Goal: Communication & Community: Share content

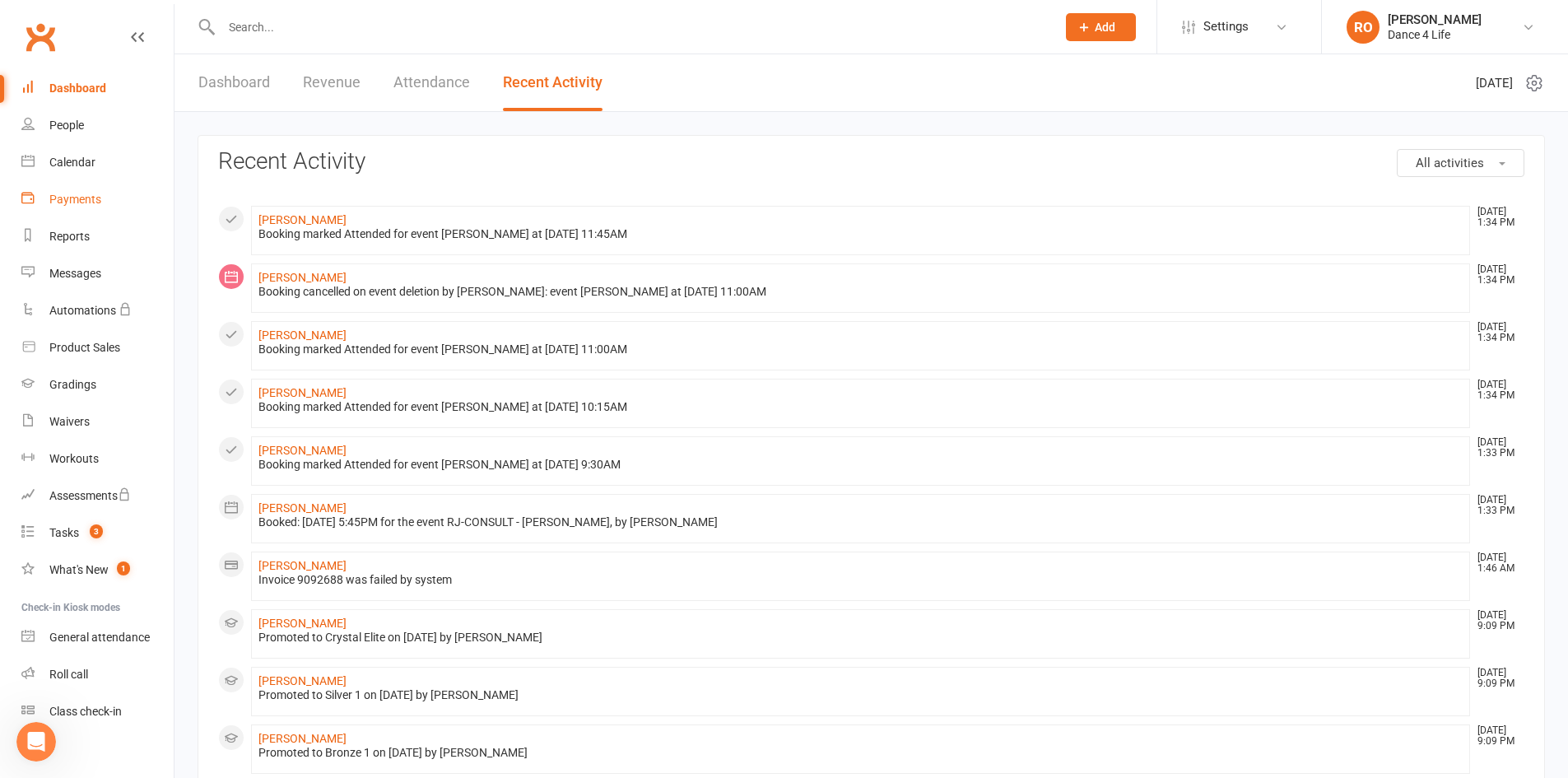
click at [98, 203] on div "Payments" at bounding box center [75, 199] width 51 height 13
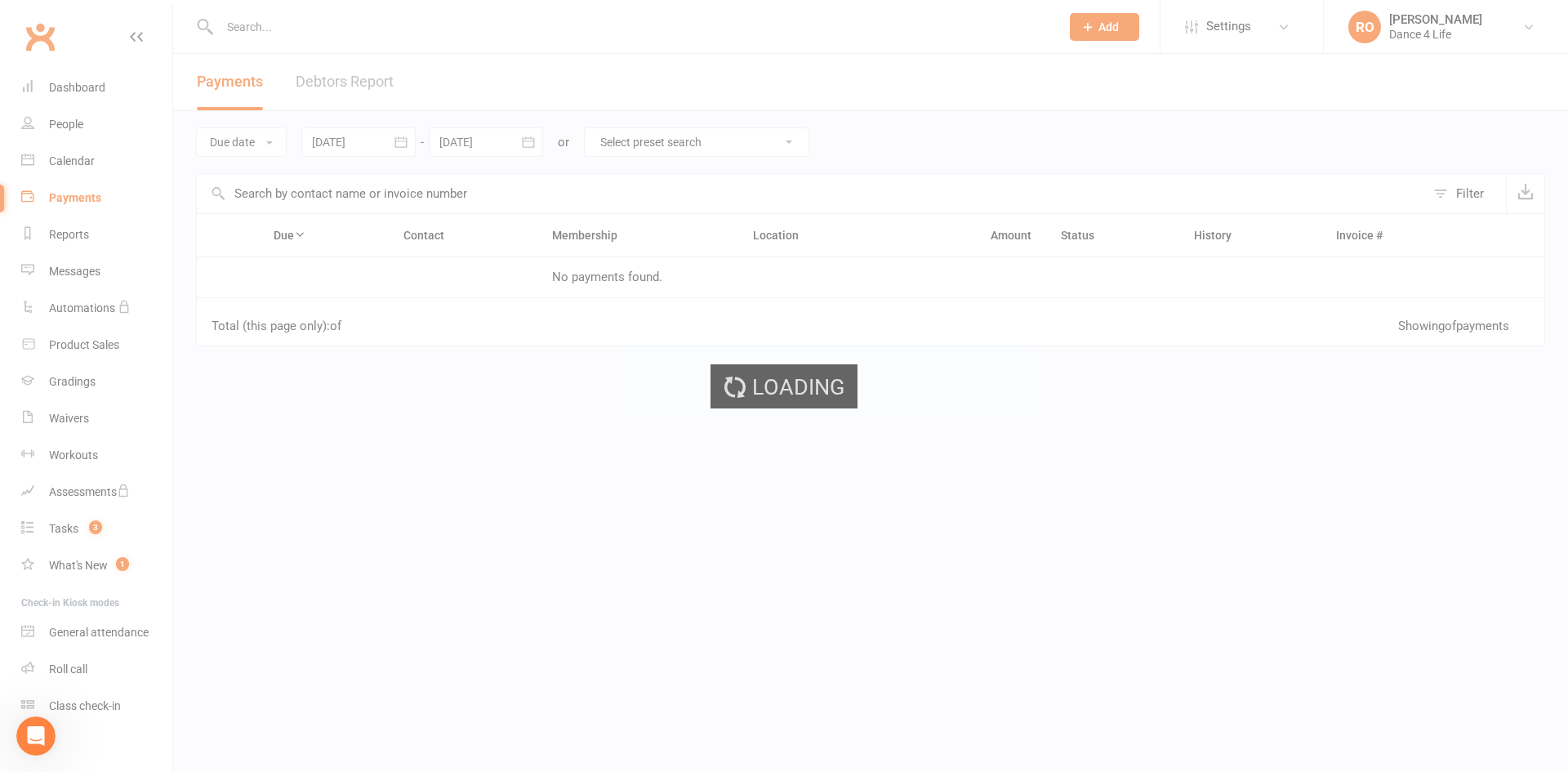
click at [91, 157] on div "Loading" at bounding box center [784, 386] width 1568 height 772
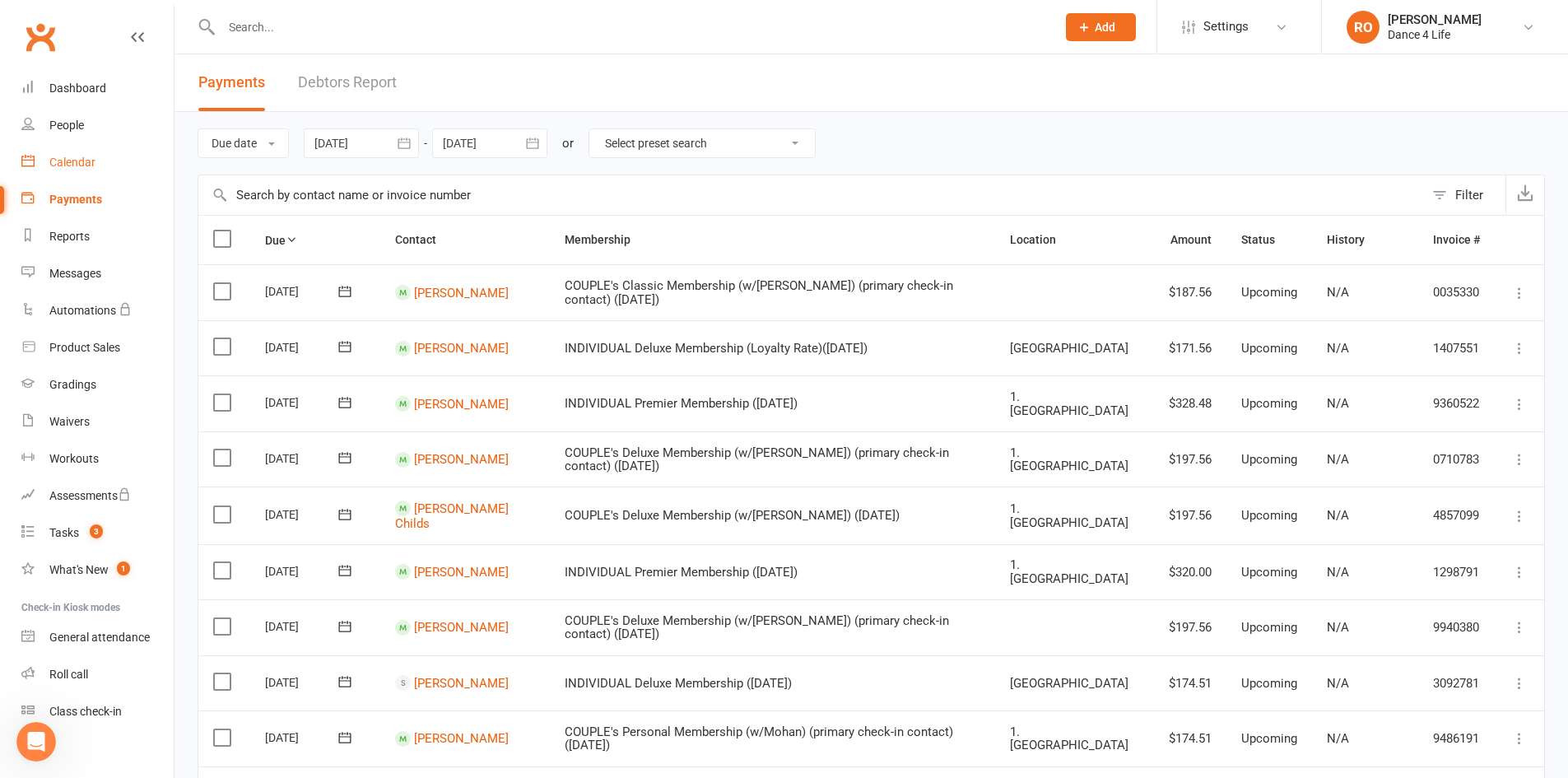
click at [89, 166] on div "Calendar" at bounding box center [72, 161] width 47 height 13
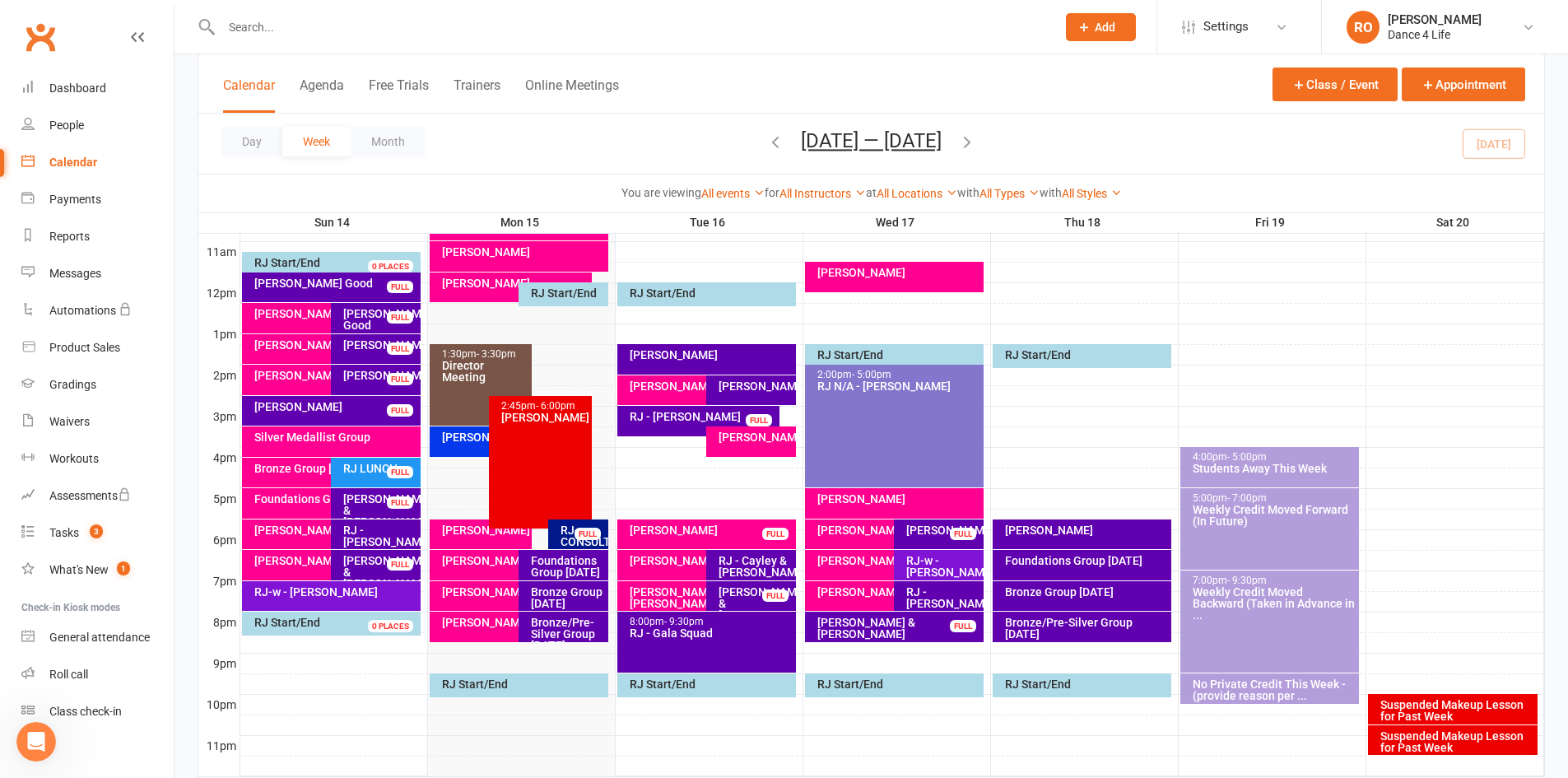
scroll to position [576, 0]
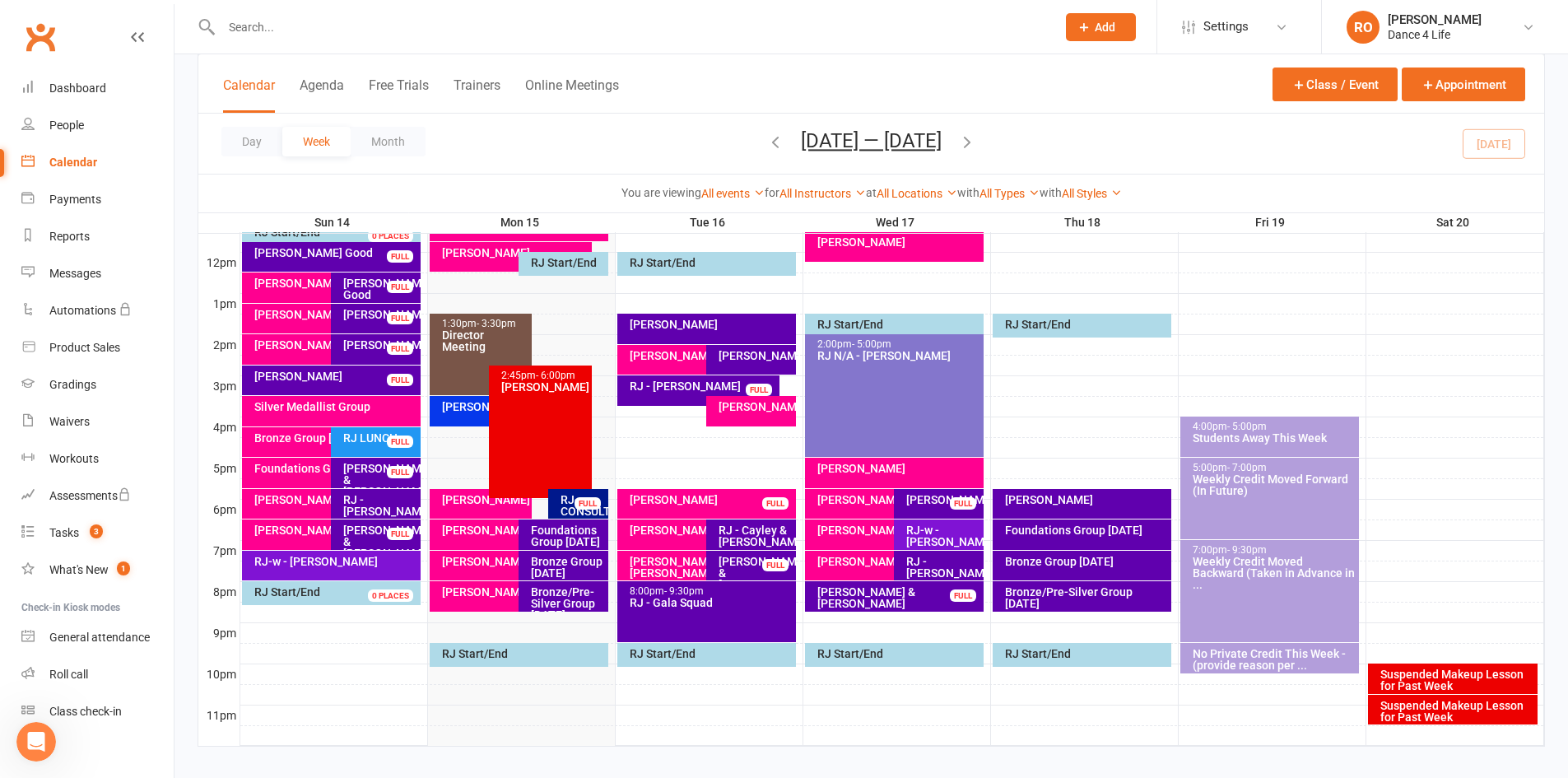
click at [589, 498] on div "FULL" at bounding box center [587, 503] width 27 height 12
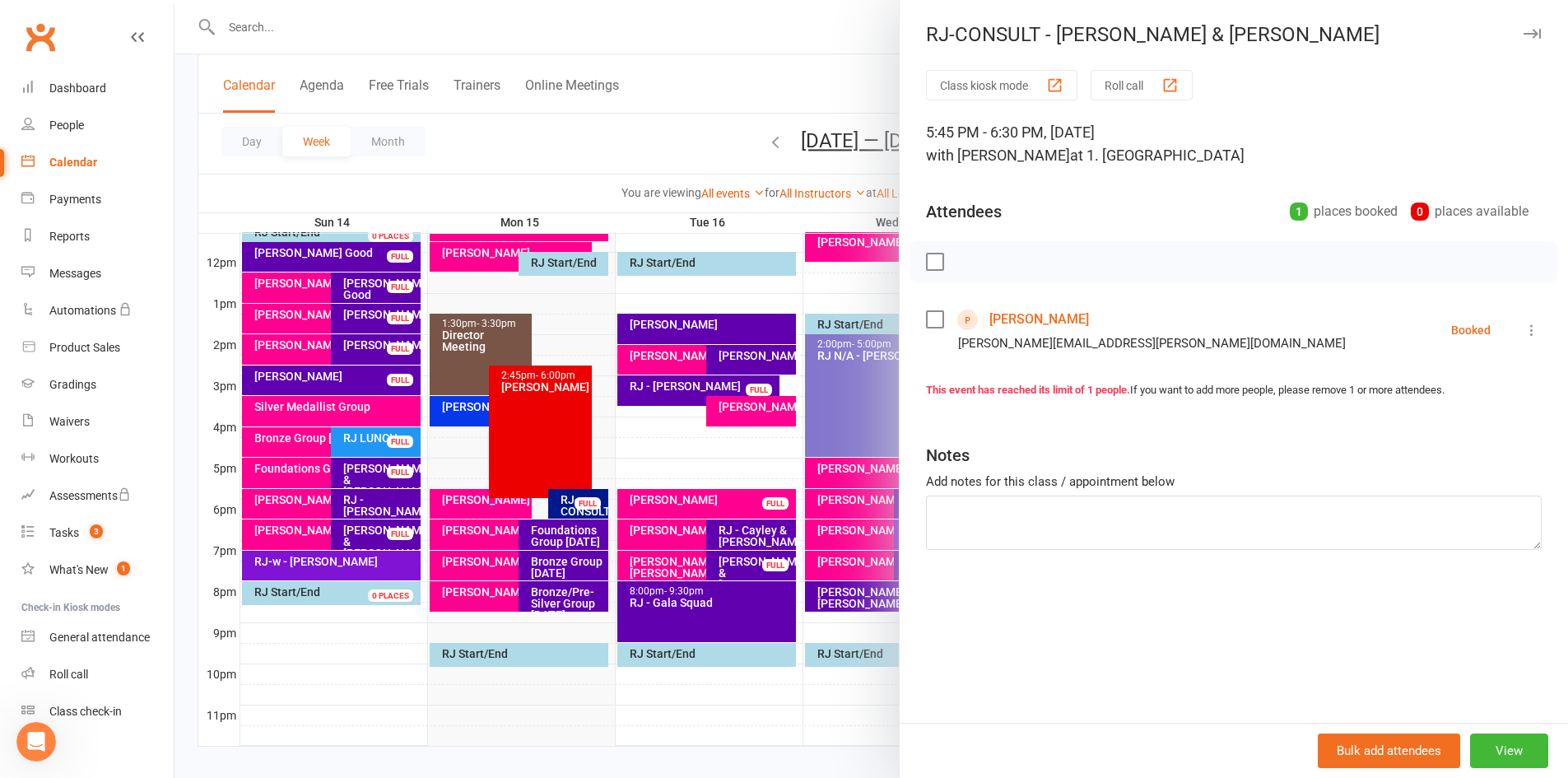
click at [1042, 325] on link "GREGORY CURRIE" at bounding box center [1038, 319] width 100 height 27
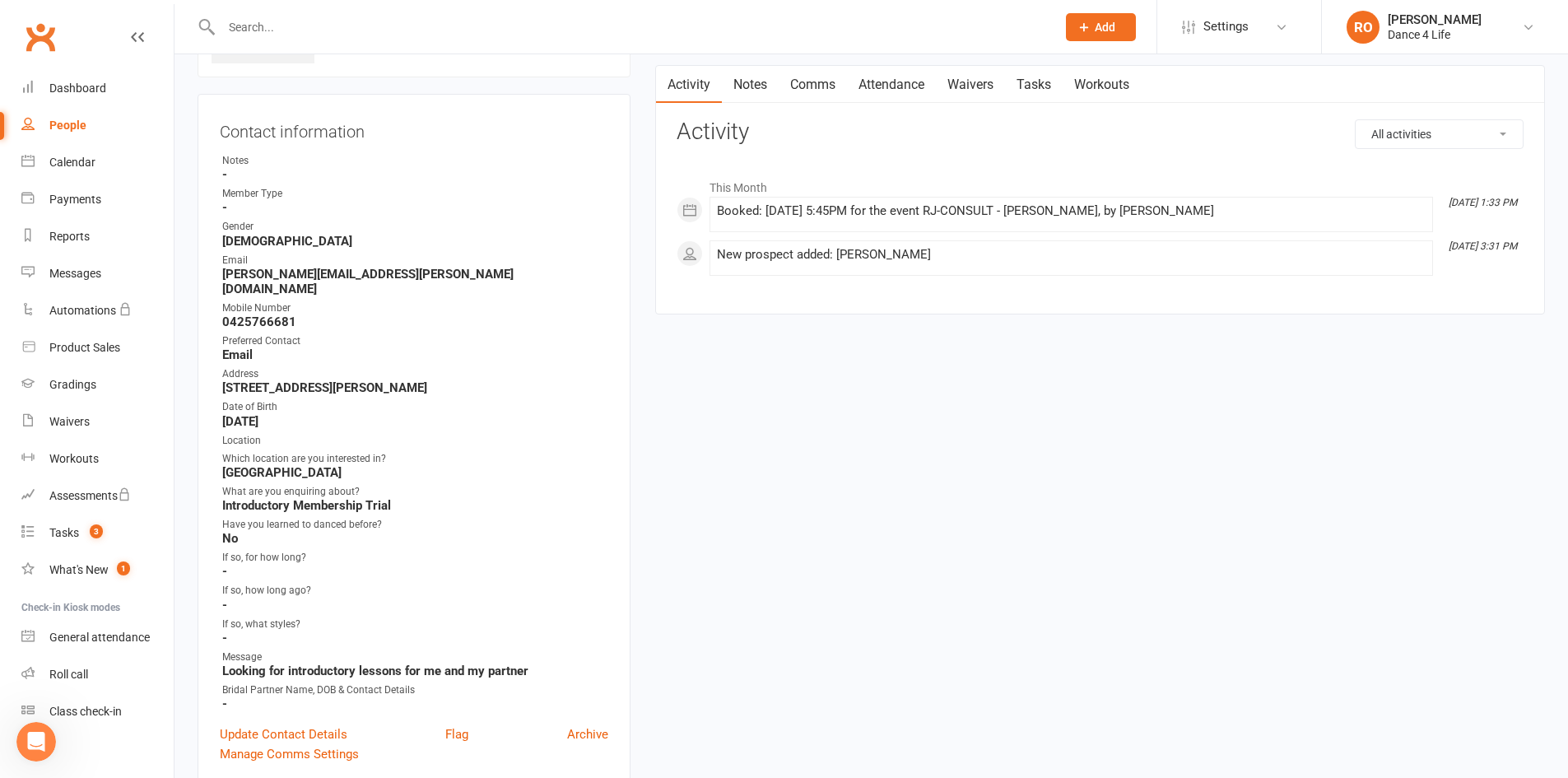
scroll to position [164, 0]
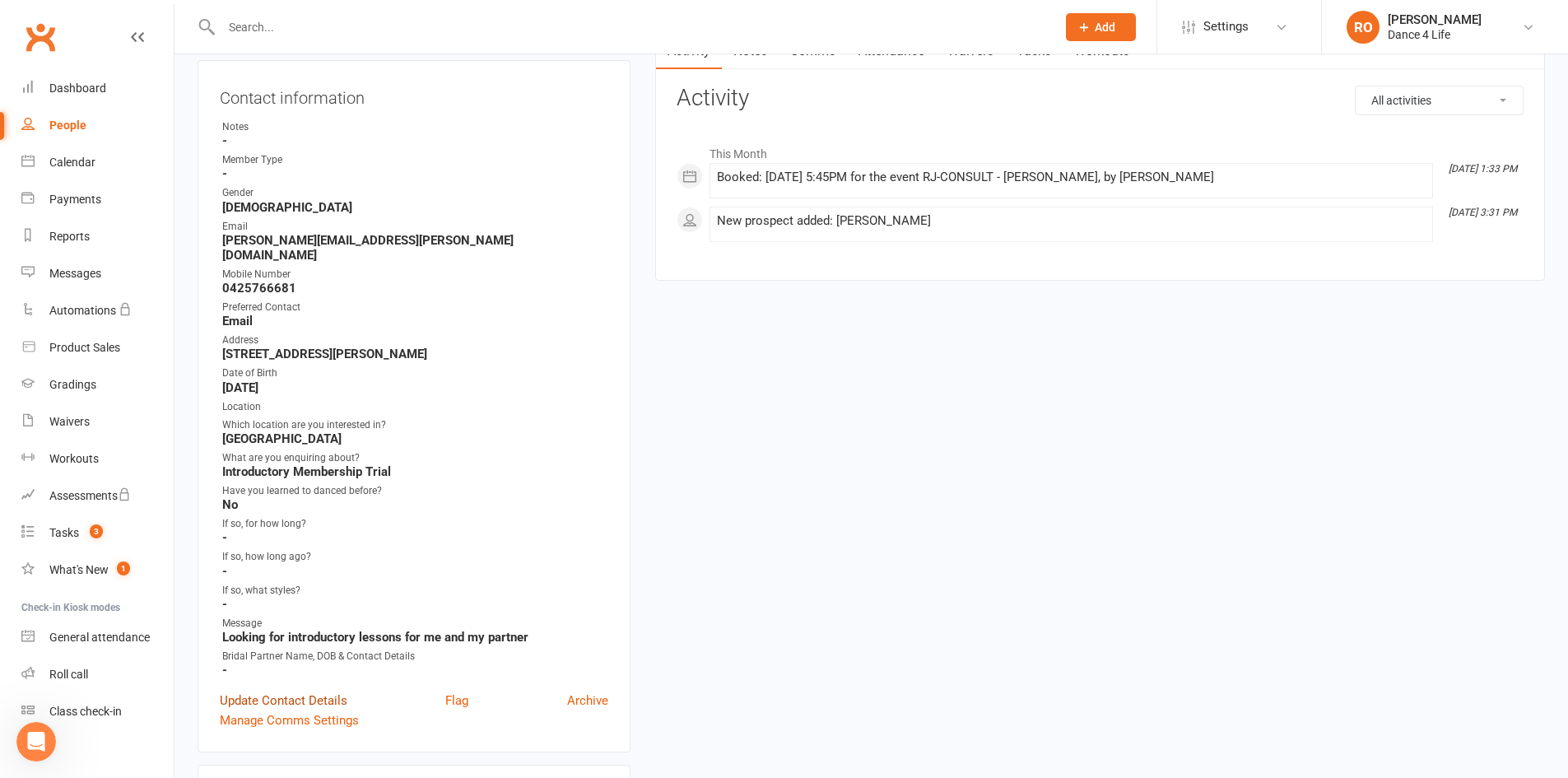
click at [287, 690] on link "Update Contact Details" at bounding box center [283, 700] width 128 height 20
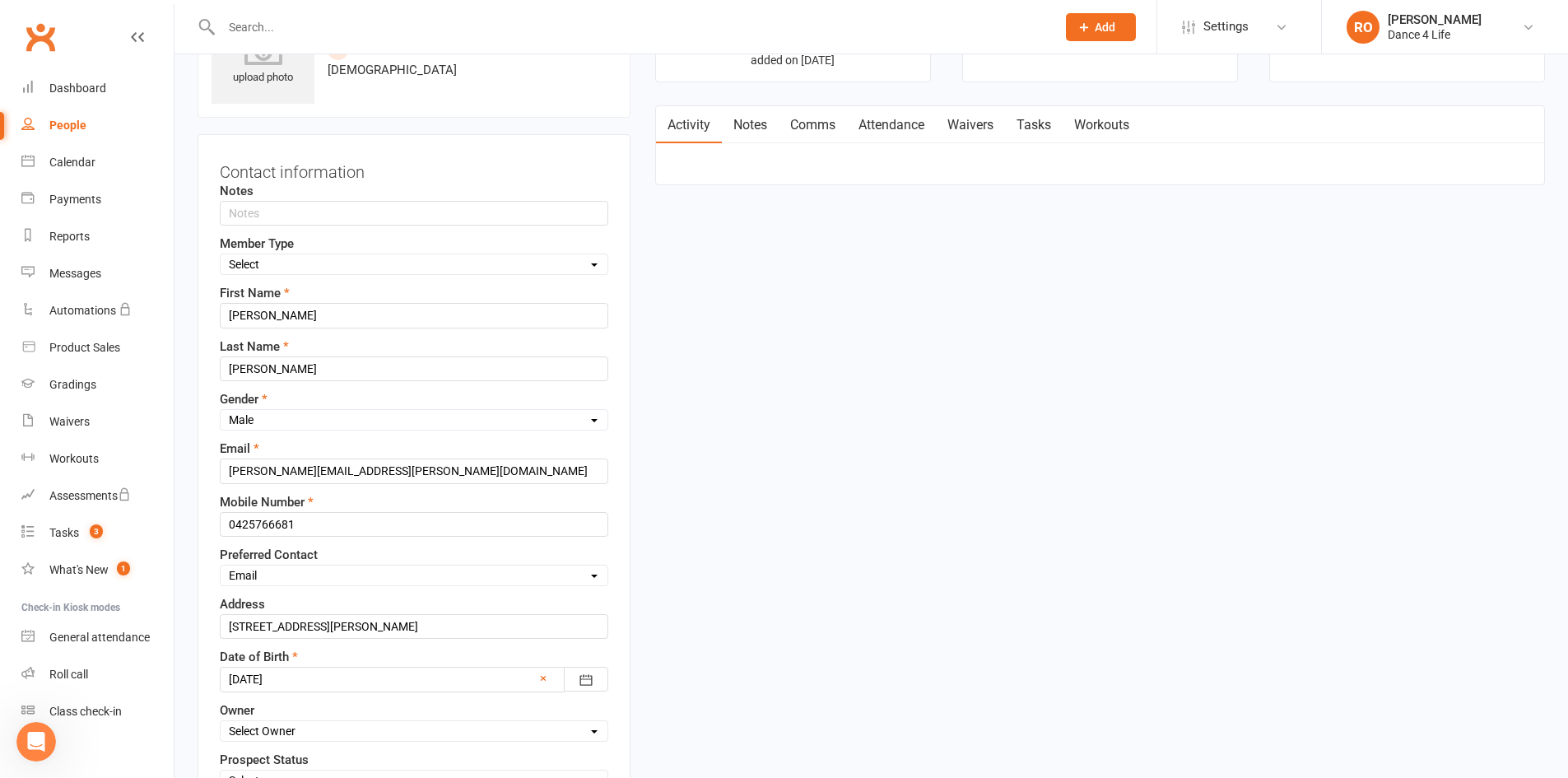
scroll to position [77, 0]
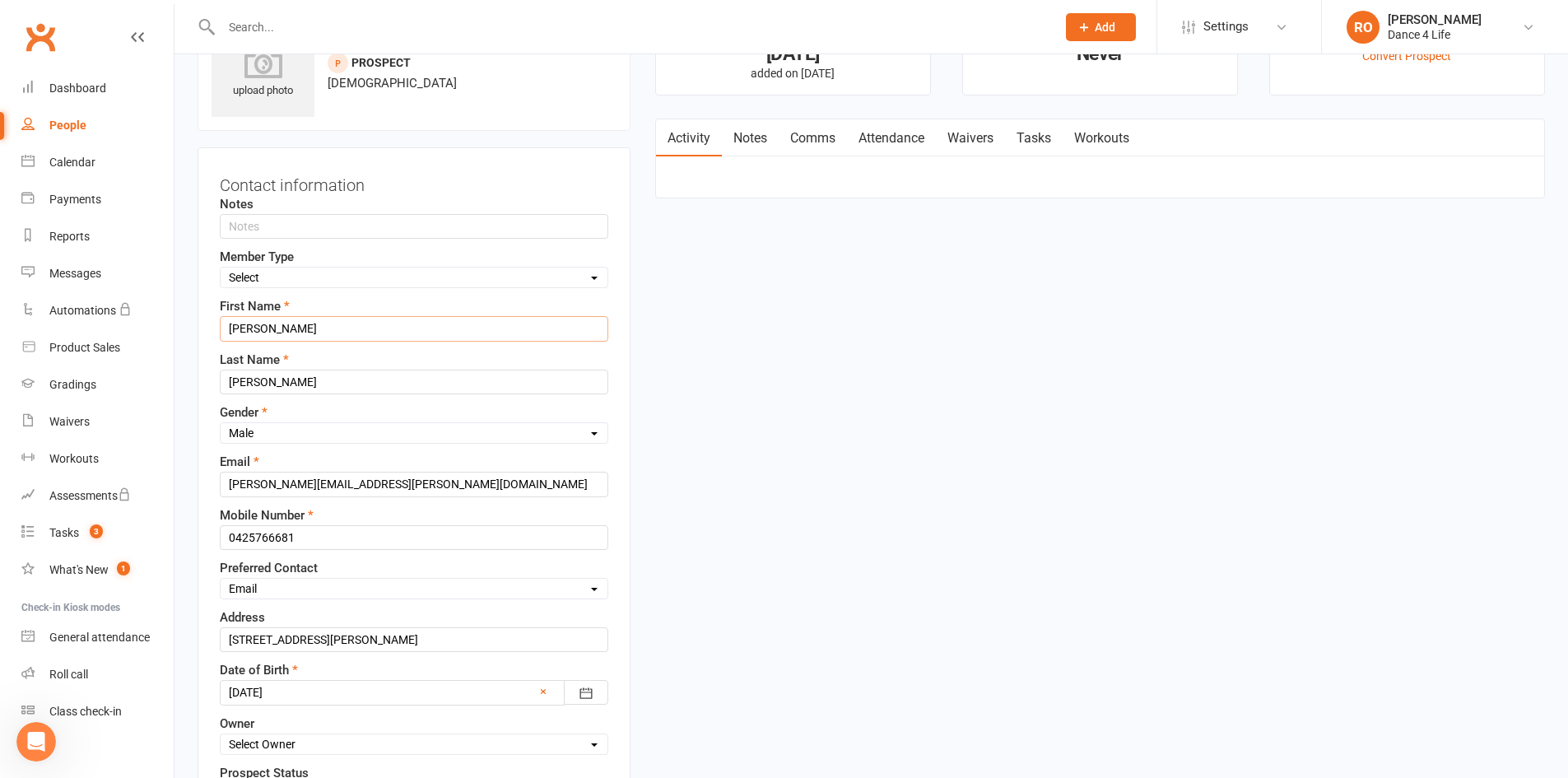
click at [411, 320] on input "GREGORY" at bounding box center [414, 328] width 388 height 25
type input "Gregory"
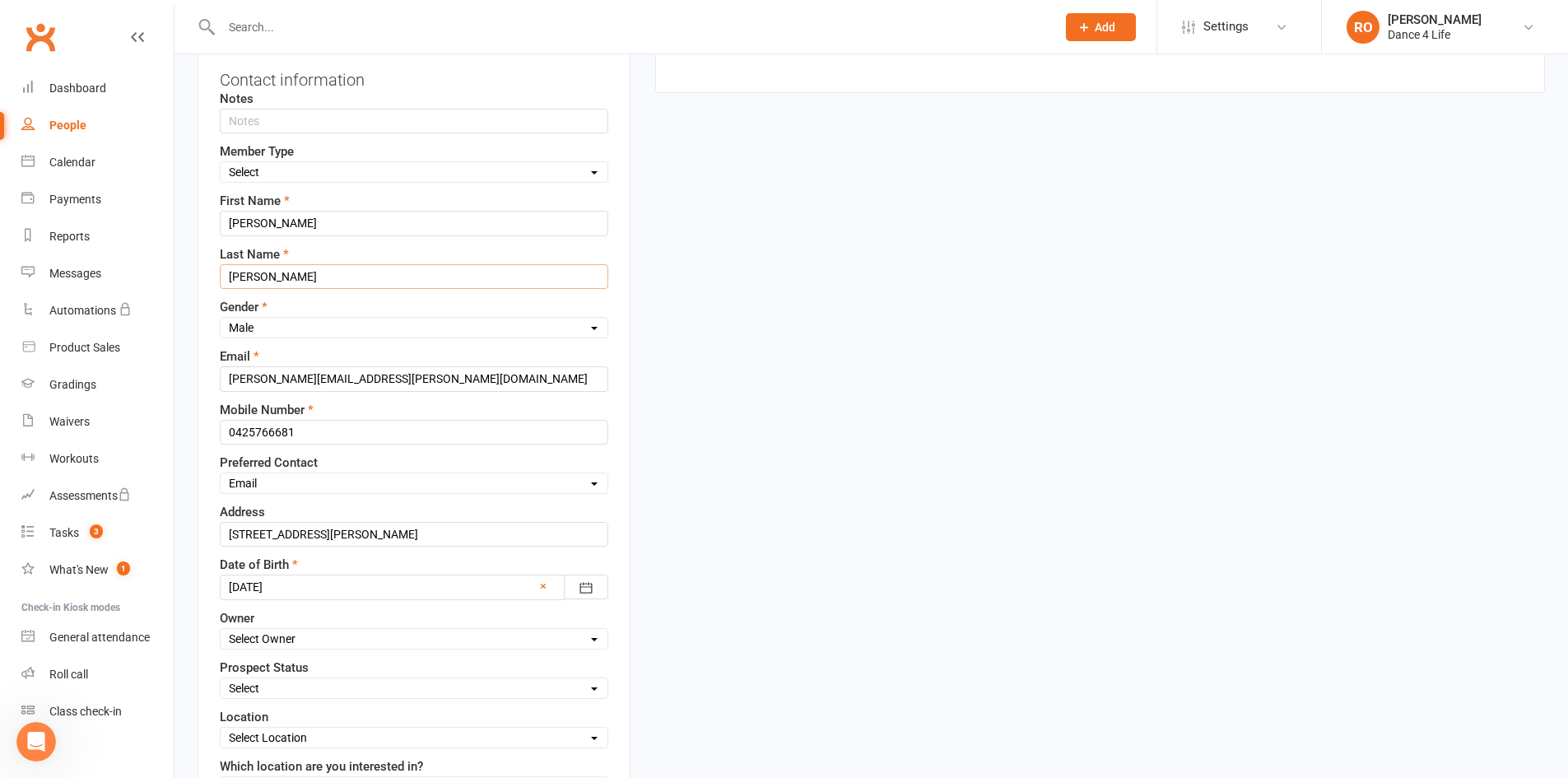
scroll to position [242, 0]
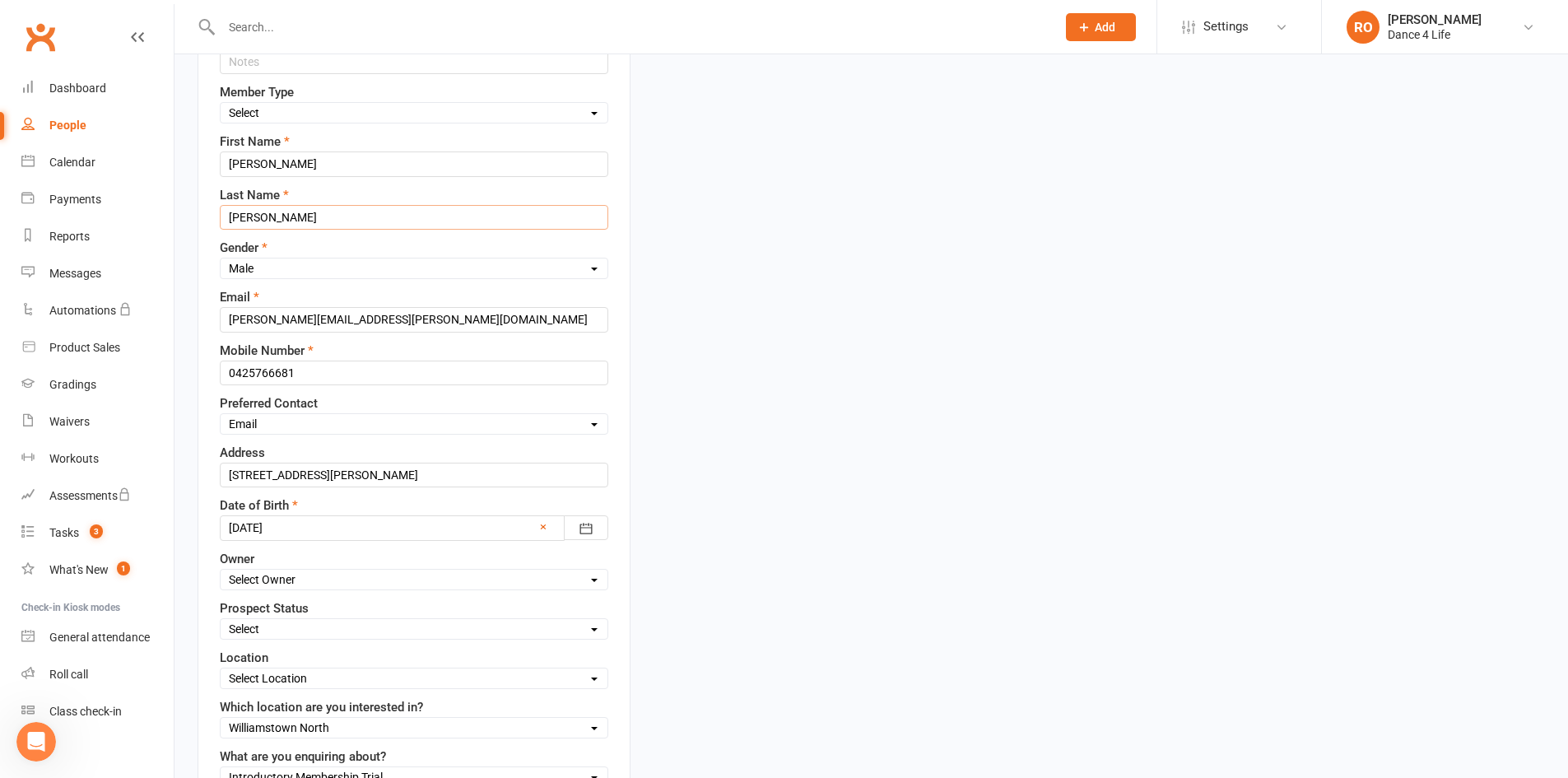
type input "Currie"
click at [359, 474] on input "116 Chambers Road" at bounding box center [414, 474] width 388 height 25
click at [347, 477] on input "116 Chambers Road ALtona North 3025" at bounding box center [414, 474] width 388 height 25
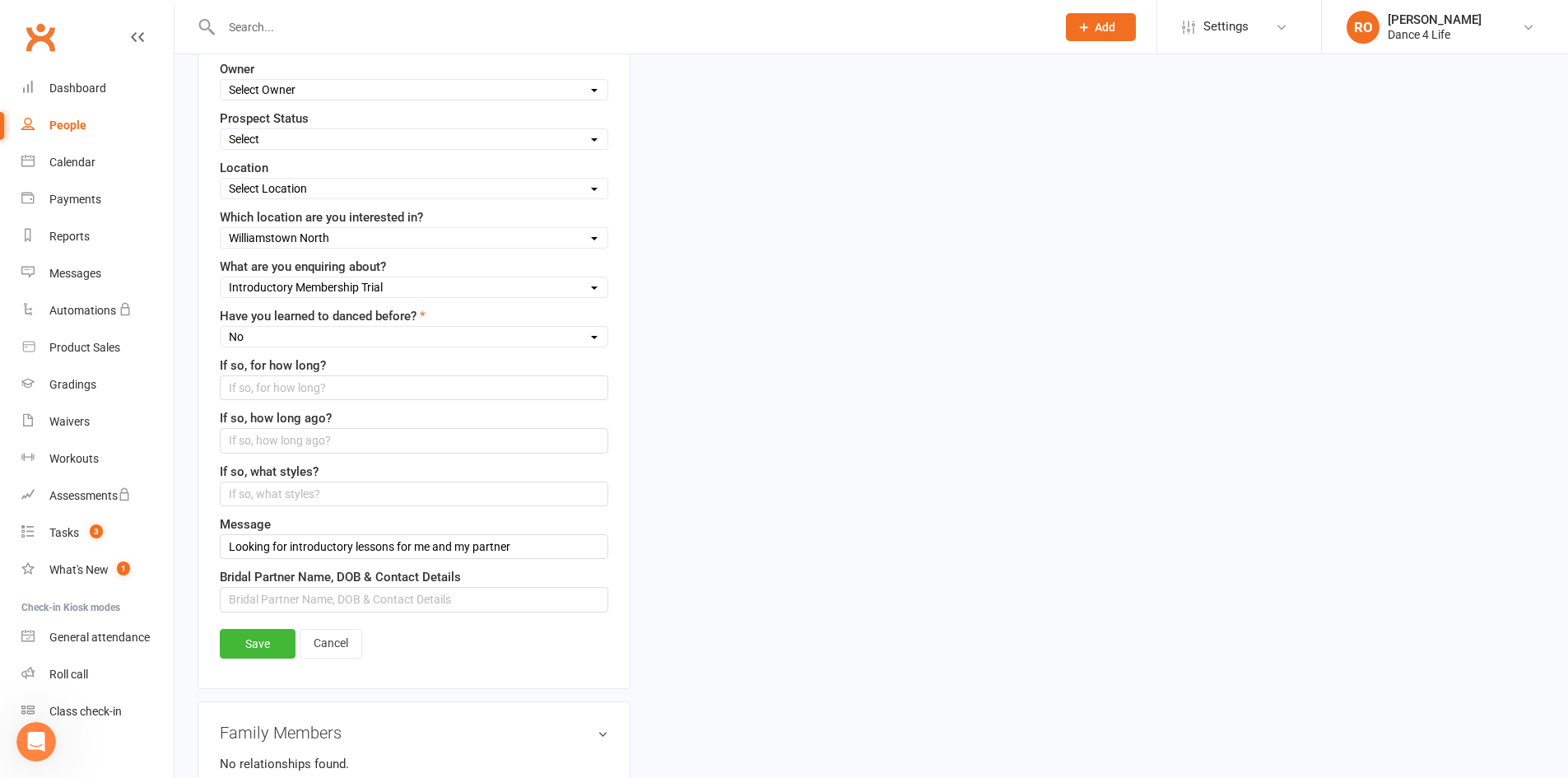
scroll to position [735, 0]
type input "[STREET_ADDRESS][PERSON_NAME]"
click at [399, 595] on input "text" at bounding box center [414, 595] width 388 height 25
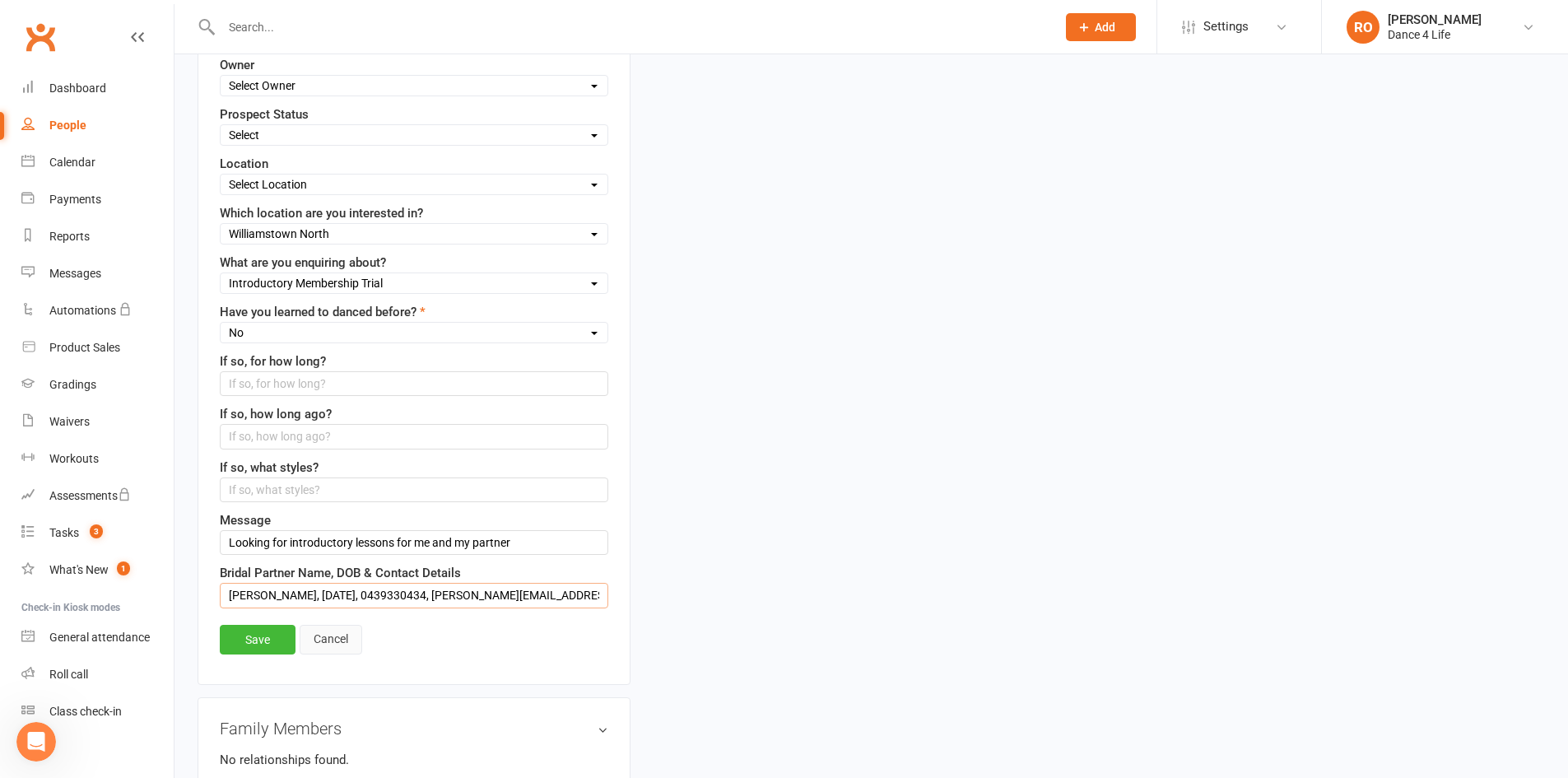
type input "[PERSON_NAME], [DATE], 0439330434, [PERSON_NAME][EMAIL_ADDRESS][DOMAIN_NAME]"
drag, startPoint x: 303, startPoint y: 632, endPoint x: 261, endPoint y: 646, distance: 44.3
click at [261, 646] on div "Save Cancel" at bounding box center [414, 643] width 388 height 38
click at [261, 646] on link "Save" at bounding box center [257, 639] width 75 height 30
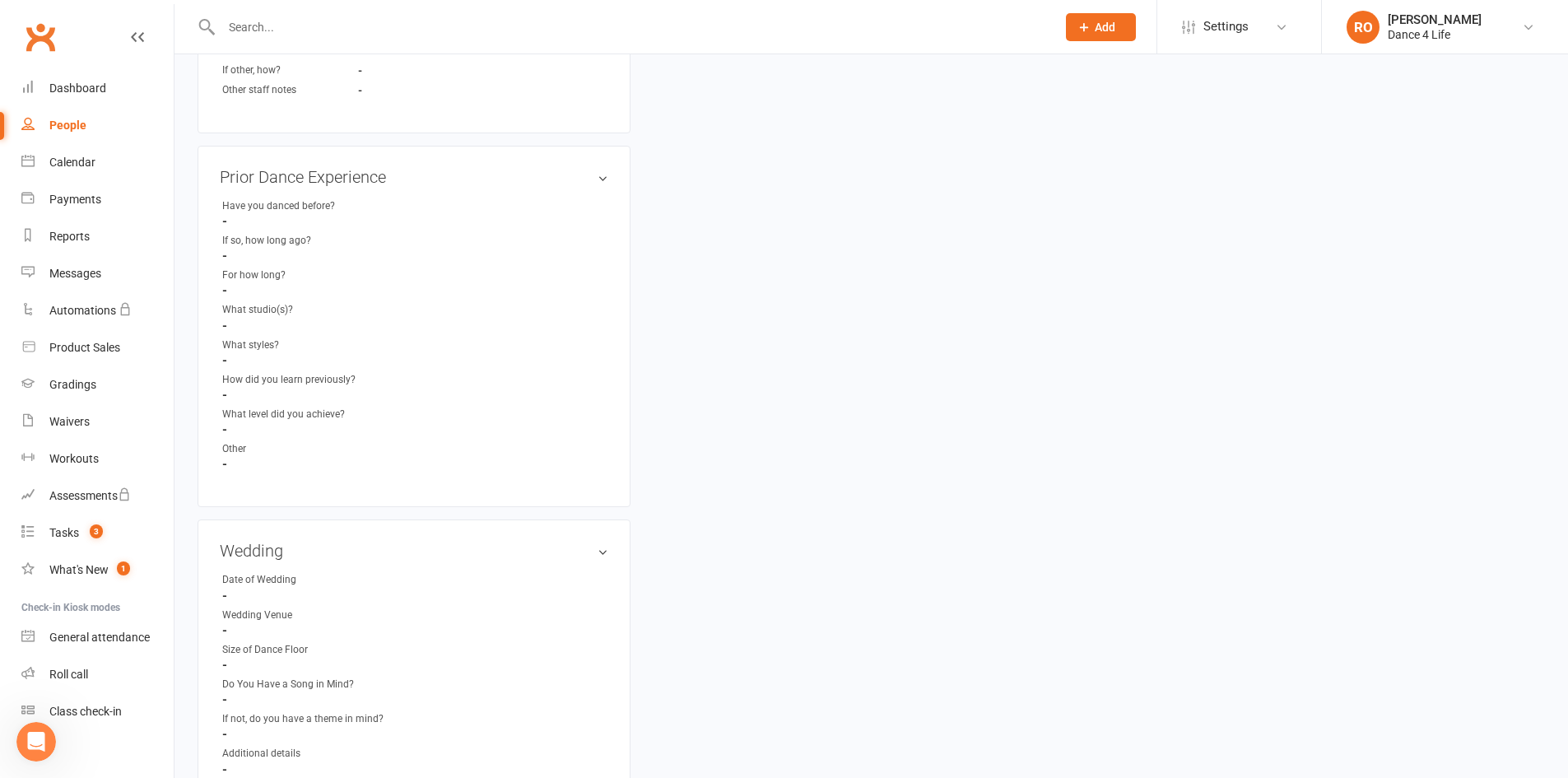
scroll to position [1234, 0]
click at [576, 542] on link "edit" at bounding box center [578, 549] width 20 height 14
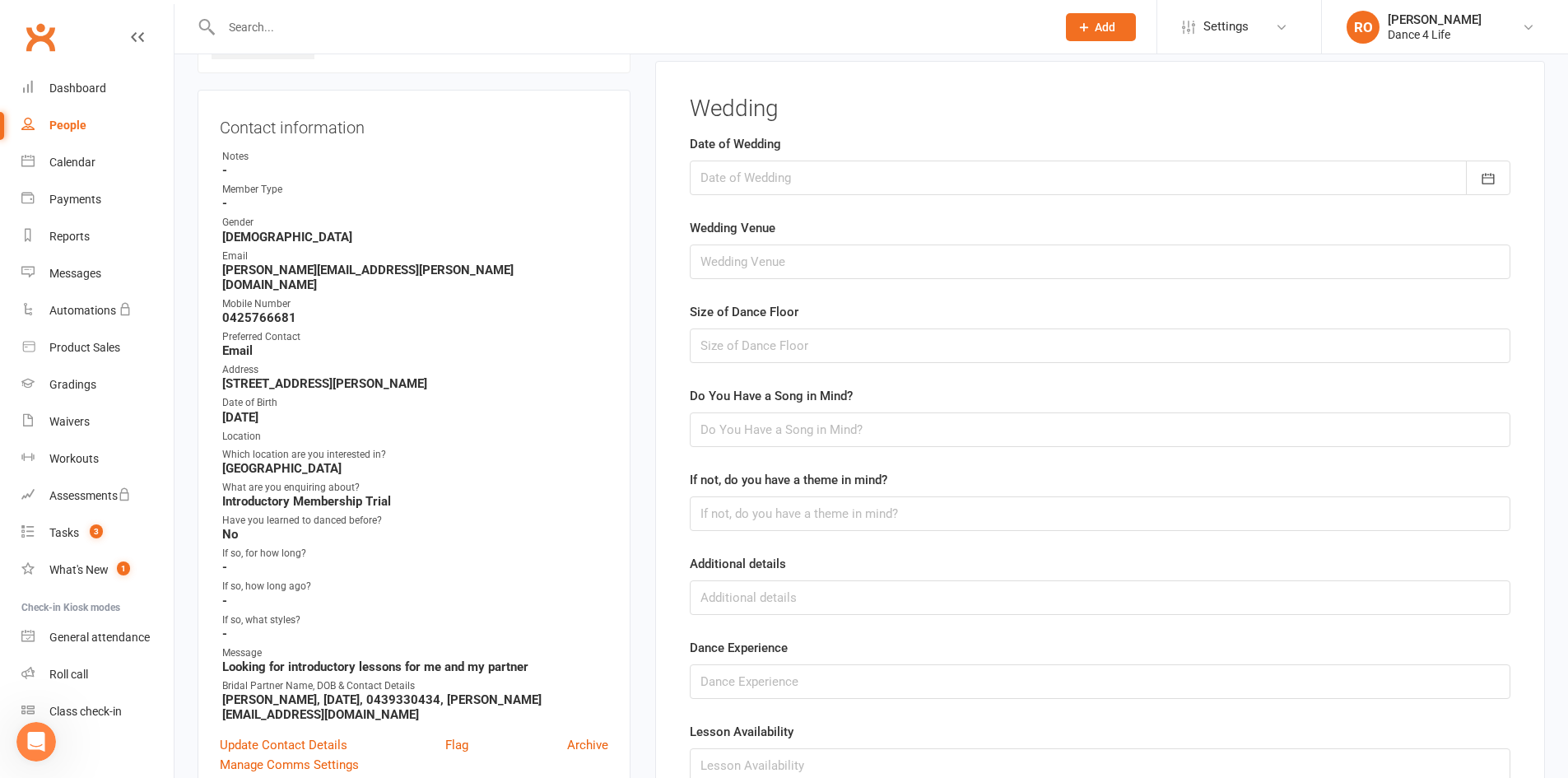
scroll to position [114, 0]
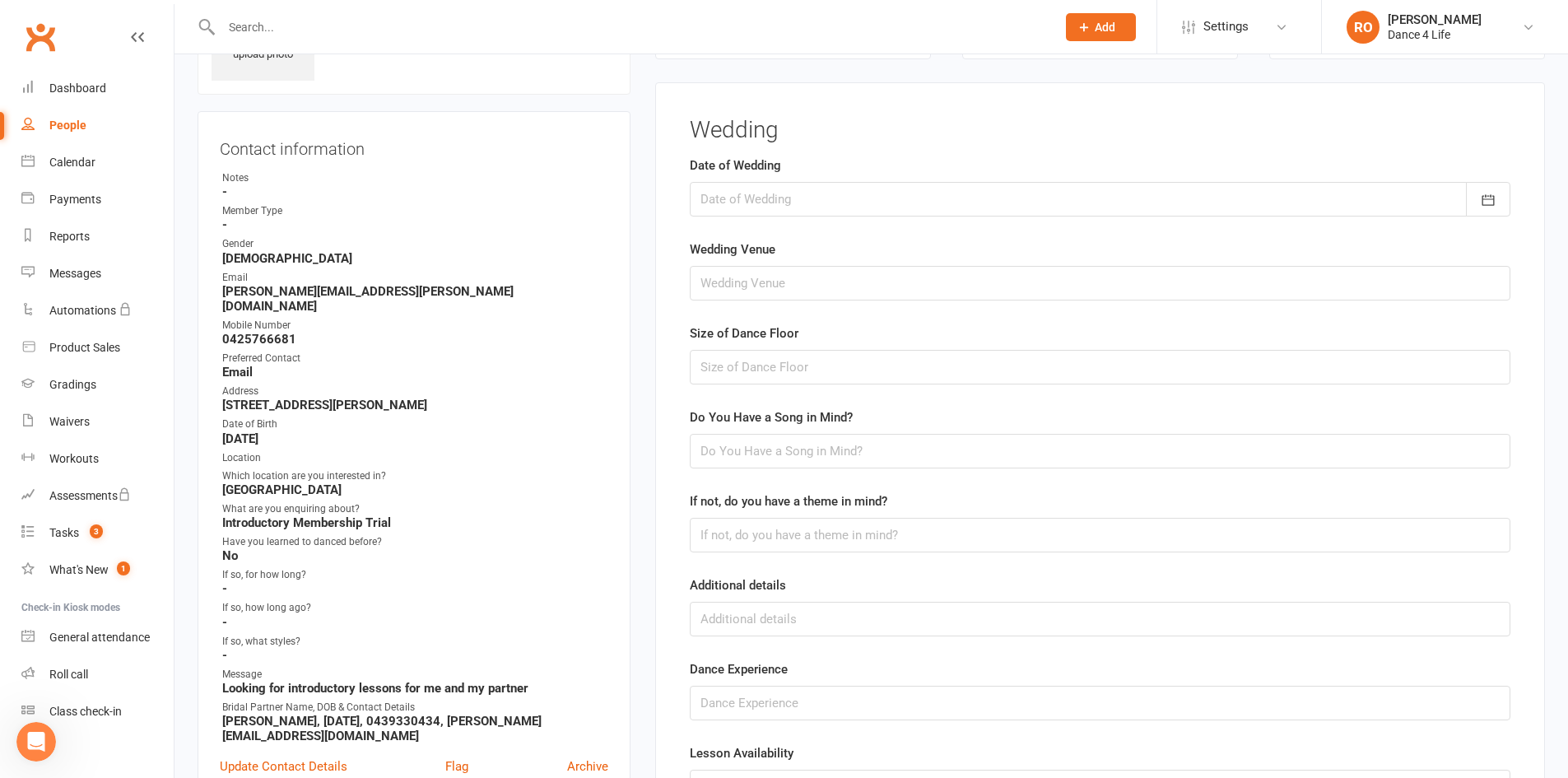
click at [872, 202] on div at bounding box center [1100, 199] width 821 height 35
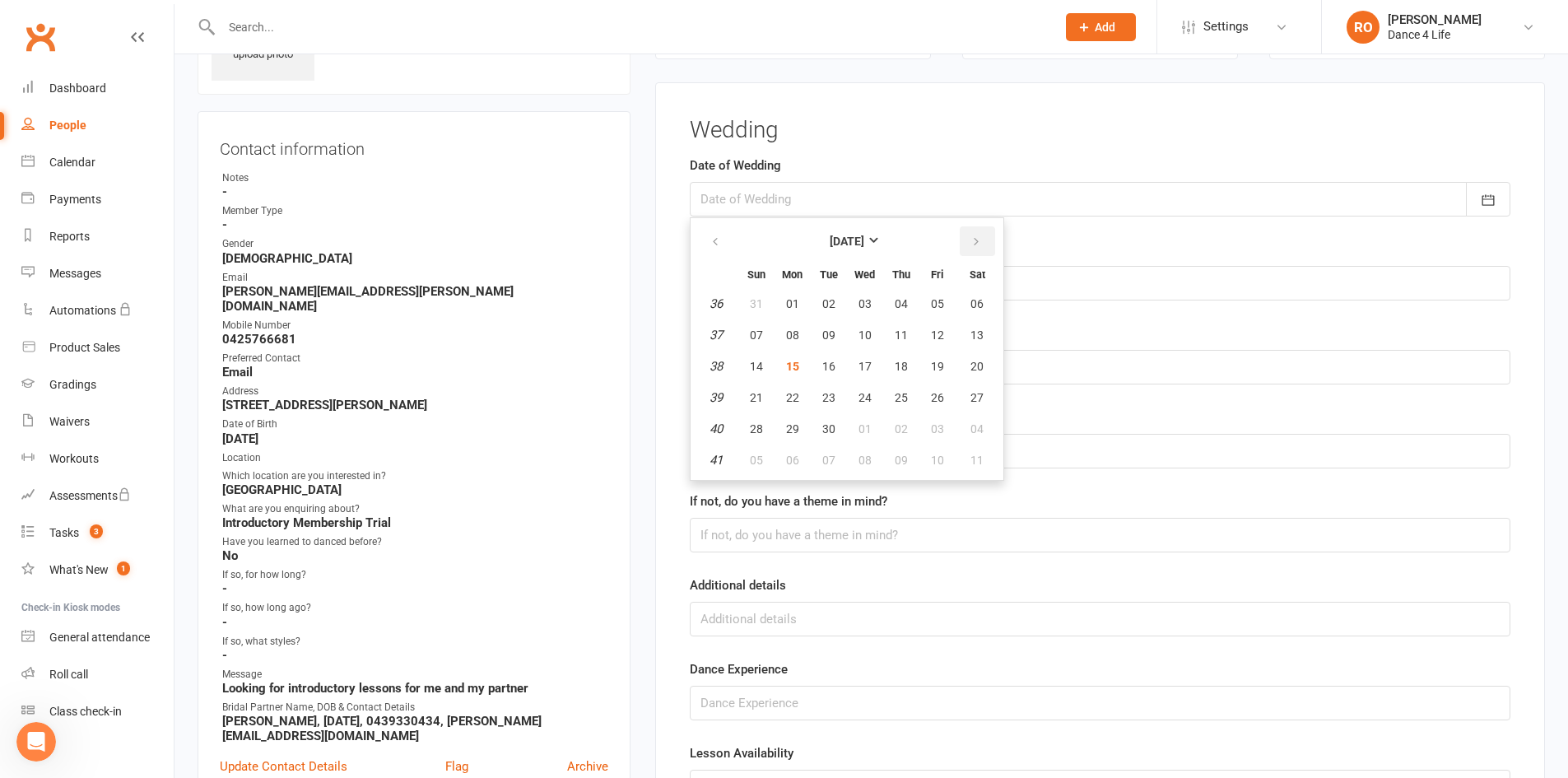
click at [979, 237] on icon "button" at bounding box center [976, 242] width 12 height 13
click at [966, 398] on button "25" at bounding box center [977, 398] width 42 height 30
type input "25 Oct 2025"
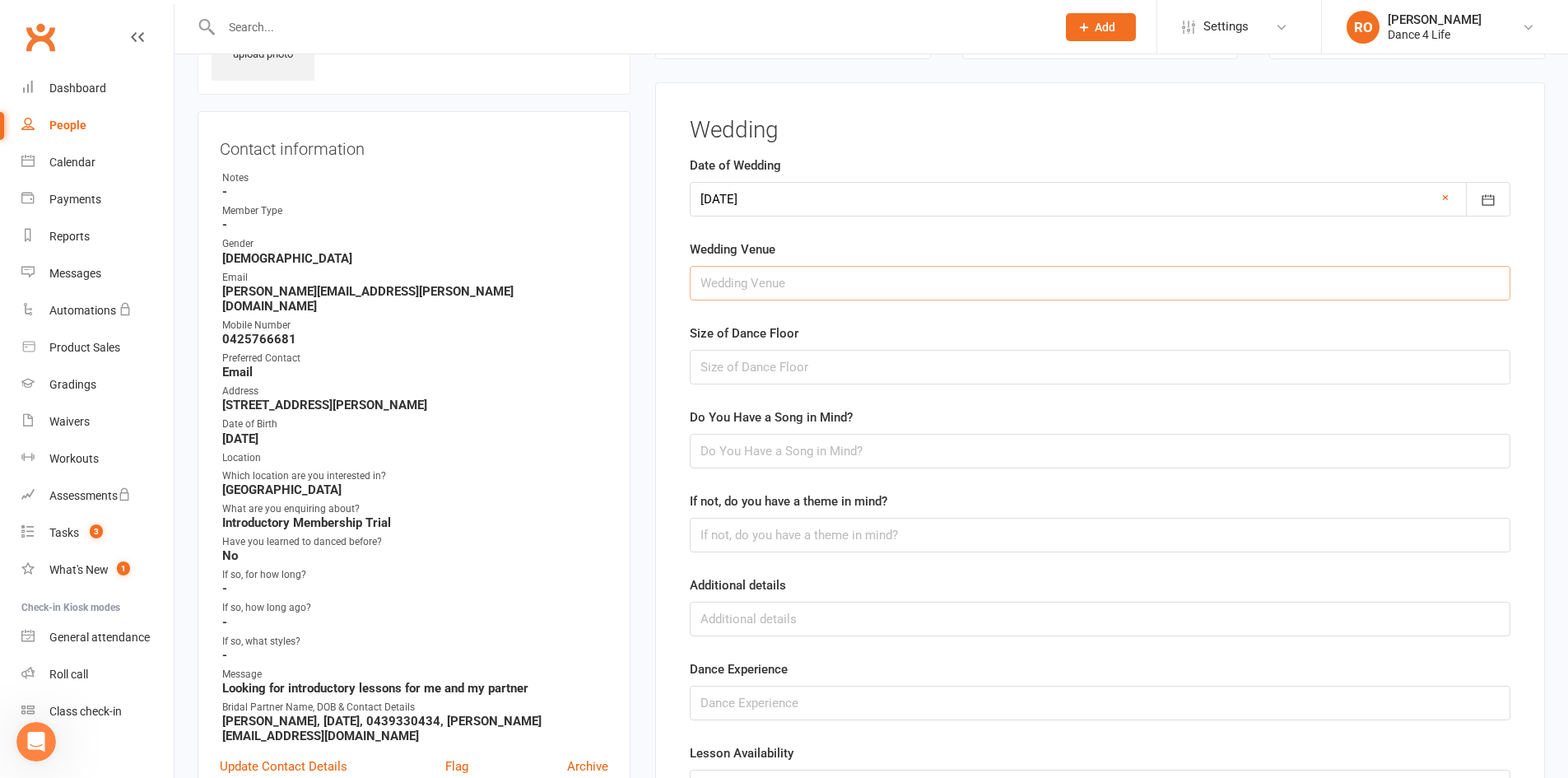
click at [924, 293] on input "text" at bounding box center [1100, 283] width 821 height 35
type input "Rutherglen"
type input "5x5m"
type input "The Book of Love - Peter Gabriel"
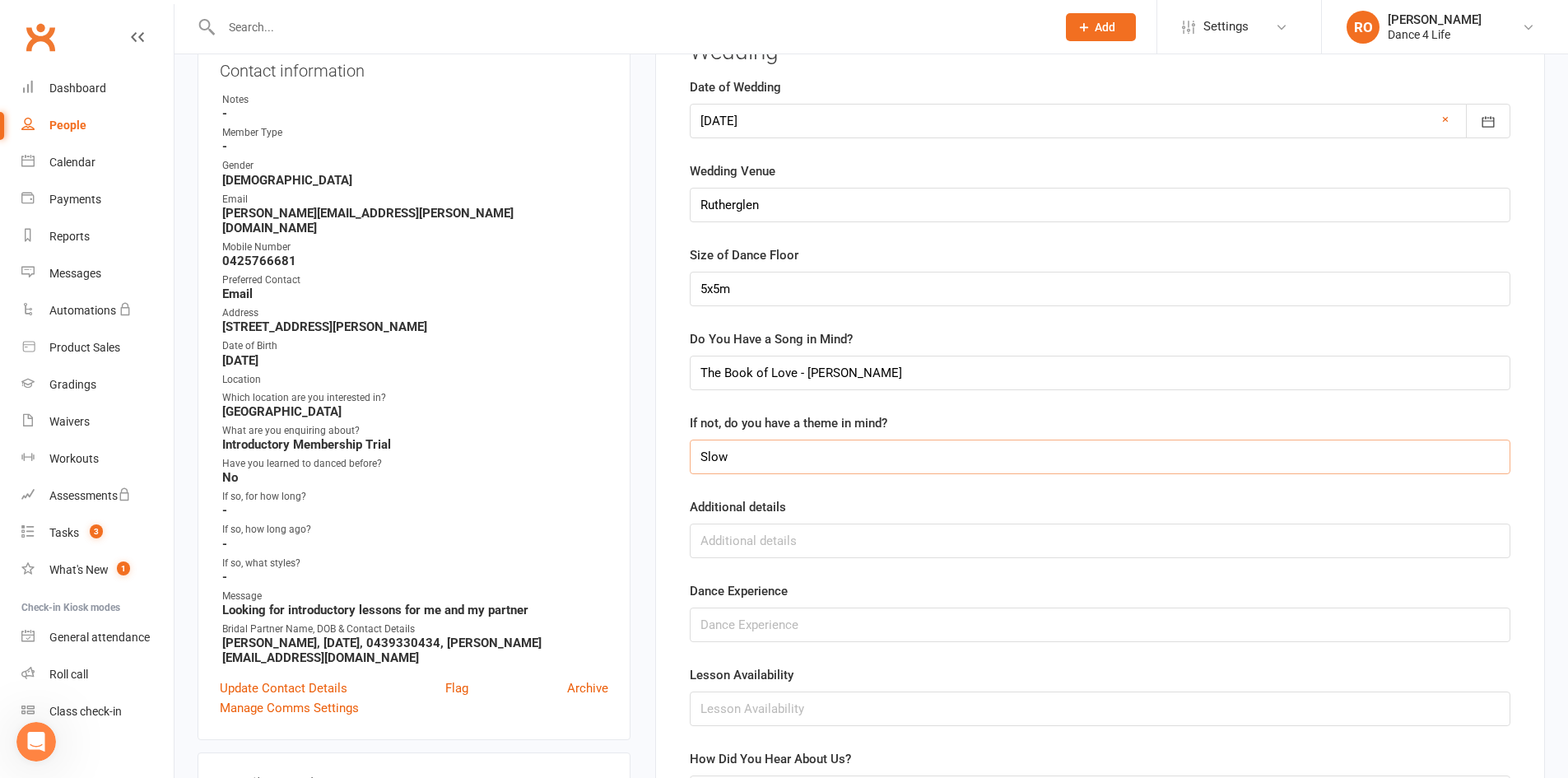
scroll to position [196, 0]
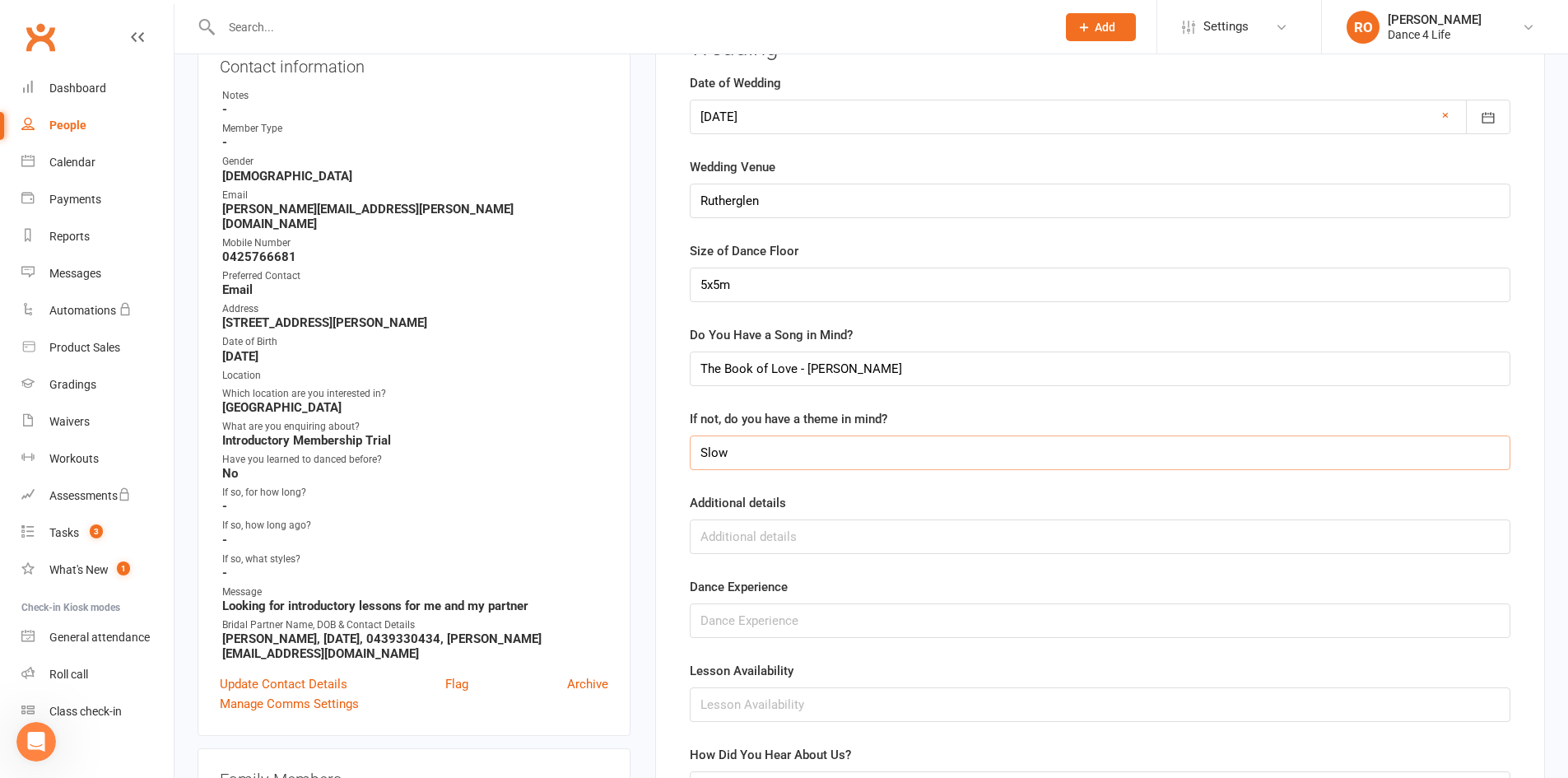
type input "Slow"
click at [802, 630] on input "text" at bounding box center [1100, 620] width 821 height 35
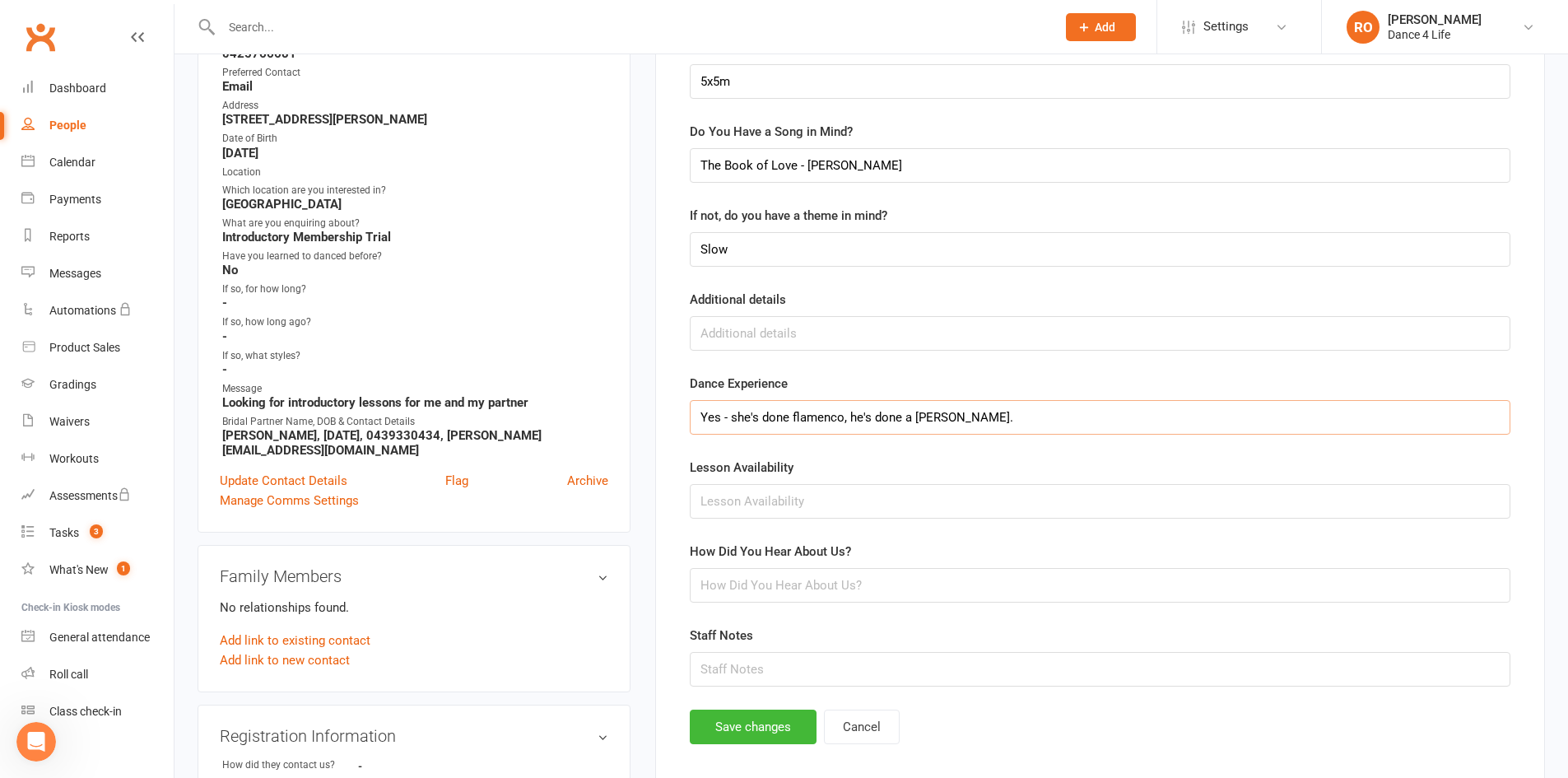
scroll to position [442, 0]
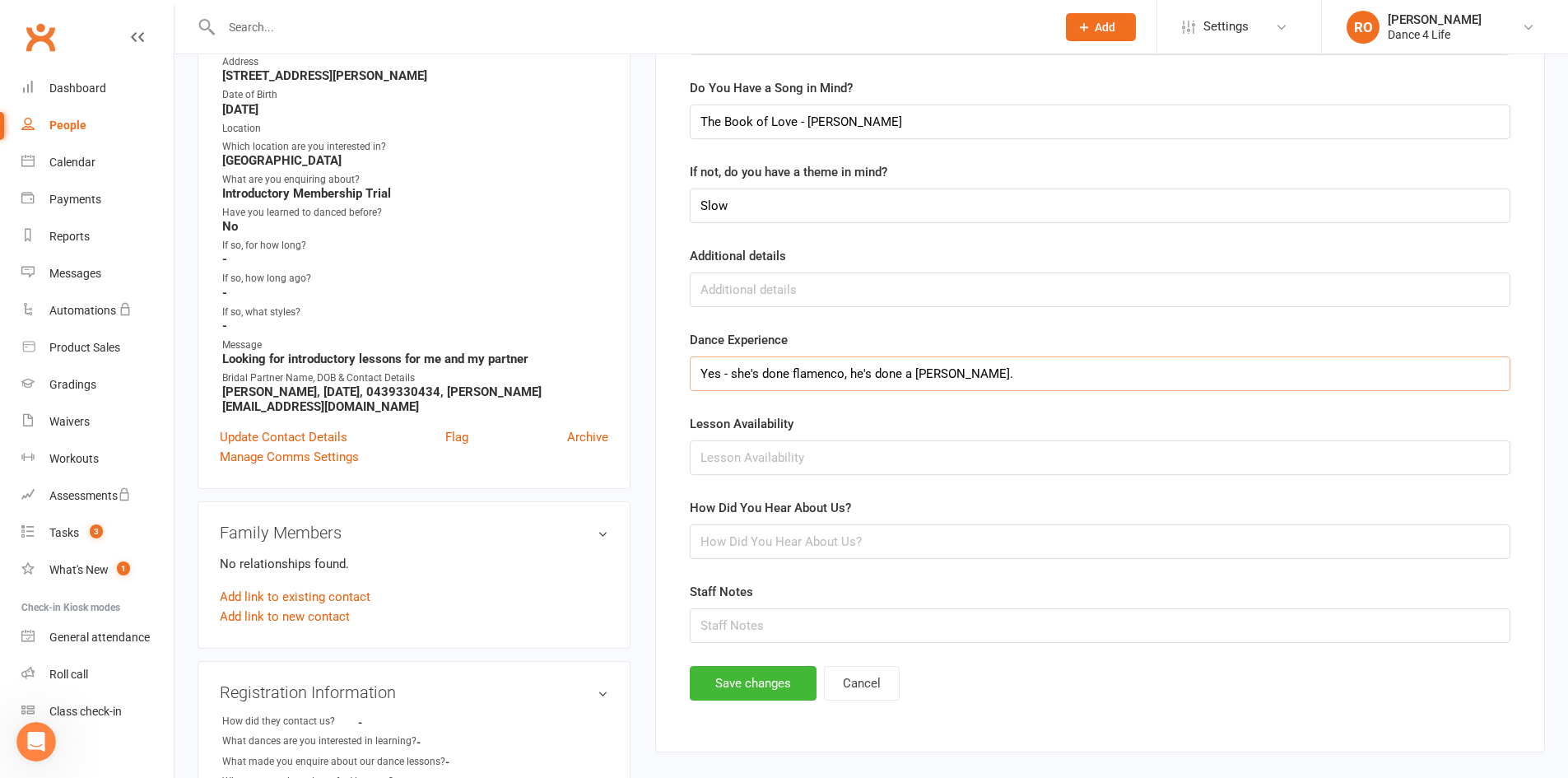
type input "Yes - she's done flamenco, he's done a deb ball."
click at [816, 470] on input "text" at bounding box center [1100, 457] width 821 height 35
click at [918, 456] on input "Mon-Thu 5-9:30pm, Sun 12:30-8pm" at bounding box center [1100, 457] width 821 height 35
type input "Mon-Thu 5-9:30pm, Sun 12:30-8pm"
click at [822, 550] on input "text" at bounding box center [1100, 541] width 821 height 35
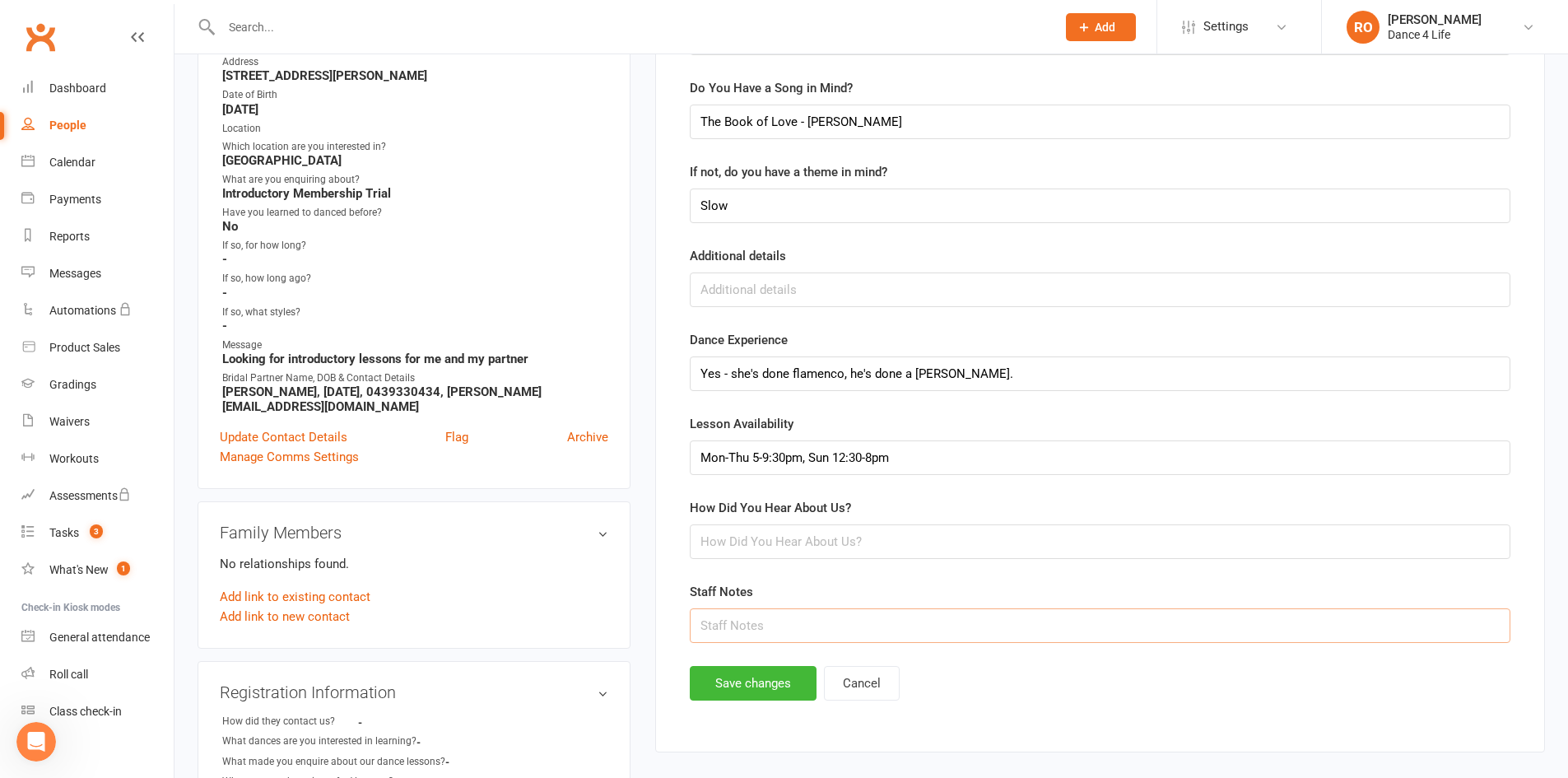
click at [793, 635] on input "text" at bounding box center [1100, 625] width 821 height 35
click at [826, 536] on input "text" at bounding box center [1100, 541] width 821 height 35
type input "Google Search"
click at [804, 685] on button "Save changes" at bounding box center [753, 683] width 127 height 35
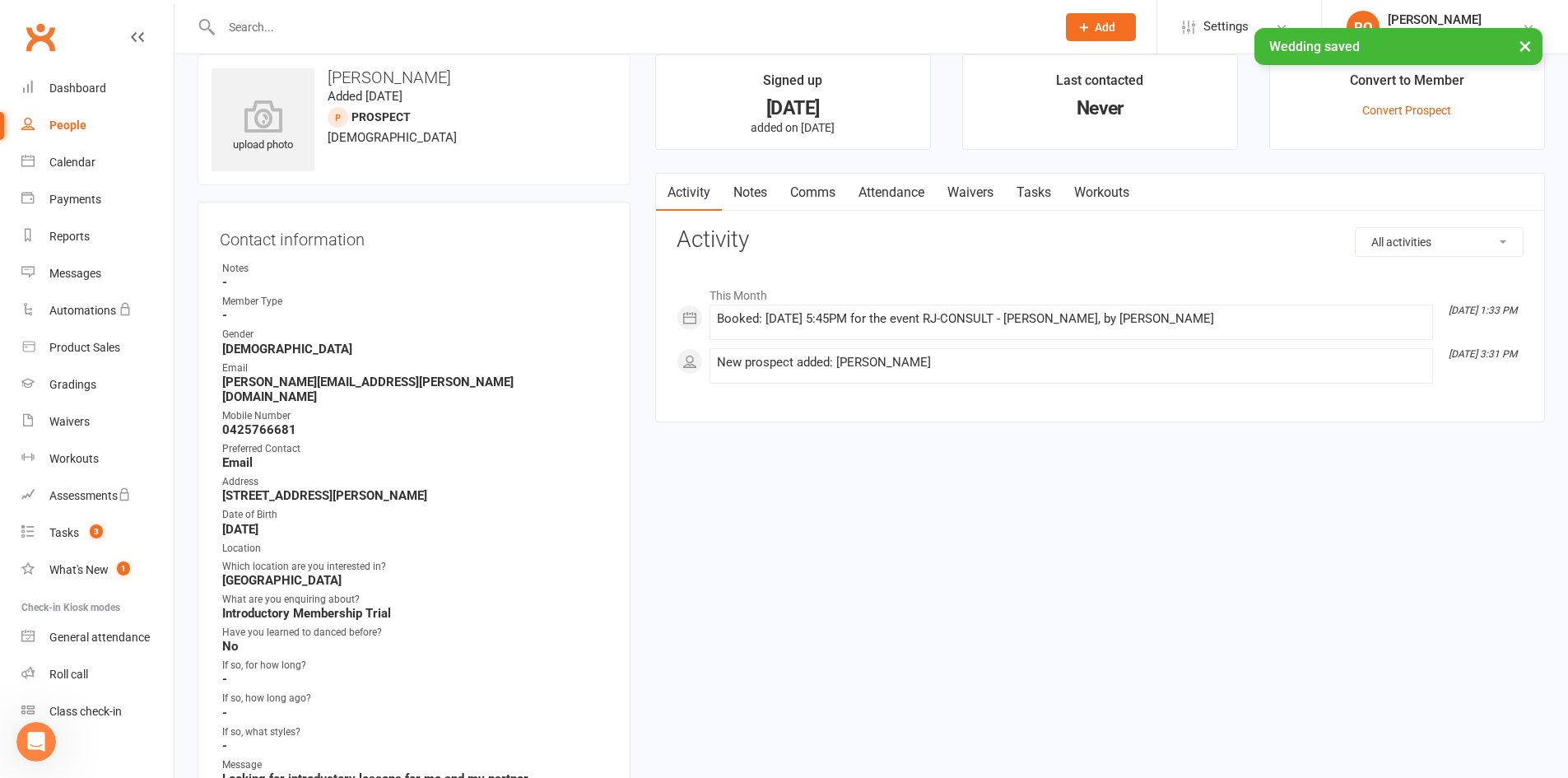
scroll to position [0, 0]
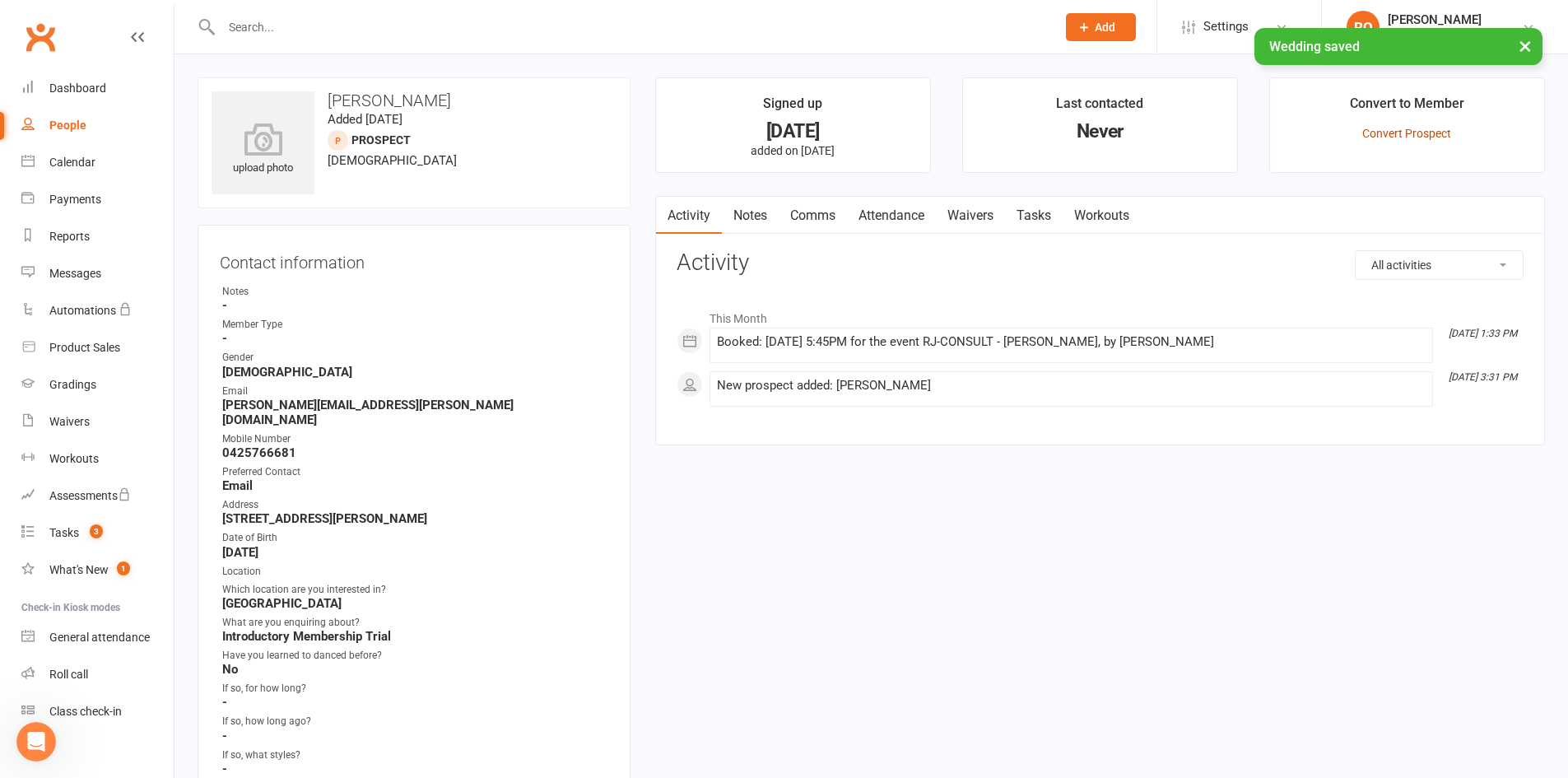
click at [1433, 139] on link "Convert Prospect" at bounding box center [1407, 133] width 89 height 13
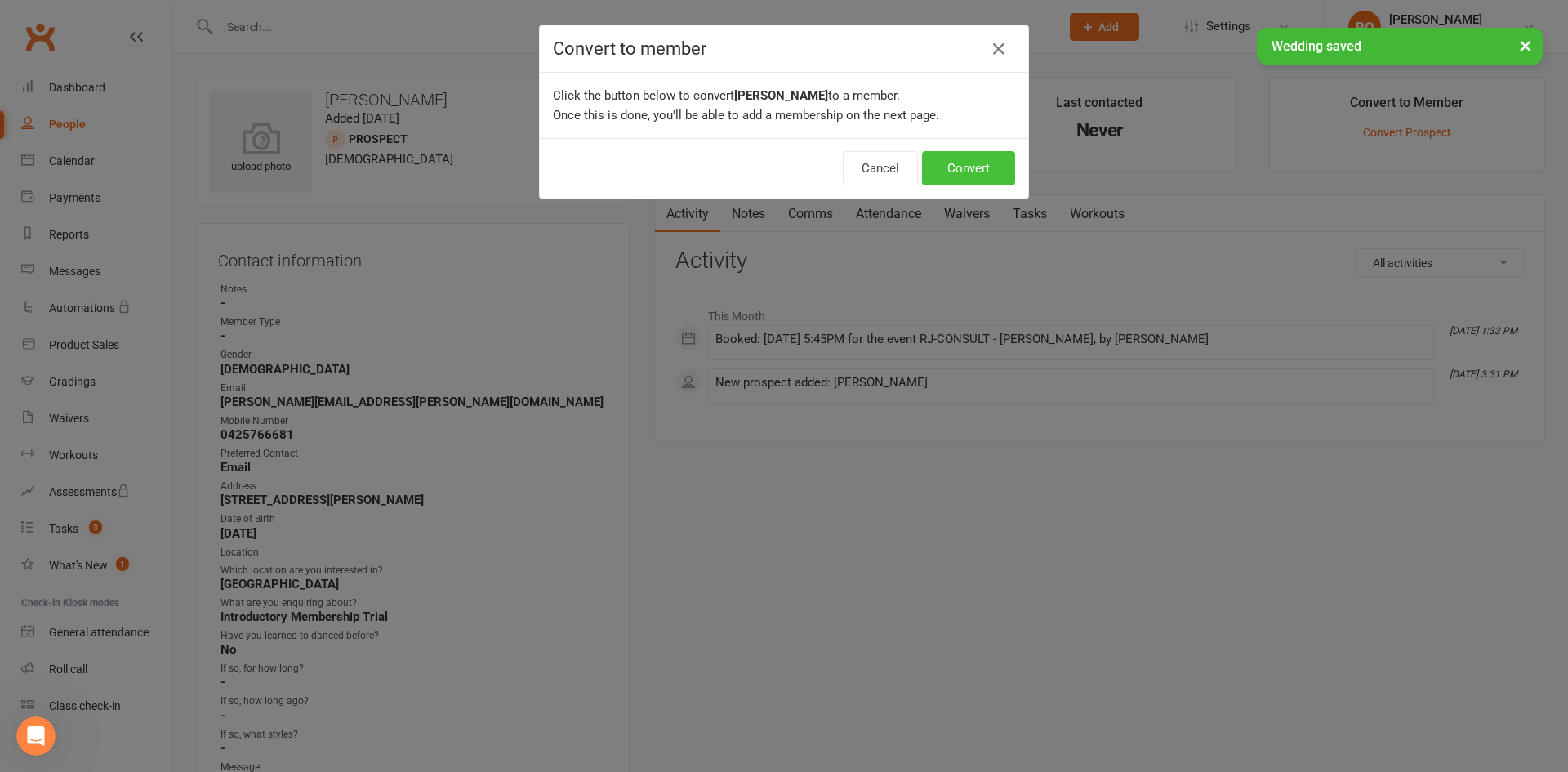
click at [985, 166] on button "Convert" at bounding box center [969, 168] width 93 height 34
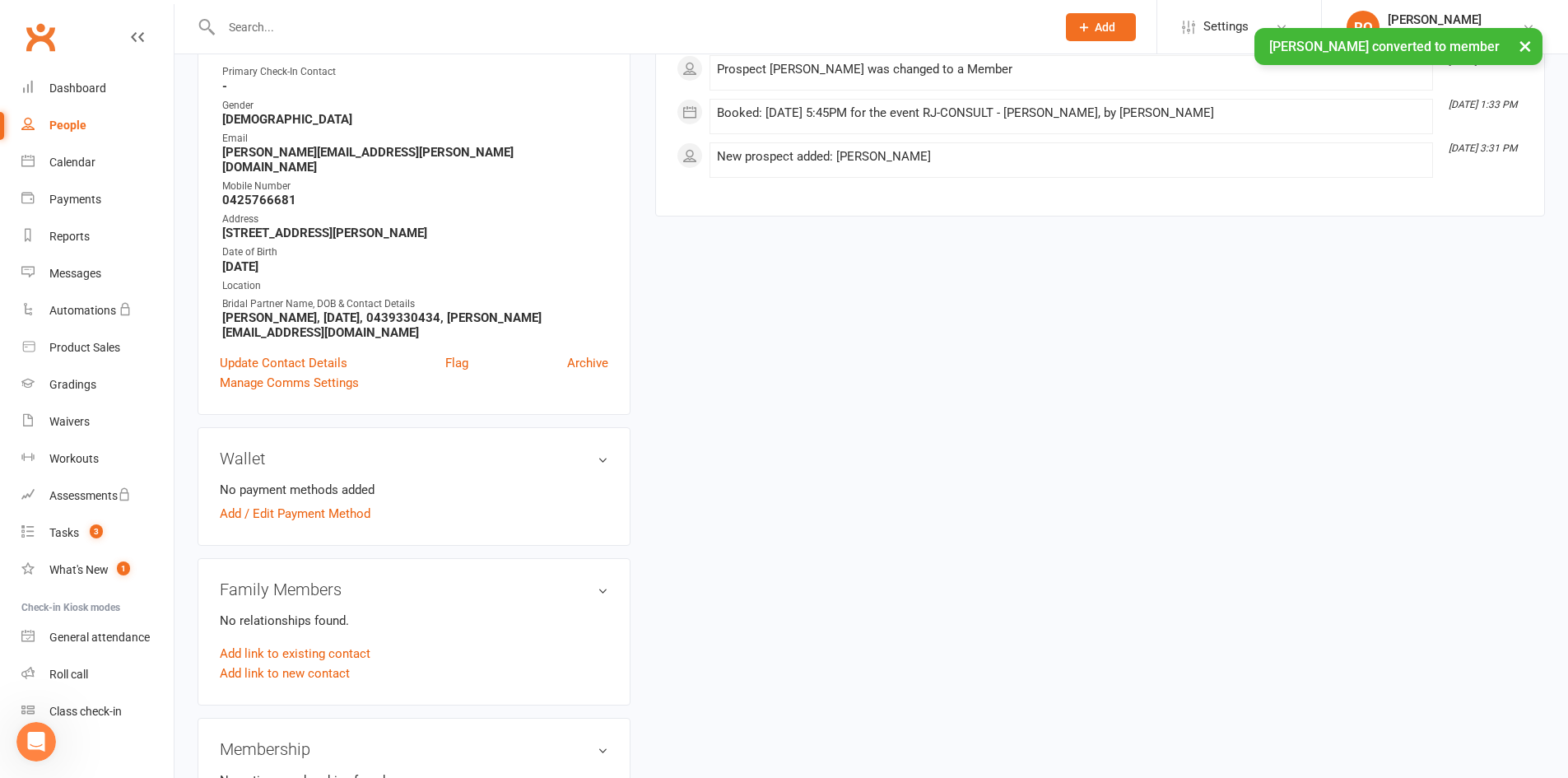
scroll to position [286, 0]
click at [295, 352] on link "Update Contact Details" at bounding box center [283, 362] width 128 height 20
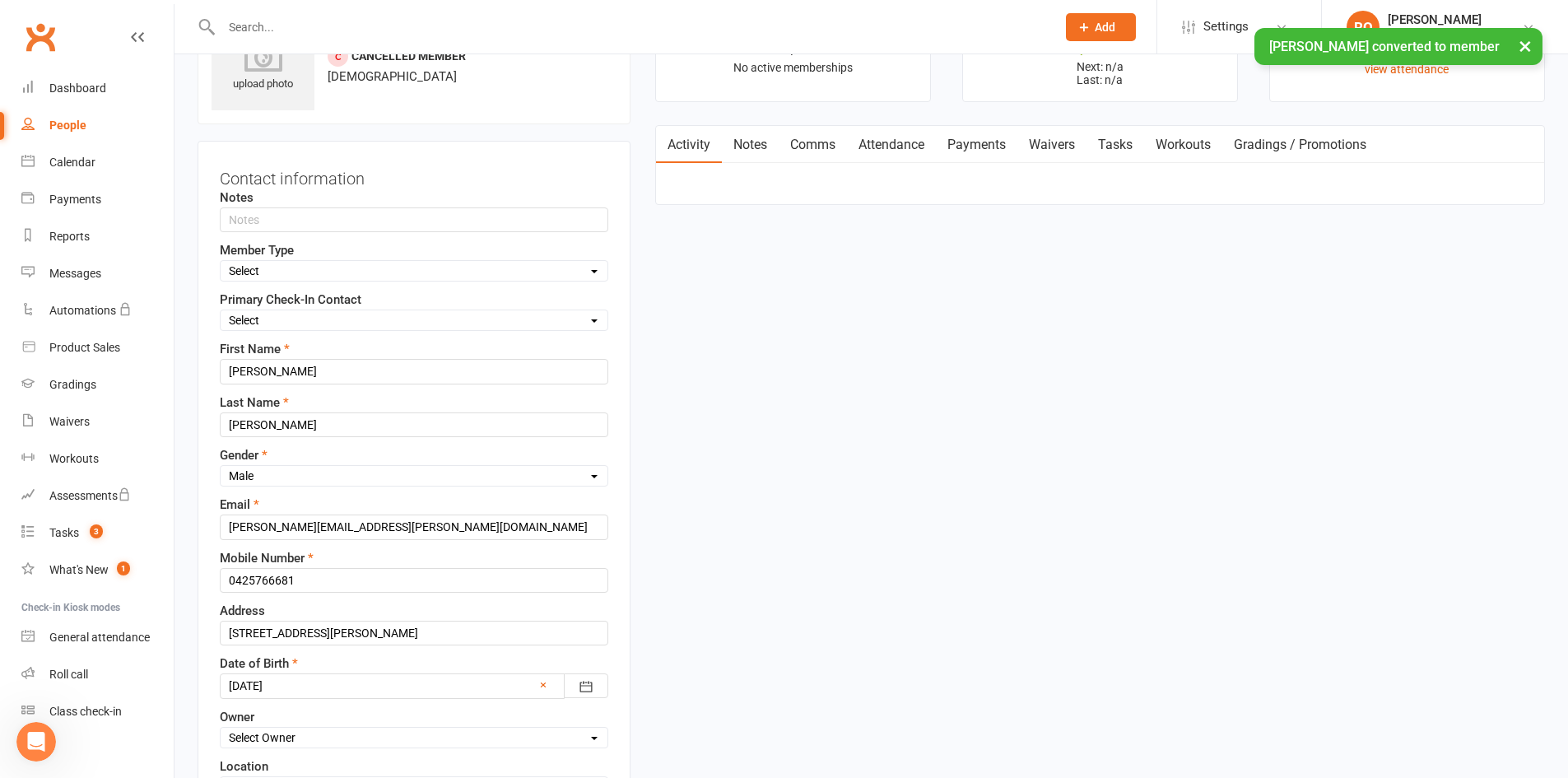
scroll to position [77, 0]
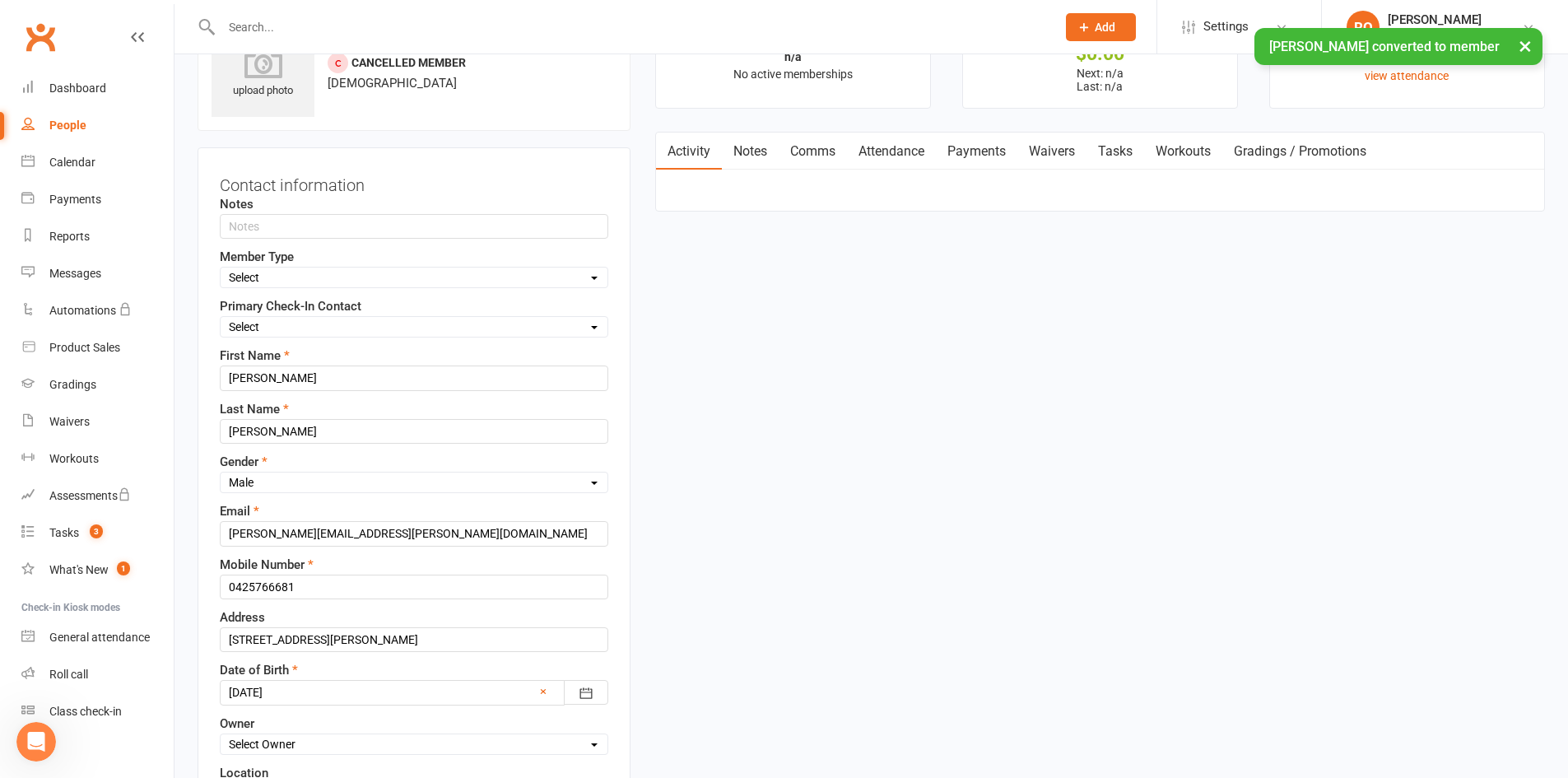
click at [427, 283] on select "Select Bridal Intro/Trial Direct Debit (Recurring) Member Casual Staff Private …" at bounding box center [414, 277] width 387 height 18
select select "Bridal"
click at [221, 269] on select "Select Bridal Intro/Trial Direct Debit (Recurring) Member Casual Staff Private …" at bounding box center [414, 277] width 387 height 18
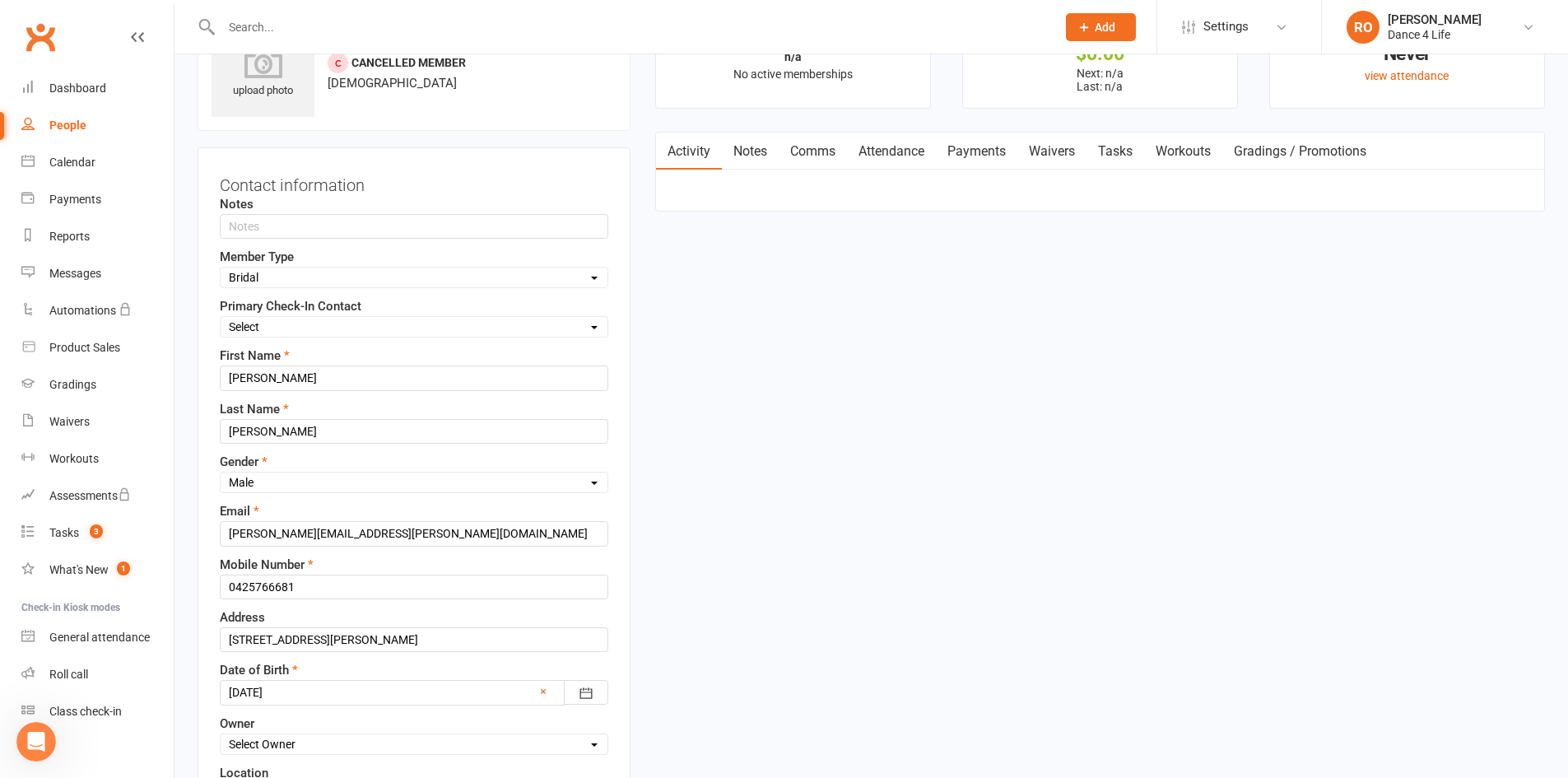
click at [421, 325] on select "Select Yes No Other" at bounding box center [414, 327] width 387 height 18
select select "Yes"
click at [221, 319] on select "Select Yes No Other" at bounding box center [414, 327] width 387 height 18
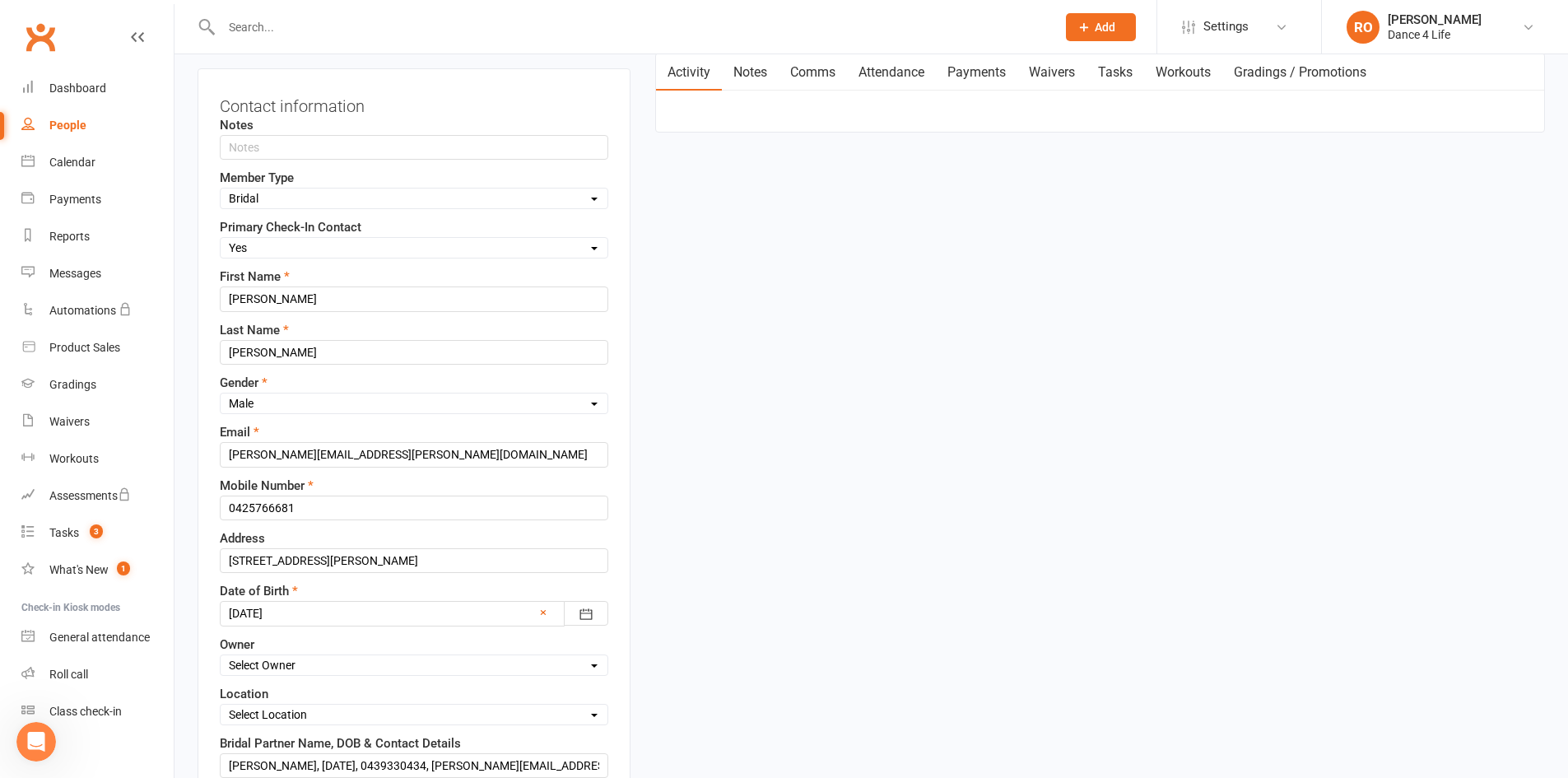
scroll to position [407, 0]
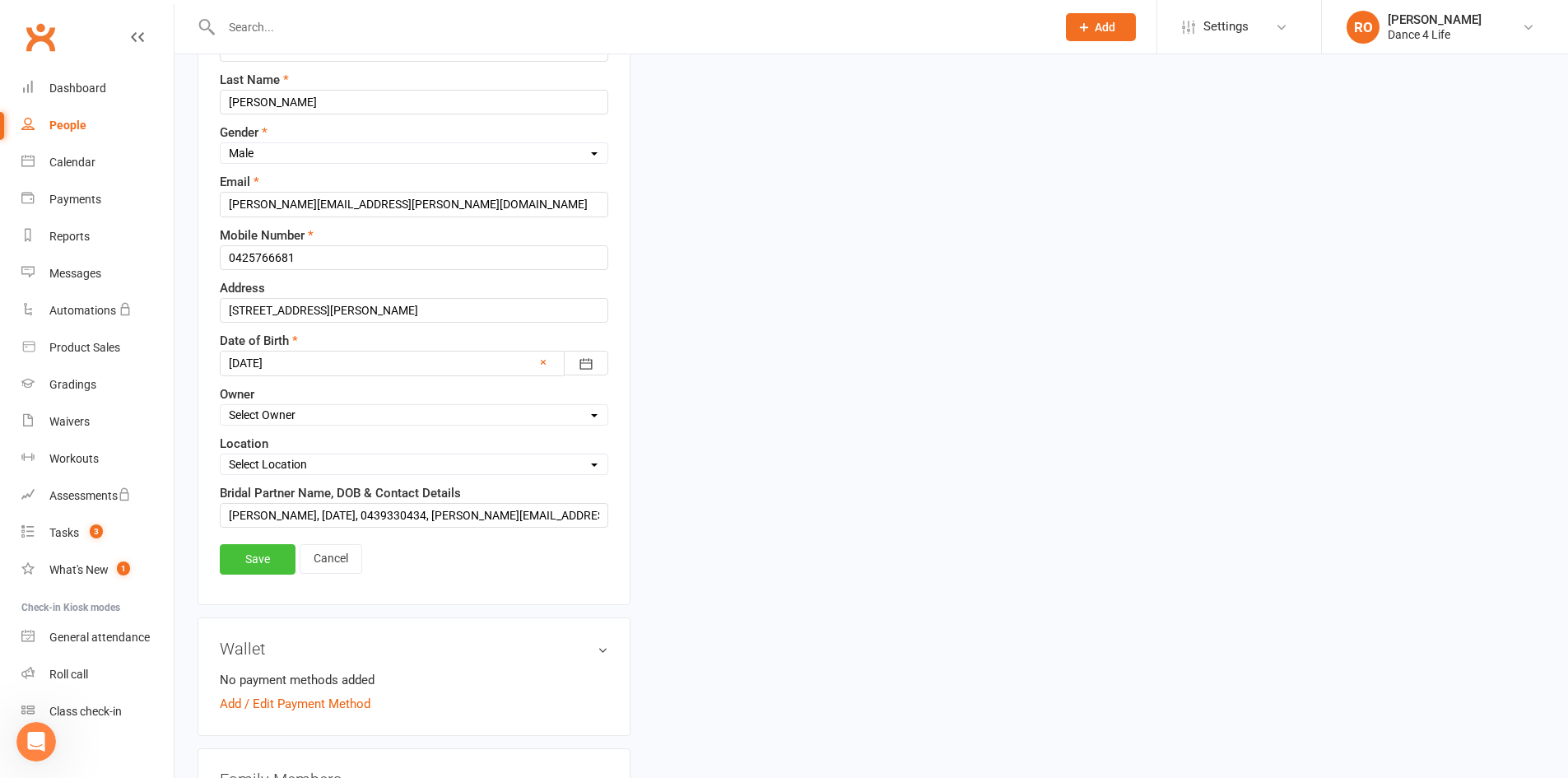
click at [284, 573] on link "Save" at bounding box center [257, 558] width 75 height 30
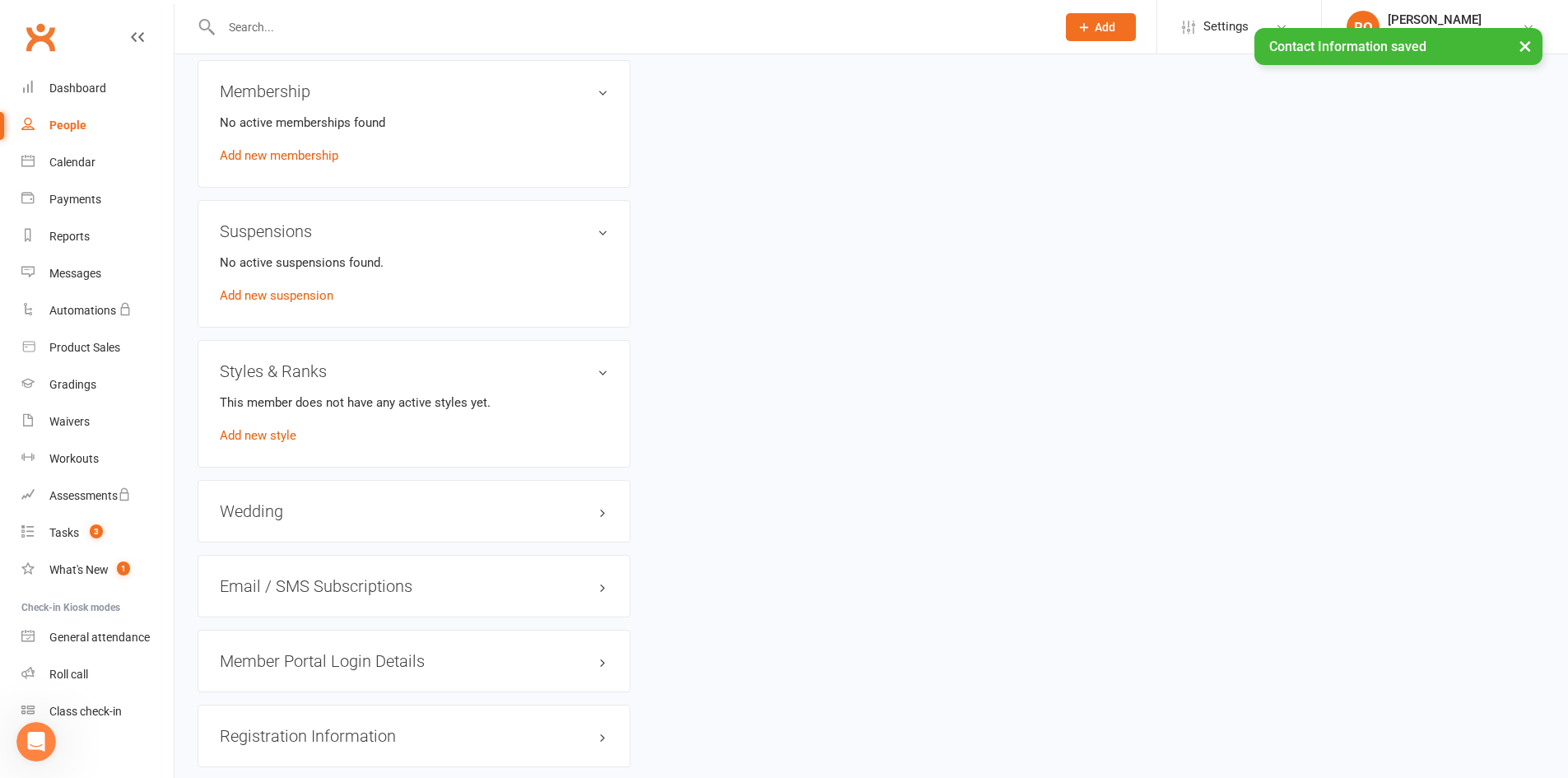
scroll to position [915, 0]
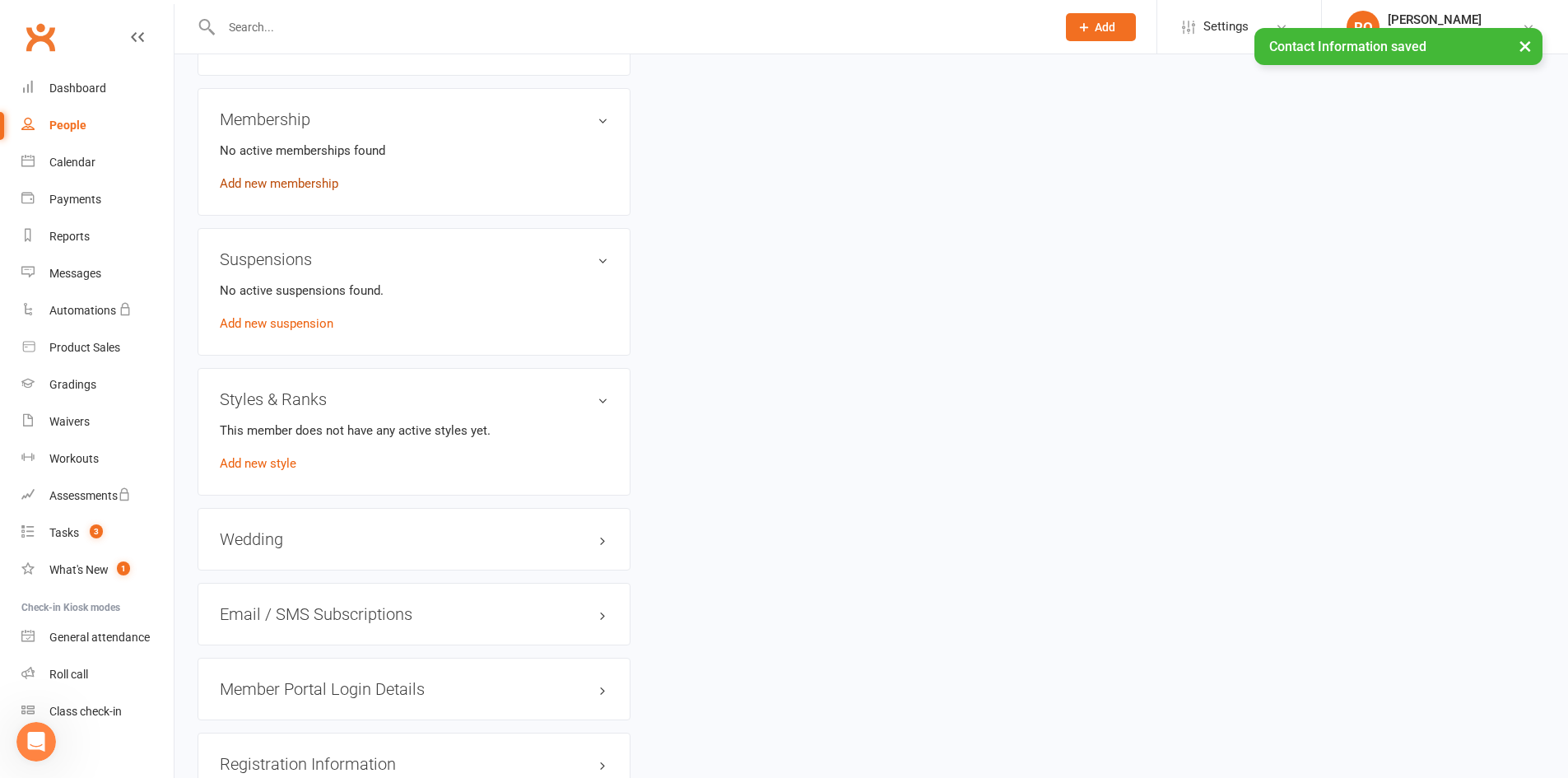
click at [323, 176] on link "Add new membership" at bounding box center [279, 183] width 119 height 15
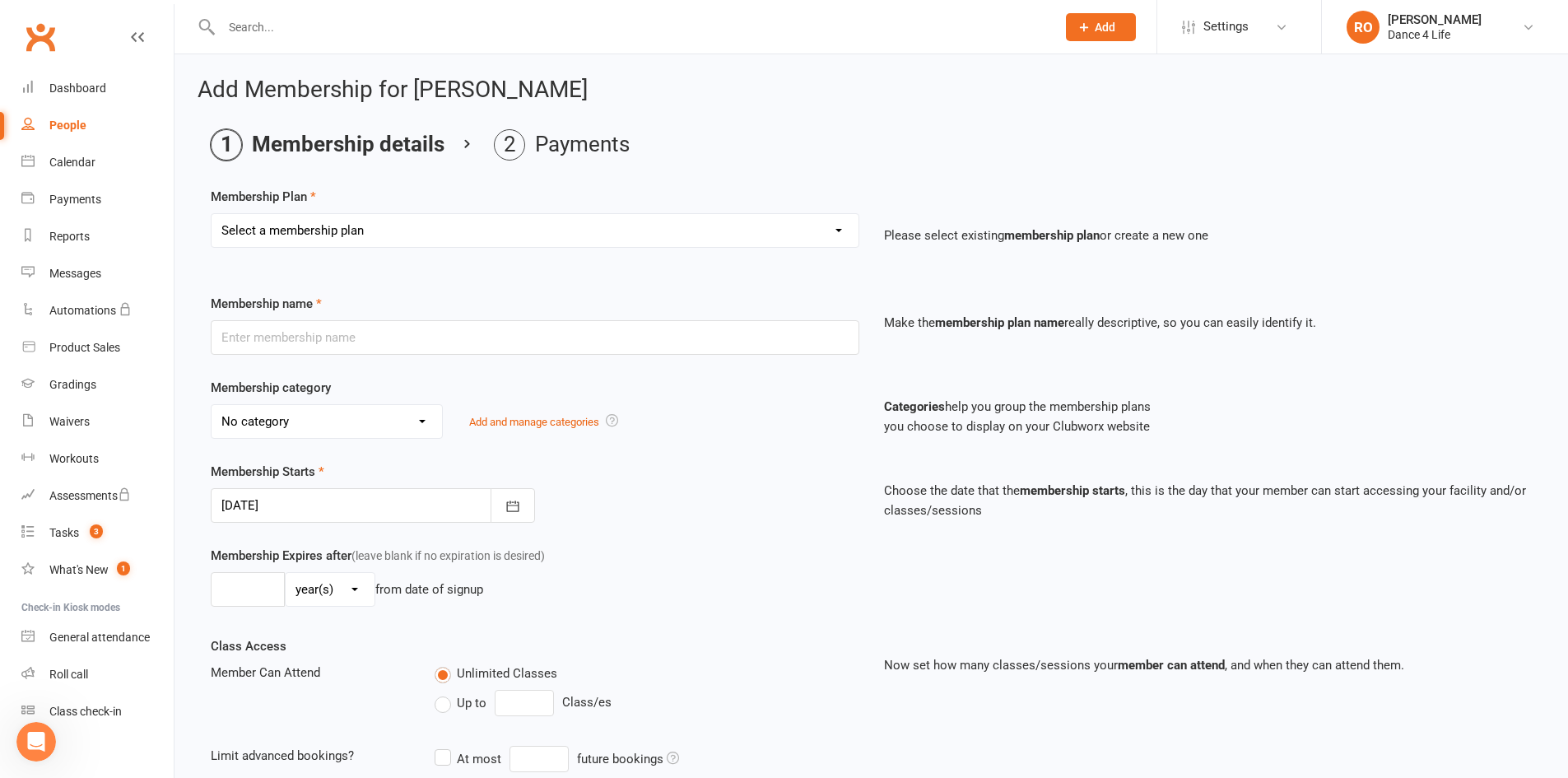
click at [605, 227] on select "Select a membership plan Create new Membership Plan [1a] ---------- BRIDAL ----…" at bounding box center [535, 230] width 646 height 33
select select "2"
click at [212, 214] on select "Select a membership plan Create new Membership Plan [1a] ---------- BRIDAL ----…" at bounding box center [535, 230] width 646 height 33
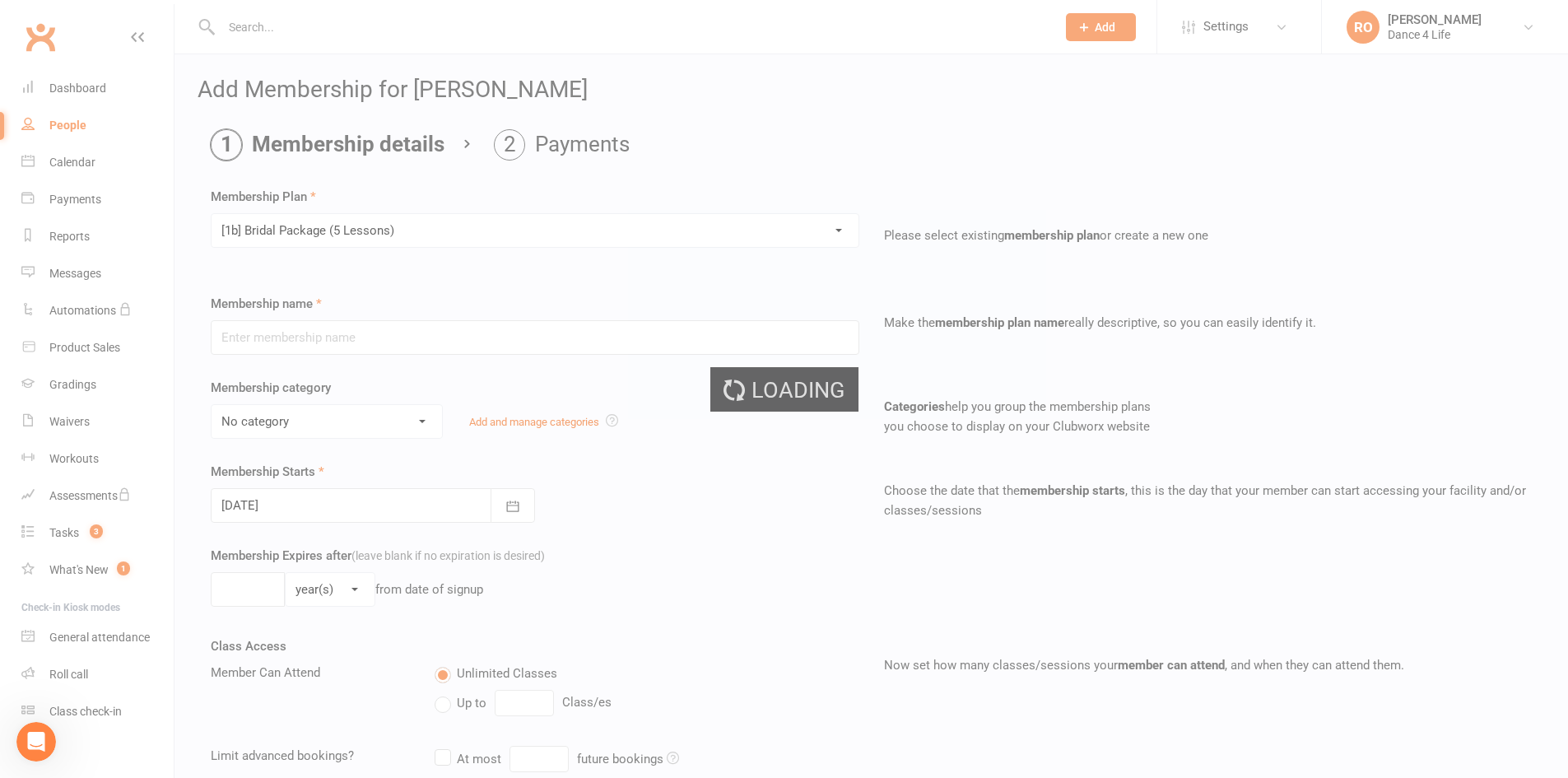
type input "[1b] Bridal Package (5 Lessons)"
select select "0"
select select "2"
type input "5"
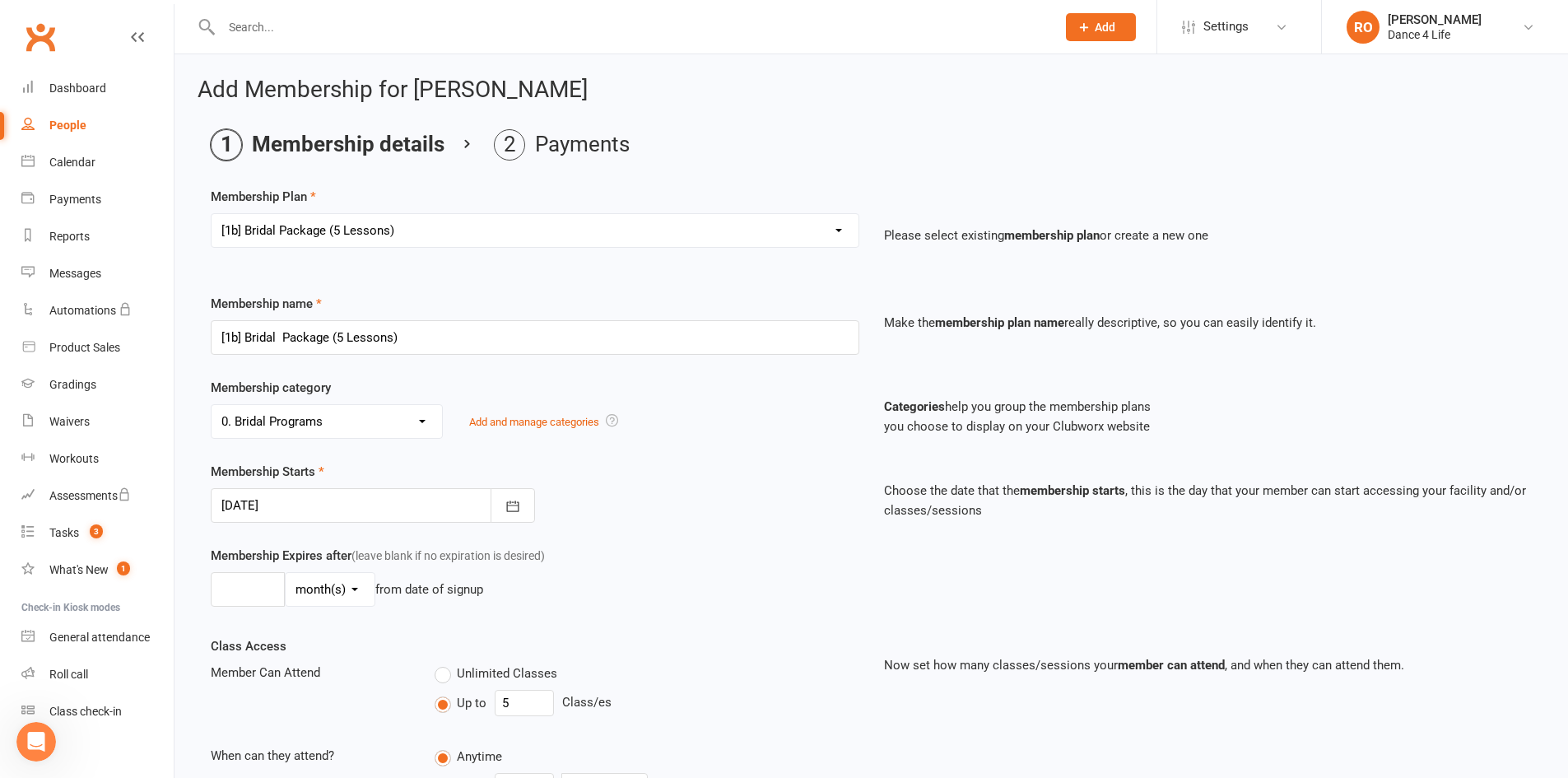
type input "15 Sep 2025"
click at [526, 318] on div "Membership name [1b] Bridal Package (5 Lessons)" at bounding box center [535, 325] width 673 height 61
click at [561, 341] on input "[1b] Bridal Package (5 Lessons)" at bounding box center [535, 337] width 648 height 35
type input "Bridal Package (5 Lessons)"
click at [519, 498] on icon "button" at bounding box center [513, 506] width 17 height 17
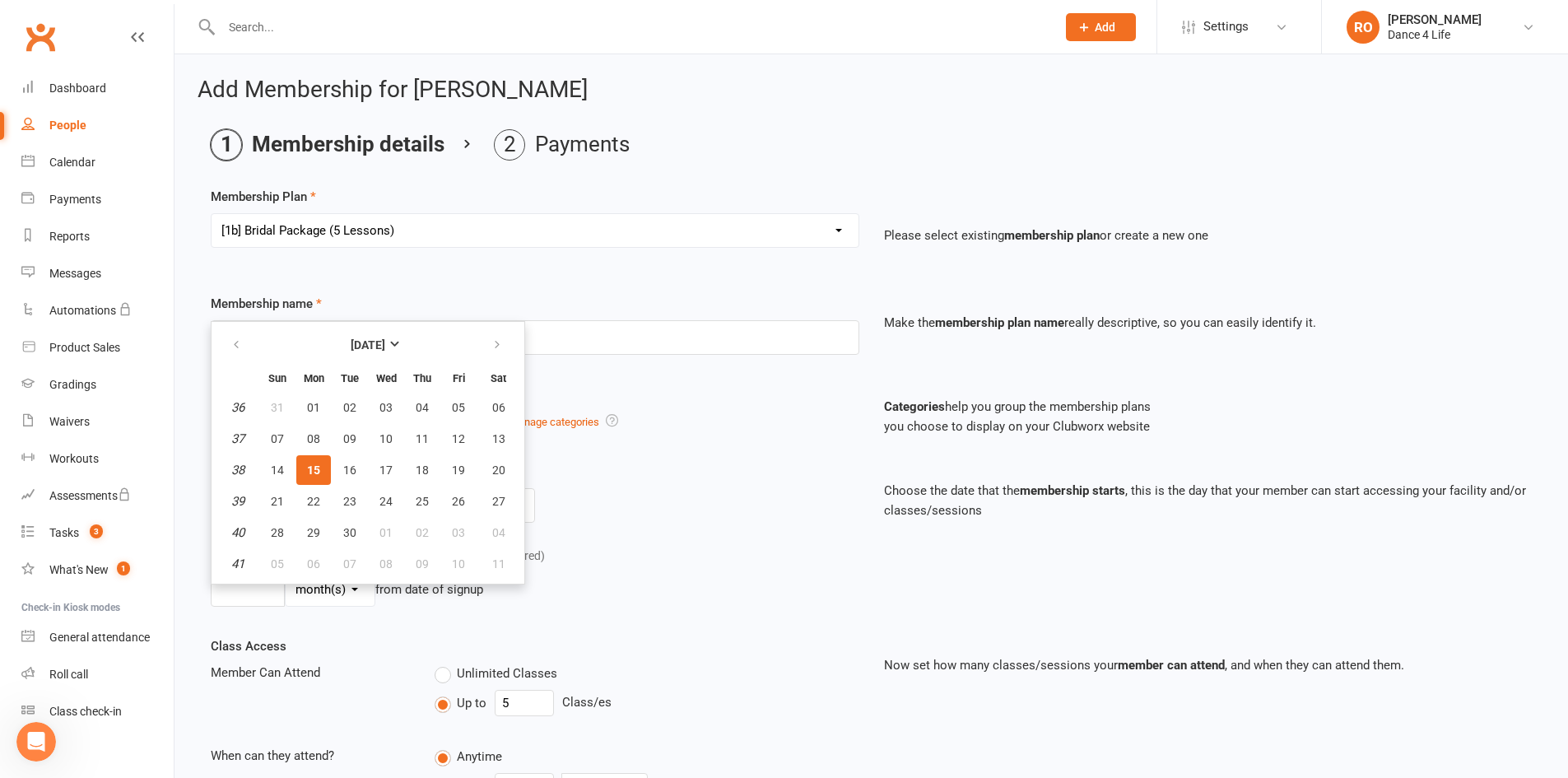
click at [734, 514] on div "Membership Starts 15 Sep 2025 September 2025 Sun Mon Tue Wed Thu Fri Sat 36 31 …" at bounding box center [535, 492] width 673 height 61
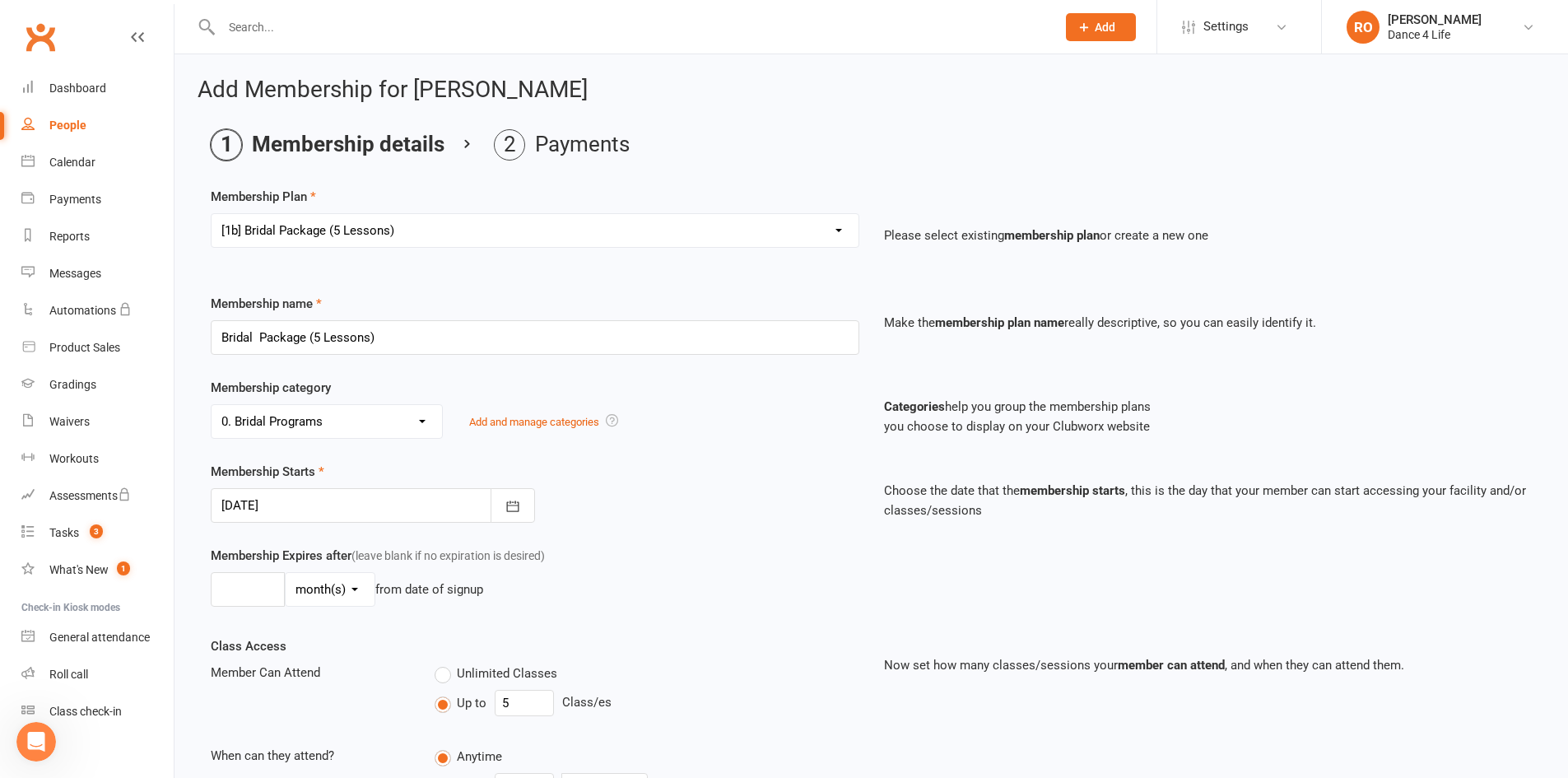
click at [483, 509] on div at bounding box center [373, 505] width 325 height 35
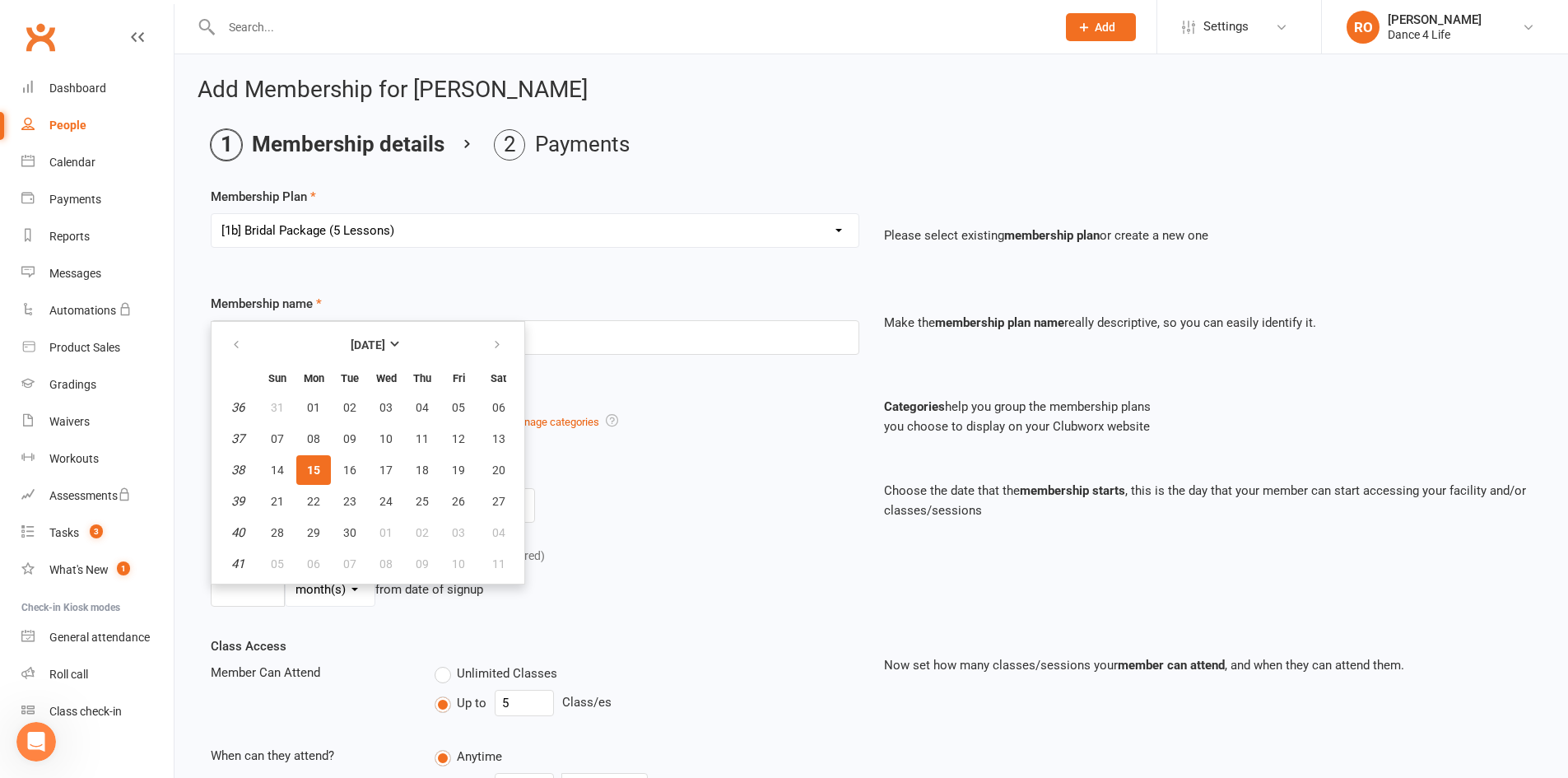
click at [713, 466] on div "Membership Starts 15 Sep 2025 September 2025 Sun Mon Tue Wed Thu Fri Sat 36 31 …" at bounding box center [535, 492] width 673 height 61
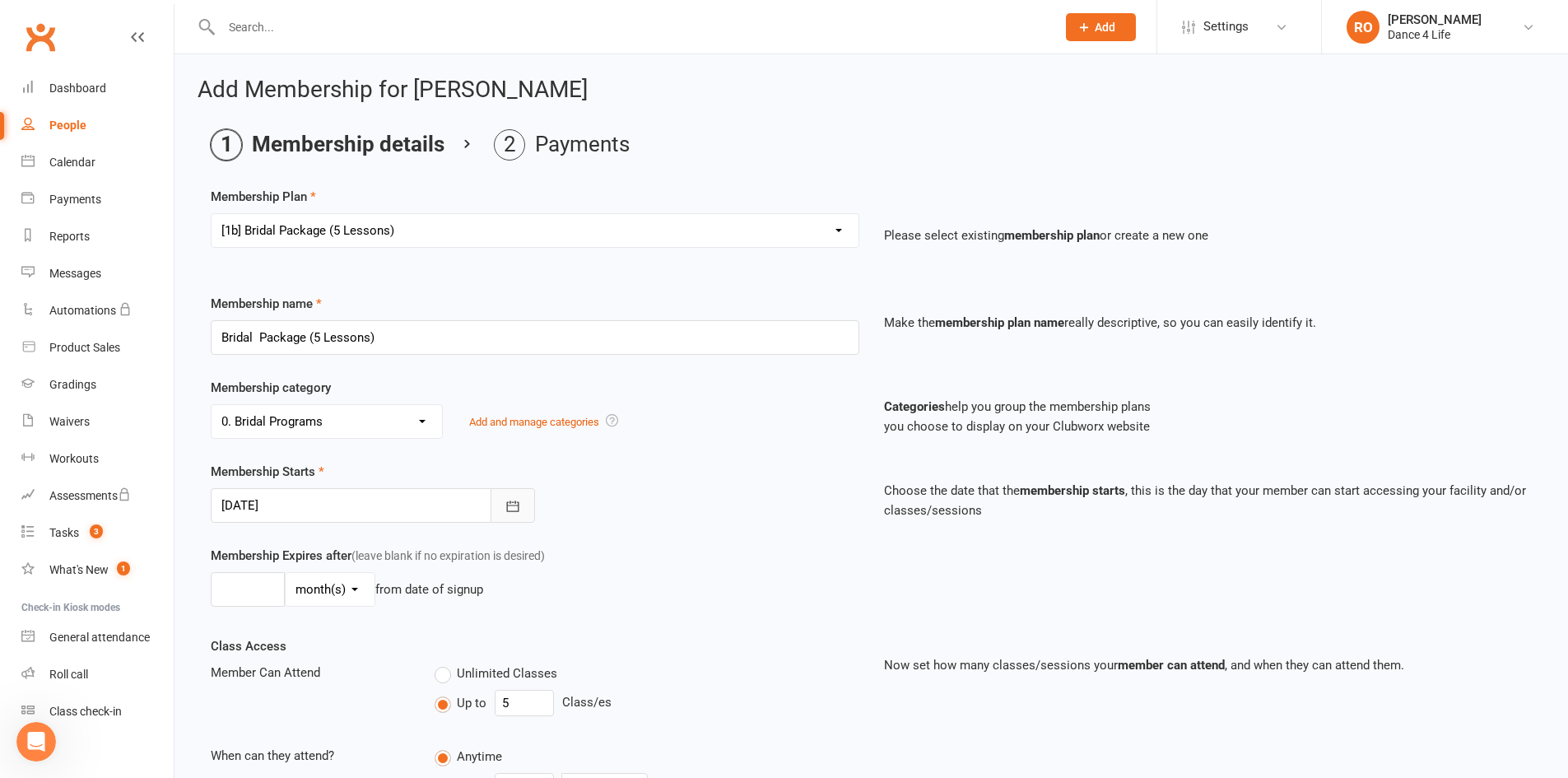
click at [512, 503] on icon "button" at bounding box center [513, 506] width 17 height 17
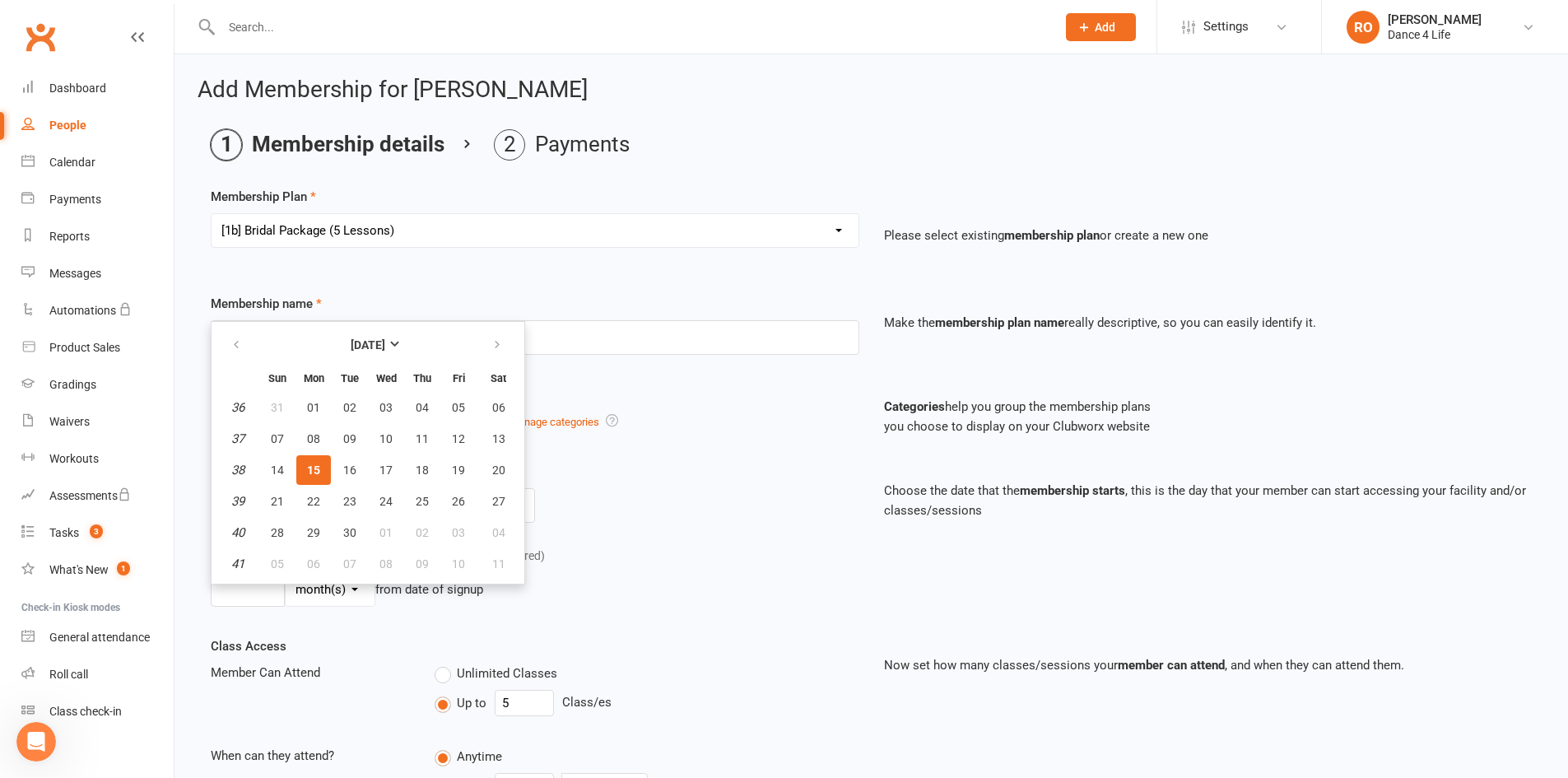
click at [914, 467] on div "Choose the date that the membership starts , this is the day that your member c…" at bounding box center [1208, 490] width 673 height 58
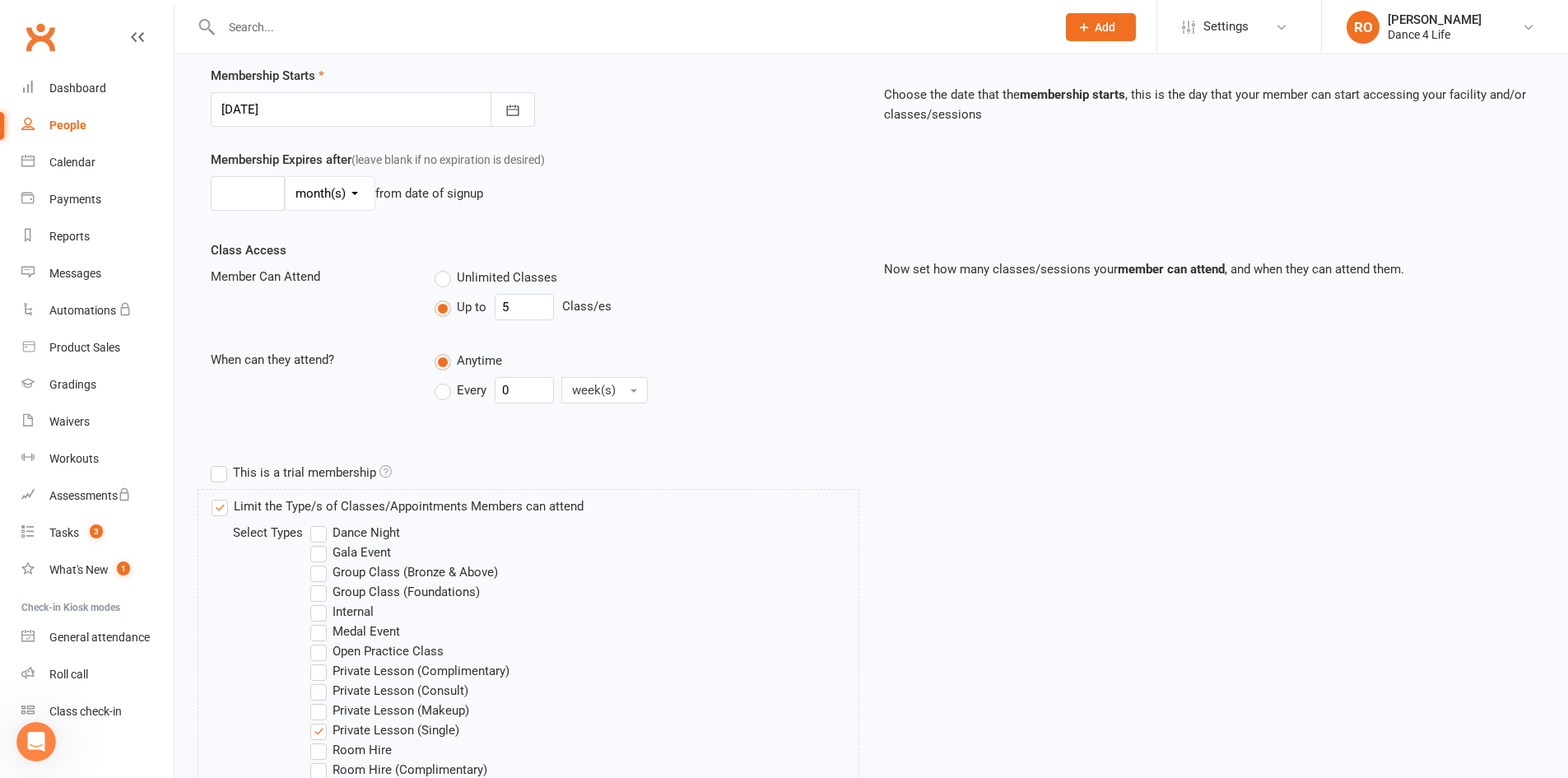
scroll to position [657, 0]
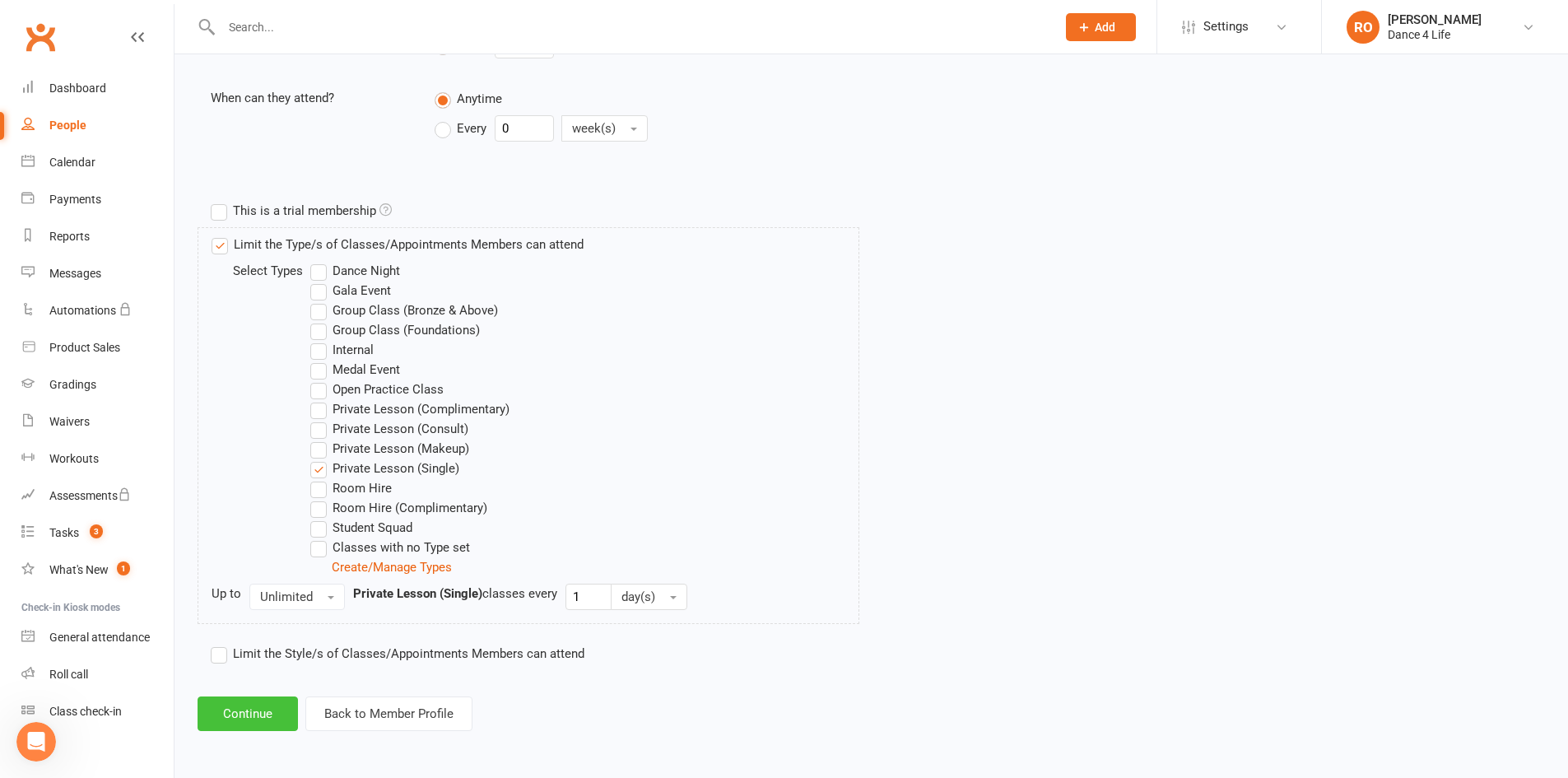
click at [272, 720] on button "Continue" at bounding box center [247, 713] width 100 height 35
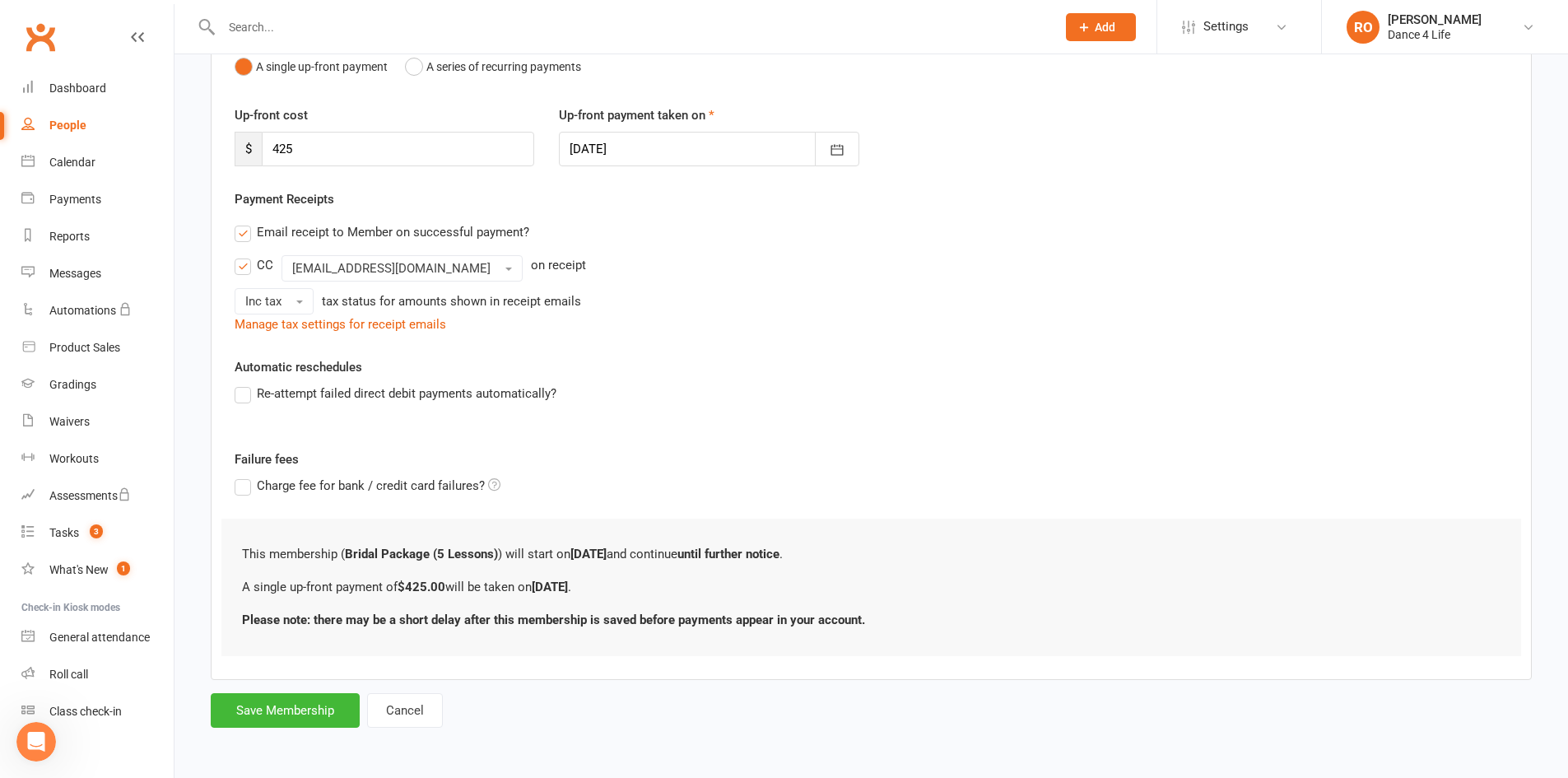
scroll to position [0, 0]
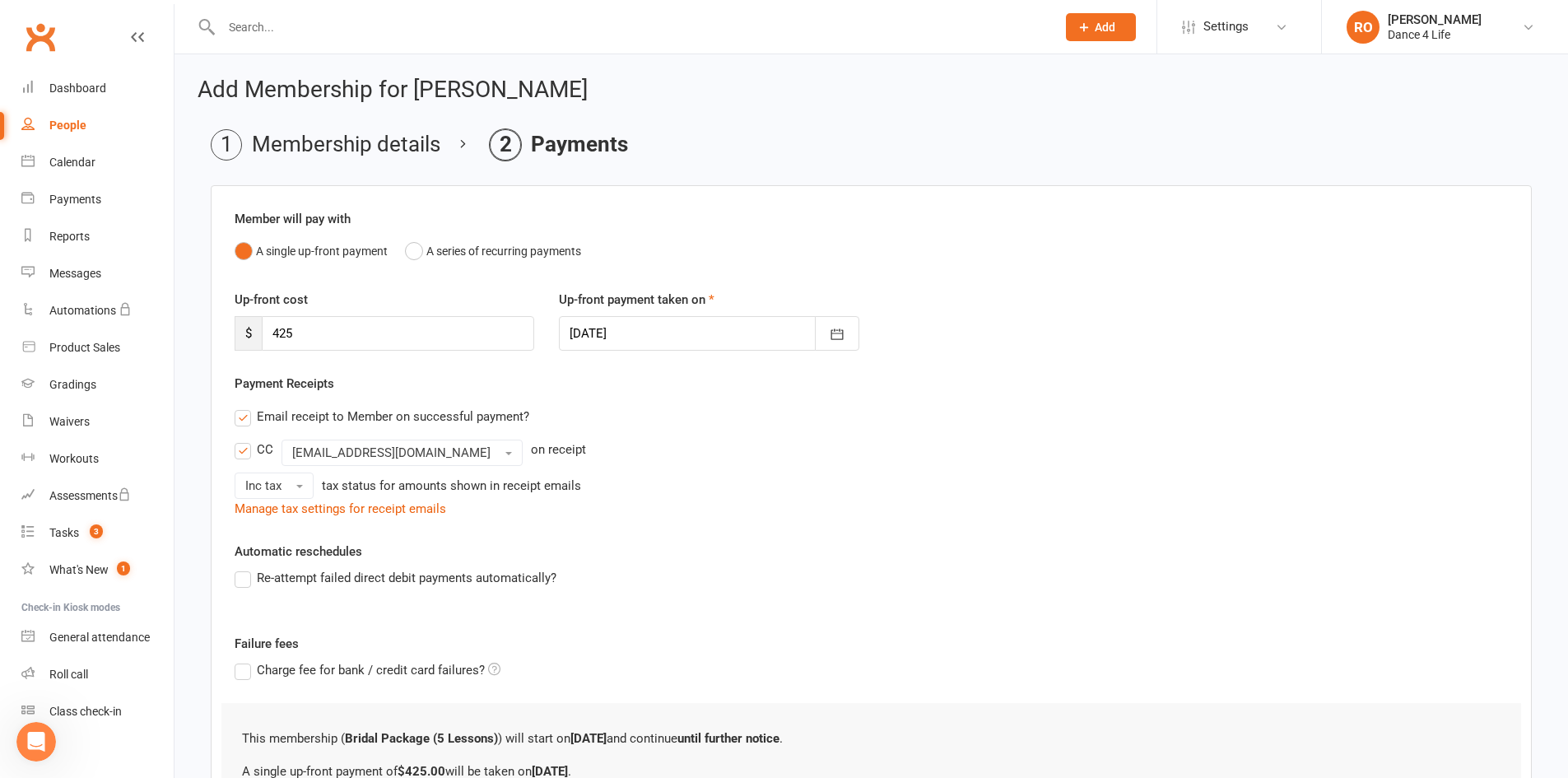
click at [258, 442] on div "CC" at bounding box center [264, 447] width 17 height 17
click at [245, 439] on input "CC" at bounding box center [240, 439] width 11 height 0
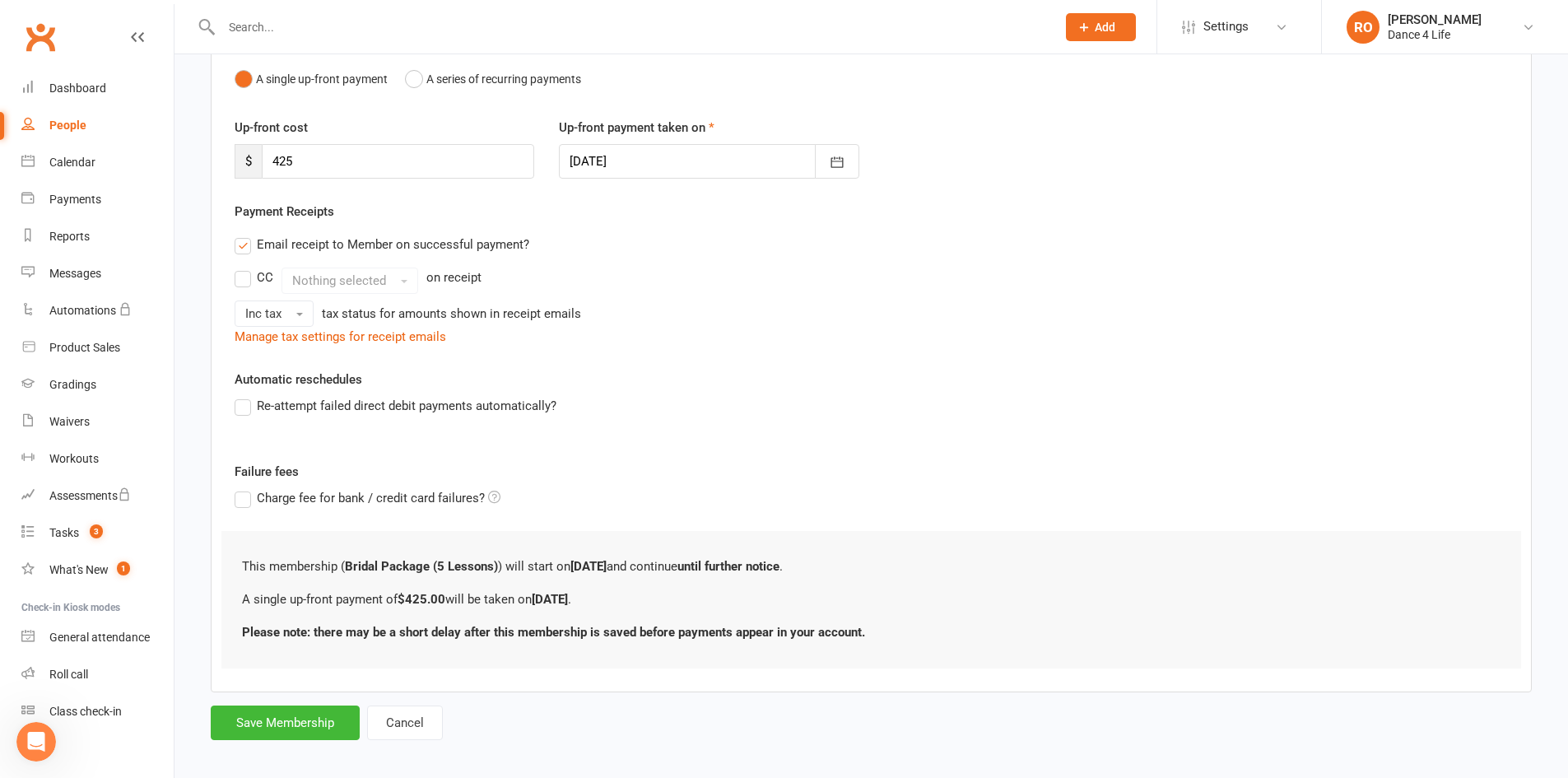
scroll to position [184, 0]
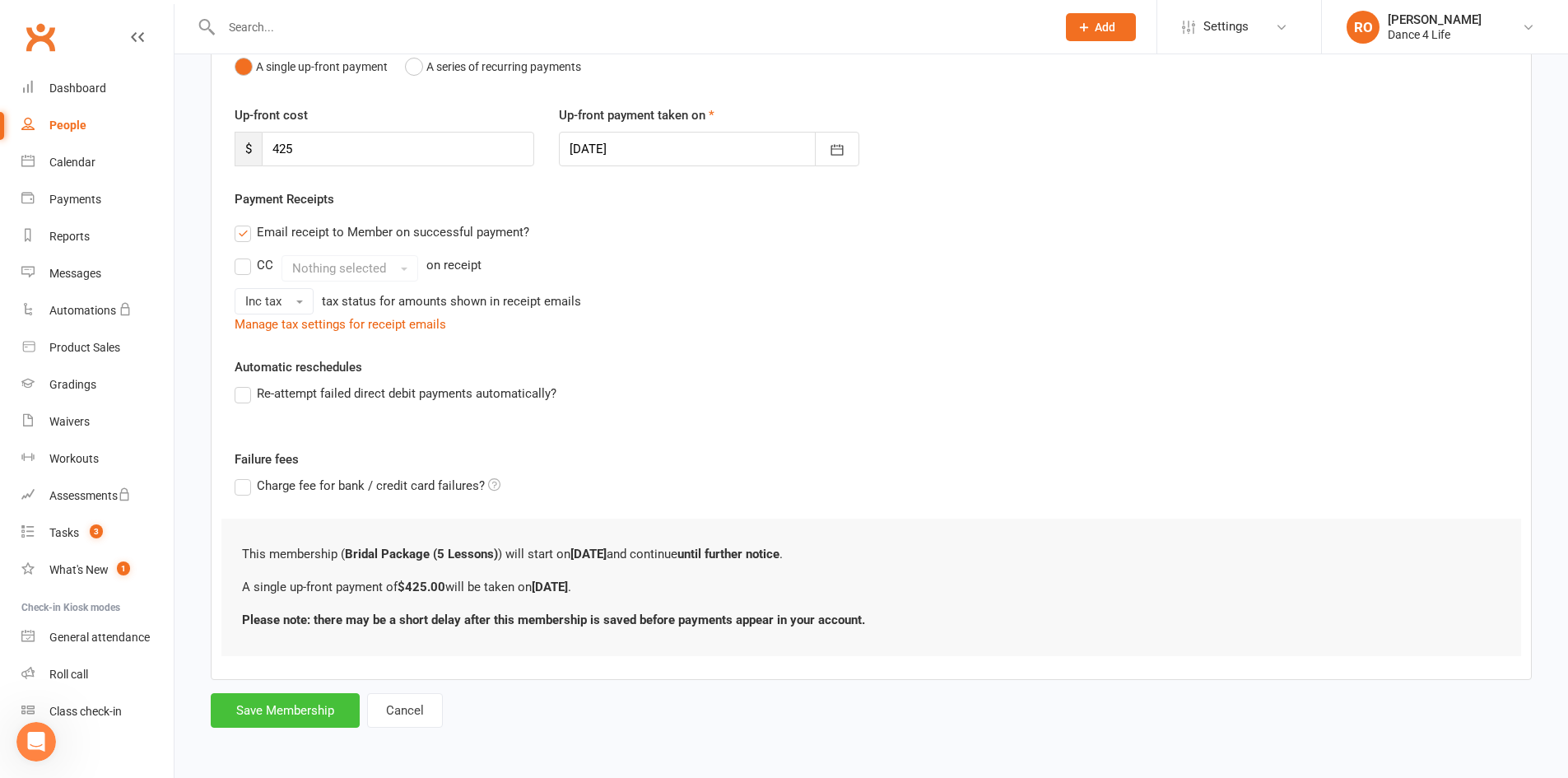
click at [275, 723] on button "Save Membership" at bounding box center [285, 710] width 148 height 35
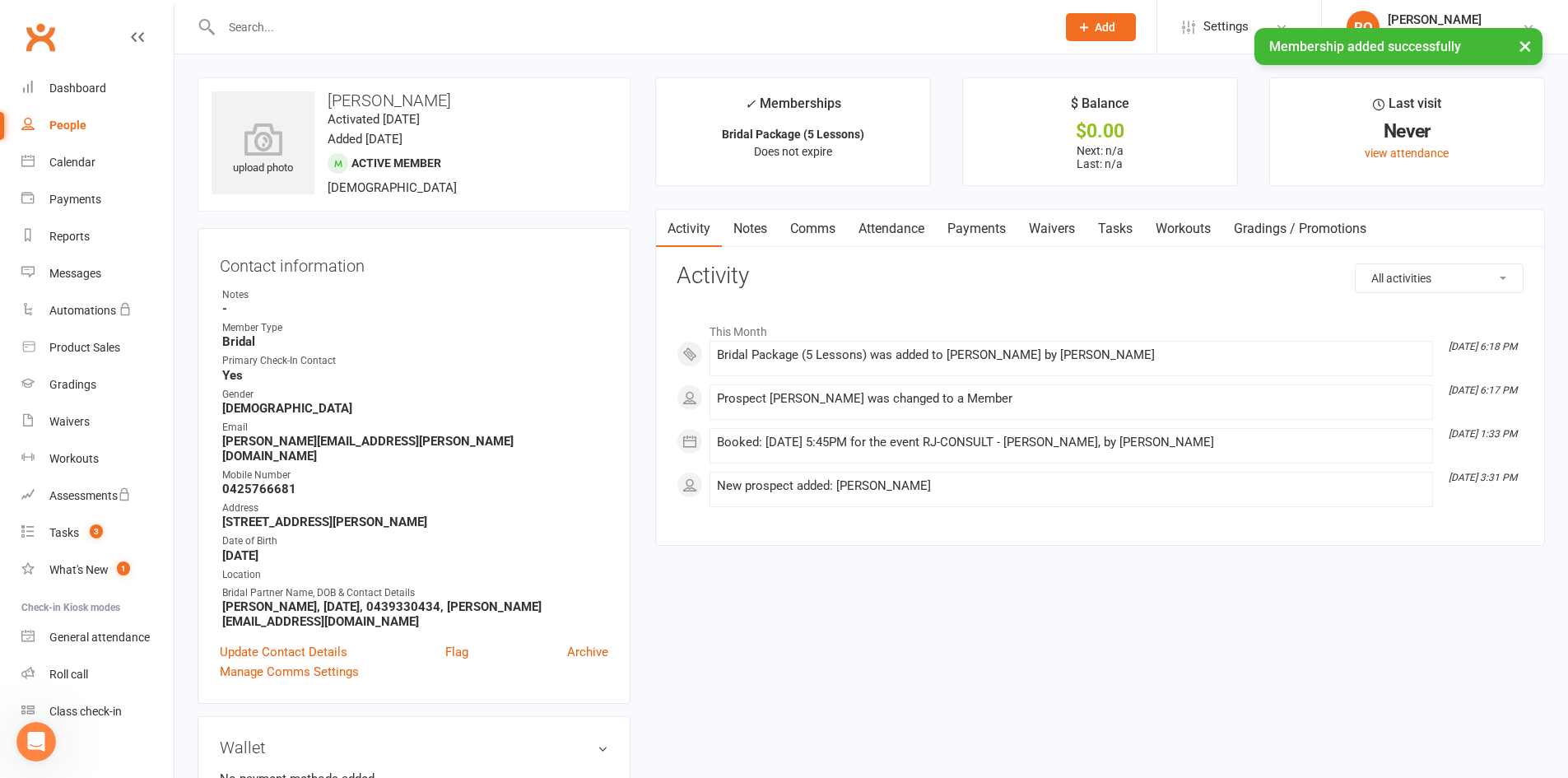
click at [919, 232] on link "Attendance" at bounding box center [891, 229] width 89 height 38
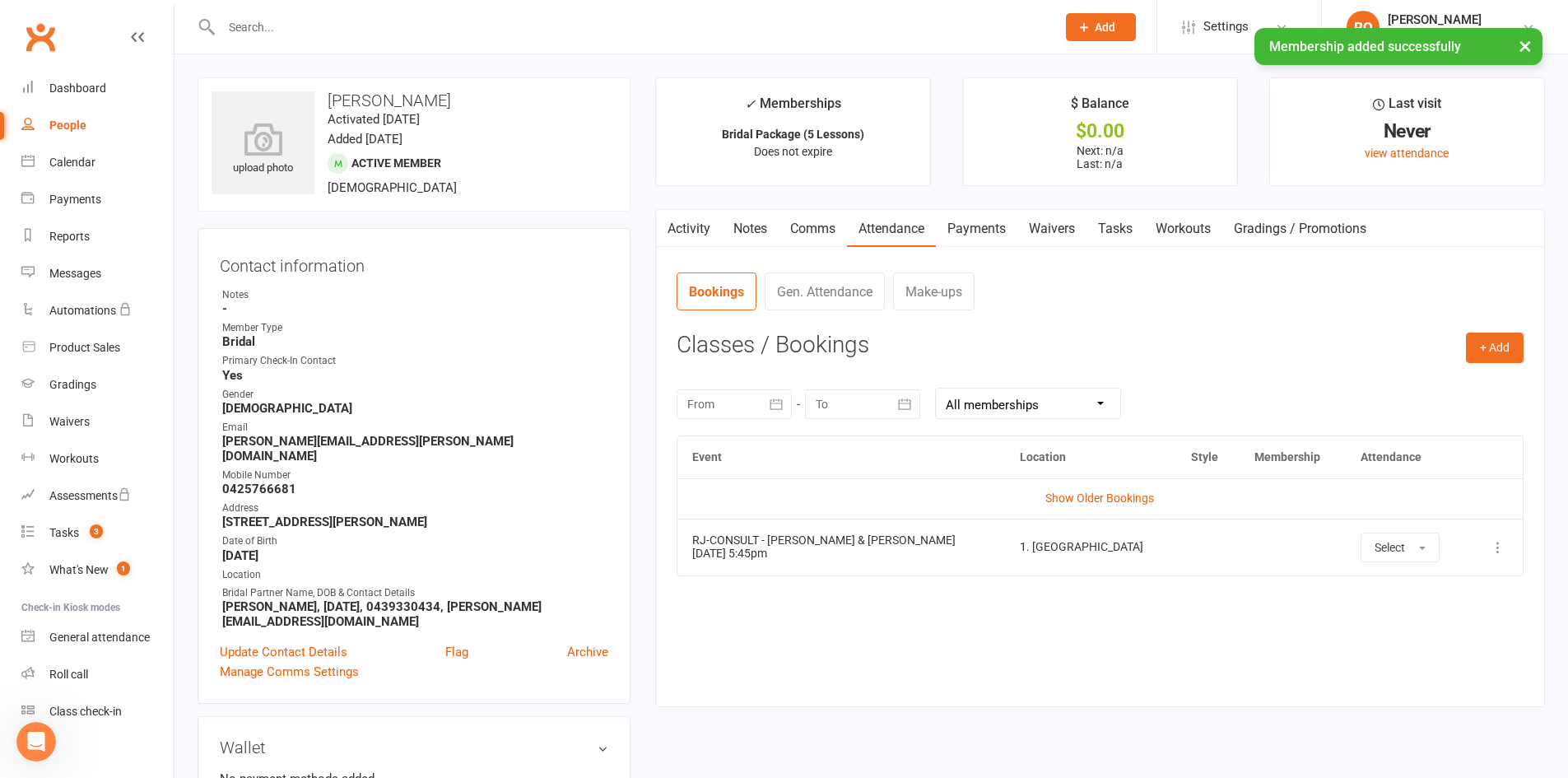
click at [695, 224] on link "Activity" at bounding box center [689, 229] width 66 height 38
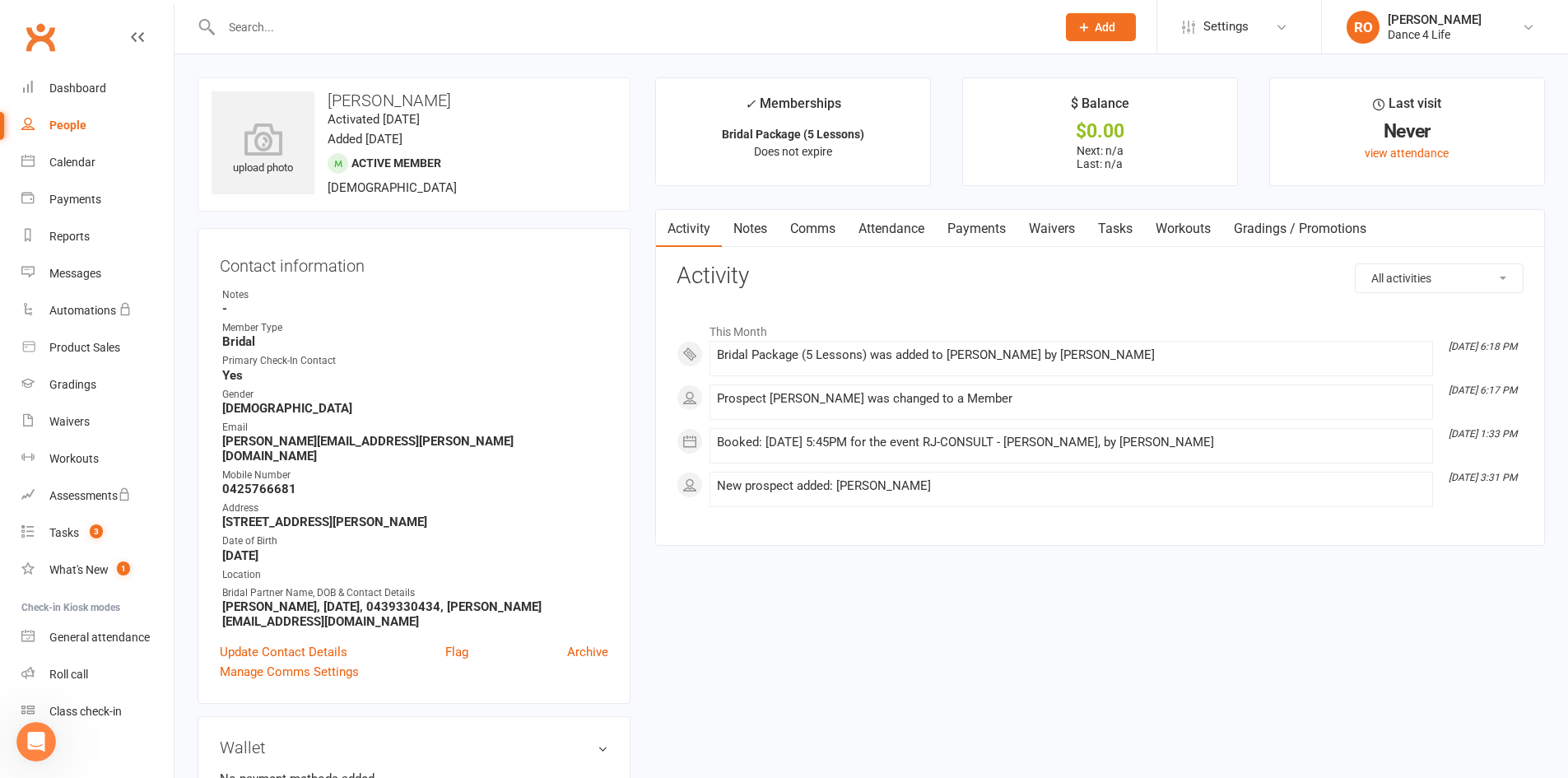
click at [711, 232] on link "Activity" at bounding box center [689, 229] width 66 height 38
click at [4, 158] on li "Calendar" at bounding box center [86, 161] width 173 height 37
click at [85, 168] on div "Calendar" at bounding box center [72, 161] width 47 height 13
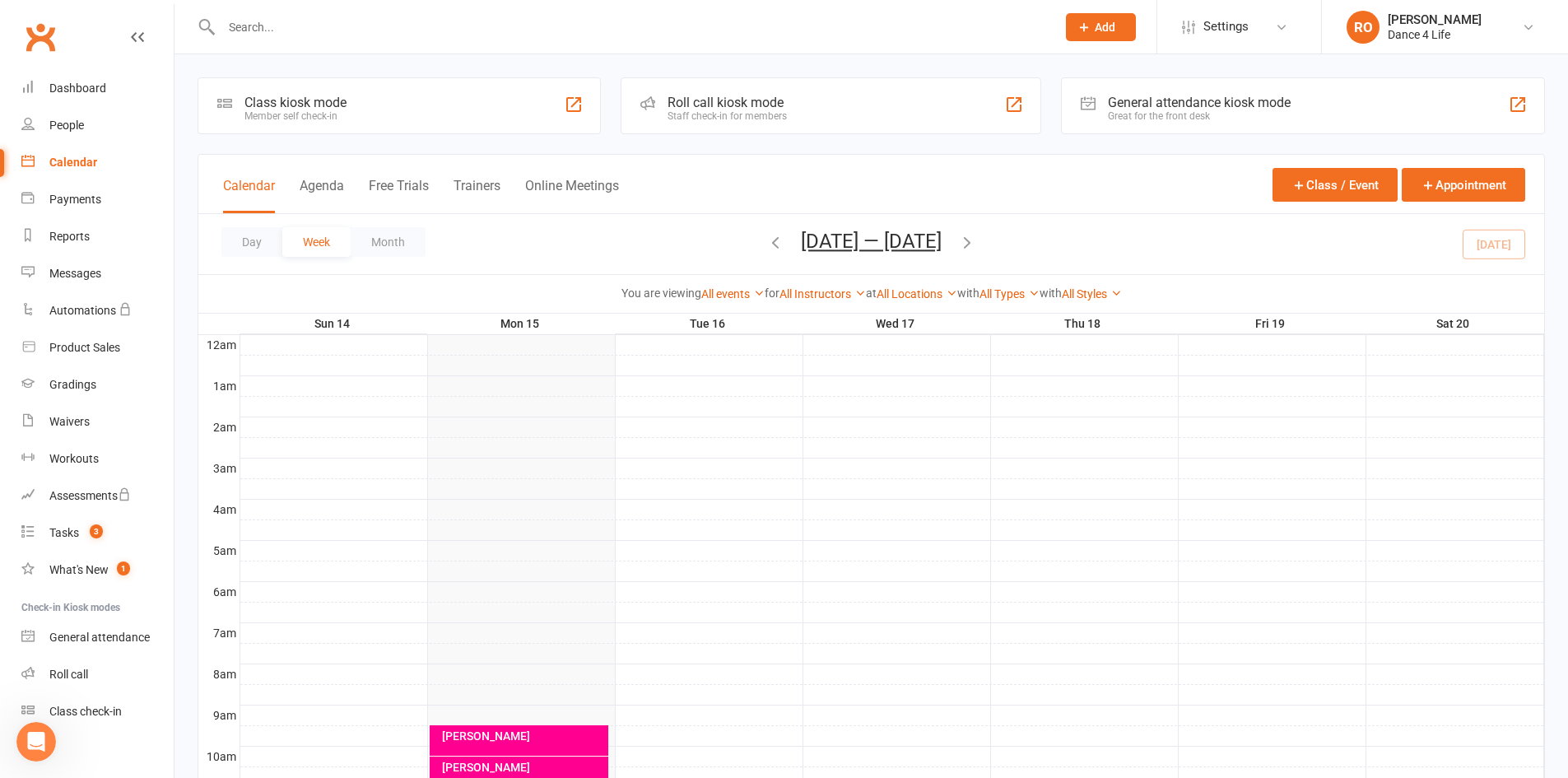
click at [976, 237] on icon "button" at bounding box center [967, 242] width 18 height 18
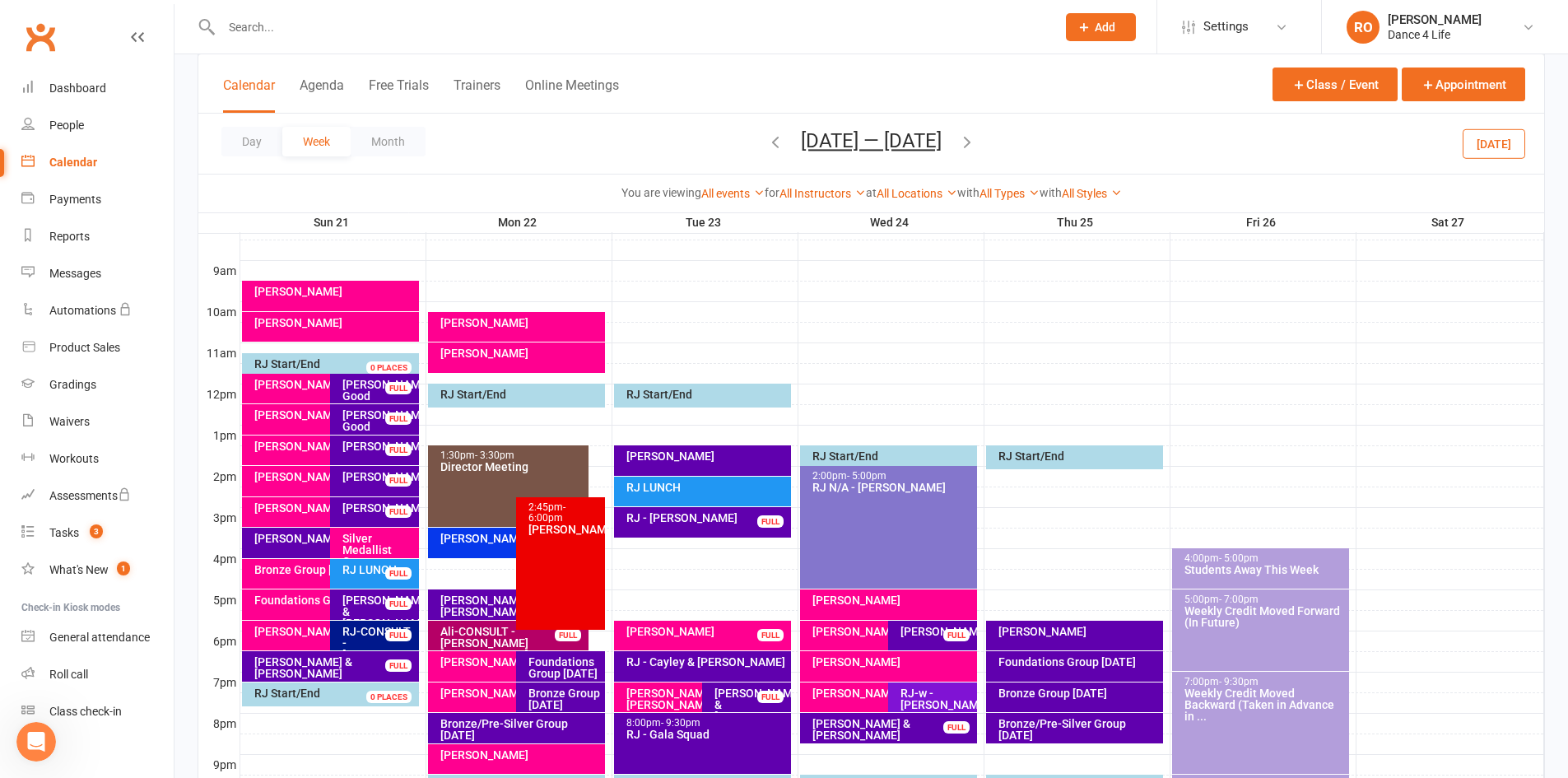
scroll to position [576, 0]
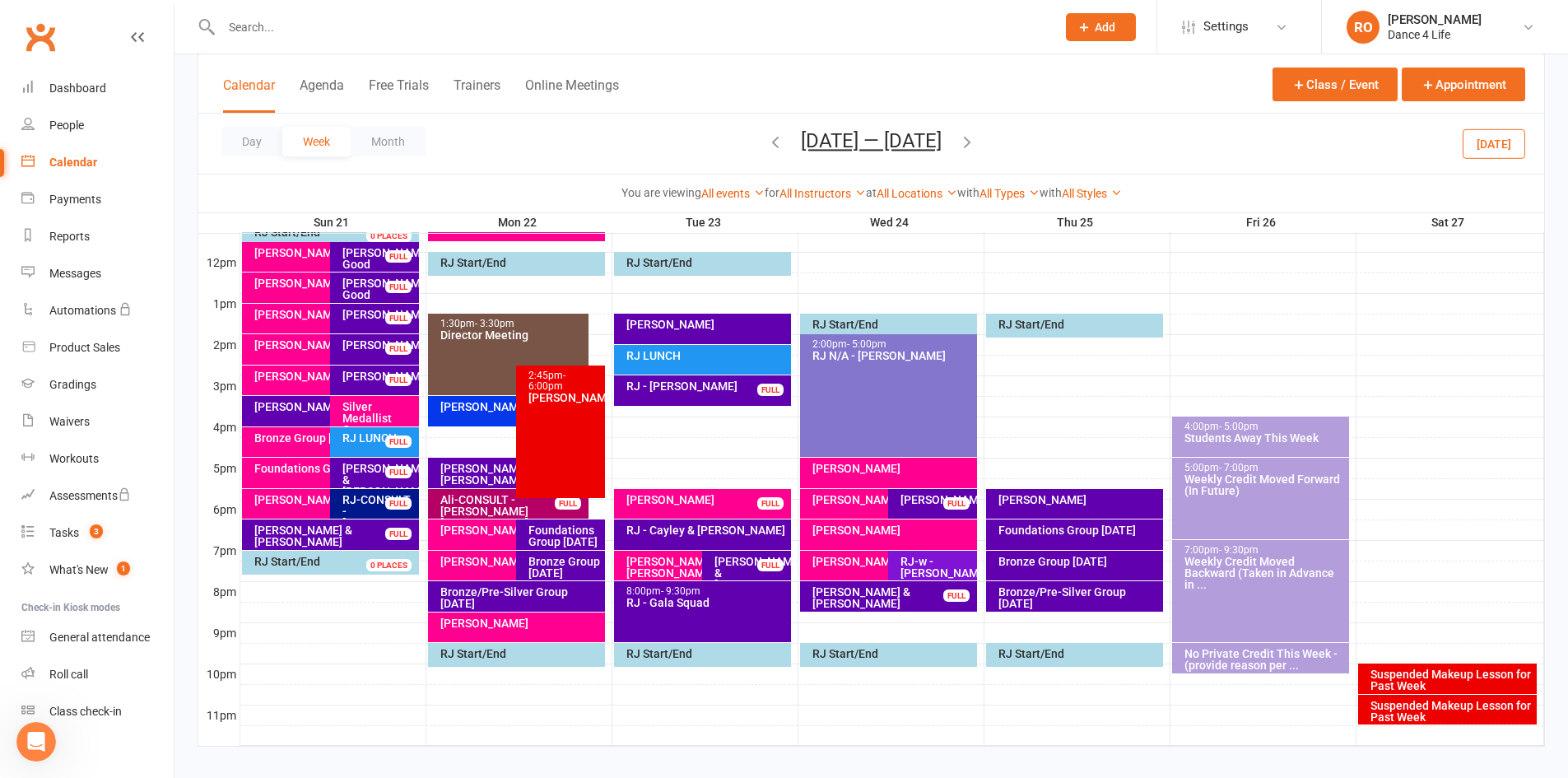
click at [590, 506] on div at bounding box center [892, 510] width 1304 height 20
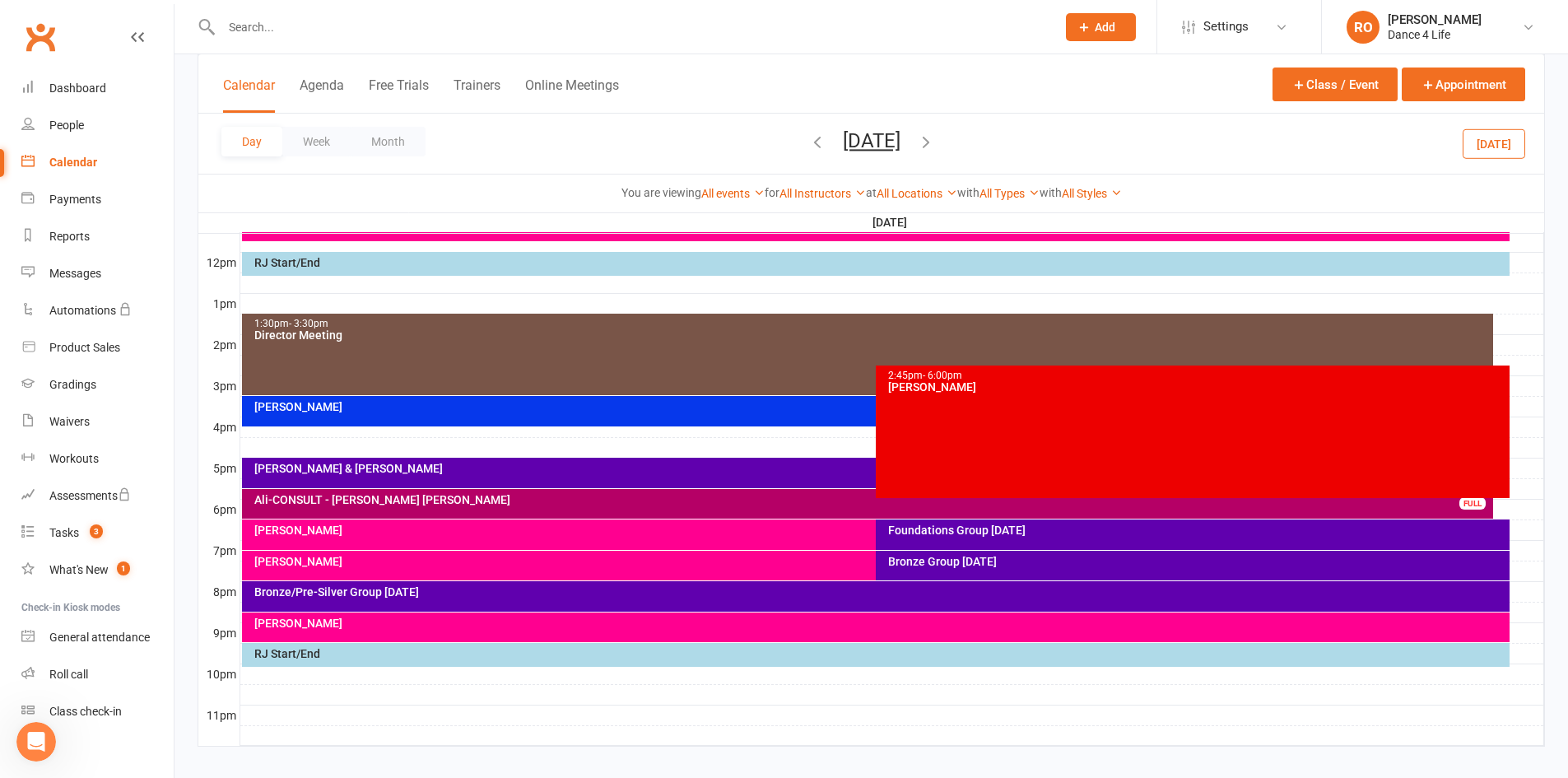
click at [1519, 493] on div at bounding box center [892, 489] width 1304 height 20
click at [1510, 472] on button "Add Appointment" at bounding box center [1518, 466] width 73 height 40
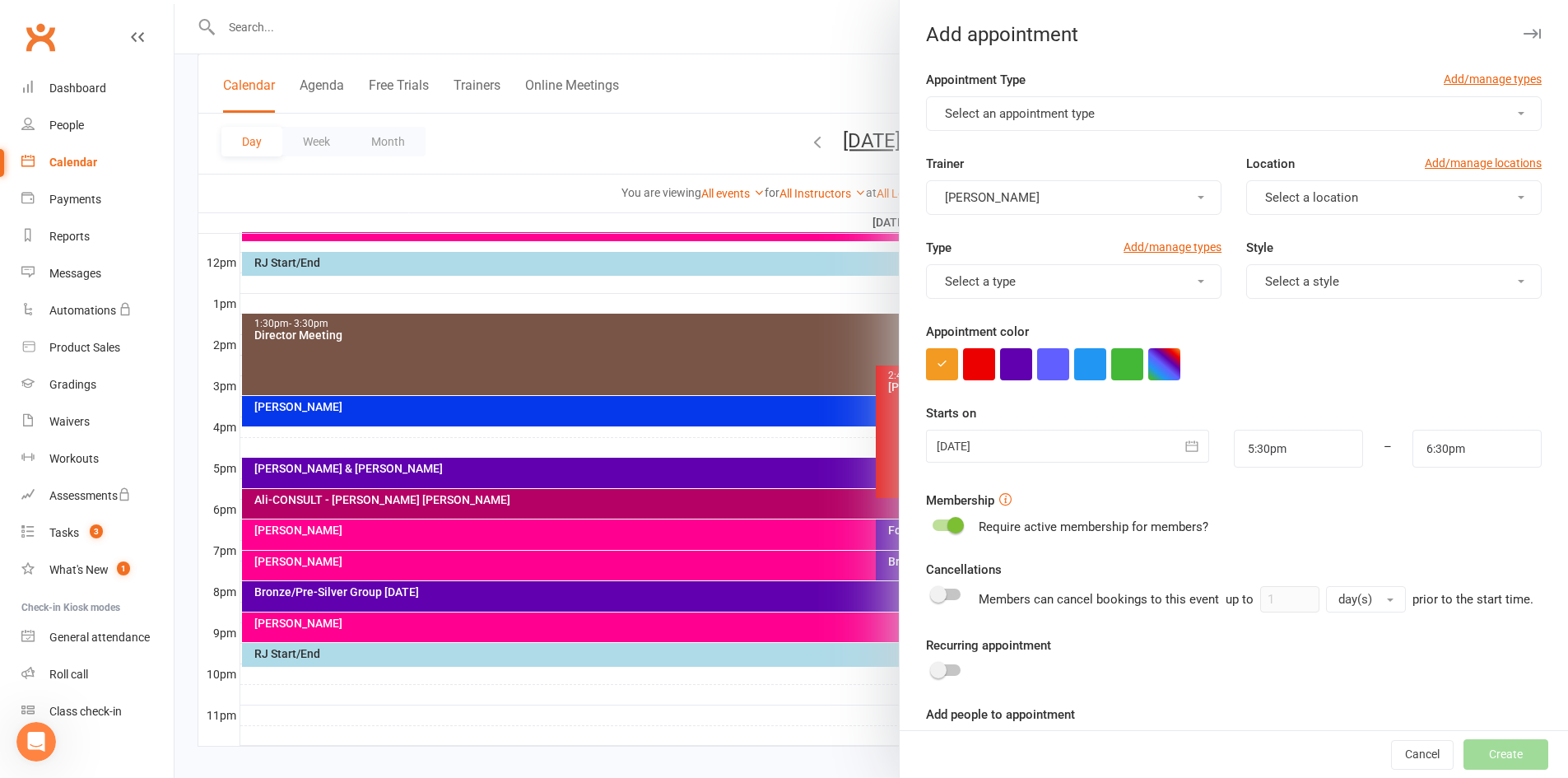
click at [1094, 122] on button "Select an appointment type" at bounding box center [1233, 113] width 616 height 35
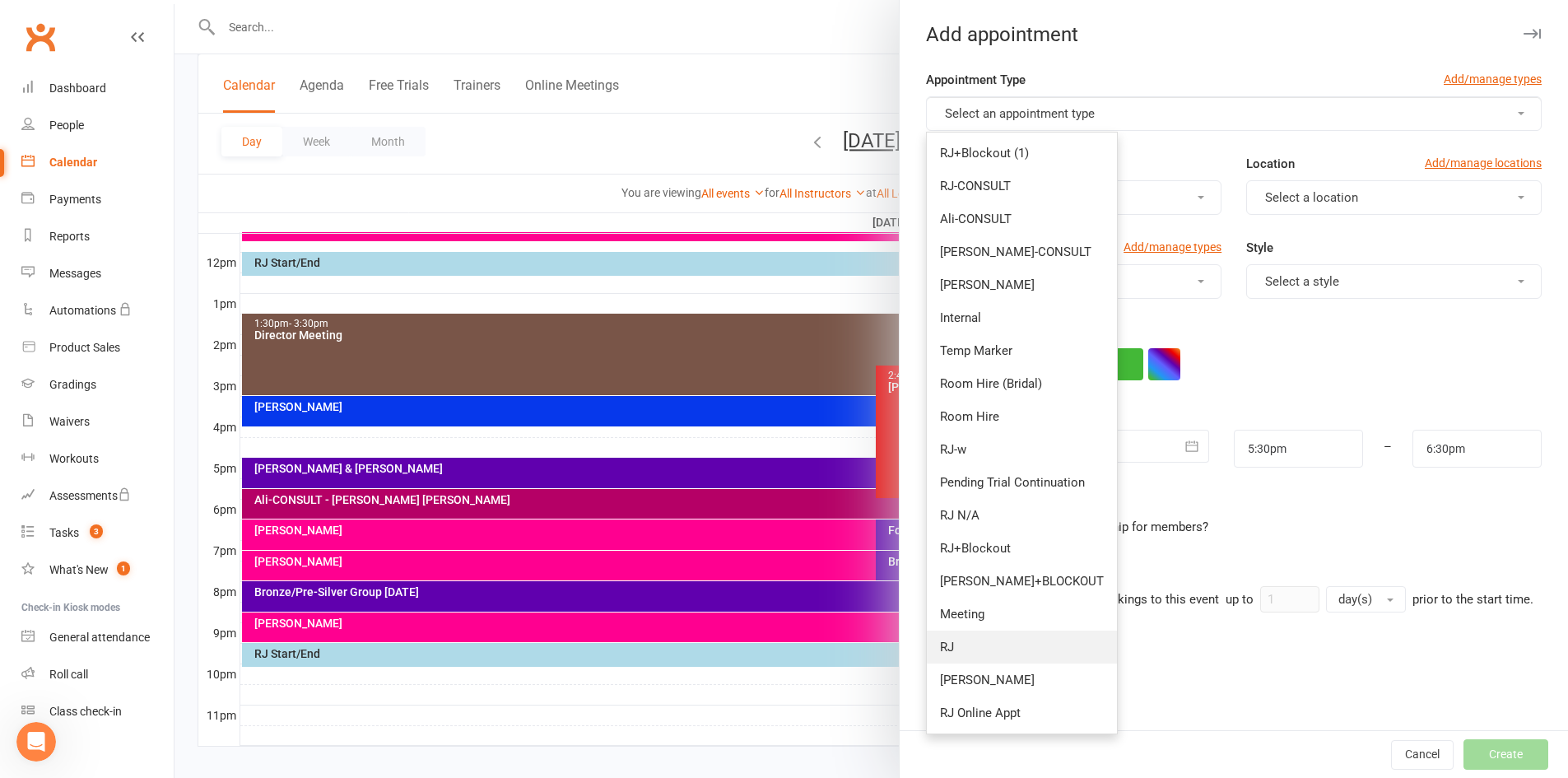
click at [1012, 651] on link "RJ" at bounding box center [1022, 646] width 190 height 33
type input "6:15pm"
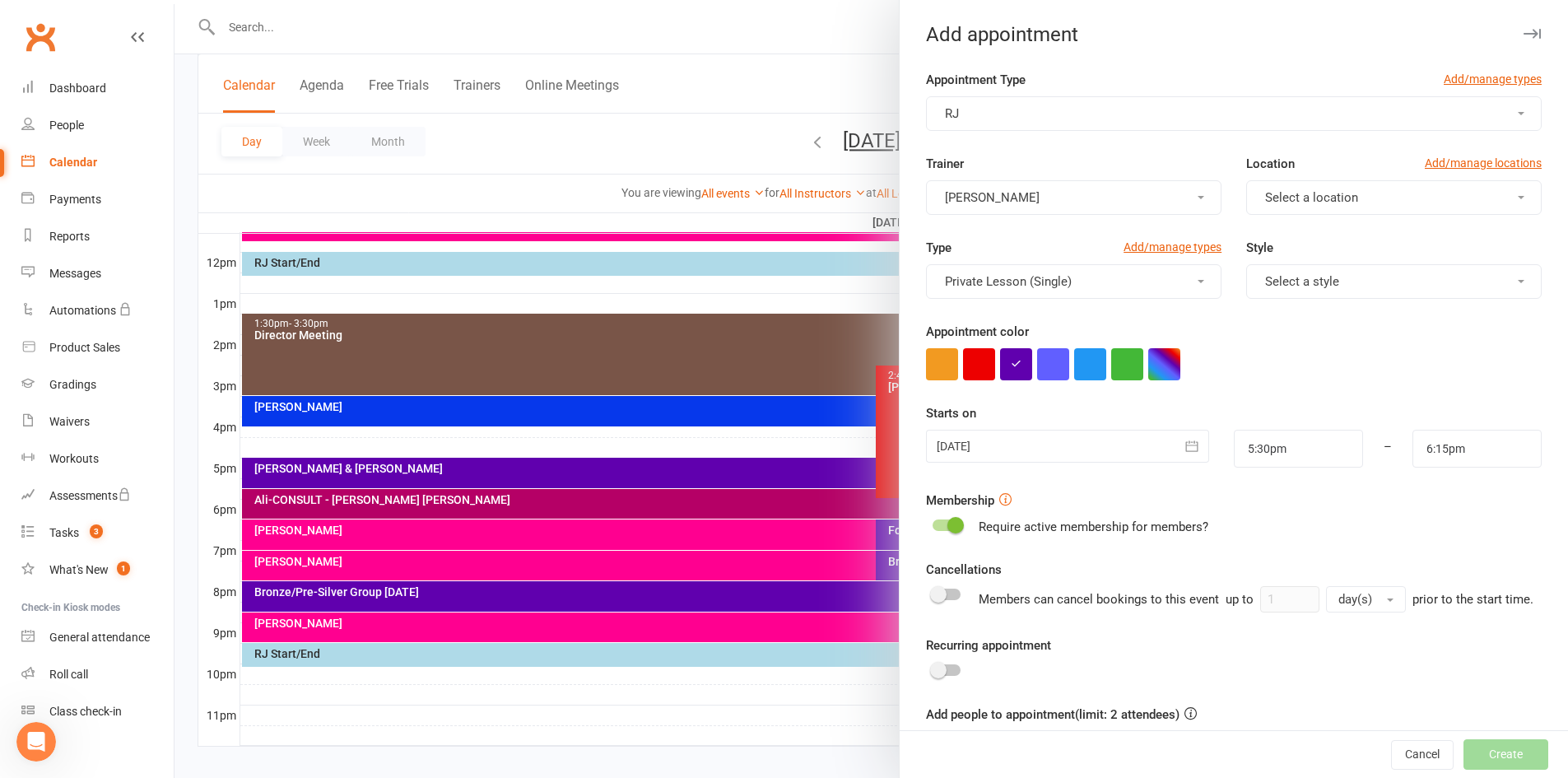
click at [1384, 202] on button "Select a location" at bounding box center [1394, 197] width 295 height 35
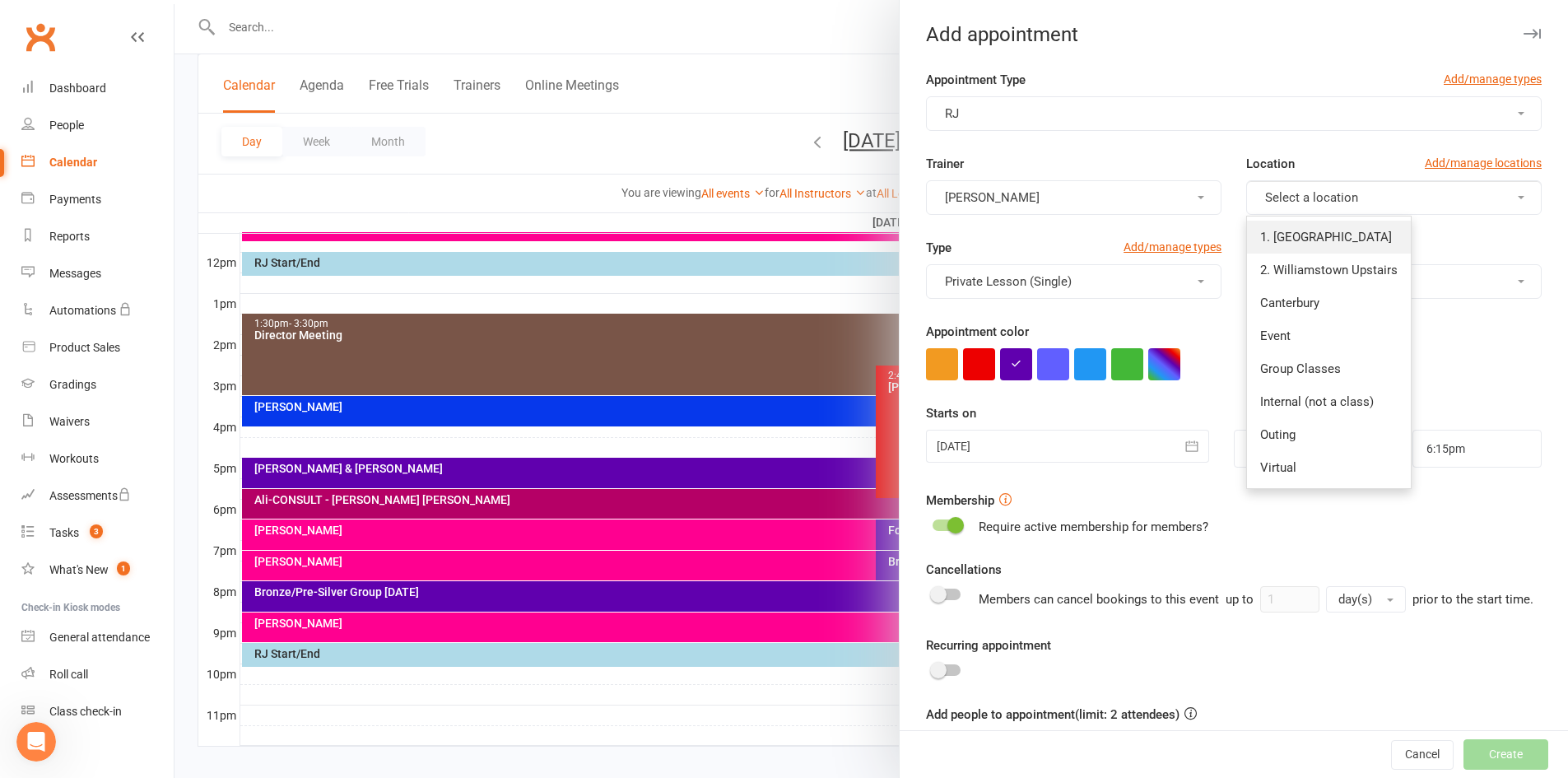
click at [1354, 242] on span "1. [GEOGRAPHIC_DATA]" at bounding box center [1325, 237] width 132 height 15
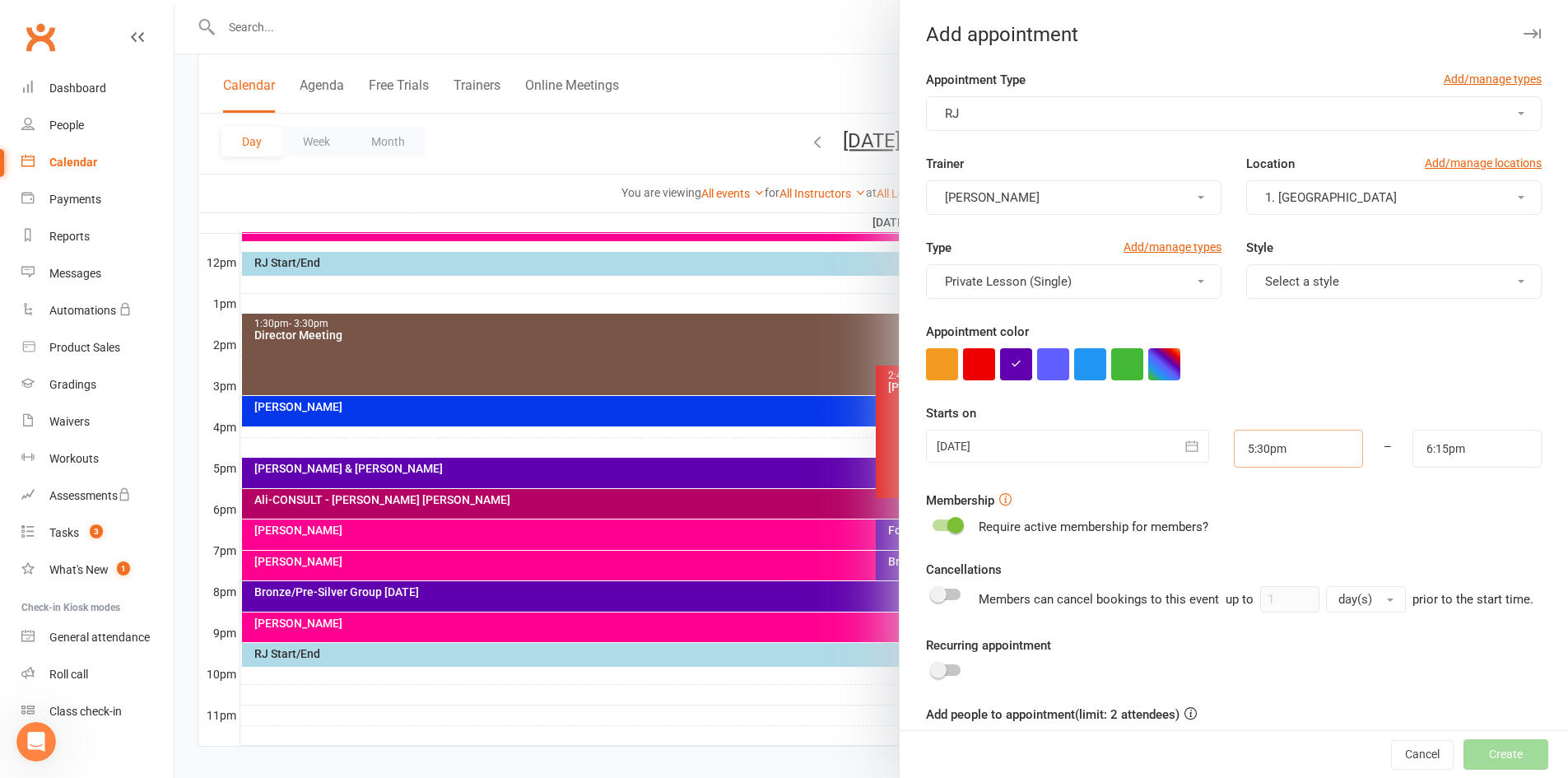
click at [1274, 447] on input "5:30pm" at bounding box center [1298, 448] width 130 height 38
type input "5:45pm"
click at [1262, 530] on li "5:45pm" at bounding box center [1274, 530] width 79 height 25
click at [1467, 439] on input "6:15pm" at bounding box center [1476, 448] width 130 height 38
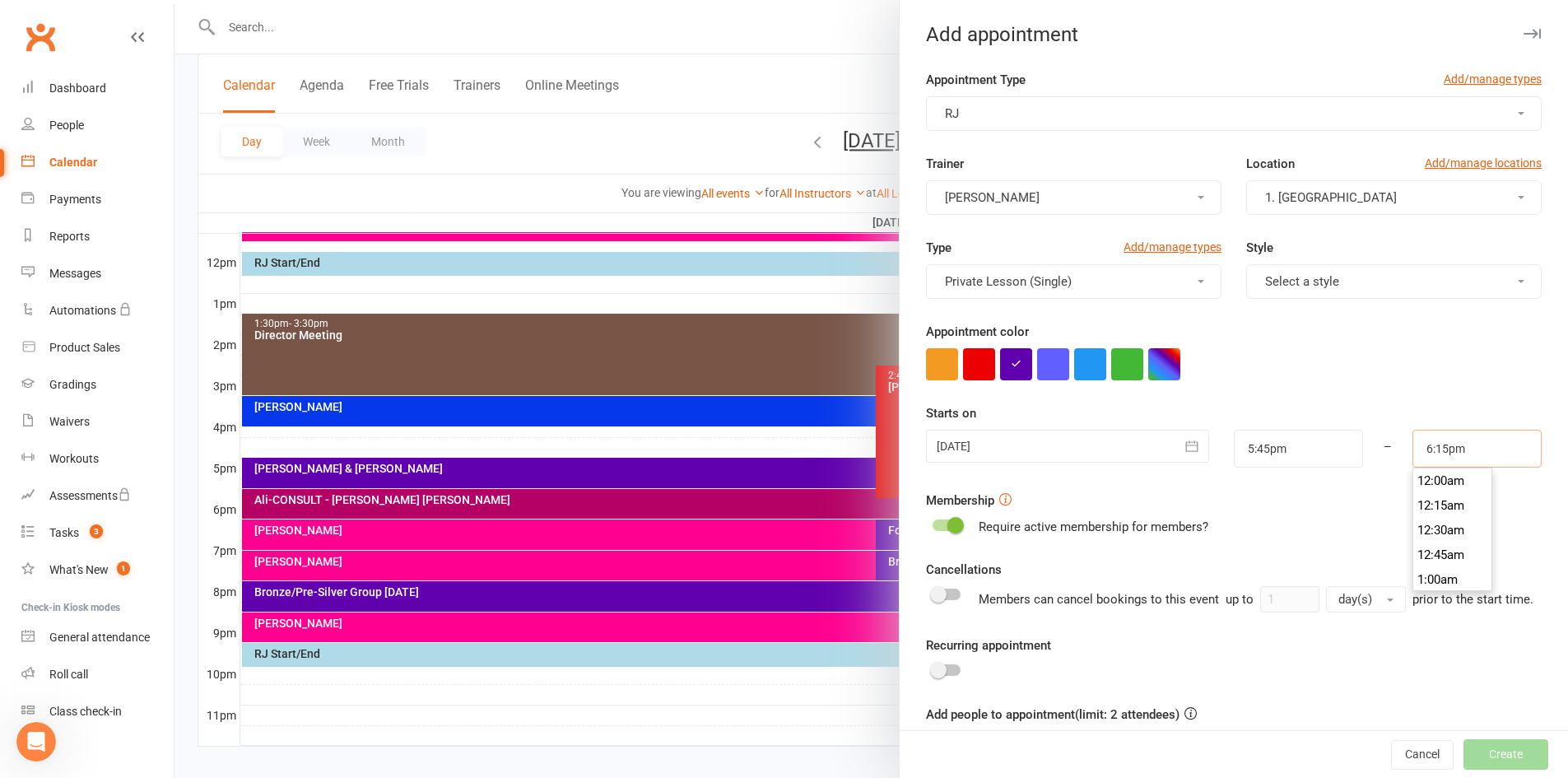
scroll to position [1778, 0]
type input "6:30pm"
click at [1443, 526] on li "6:30pm" at bounding box center [1452, 530] width 79 height 25
click at [1378, 282] on button "Select a style" at bounding box center [1394, 281] width 295 height 35
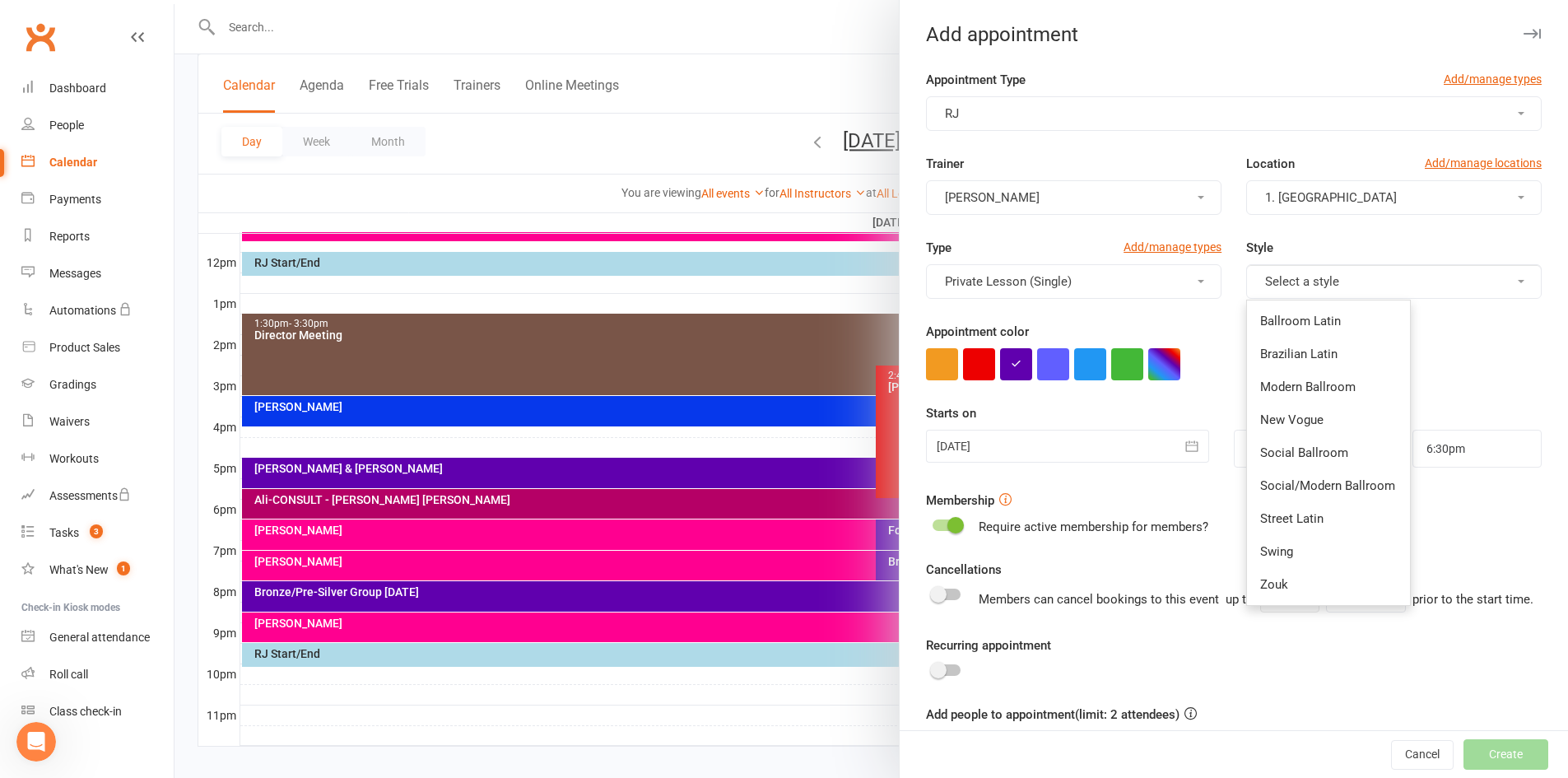
click at [1383, 253] on div "Style Select a style Ballroom Latin Brazilian Latin Modern Ballroom New Vogue S…" at bounding box center [1393, 268] width 320 height 61
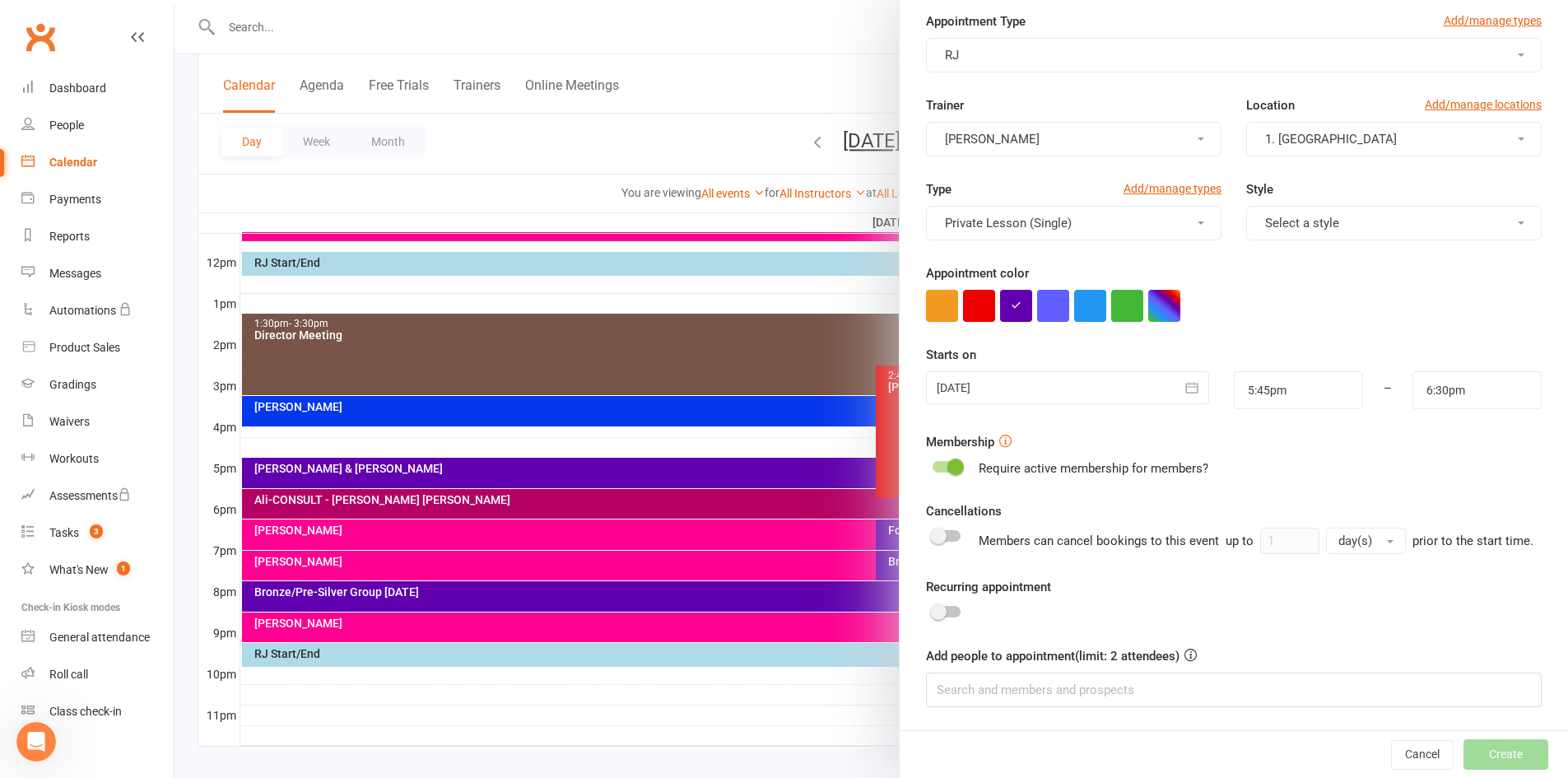
scroll to position [78, 0]
click at [1022, 697] on input at bounding box center [1233, 689] width 616 height 35
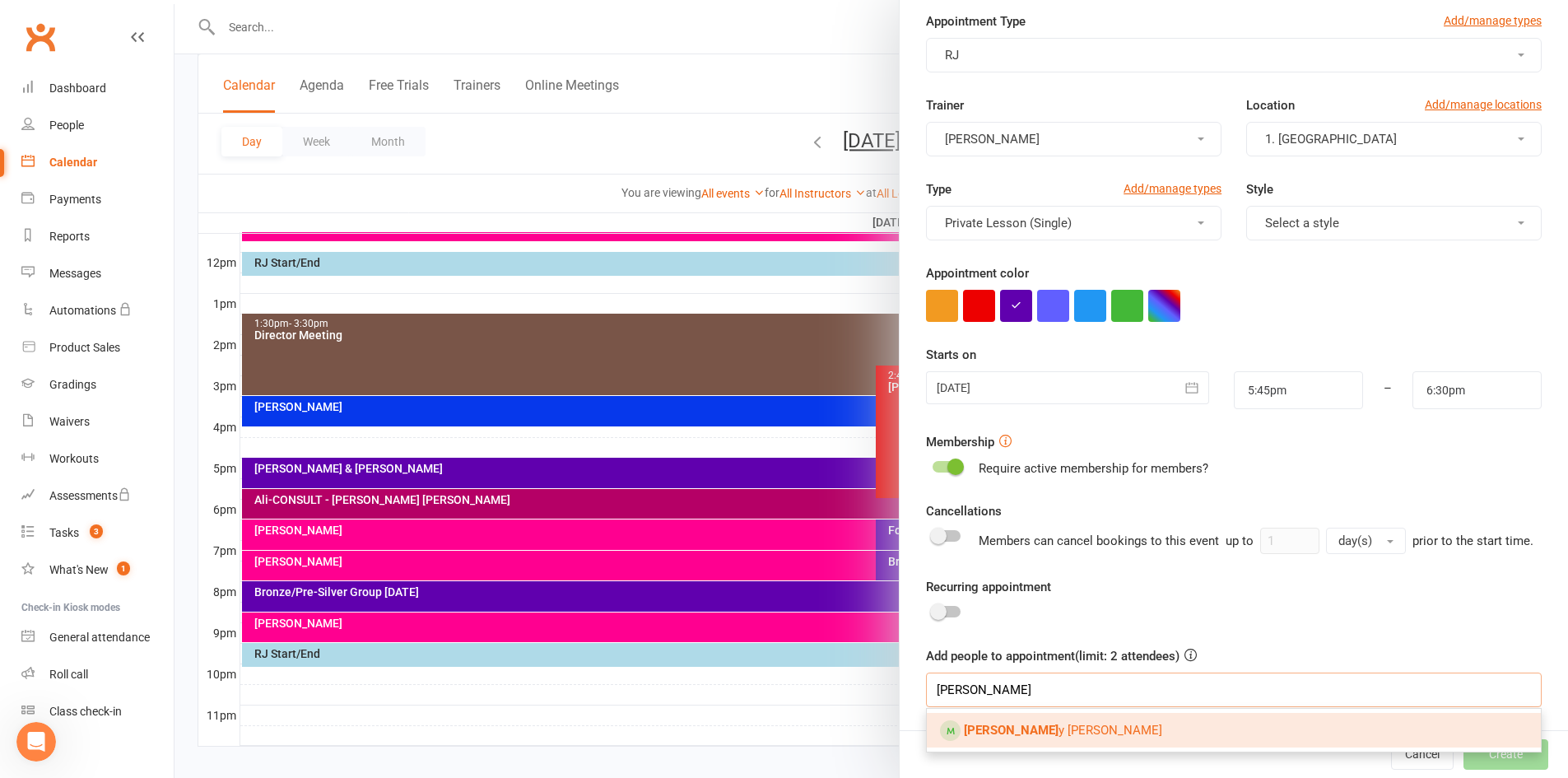
type input "gregor"
click at [963, 720] on link "Gregor y Currie" at bounding box center [1233, 729] width 614 height 35
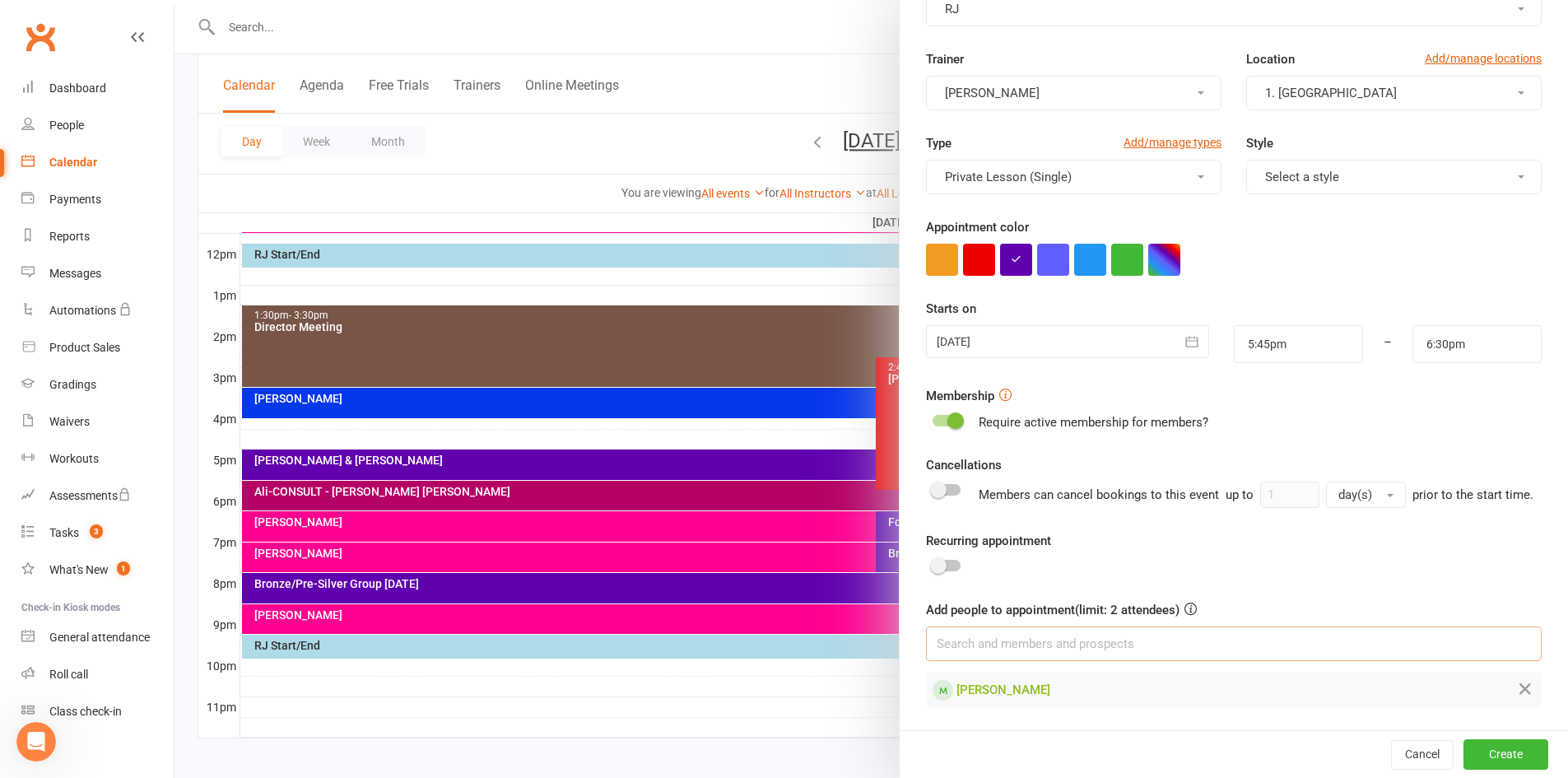
scroll to position [592, 0]
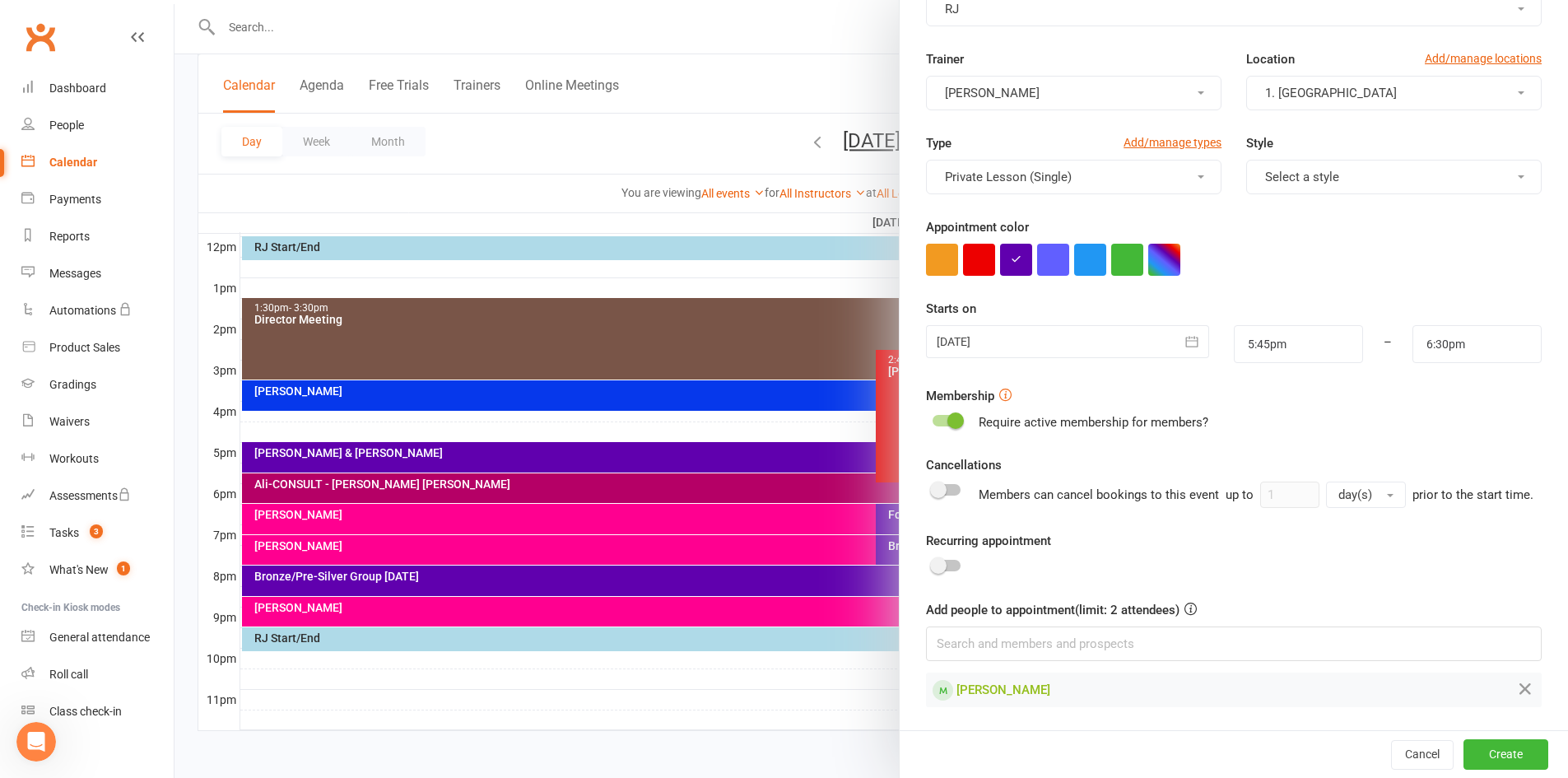
click at [936, 565] on span at bounding box center [937, 565] width 17 height 17
click at [932, 563] on input "checkbox" at bounding box center [932, 563] width 0 height 0
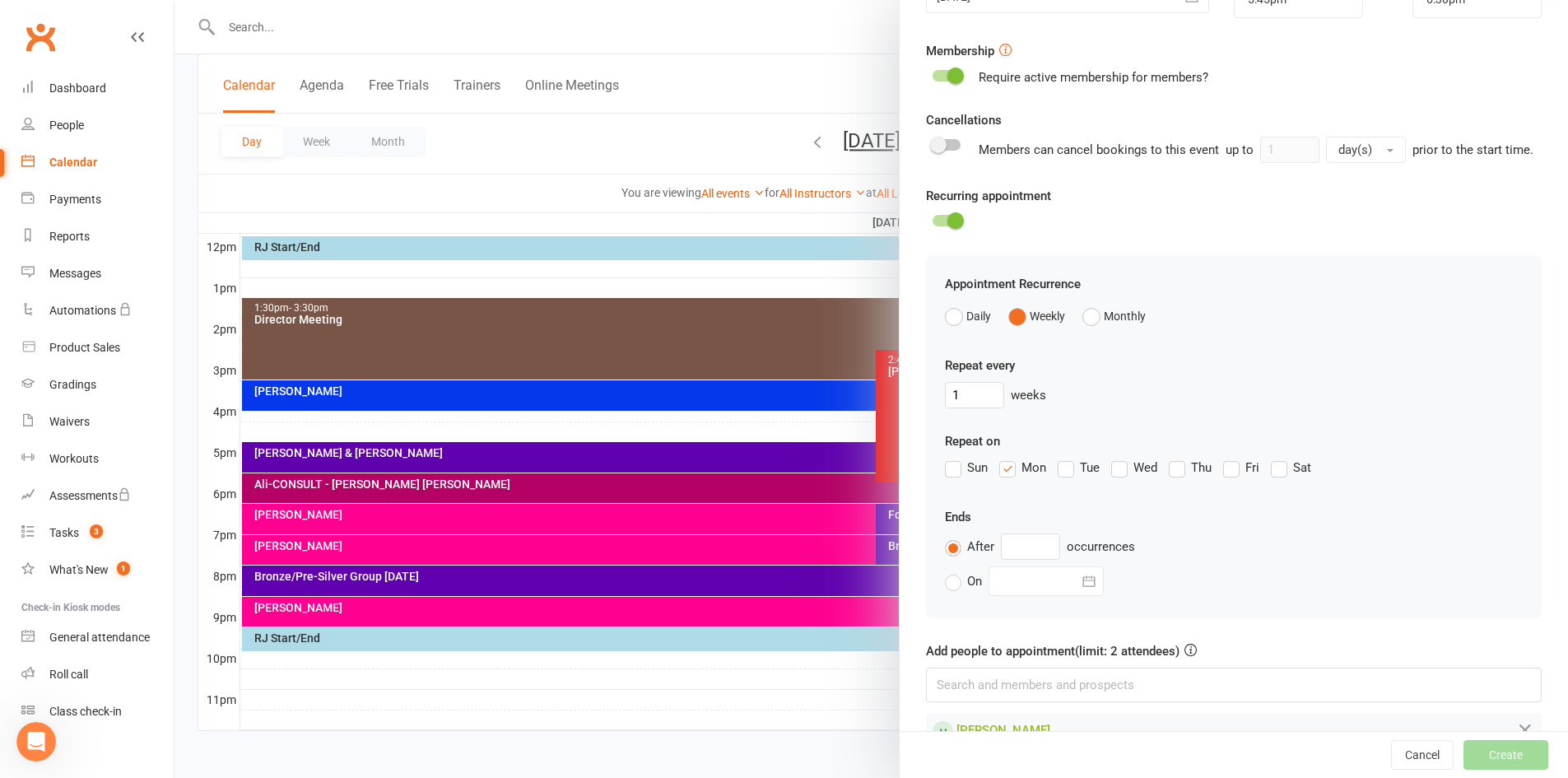
scroll to position [453, 0]
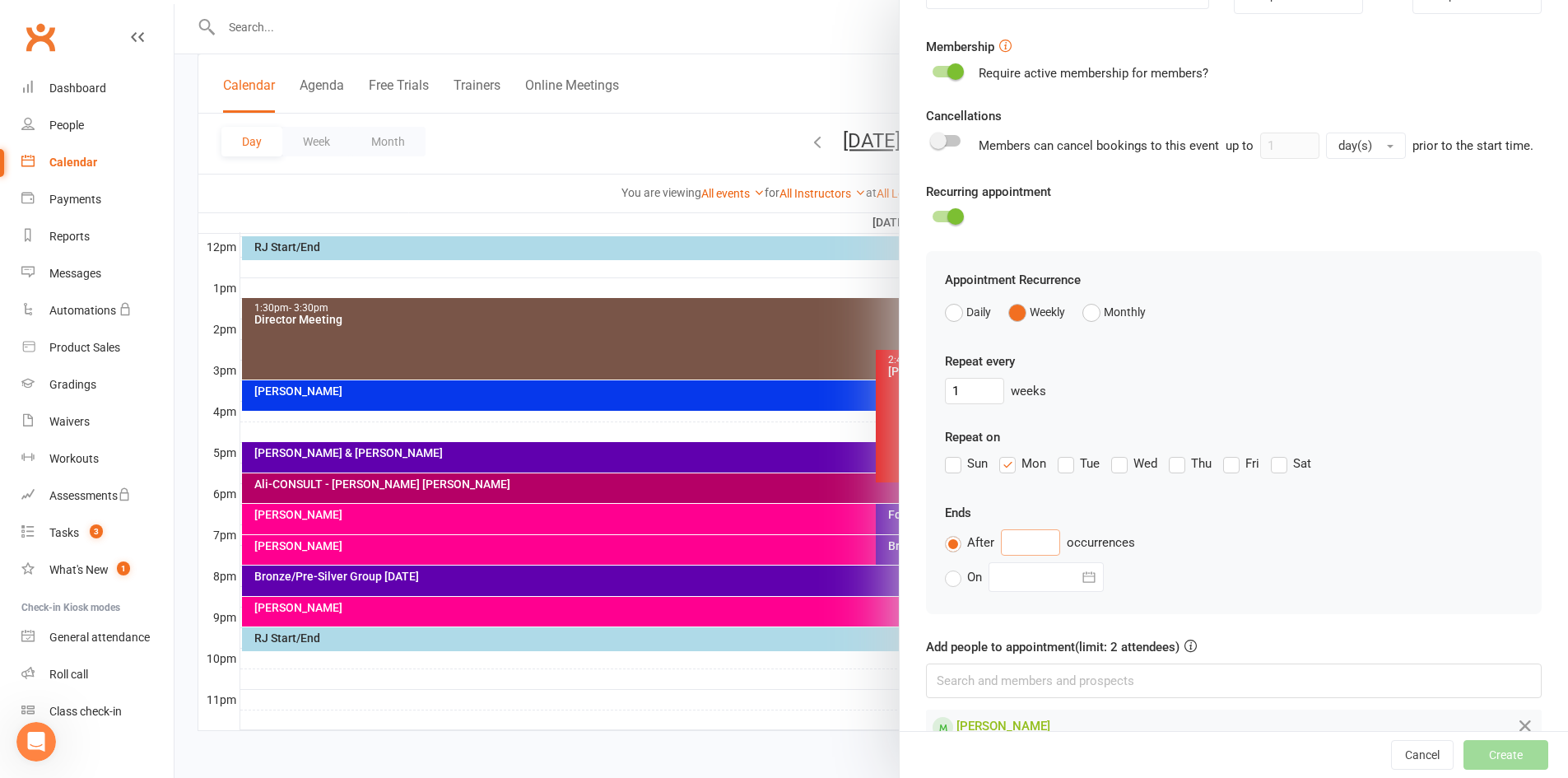
click at [1024, 555] on input "text" at bounding box center [1030, 542] width 59 height 27
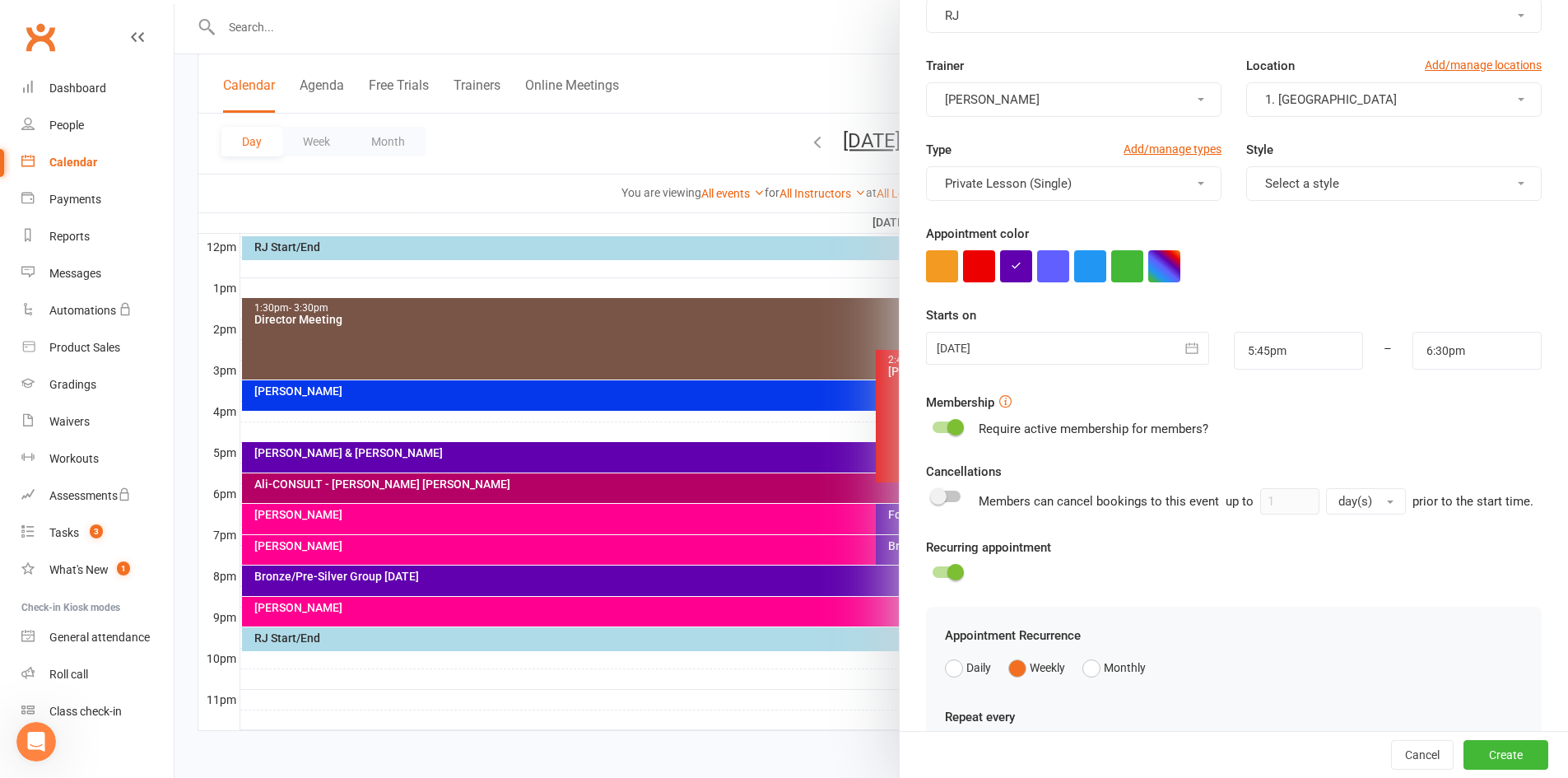
scroll to position [510, 0]
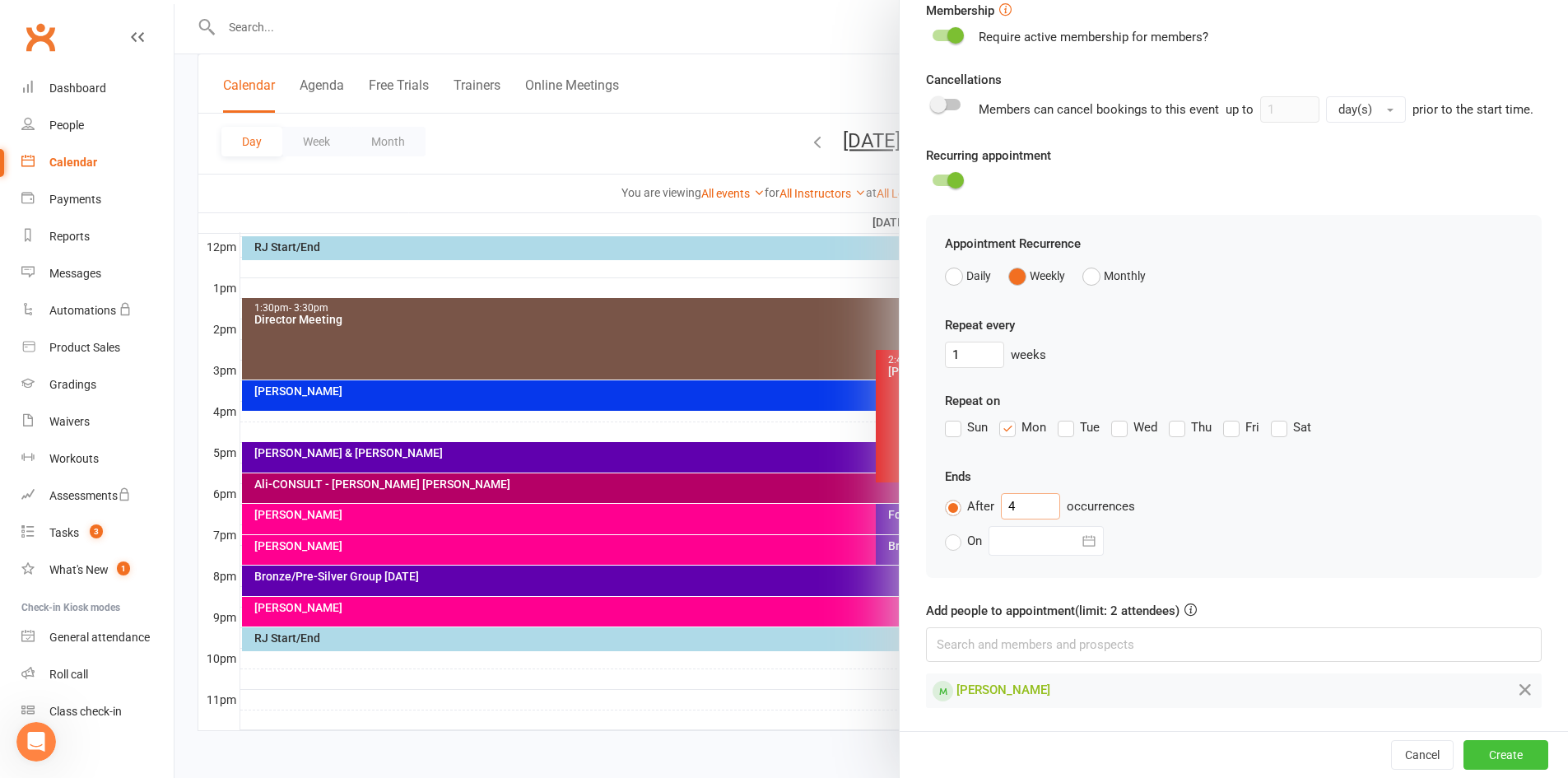
type input "4"
click at [1482, 758] on button "Create" at bounding box center [1506, 754] width 85 height 30
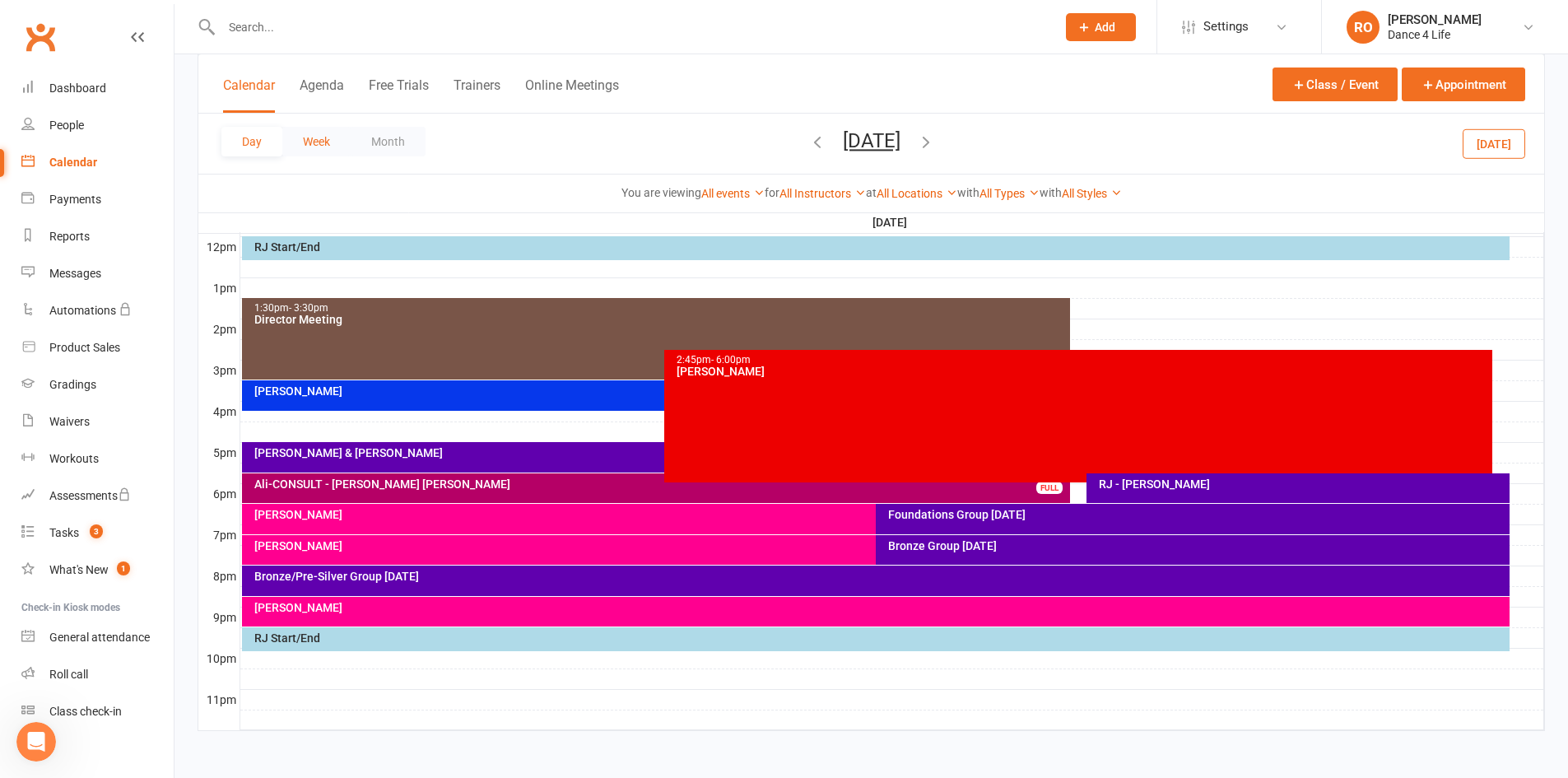
click at [300, 134] on button "Week" at bounding box center [316, 142] width 68 height 30
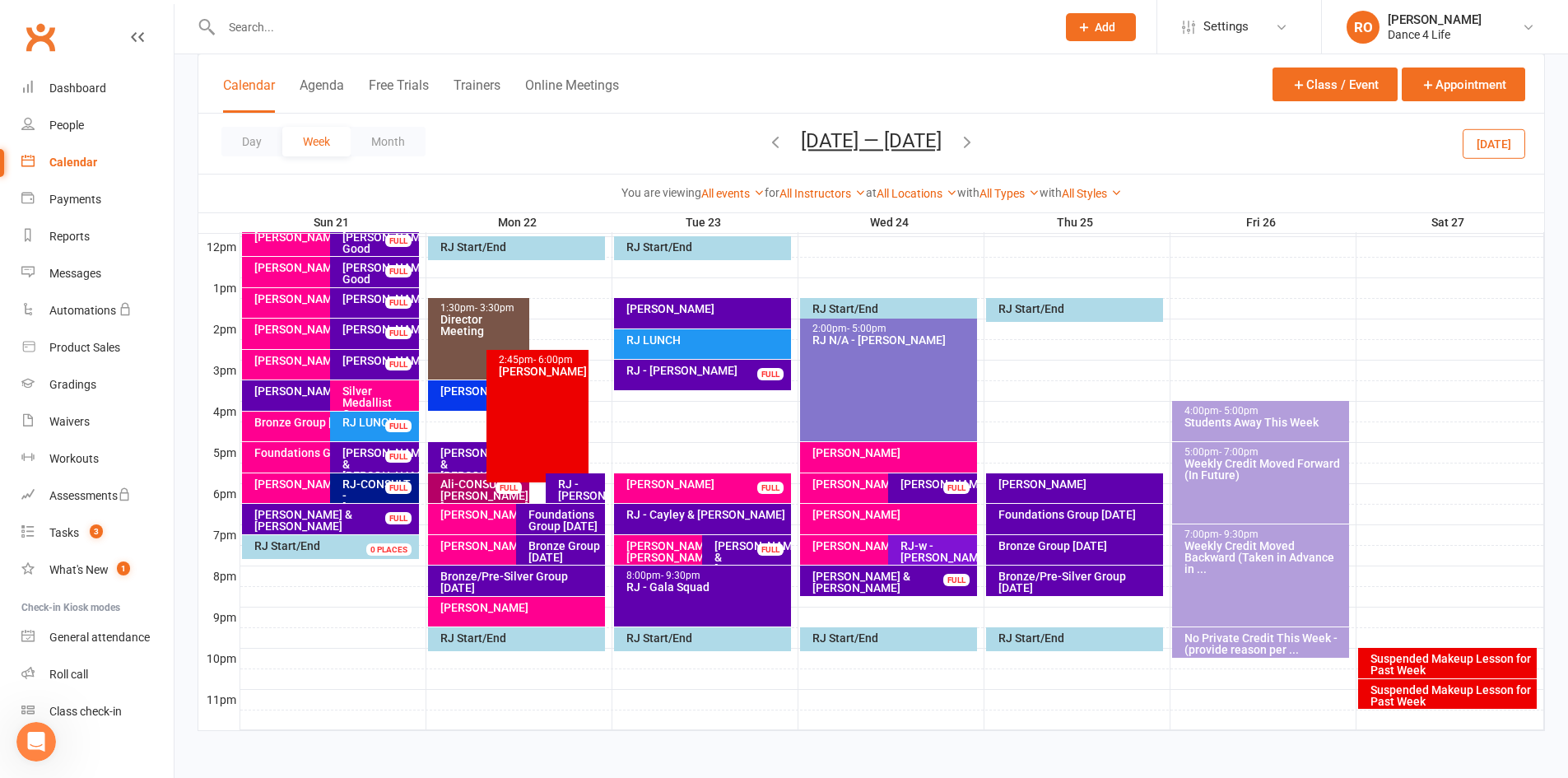
click at [591, 492] on div "RJ - Gregory Currie" at bounding box center [579, 489] width 45 height 23
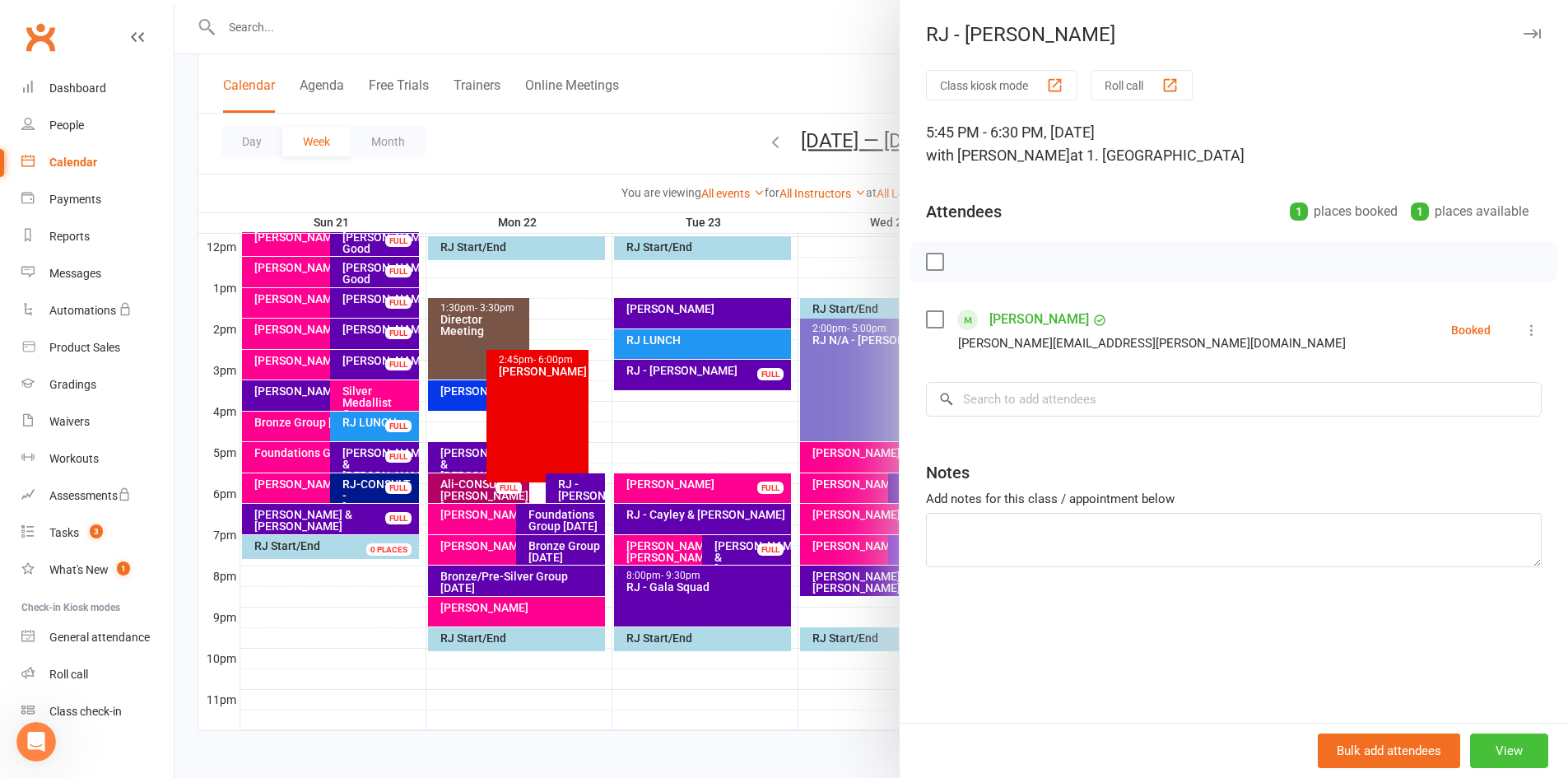
click at [1510, 753] on button "View" at bounding box center [1509, 750] width 78 height 35
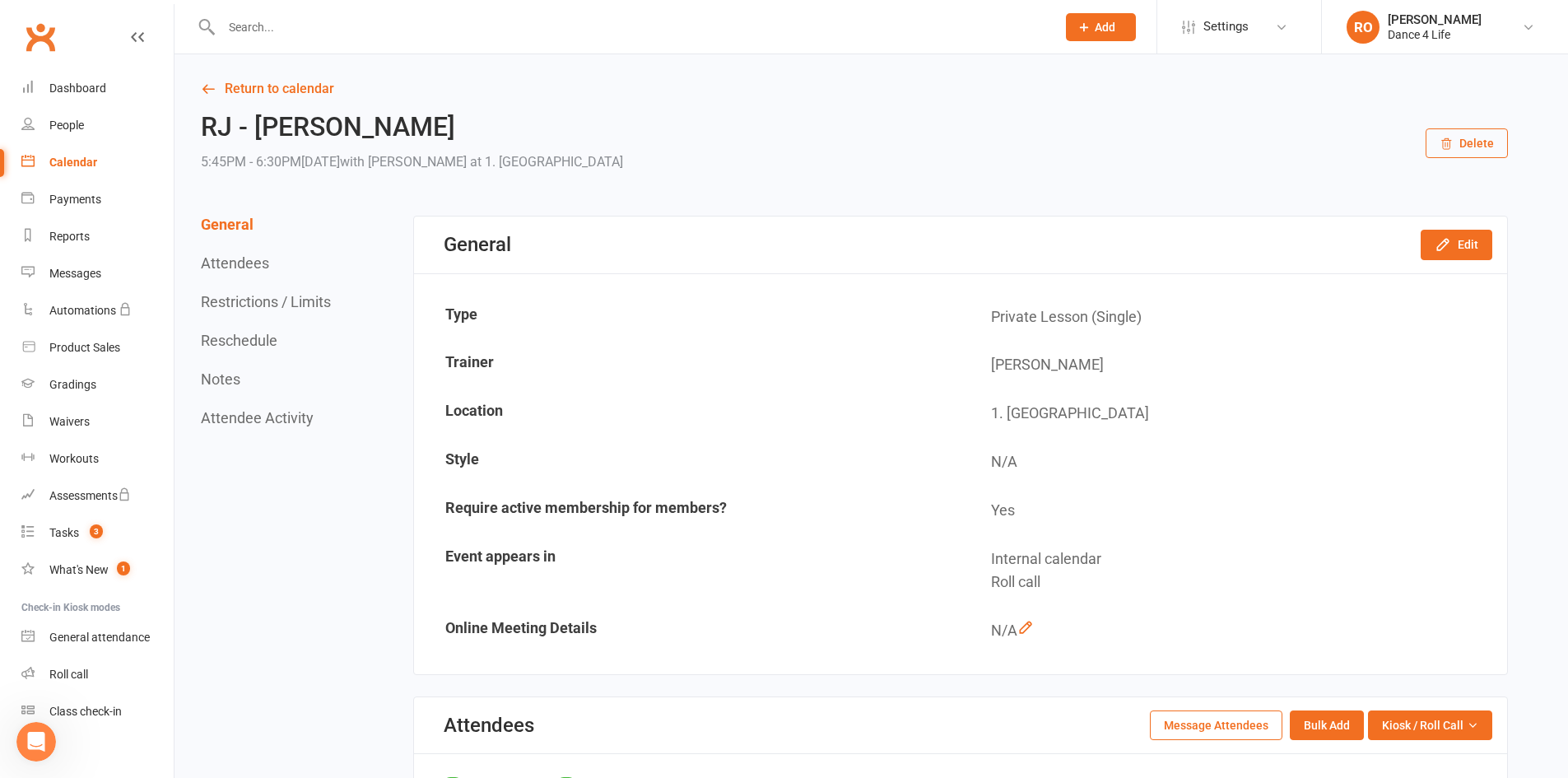
click at [1486, 153] on button "Delete" at bounding box center [1466, 144] width 82 height 30
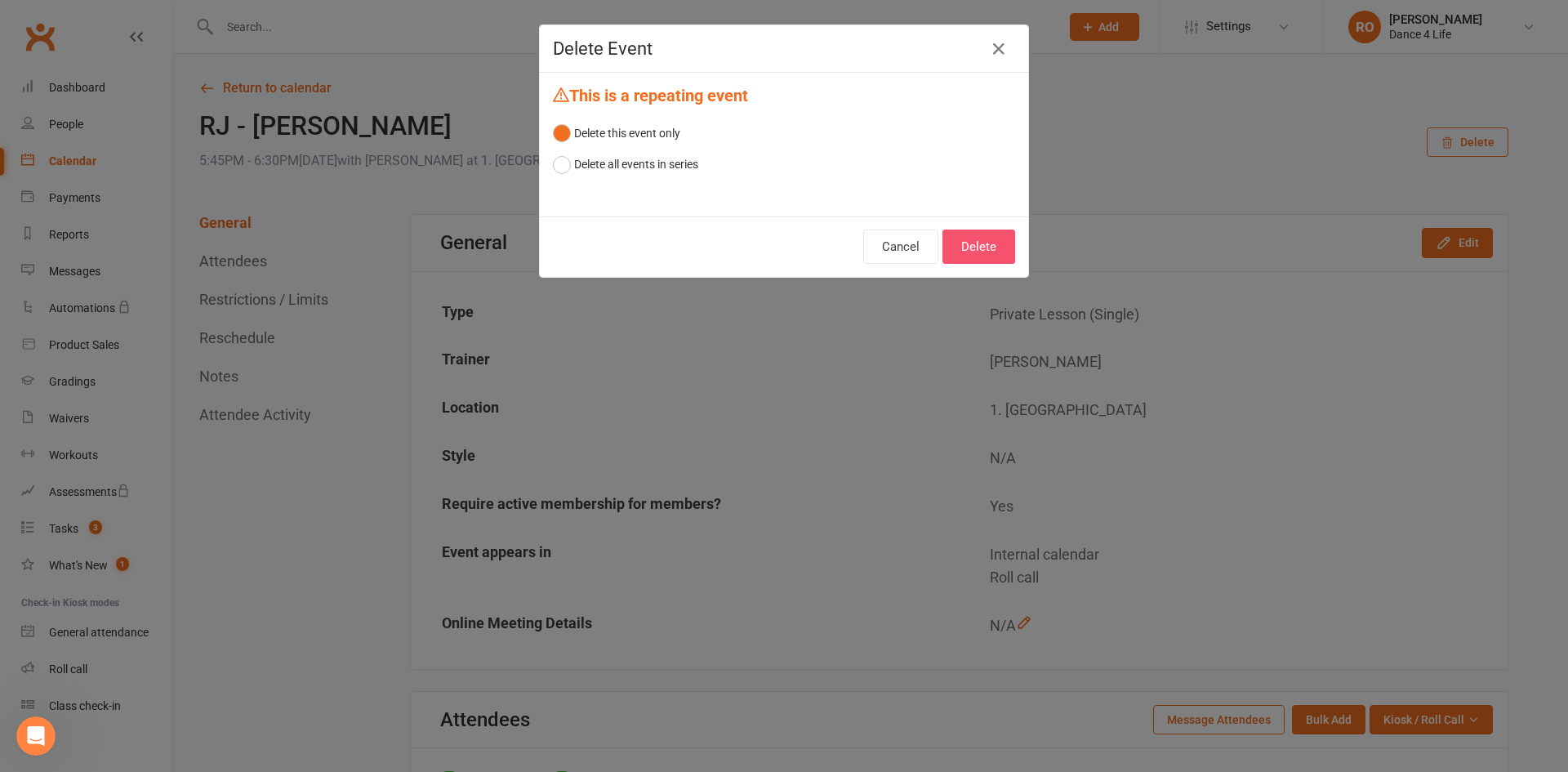
click at [974, 249] on button "Delete" at bounding box center [979, 247] width 73 height 34
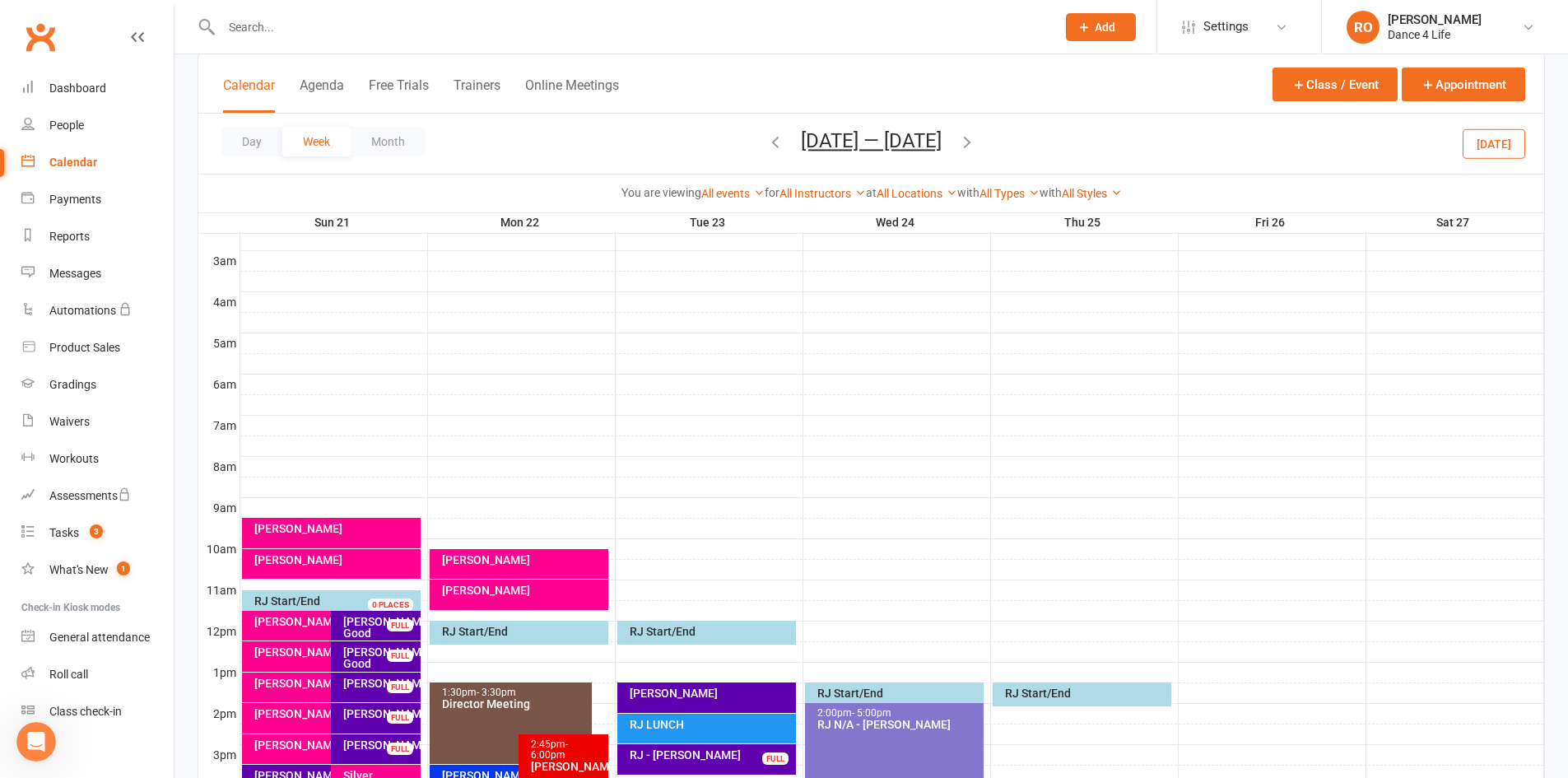
scroll to position [246, 0]
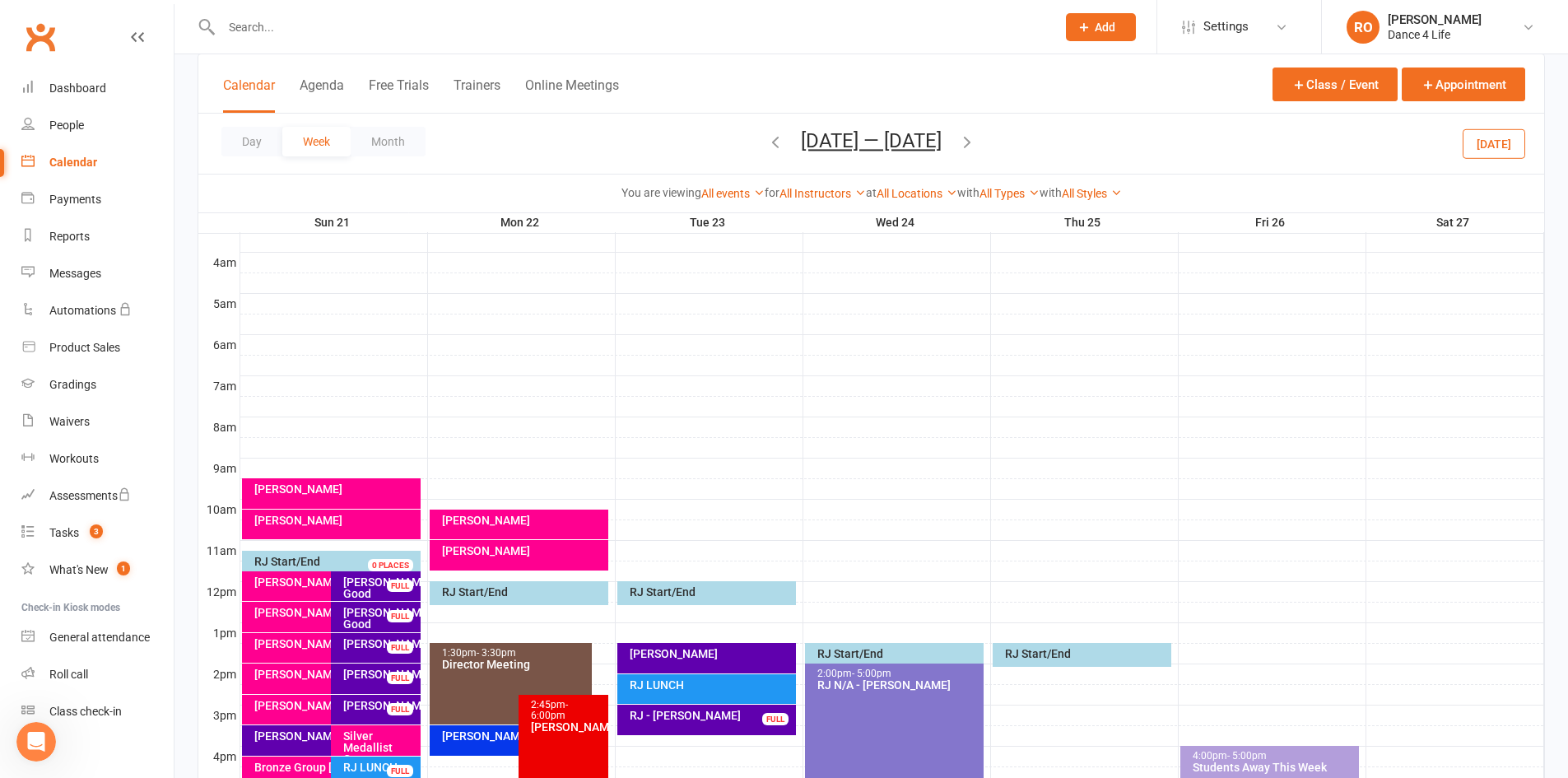
click at [976, 140] on icon "button" at bounding box center [967, 142] width 18 height 18
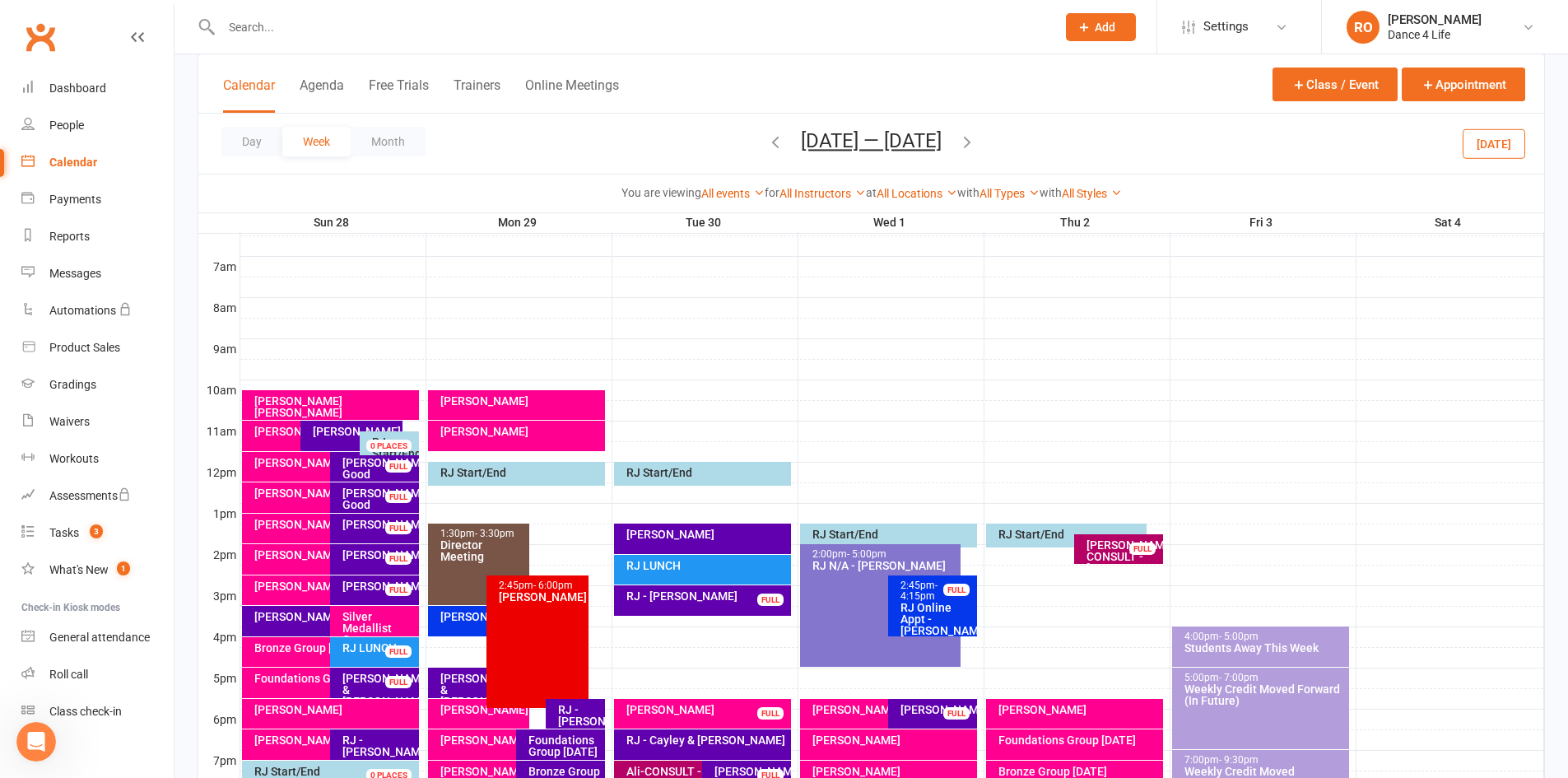
scroll to position [592, 0]
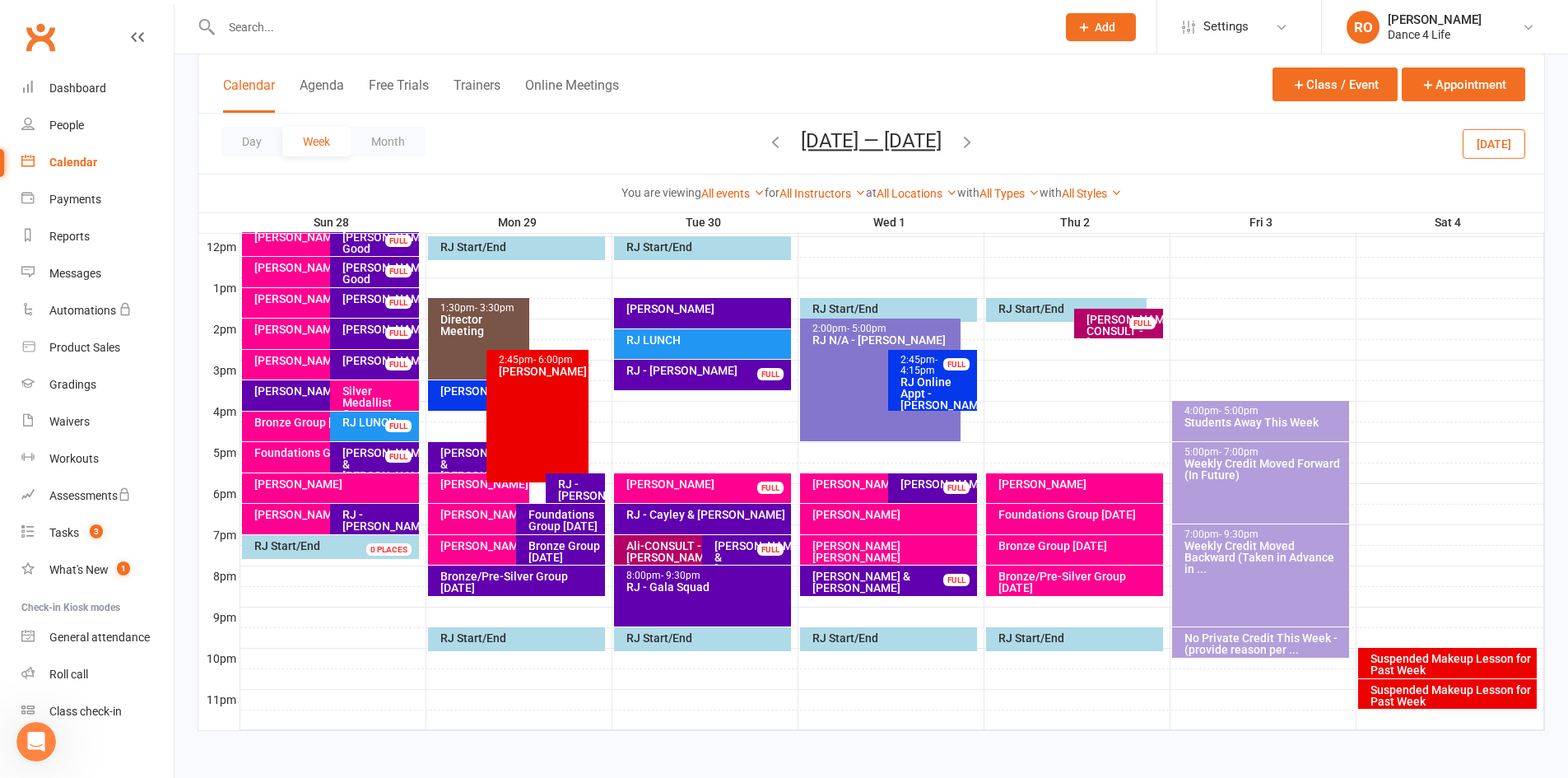
click at [571, 475] on div "RJ - Gregory Currie" at bounding box center [575, 488] width 59 height 30
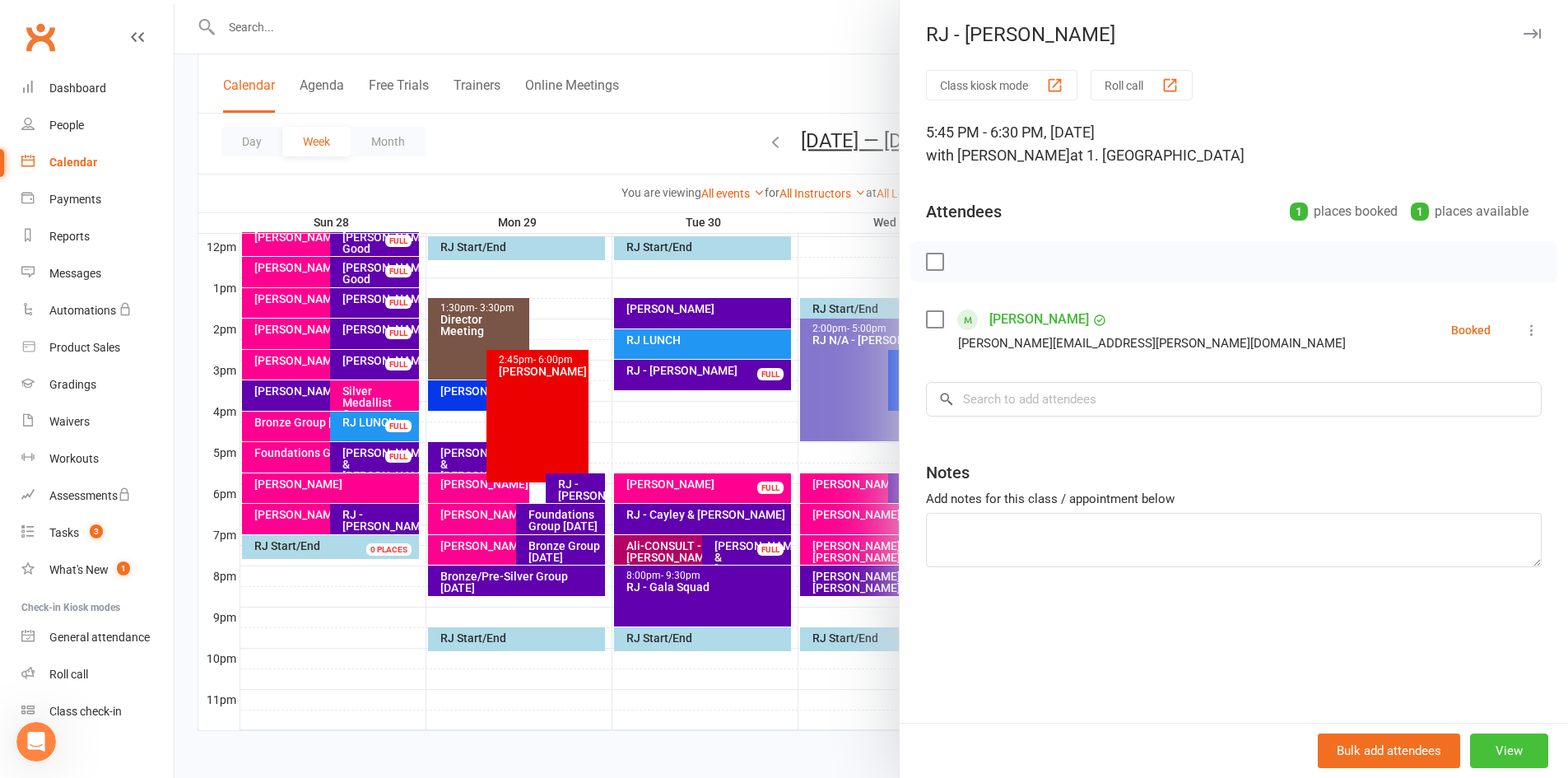
click at [1511, 743] on button "View" at bounding box center [1509, 750] width 78 height 35
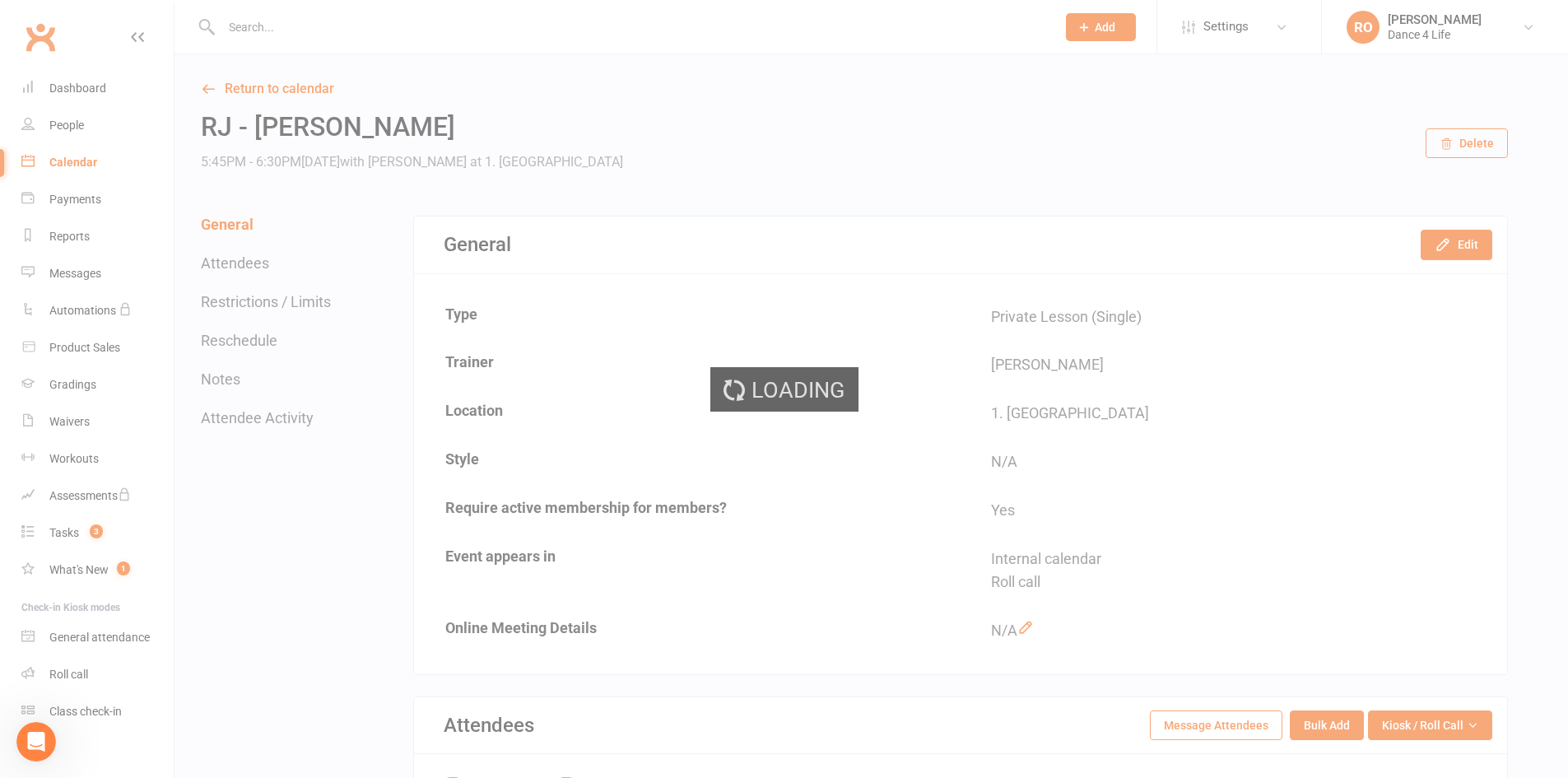
click at [1490, 156] on button "Delete" at bounding box center [1466, 144] width 82 height 30
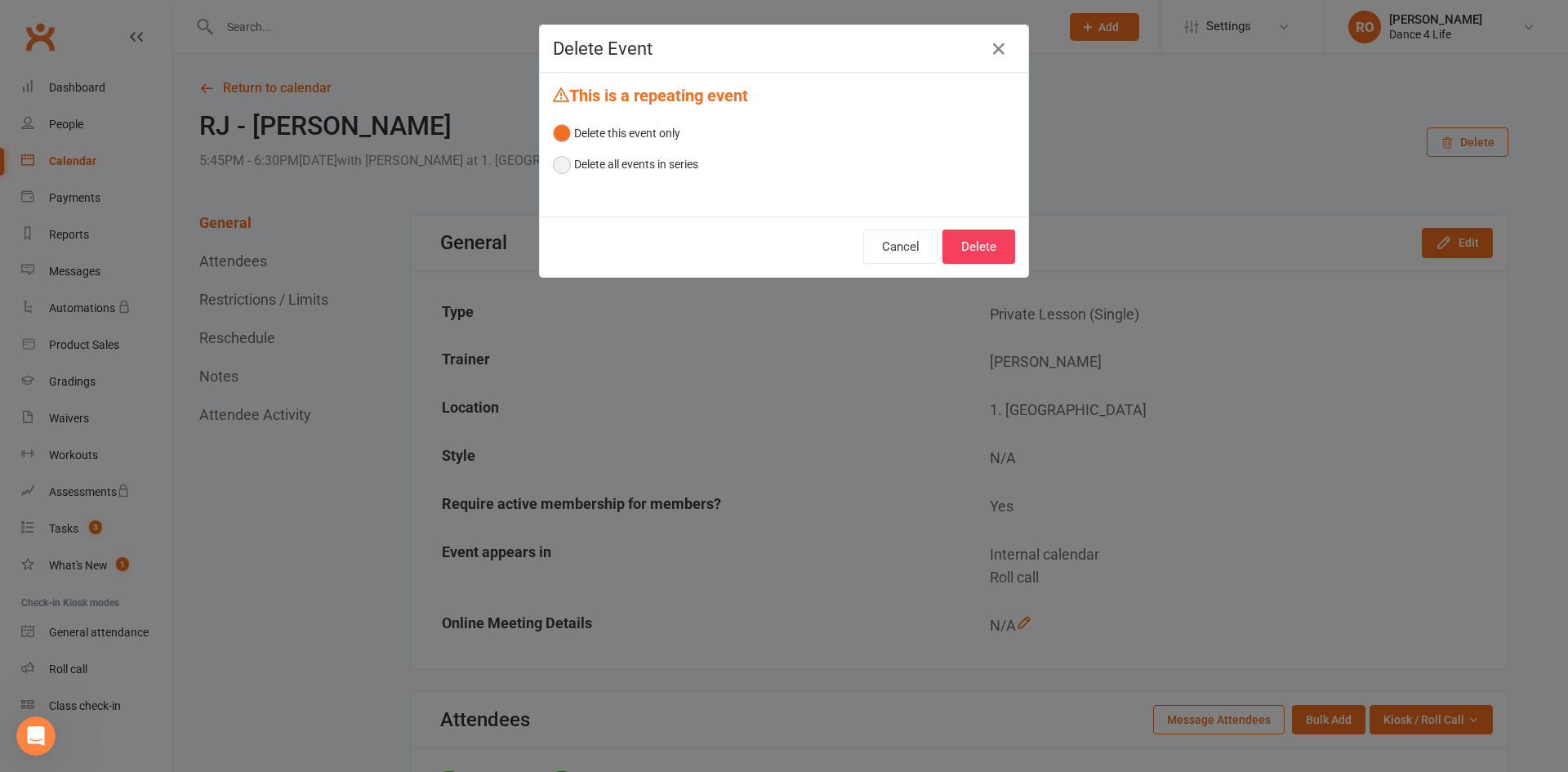
click at [621, 150] on button "Delete all events in series" at bounding box center [626, 164] width 145 height 31
click at [626, 162] on button "Delete all events in series" at bounding box center [626, 164] width 145 height 31
click at [982, 249] on button "Delete" at bounding box center [979, 247] width 73 height 34
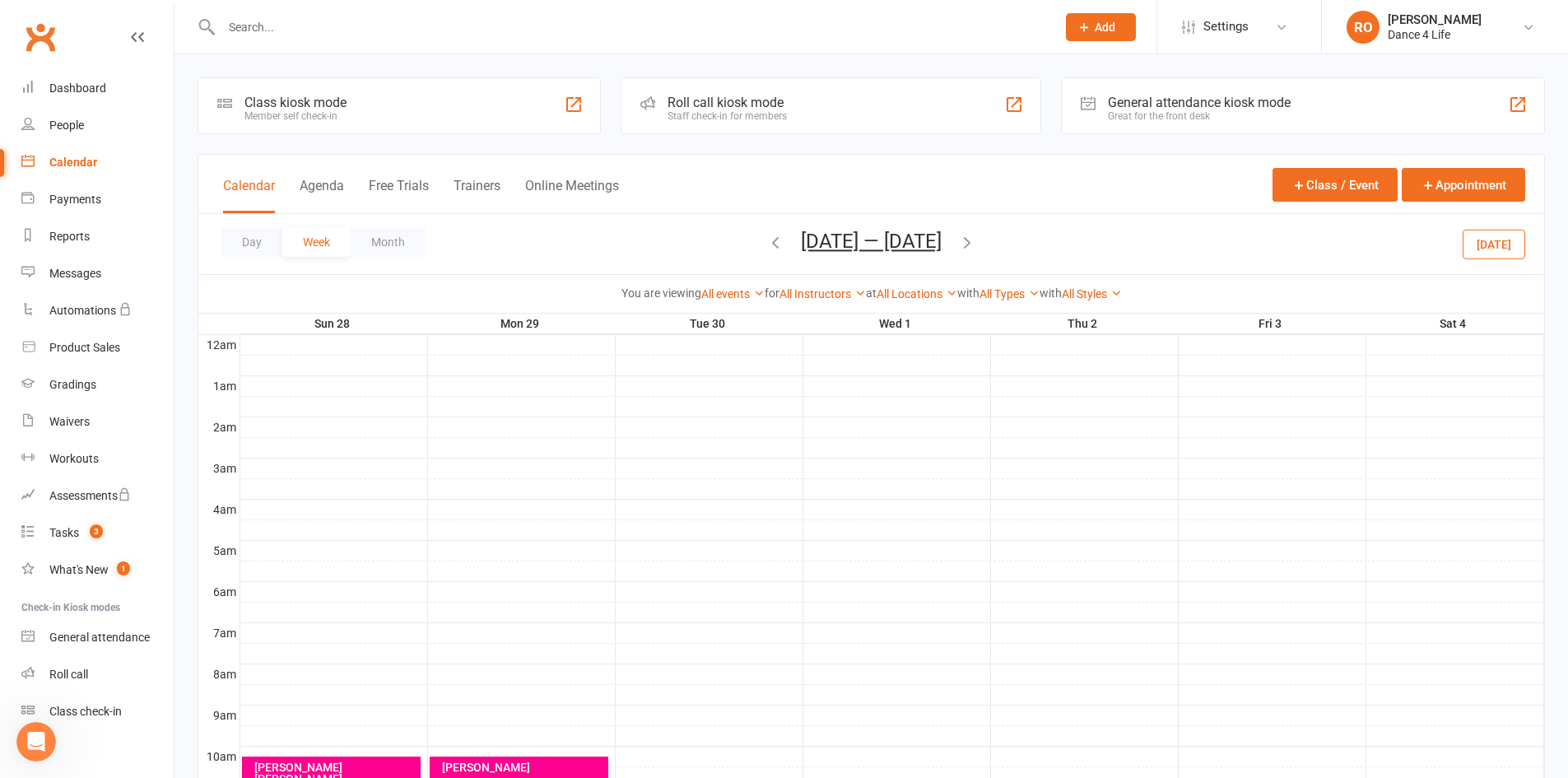
click at [1500, 248] on button "Today" at bounding box center [1493, 243] width 62 height 30
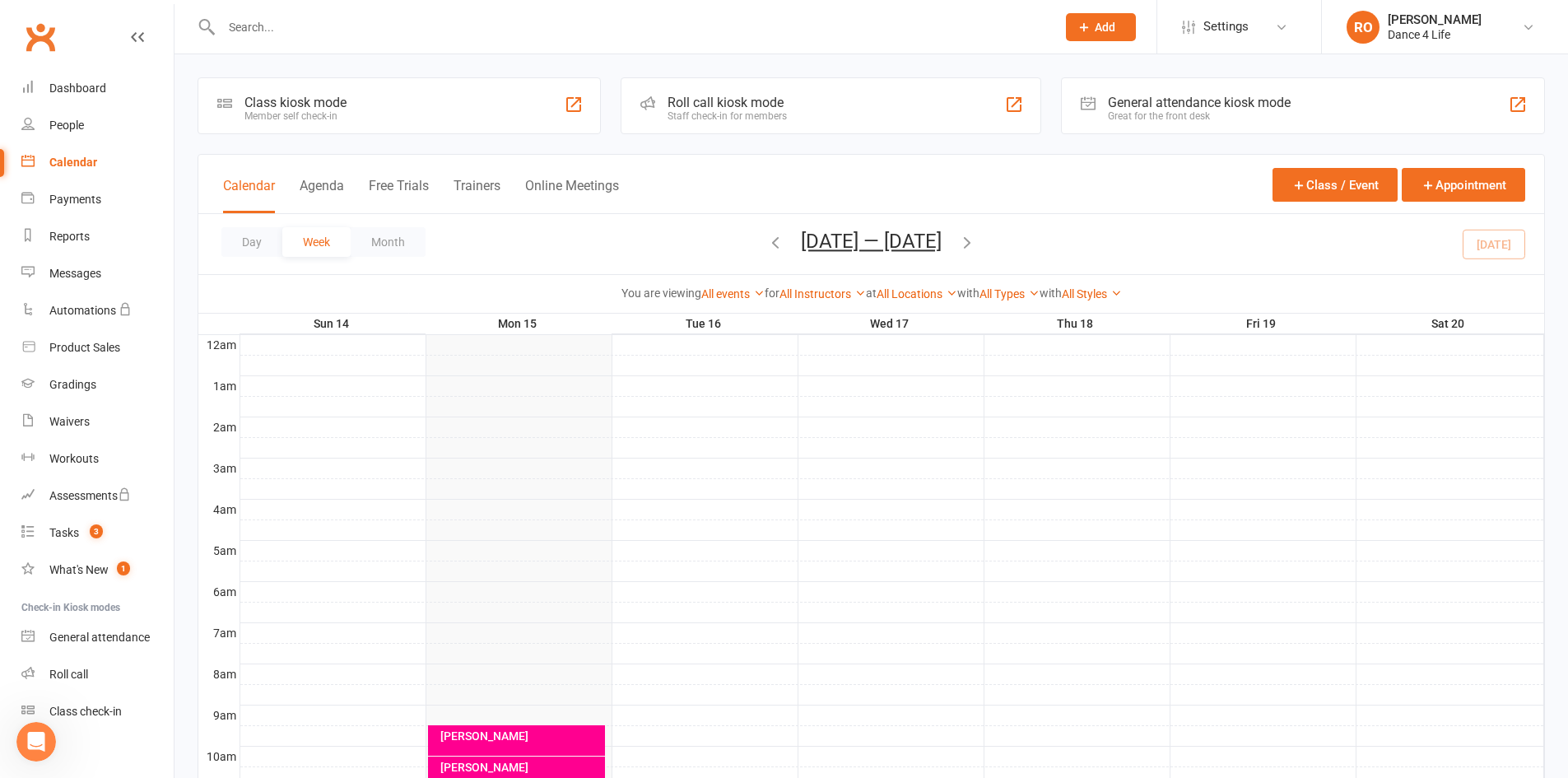
click at [973, 245] on icon "button" at bounding box center [967, 242] width 18 height 18
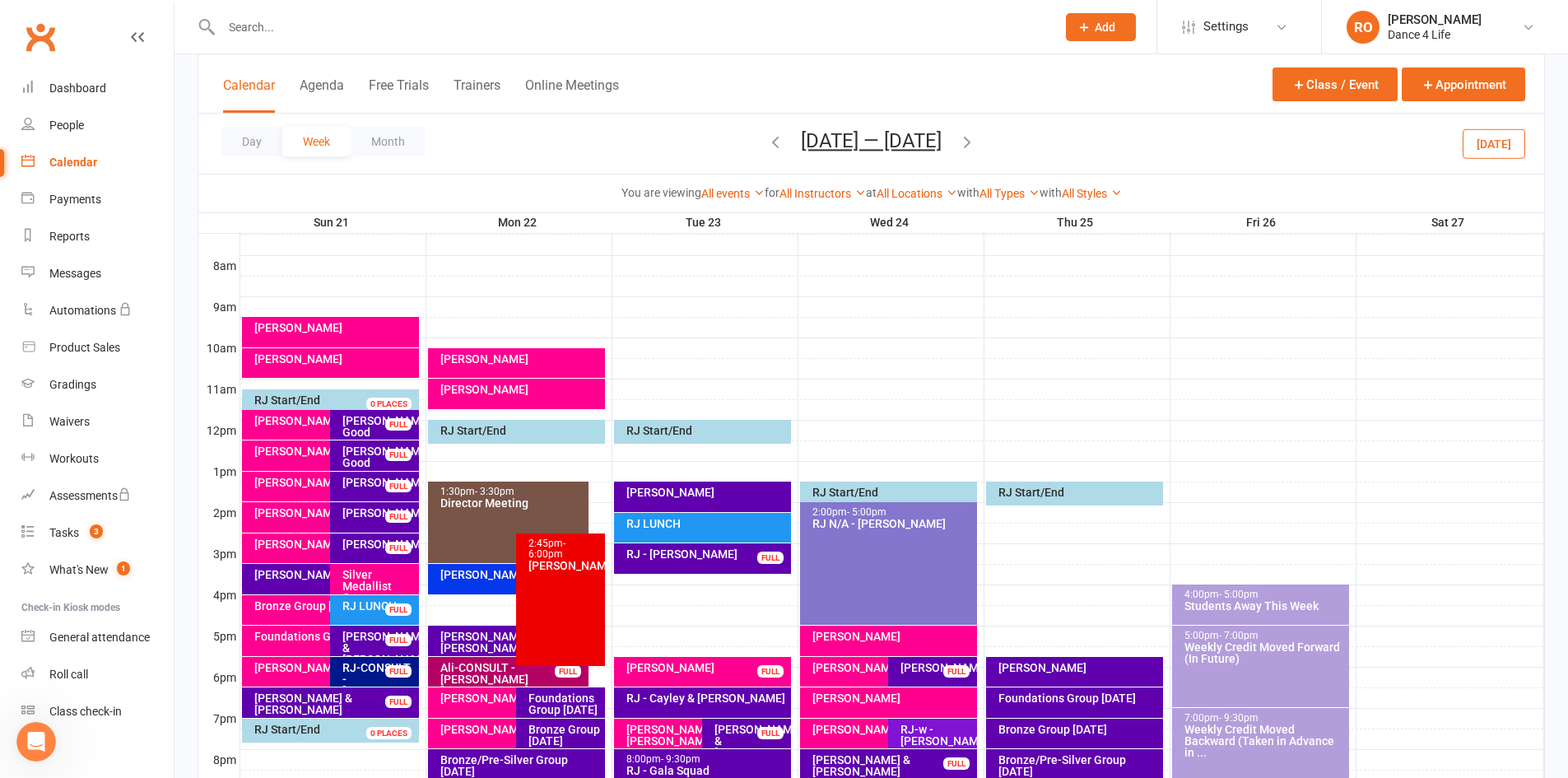
scroll to position [412, 0]
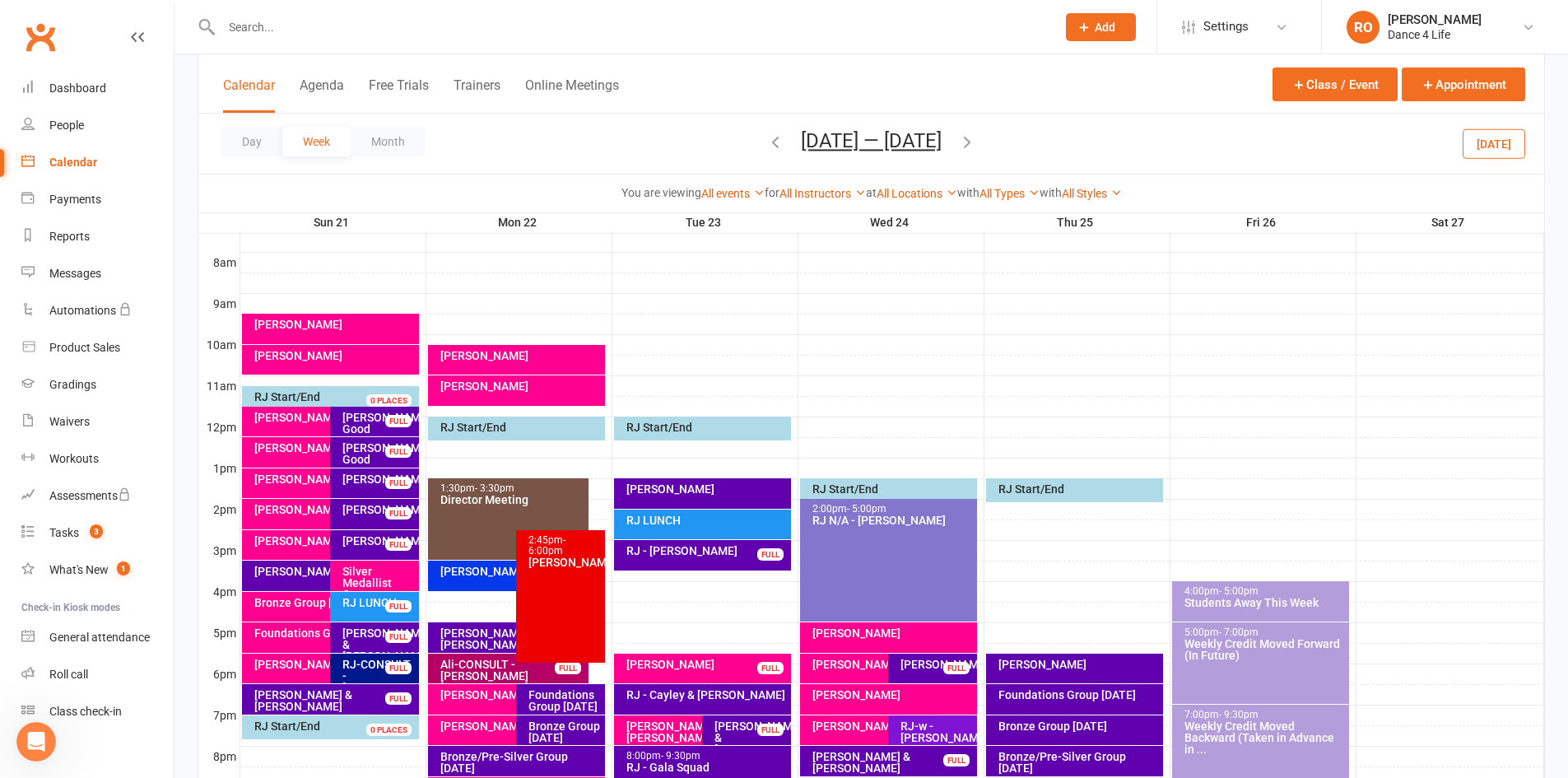
click at [607, 661] on div at bounding box center [892, 653] width 1304 height 20
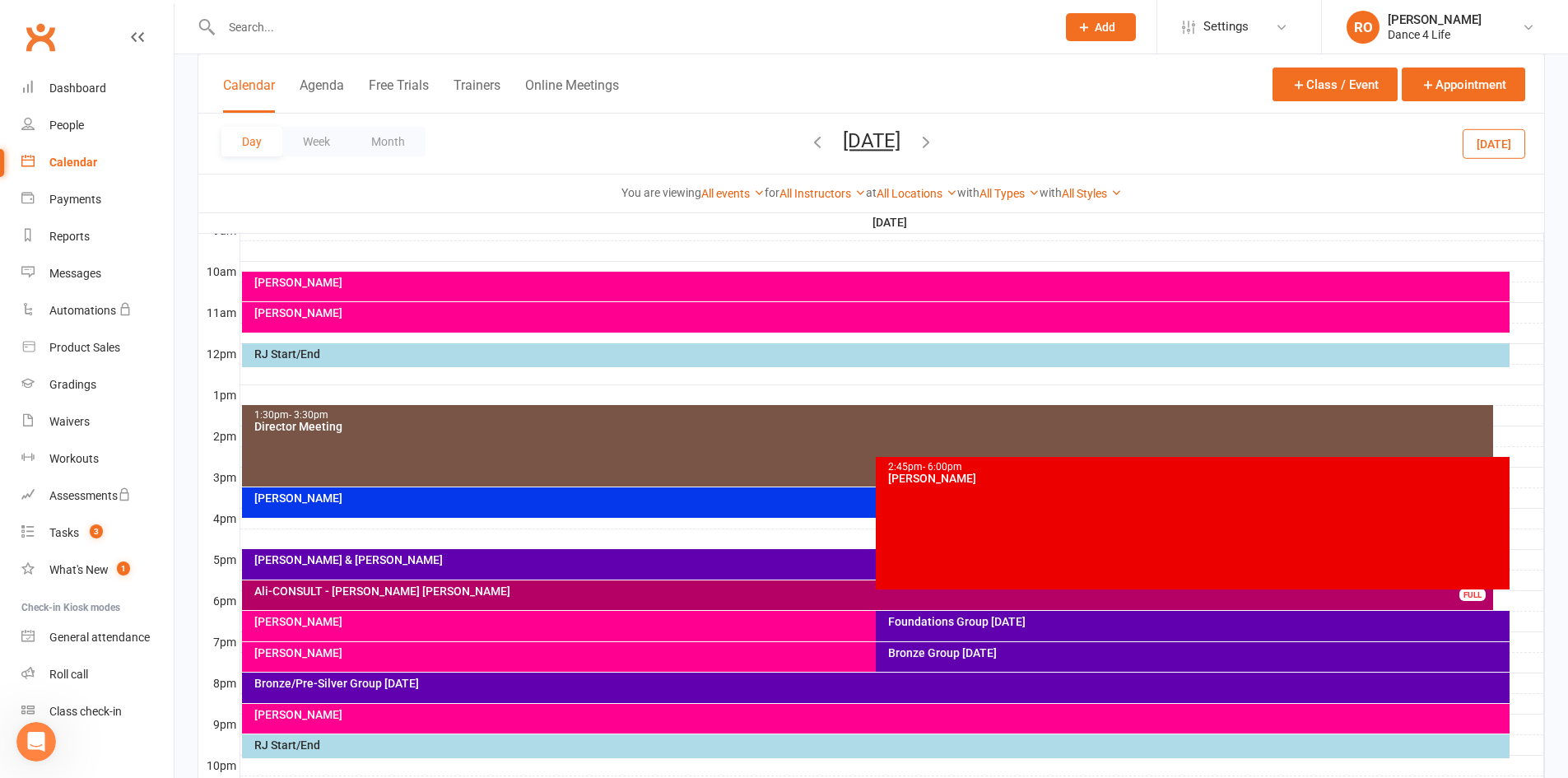
scroll to position [494, 0]
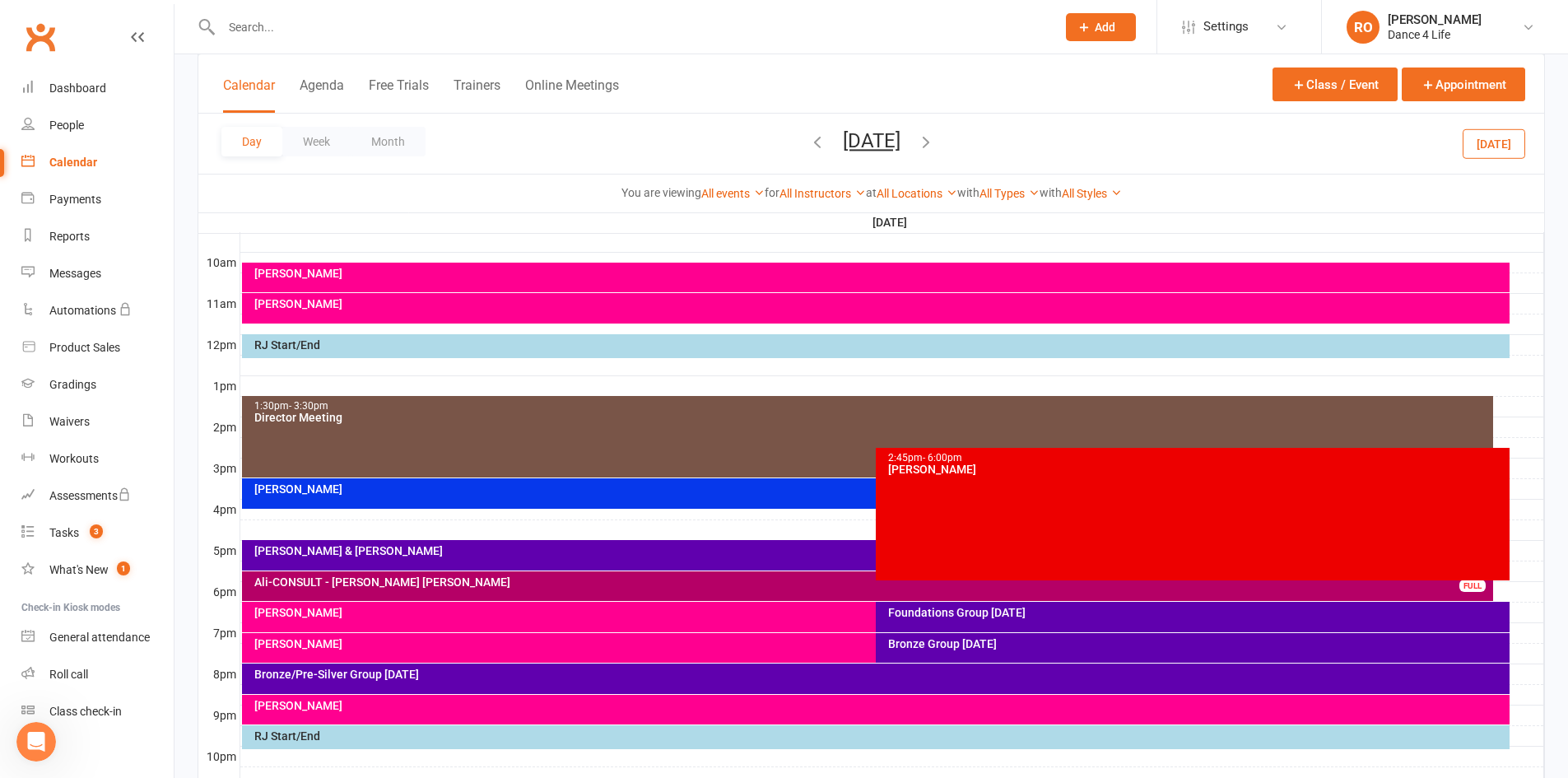
click at [1524, 580] on div at bounding box center [892, 571] width 1304 height 20
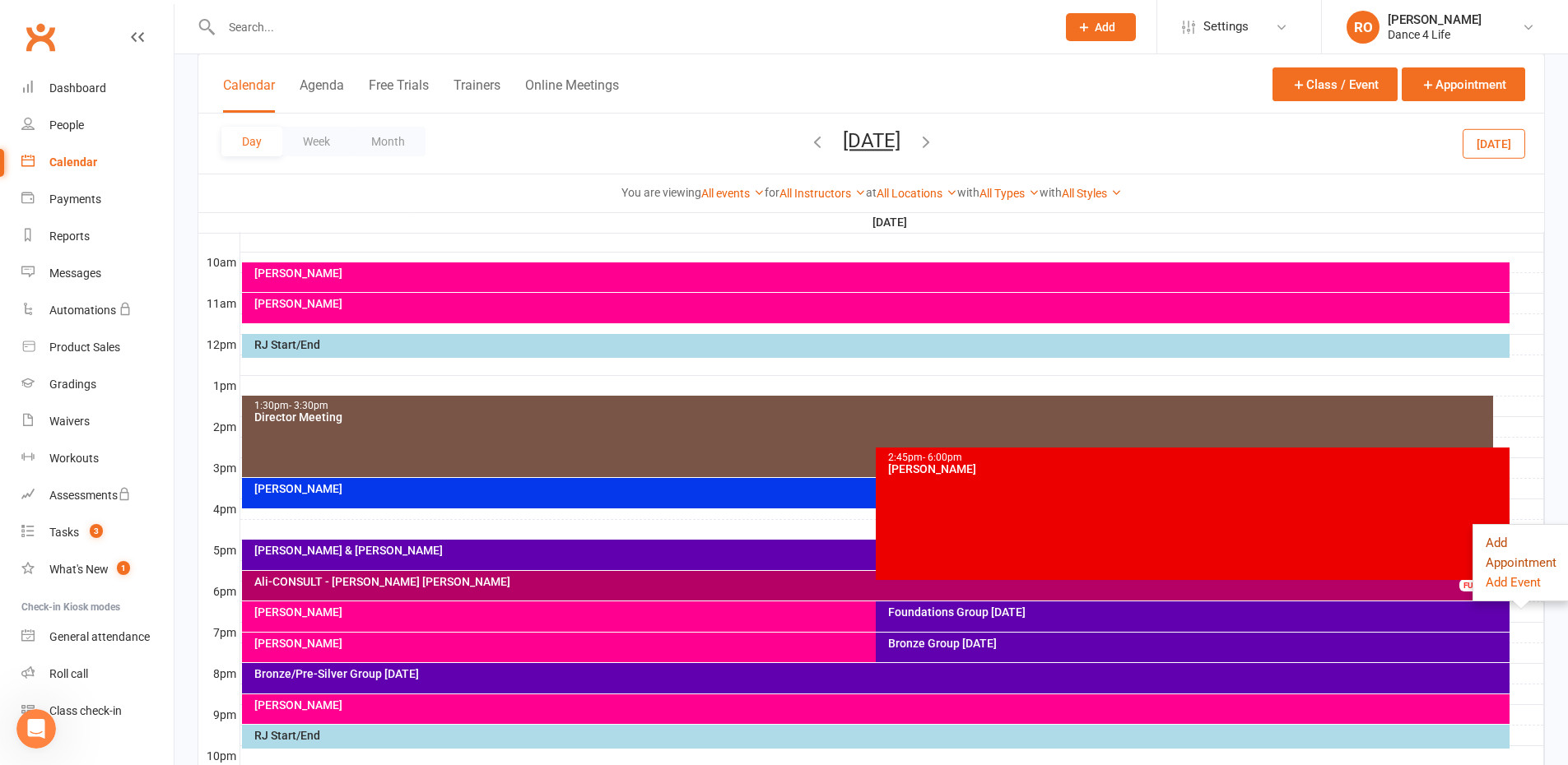
click at [1516, 560] on button "Add Appointment" at bounding box center [1519, 553] width 70 height 40
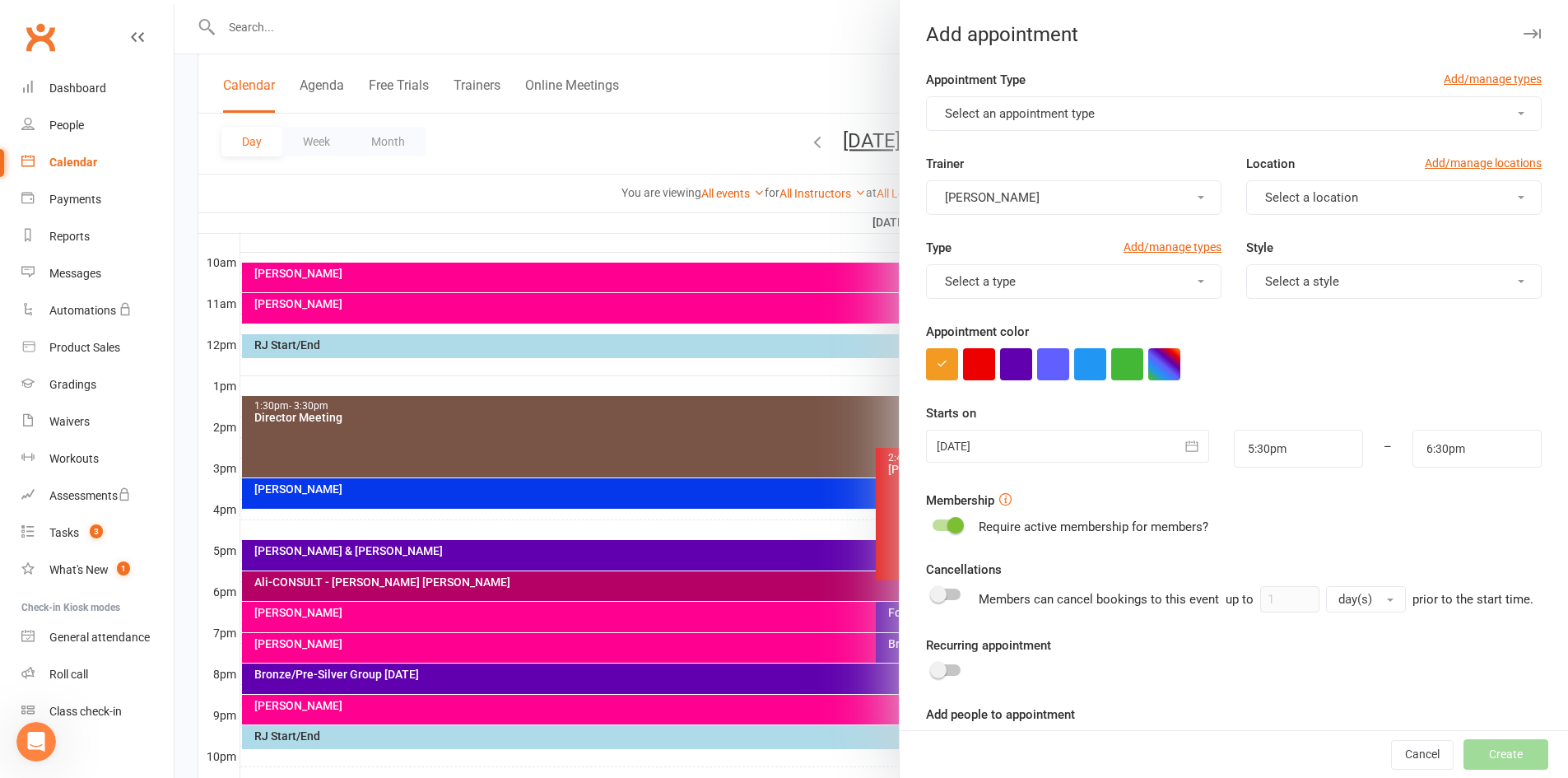
click at [1108, 114] on button "Select an appointment type" at bounding box center [1233, 113] width 616 height 35
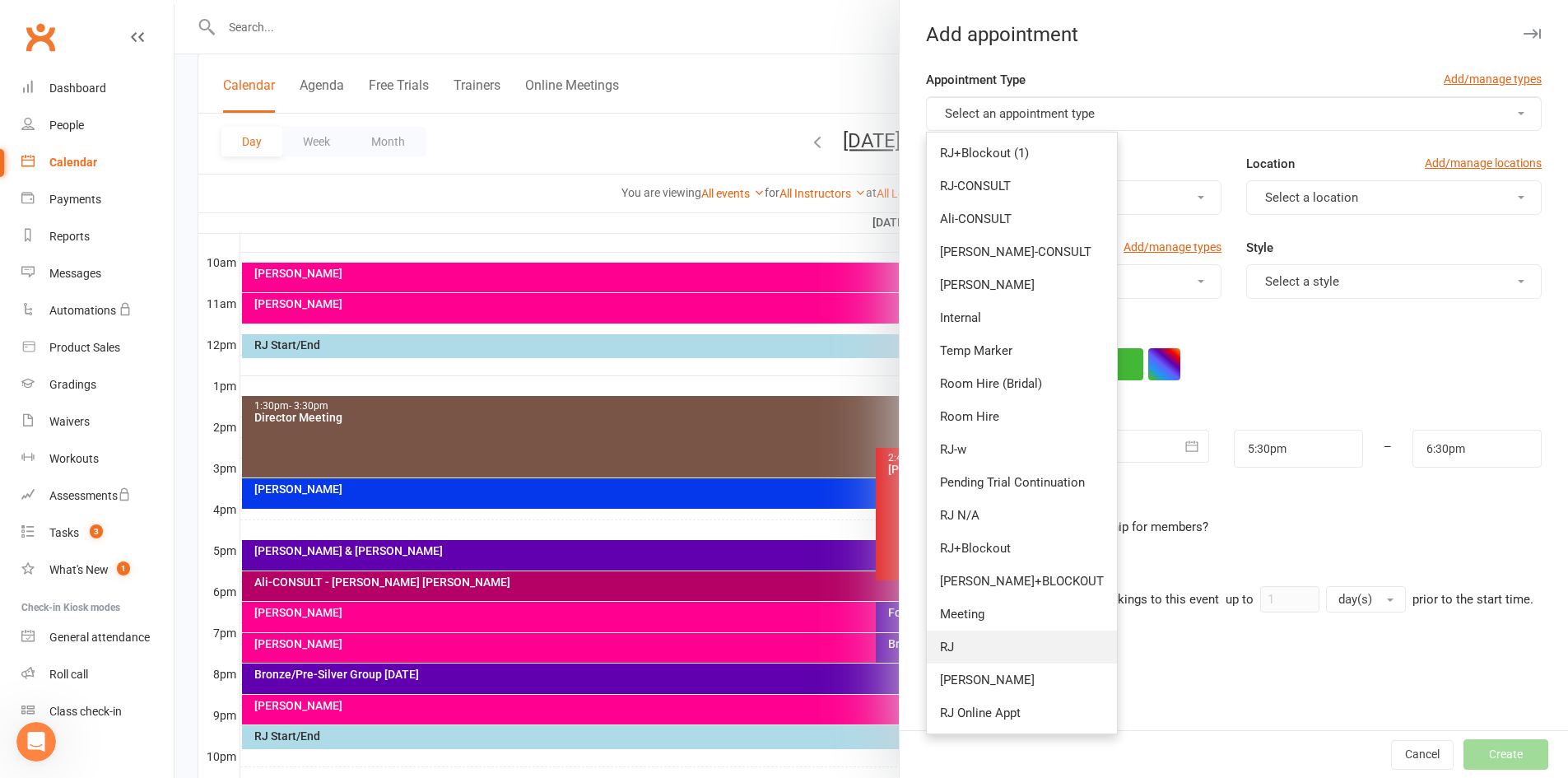
click at [968, 636] on link "RJ" at bounding box center [1022, 646] width 190 height 33
type input "6:15pm"
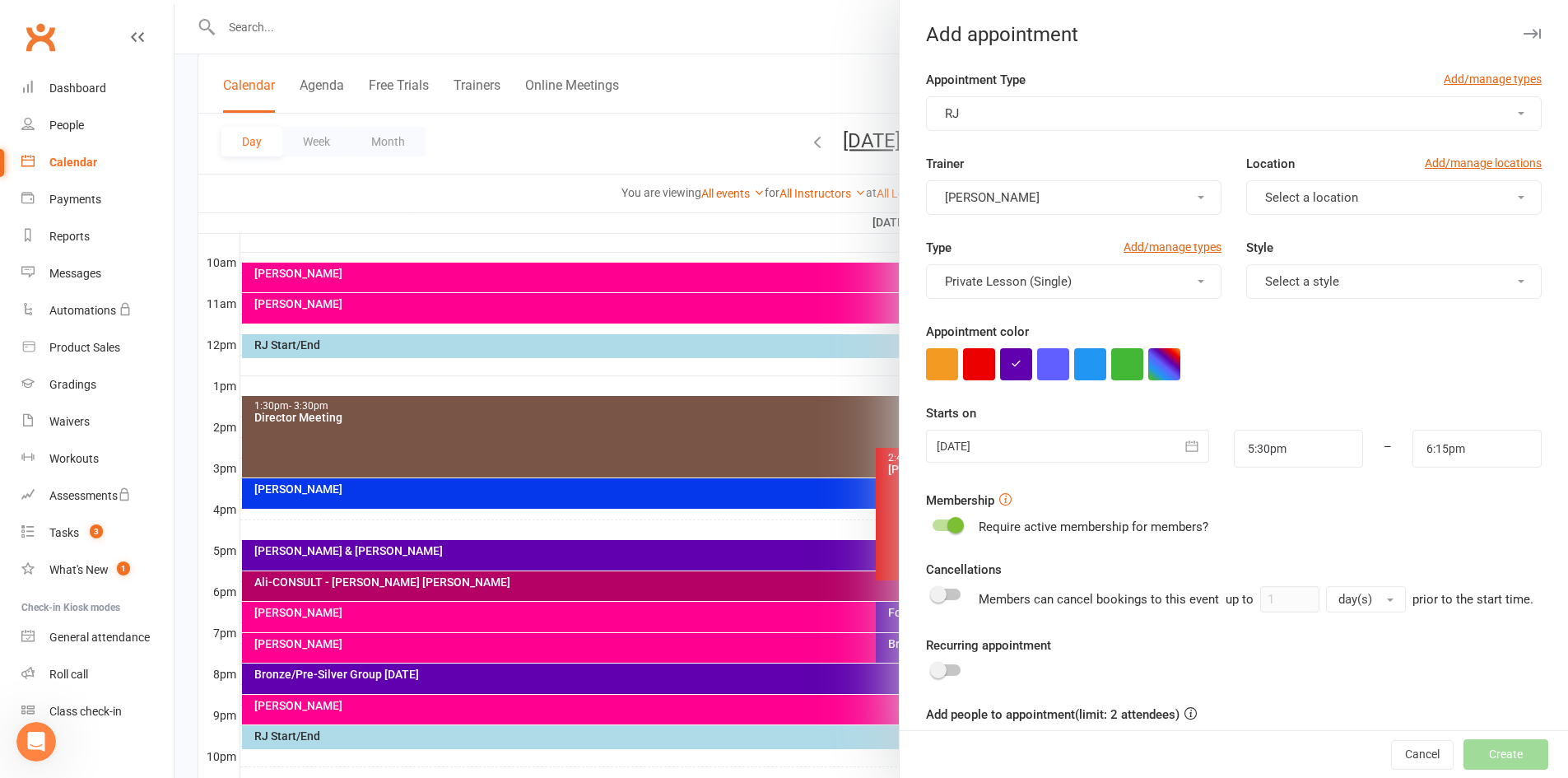
click at [1295, 212] on button "Select a location" at bounding box center [1394, 197] width 295 height 35
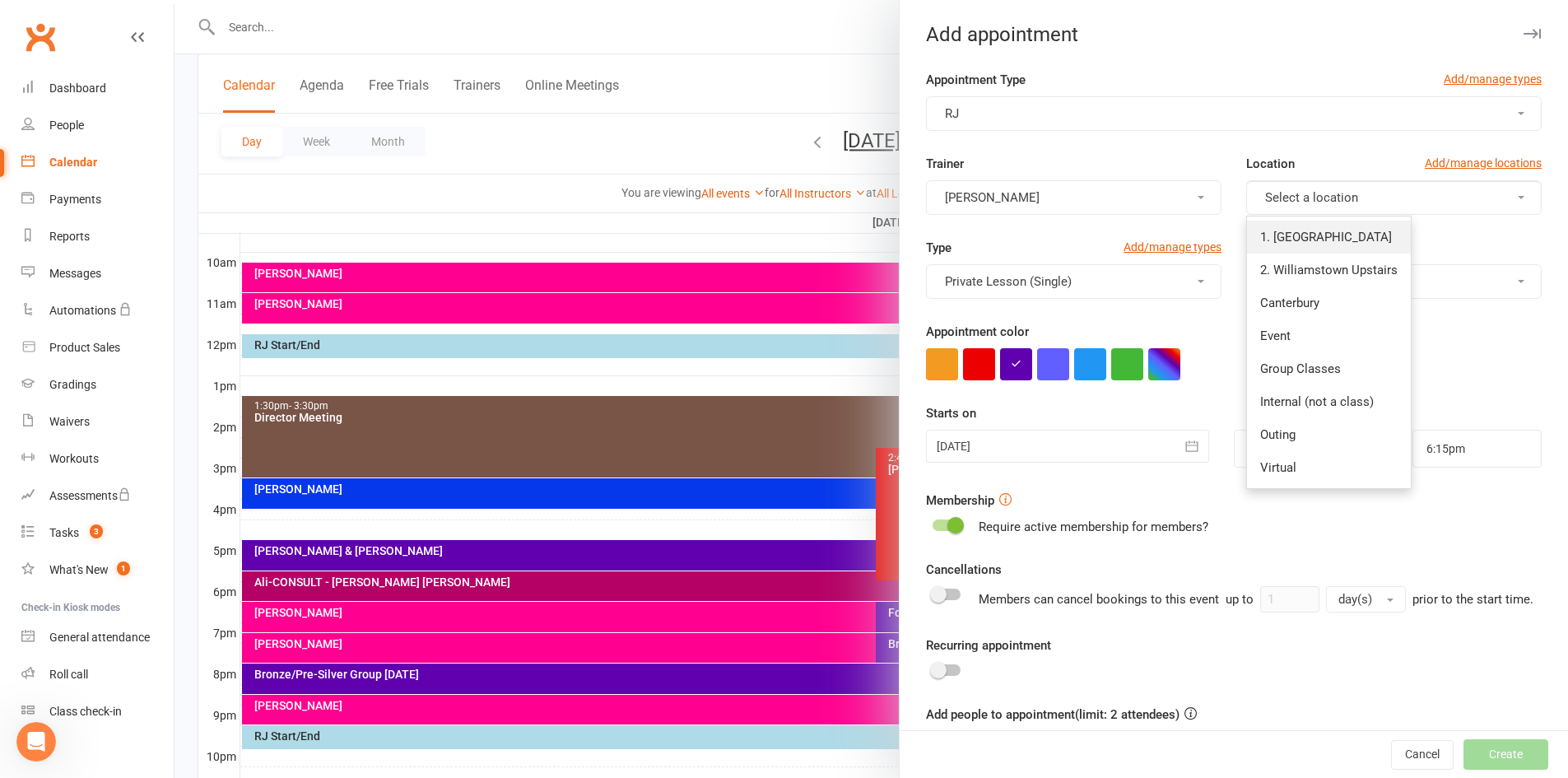
click at [1303, 249] on link "1. [GEOGRAPHIC_DATA]" at bounding box center [1327, 237] width 163 height 33
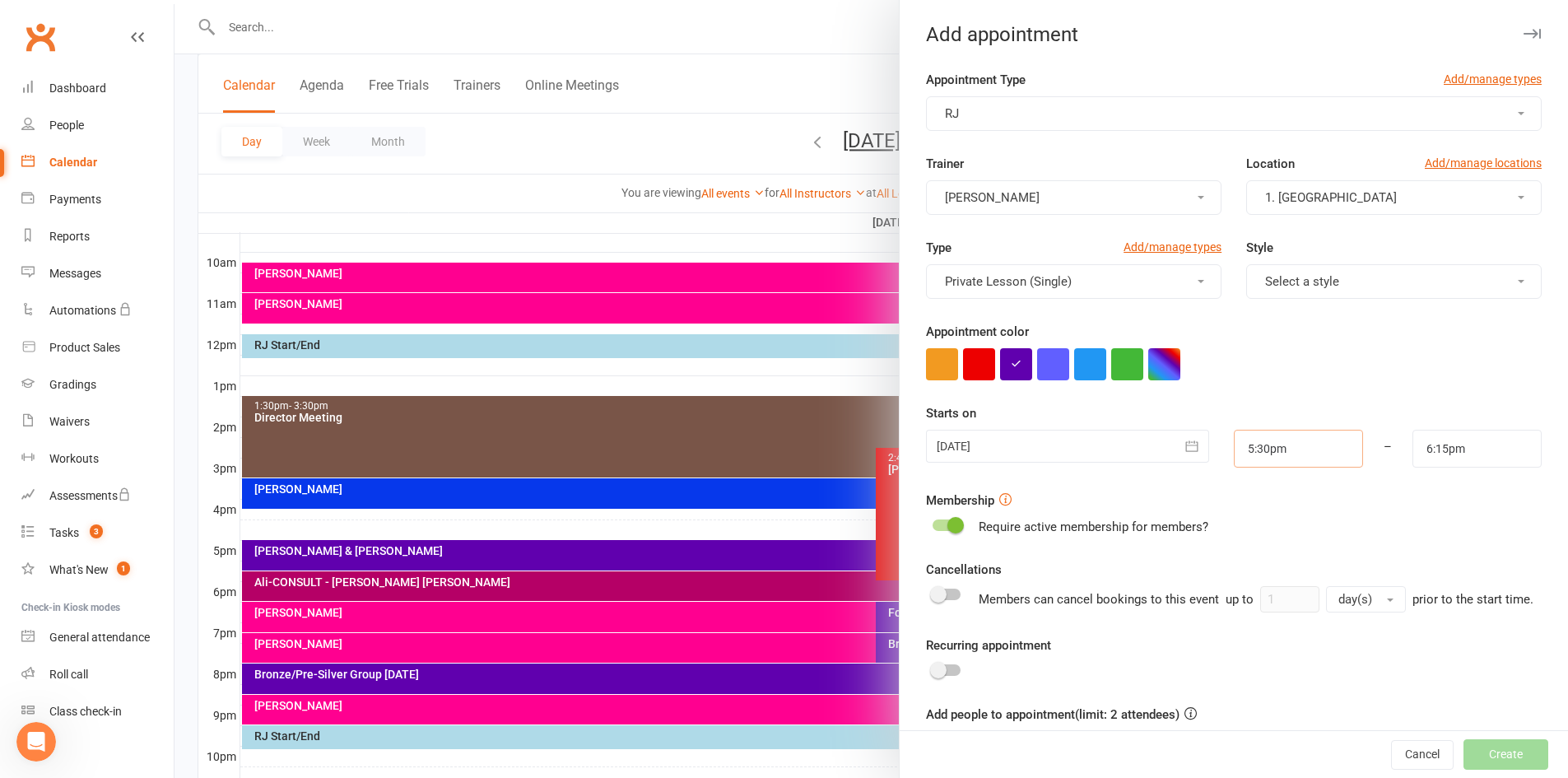
click at [1286, 440] on input "5:30pm" at bounding box center [1298, 448] width 130 height 38
type input "5:45pm"
click at [1272, 527] on li "5:45pm" at bounding box center [1274, 530] width 79 height 25
click at [1495, 456] on input "6:15pm" at bounding box center [1476, 448] width 130 height 38
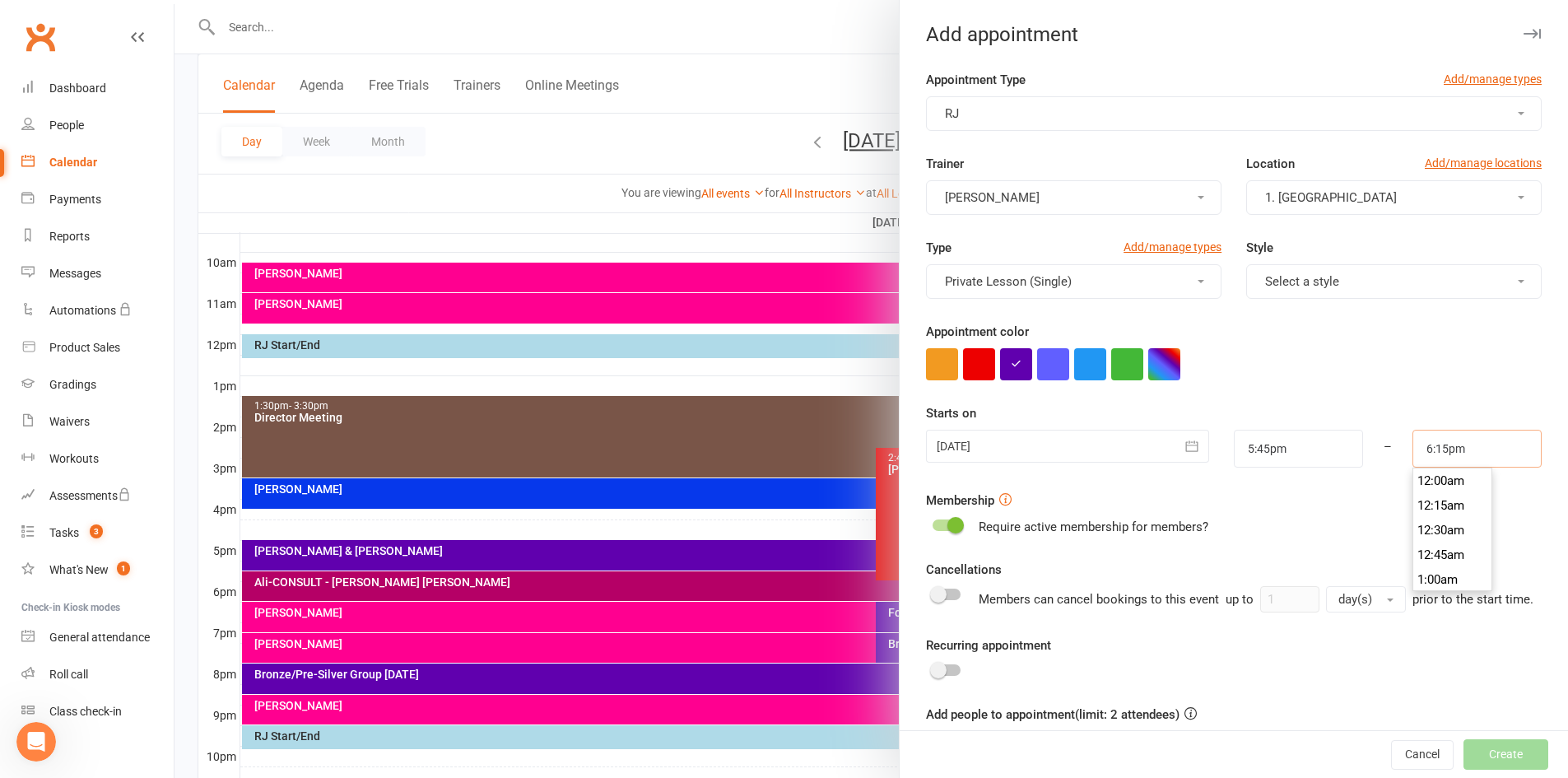
scroll to position [1778, 0]
type input "6:30pm"
click at [1443, 533] on li "6:30pm" at bounding box center [1452, 530] width 79 height 25
click at [1168, 120] on button "RJ" at bounding box center [1233, 113] width 616 height 35
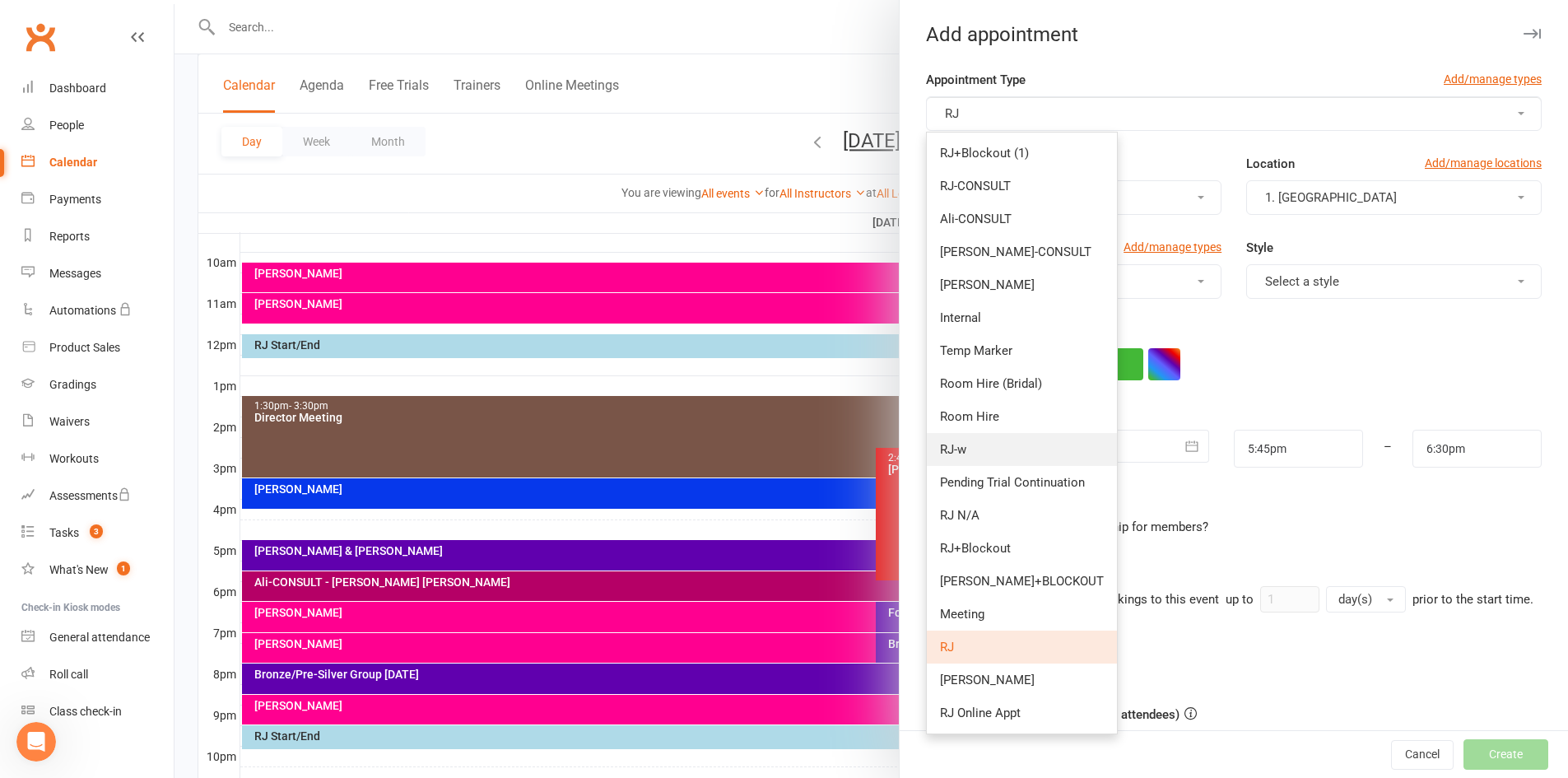
click at [1031, 447] on link "RJ-w" at bounding box center [1022, 448] width 190 height 33
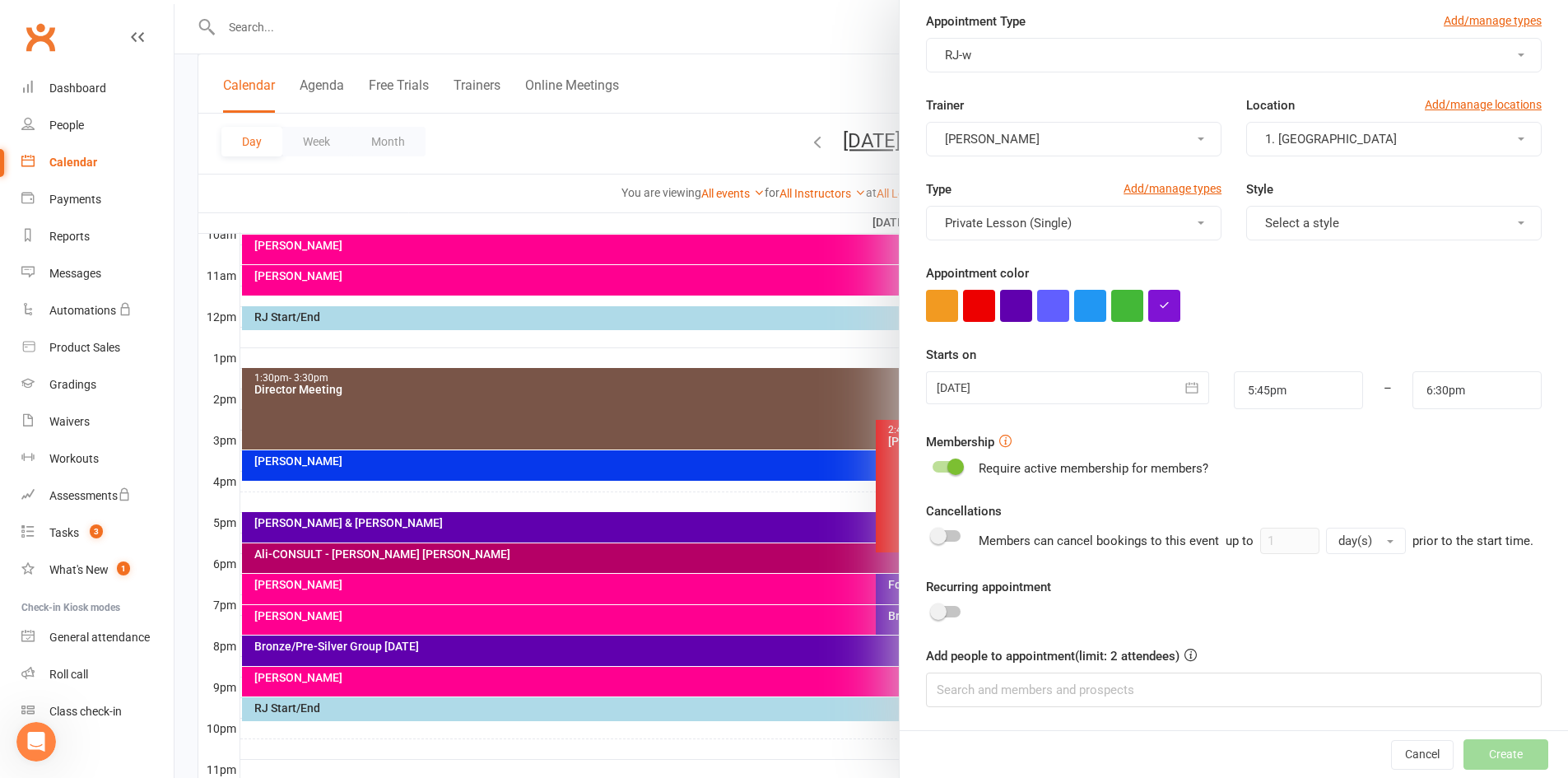
scroll to position [592, 0]
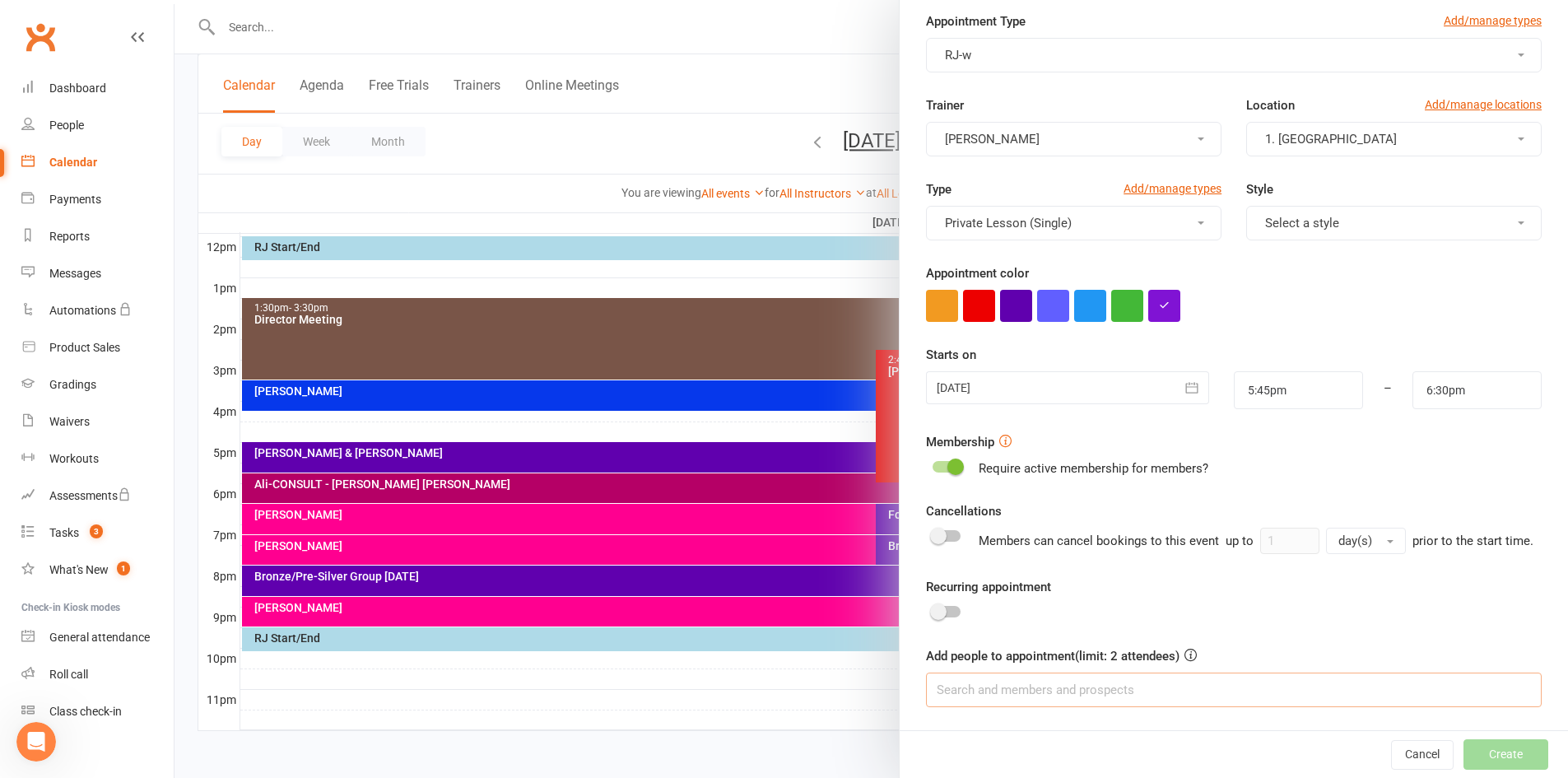
click at [1006, 692] on input at bounding box center [1233, 689] width 616 height 35
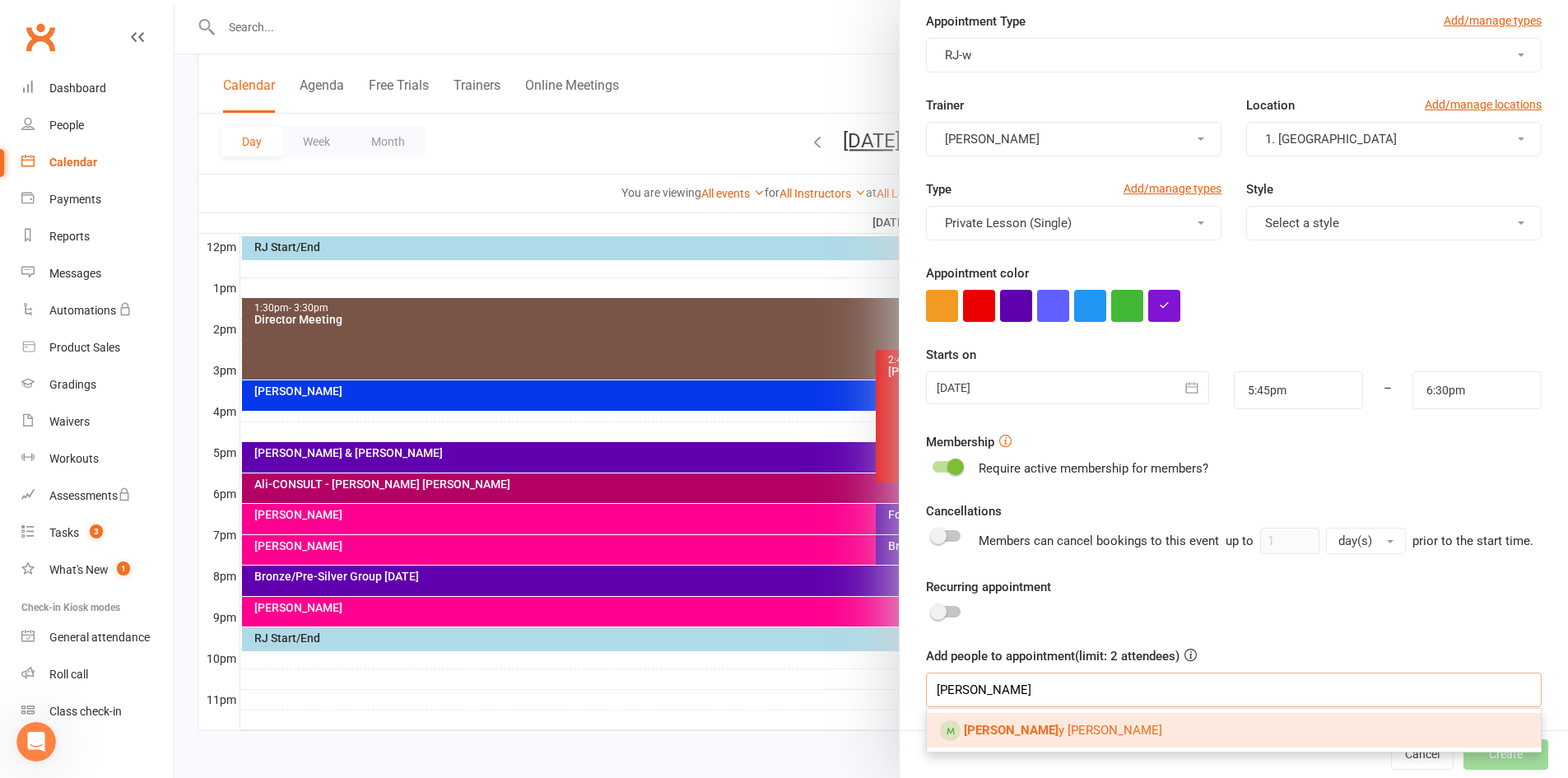
type input "gregor"
click at [998, 728] on span "Gregor y Currie" at bounding box center [1062, 729] width 198 height 15
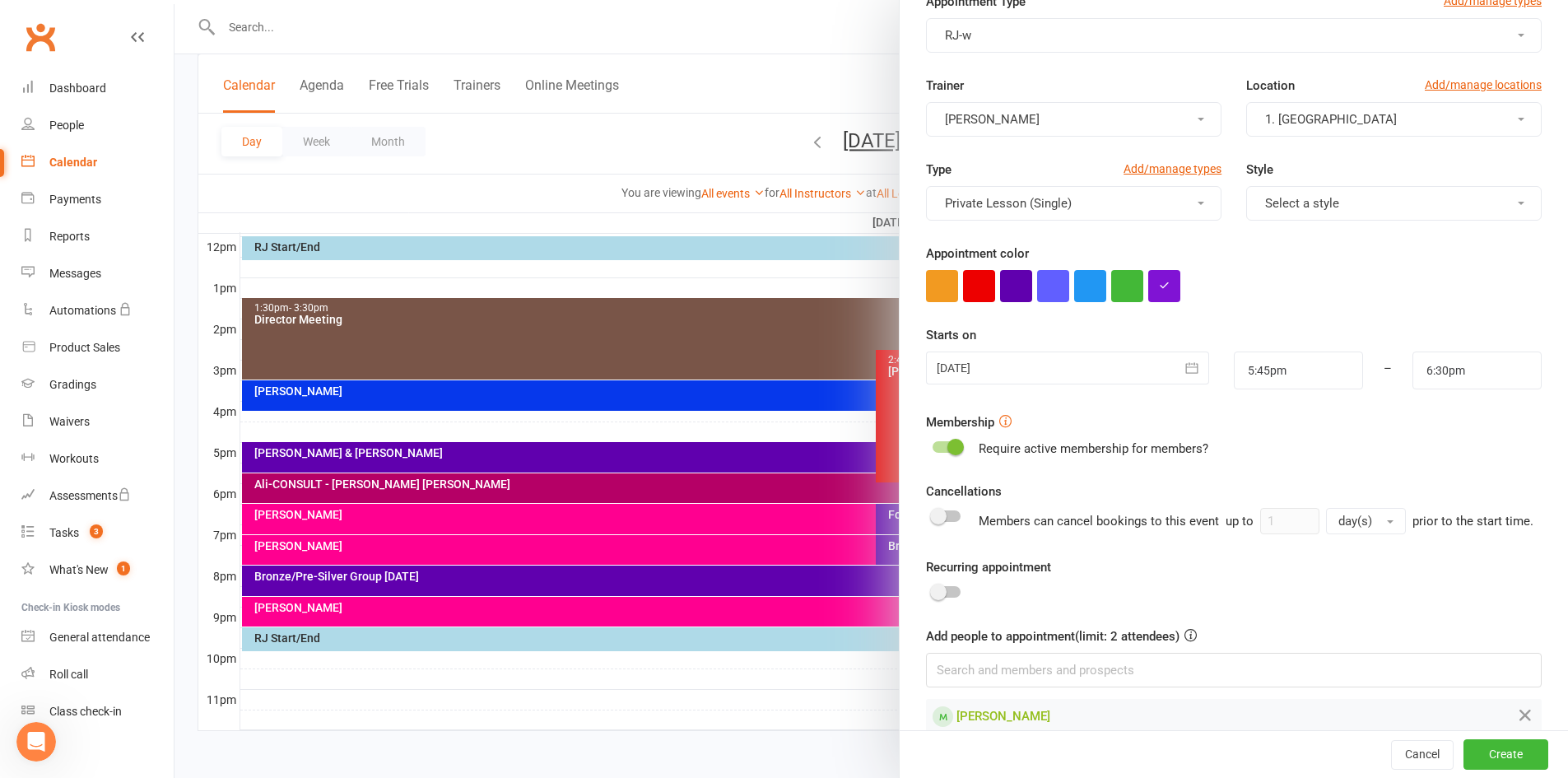
click at [953, 598] on div at bounding box center [946, 592] width 28 height 12
click at [932, 589] on input "checkbox" at bounding box center [932, 589] width 0 height 0
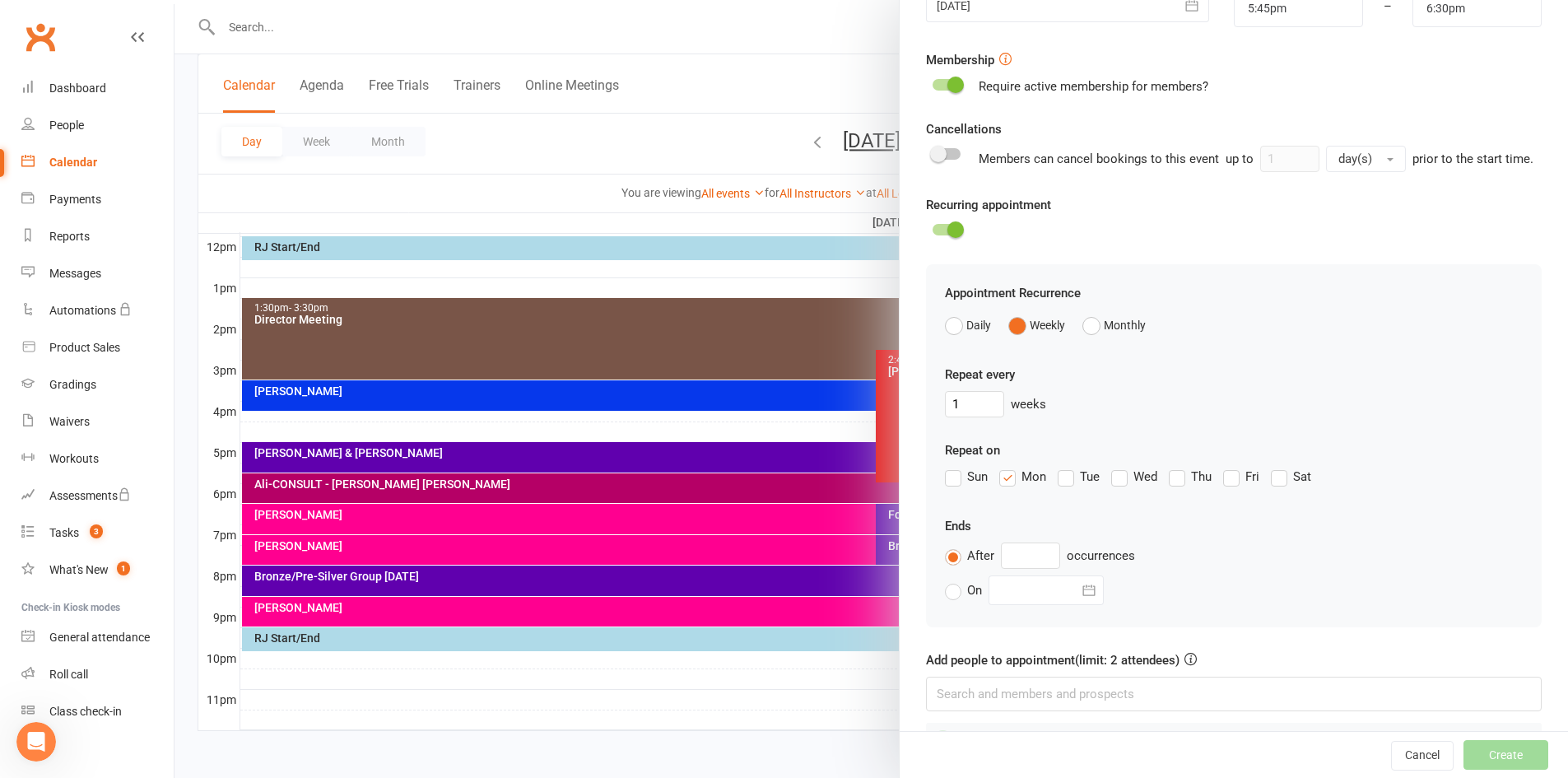
scroll to position [490, 0]
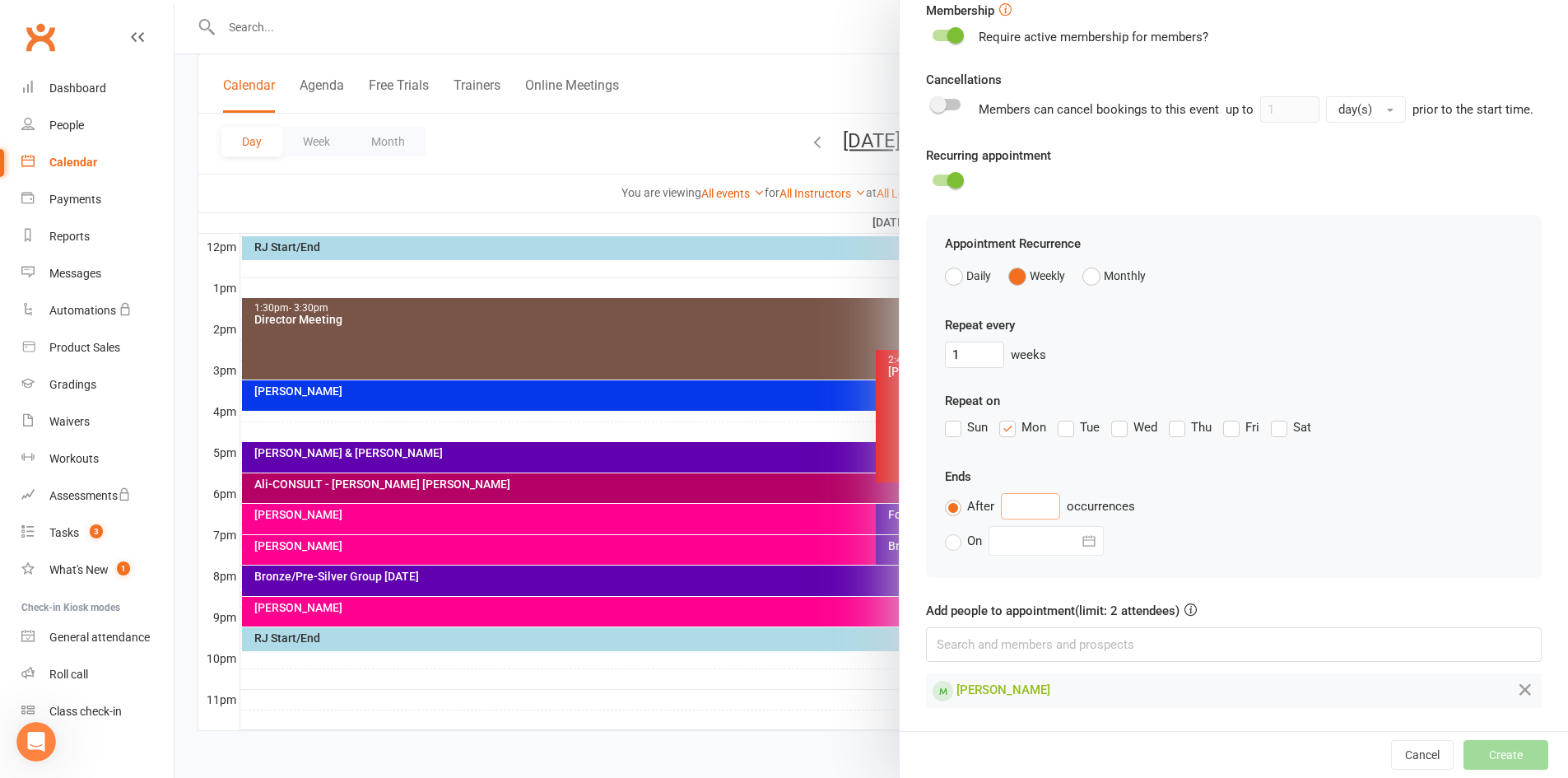
click at [1017, 520] on input "text" at bounding box center [1030, 506] width 59 height 27
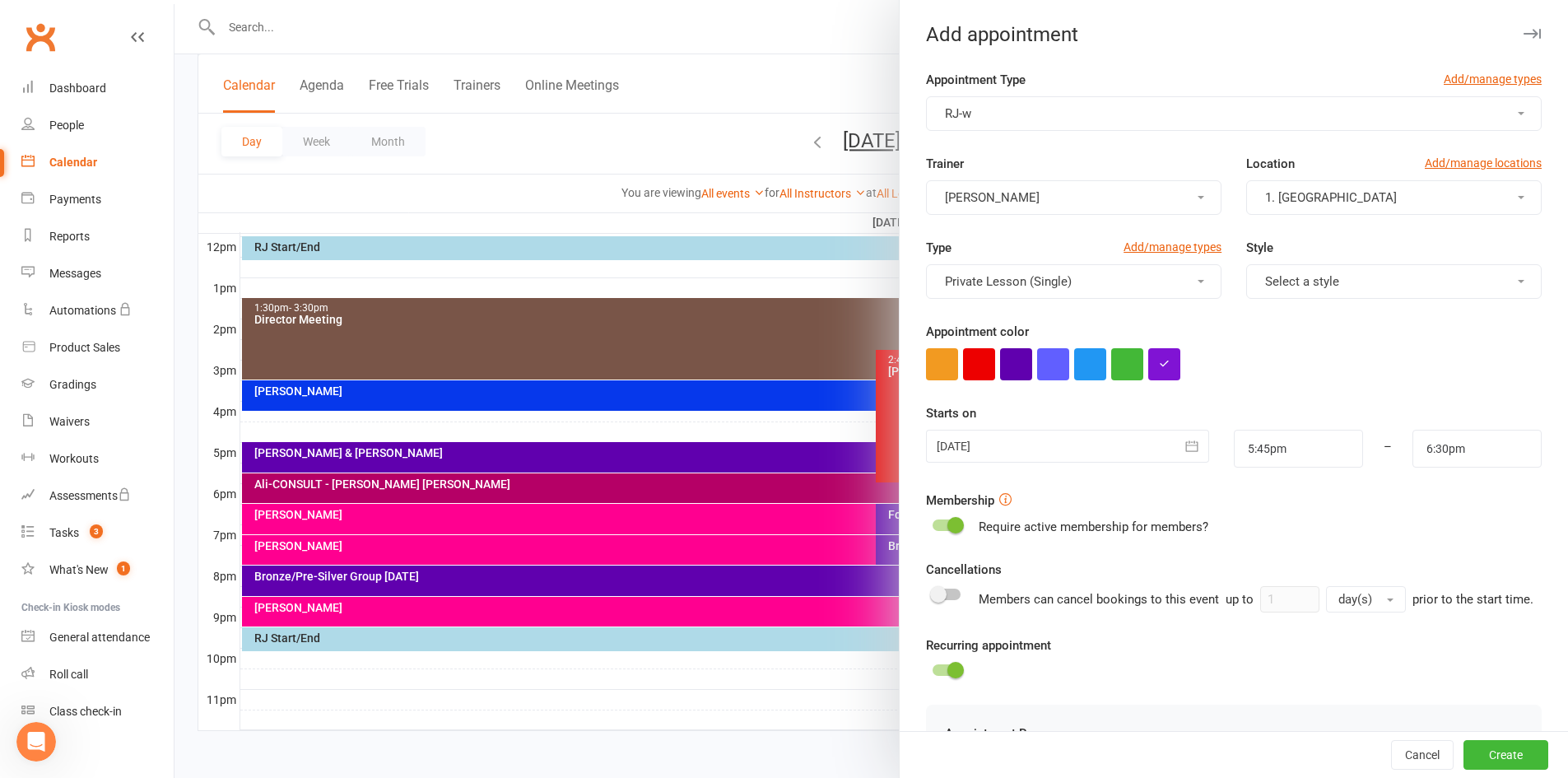
scroll to position [510, 0]
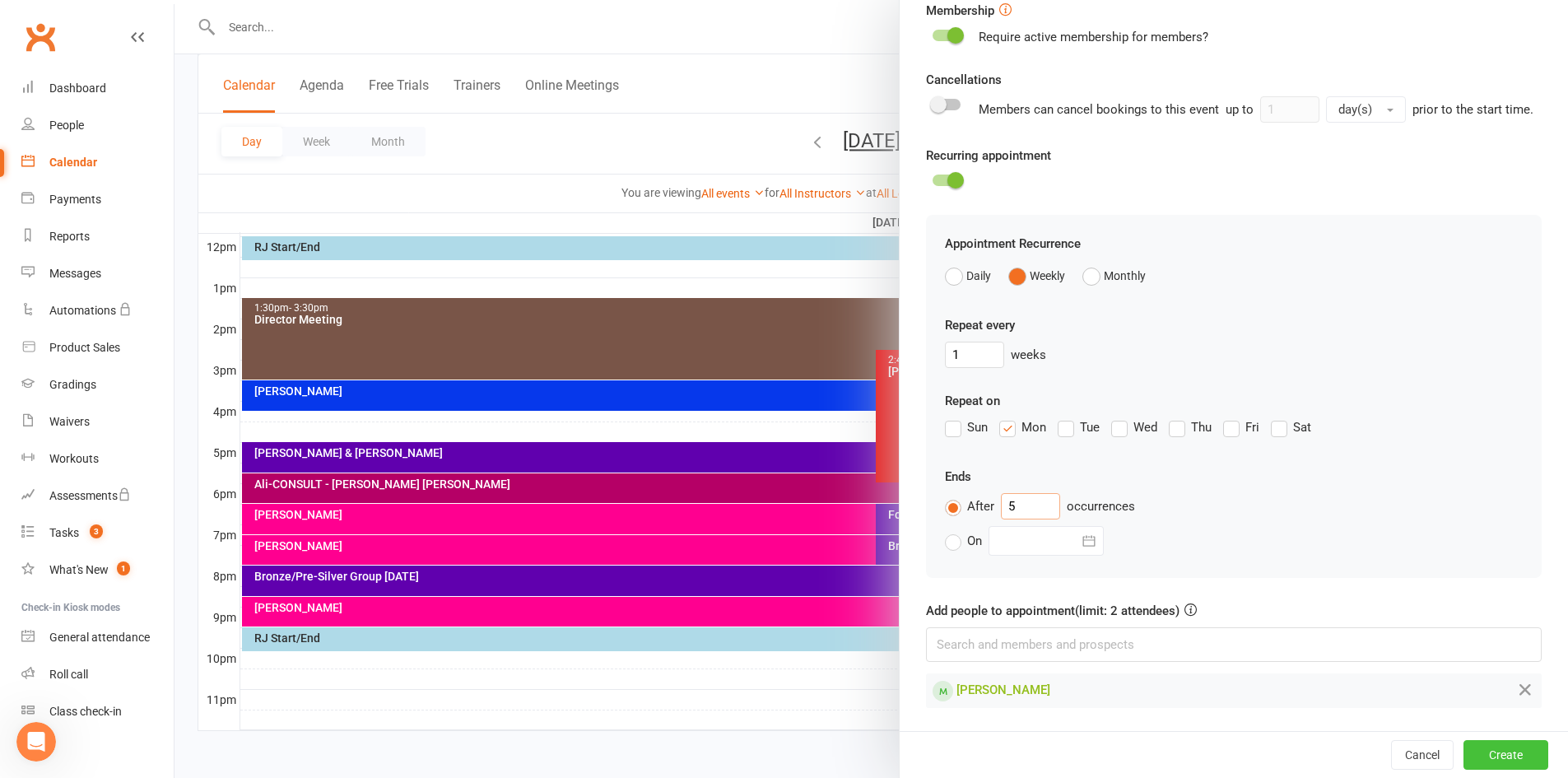
type input "5"
click at [1485, 757] on button "Create" at bounding box center [1506, 754] width 85 height 30
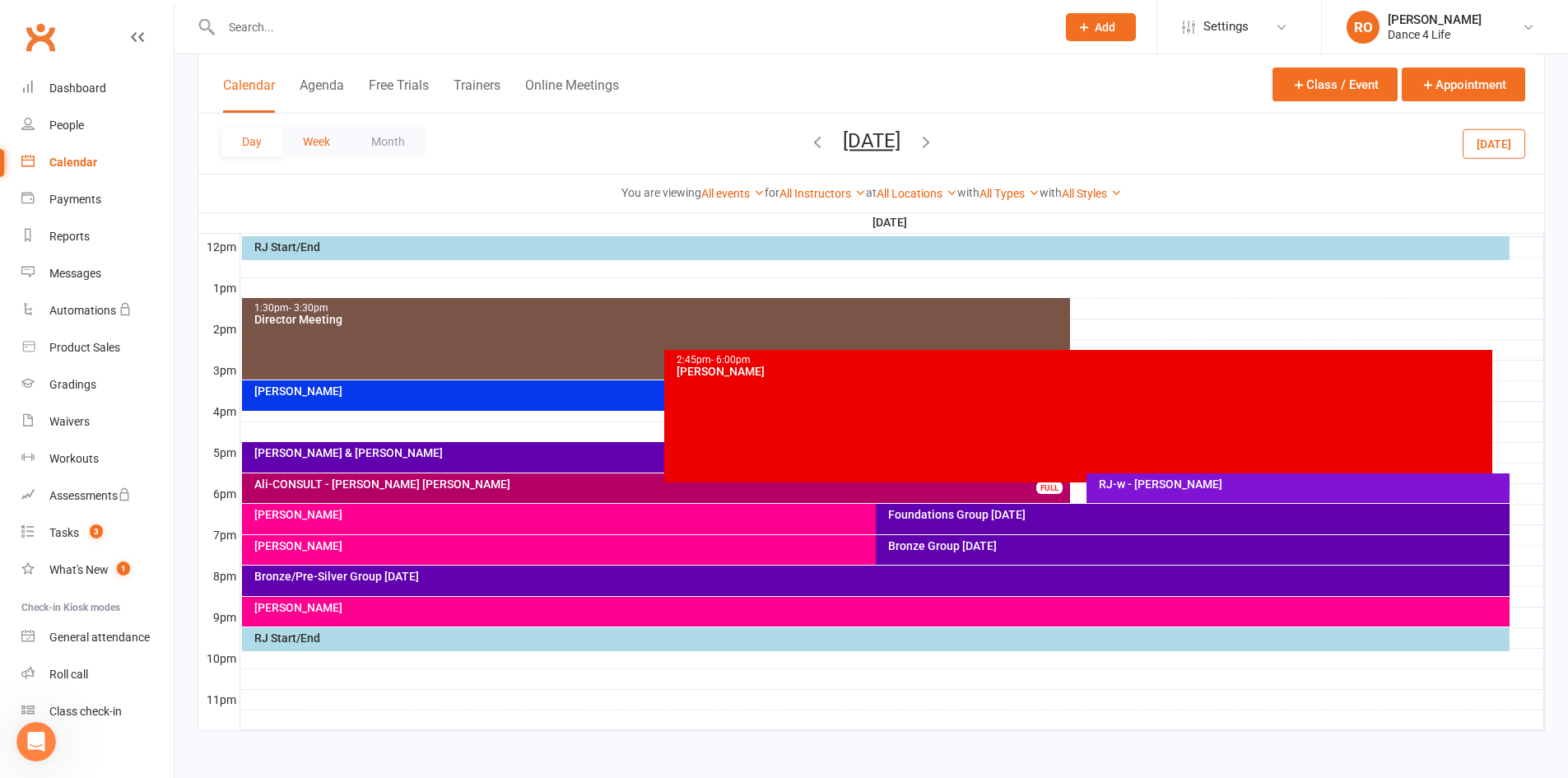
click at [314, 151] on button "Week" at bounding box center [316, 142] width 68 height 30
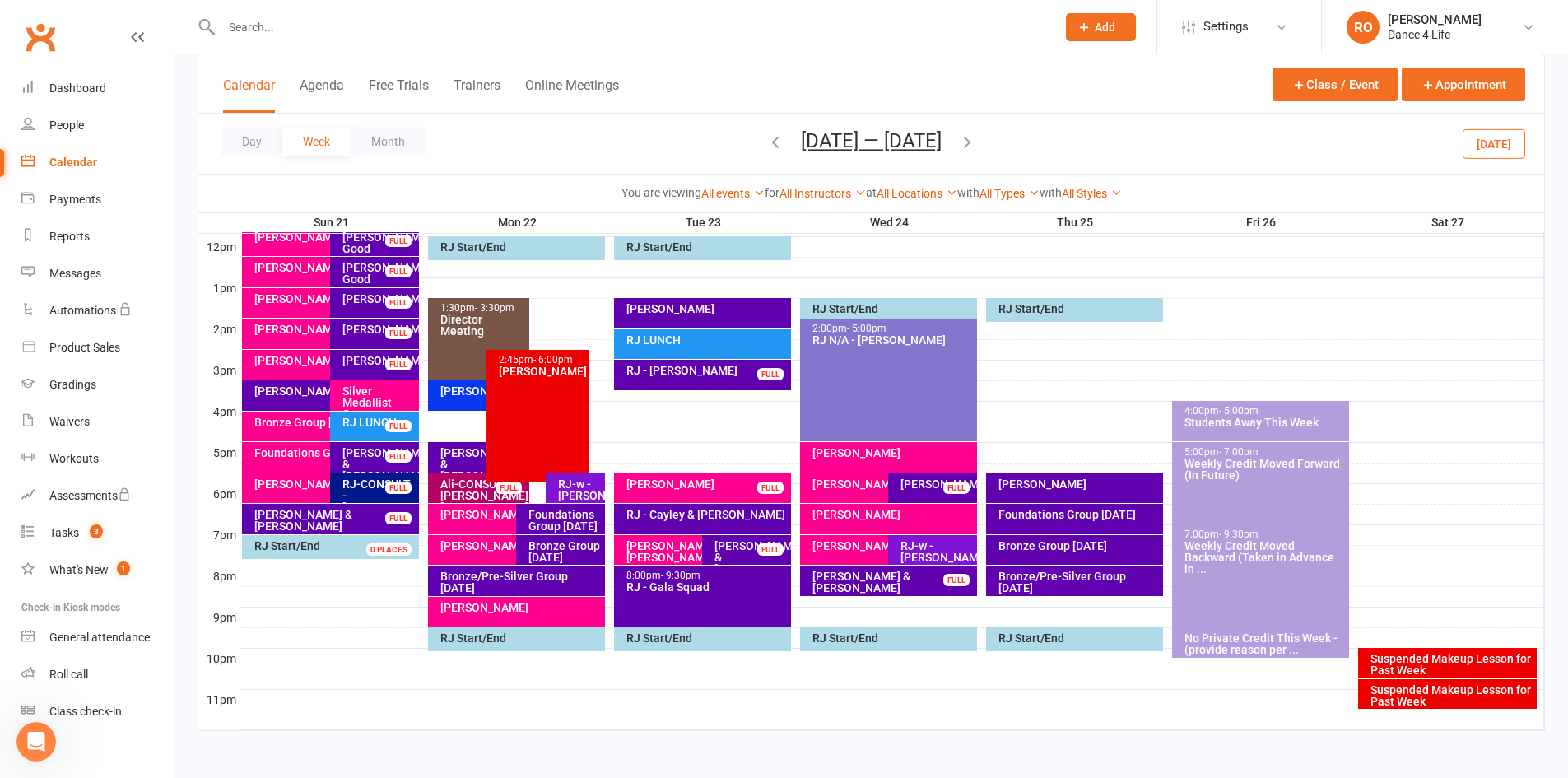
click at [974, 146] on icon "button" at bounding box center [967, 142] width 18 height 18
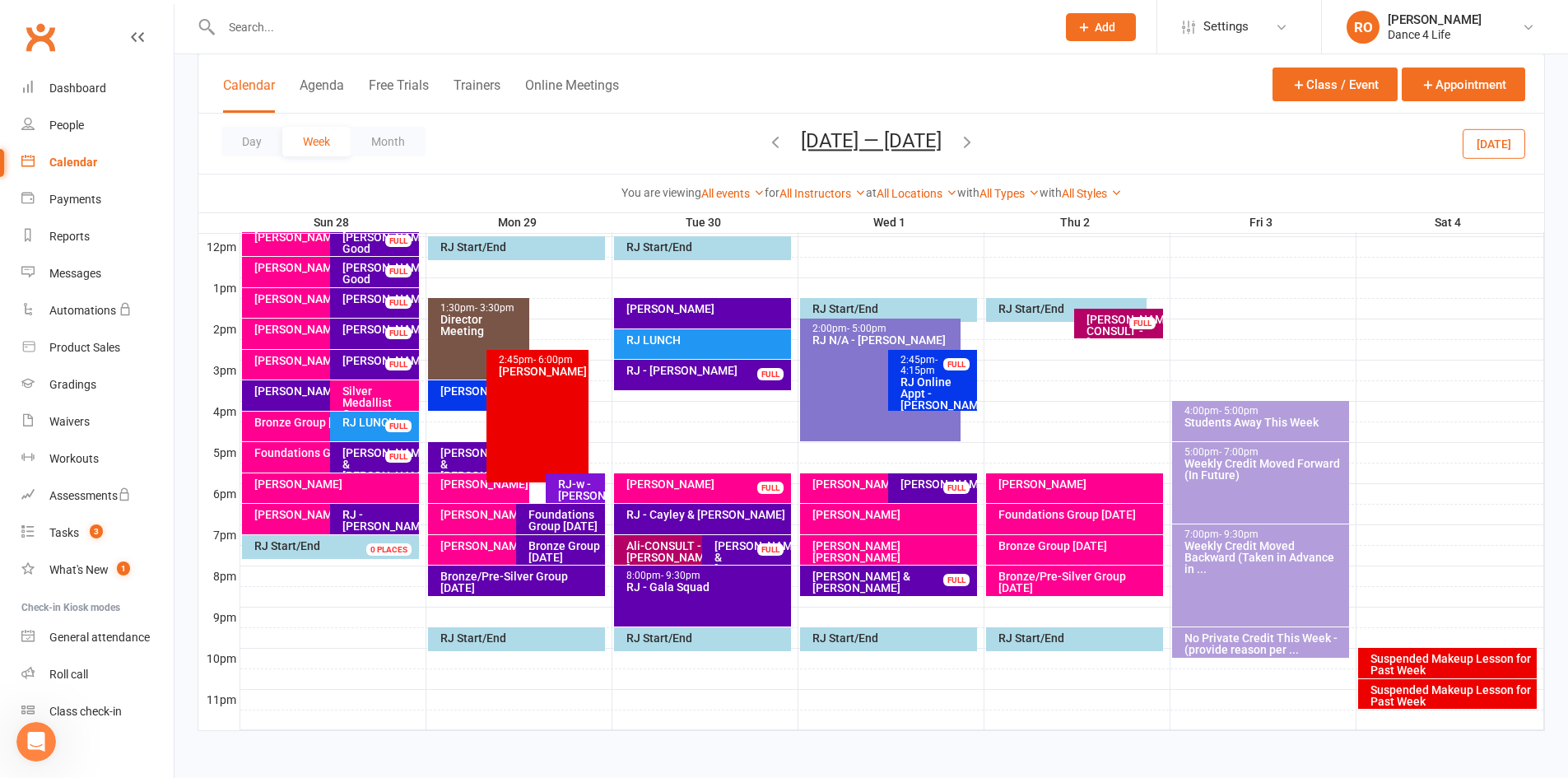
click at [976, 145] on icon "button" at bounding box center [967, 142] width 18 height 18
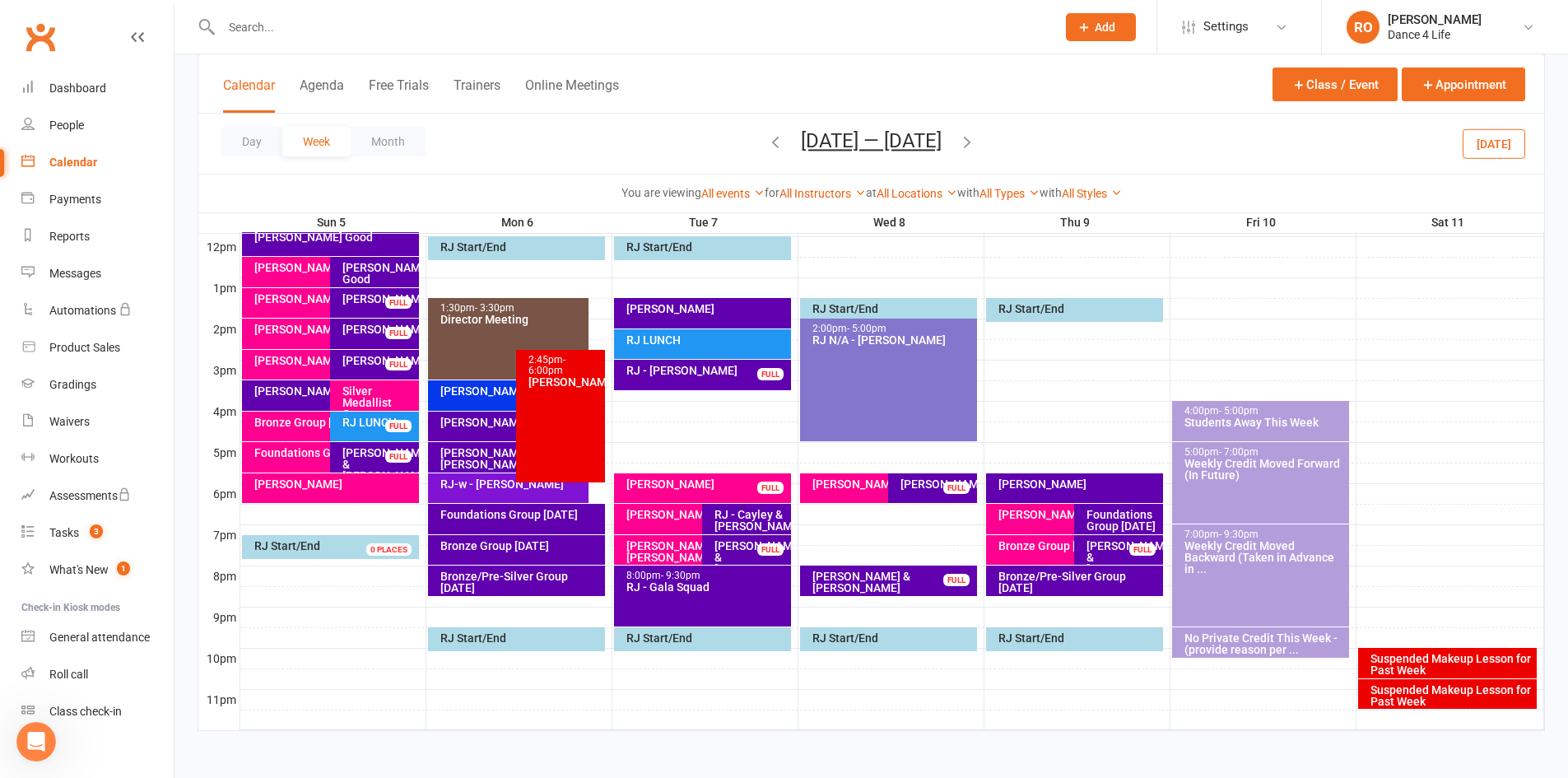
click at [973, 140] on icon "button" at bounding box center [967, 142] width 18 height 18
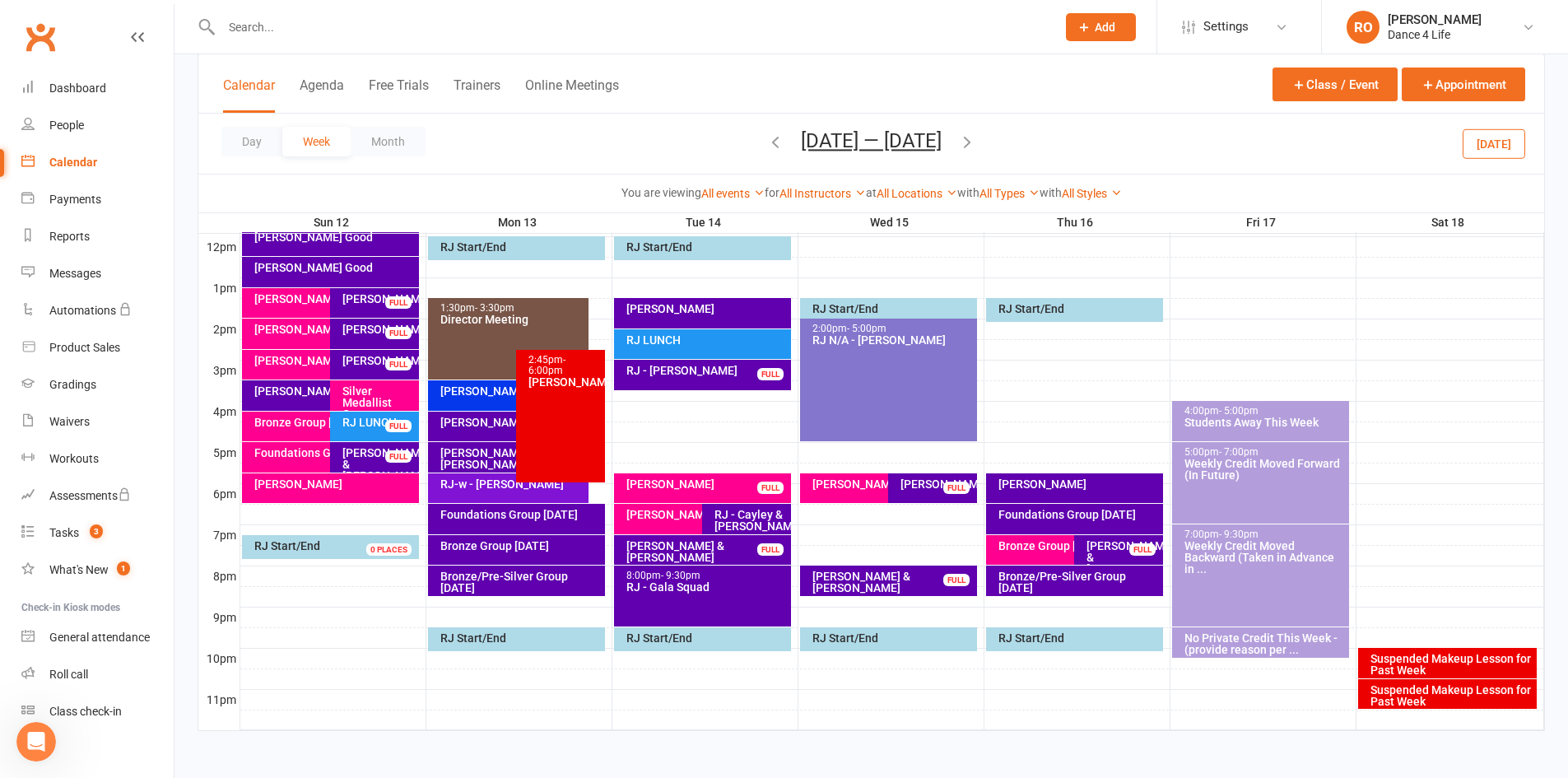
click at [975, 140] on icon "button" at bounding box center [967, 142] width 18 height 18
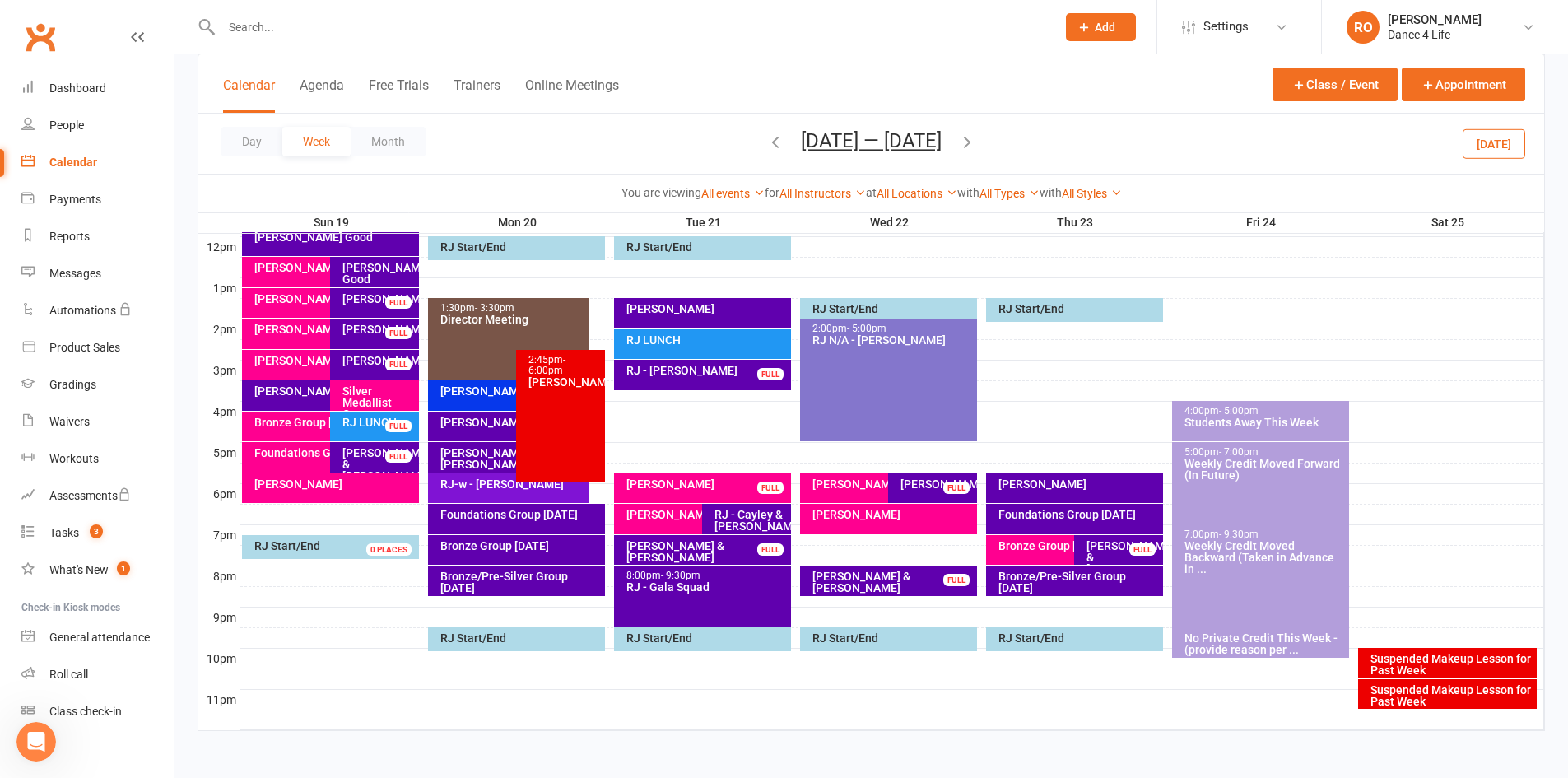
click at [466, 481] on div "RJ-w - [PERSON_NAME]" at bounding box center [512, 484] width 146 height 12
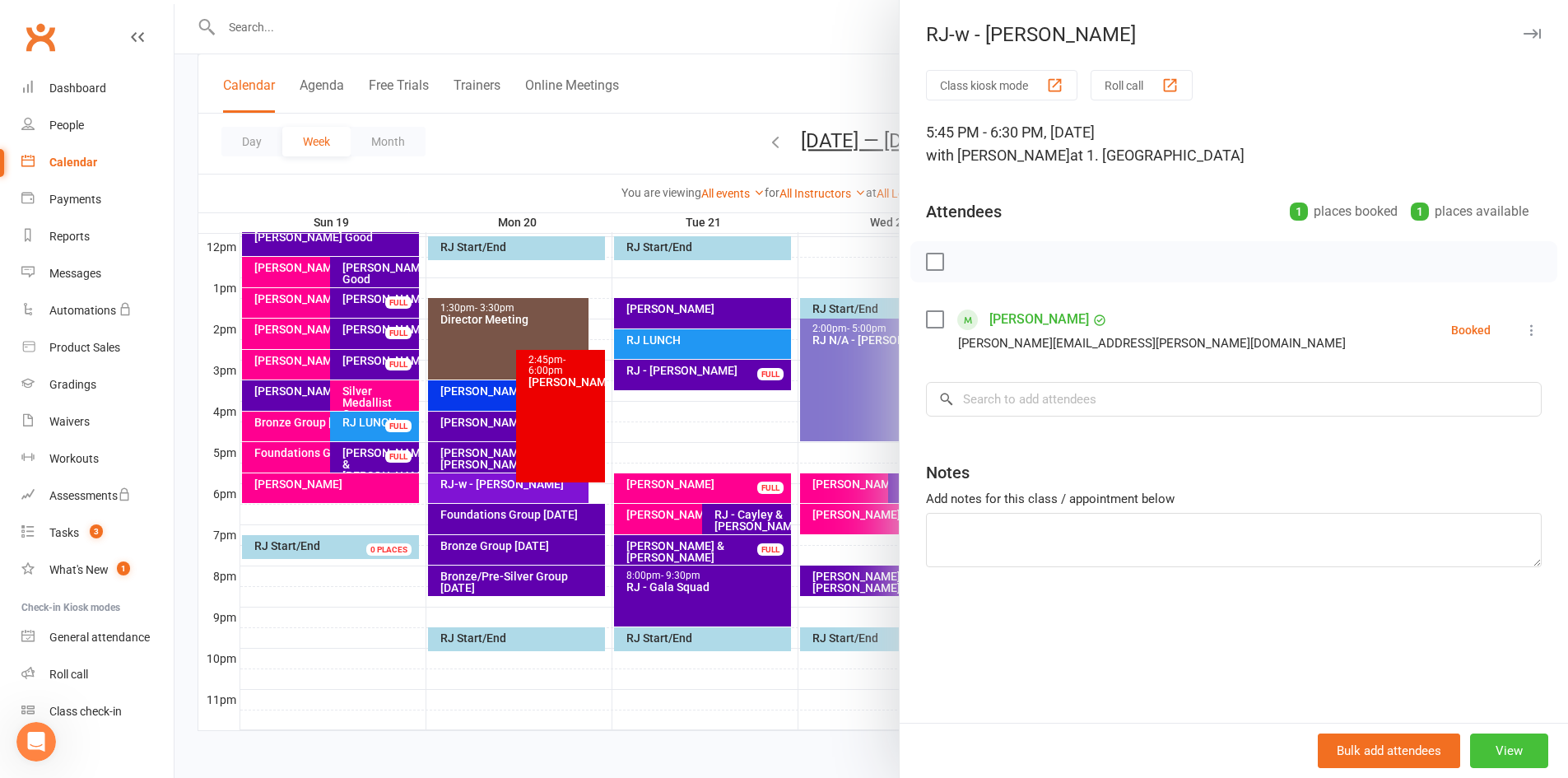
click at [1488, 744] on button "View" at bounding box center [1509, 750] width 78 height 35
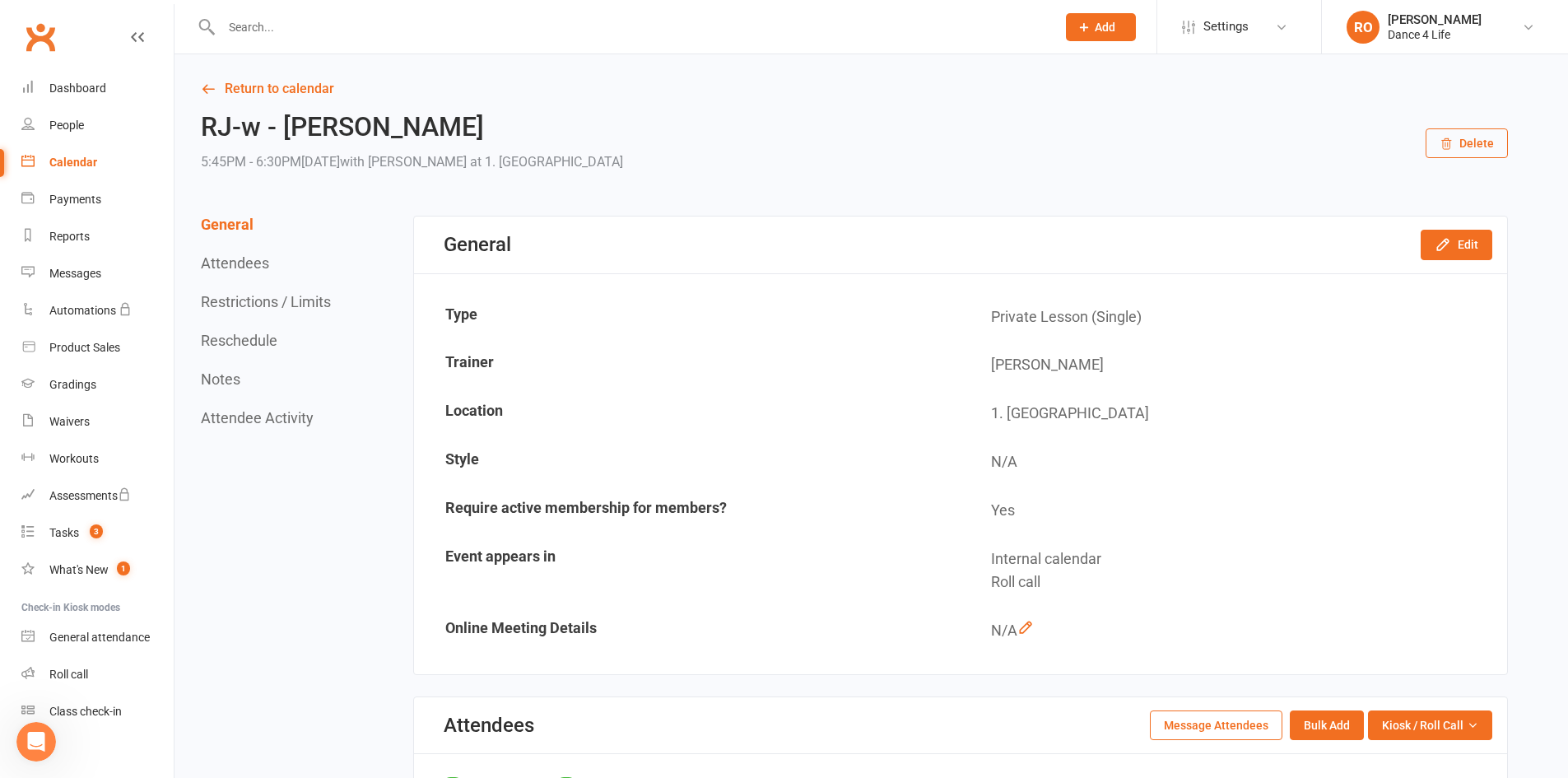
click at [270, 342] on button "Reschedule" at bounding box center [239, 340] width 76 height 17
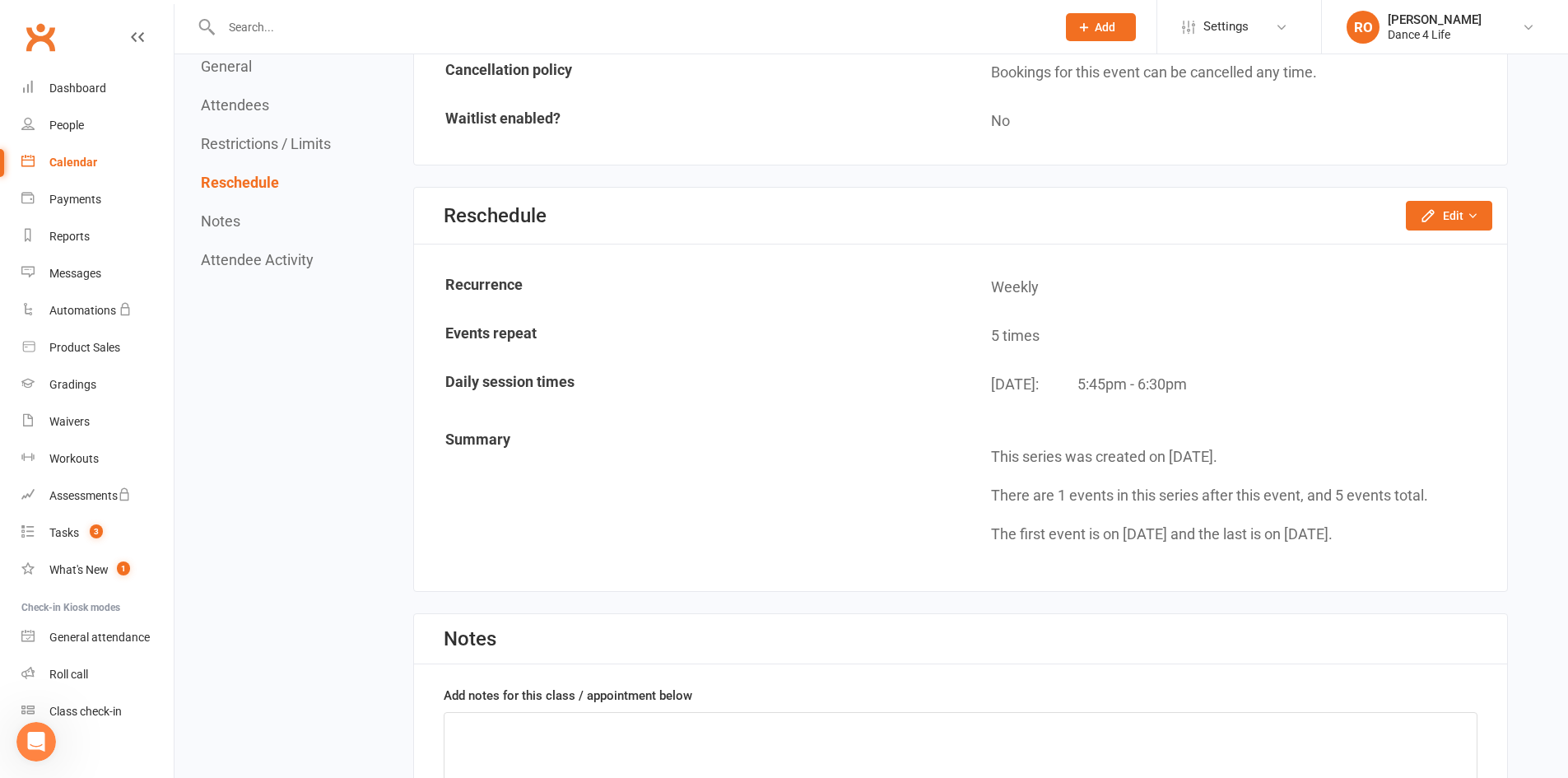
scroll to position [1202, 0]
click at [1464, 211] on button "Edit" at bounding box center [1448, 215] width 86 height 30
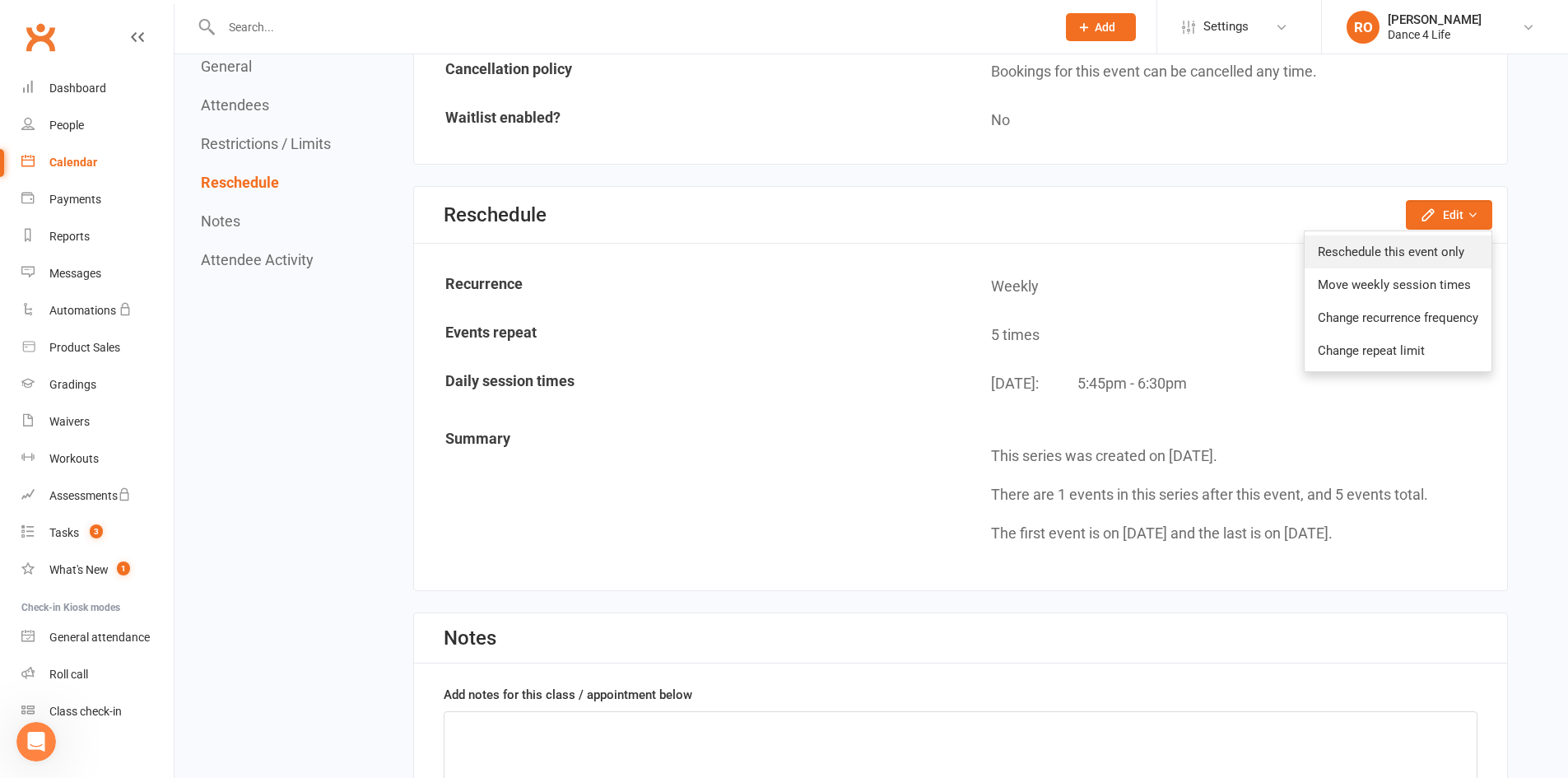
click at [1428, 252] on link "Reschedule this event only" at bounding box center [1398, 251] width 187 height 33
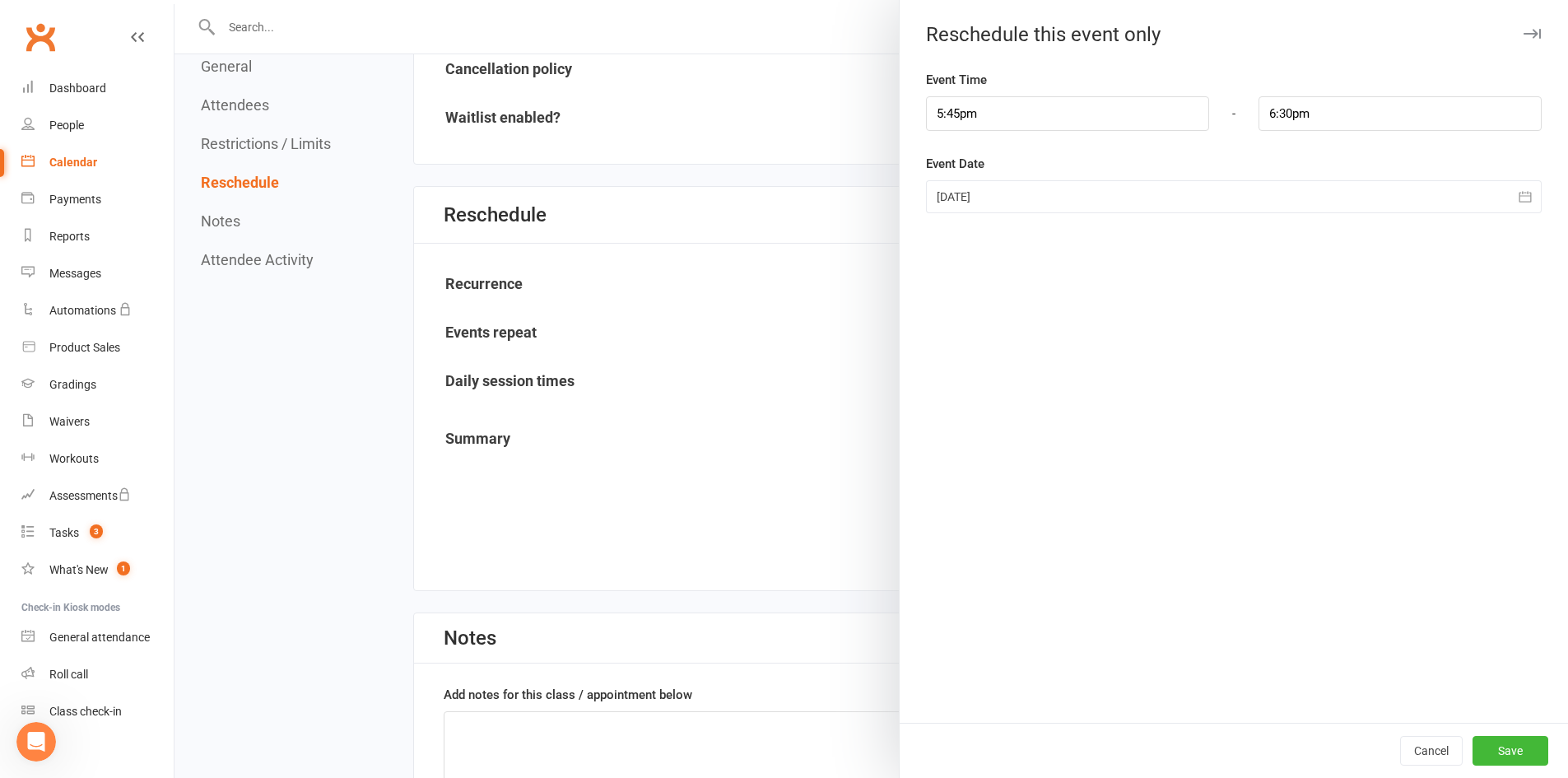
click at [1251, 192] on div at bounding box center [1233, 196] width 616 height 33
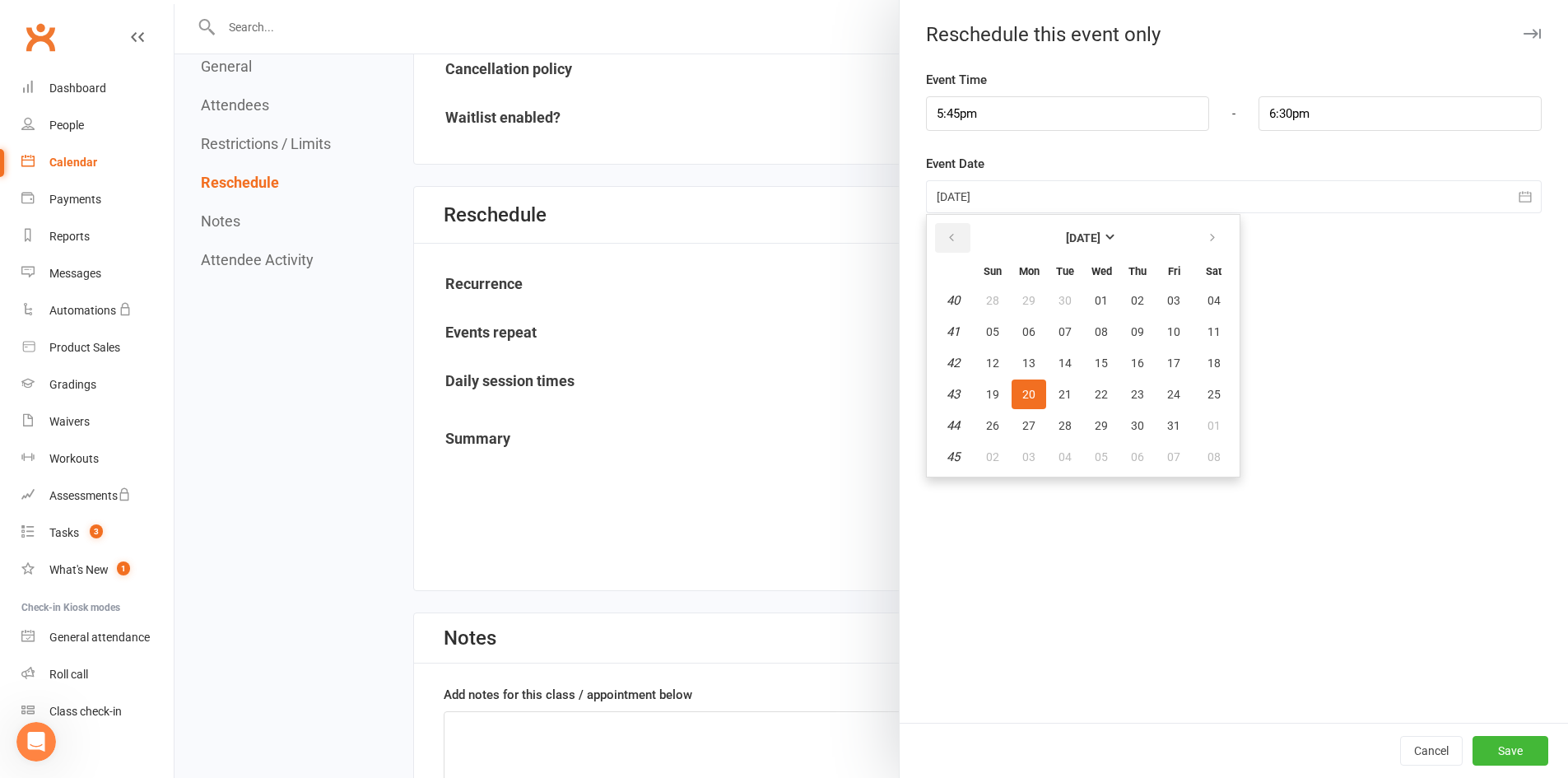
click at [945, 237] on icon "button" at bounding box center [951, 238] width 12 height 13
click at [1061, 393] on span "23" at bounding box center [1064, 394] width 13 height 13
type input "23 Sep 2025"
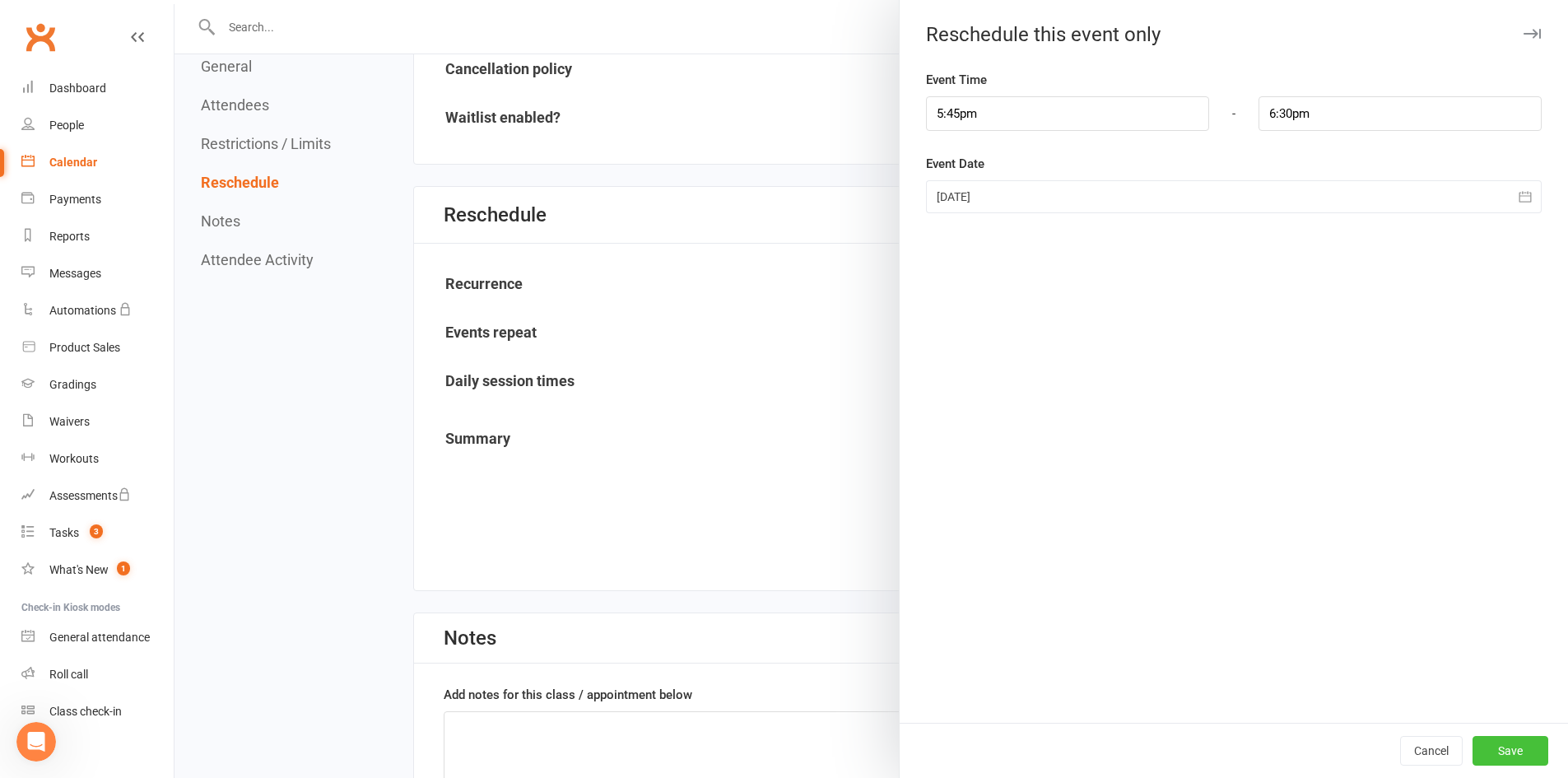
click at [1512, 756] on button "Save" at bounding box center [1510, 750] width 75 height 30
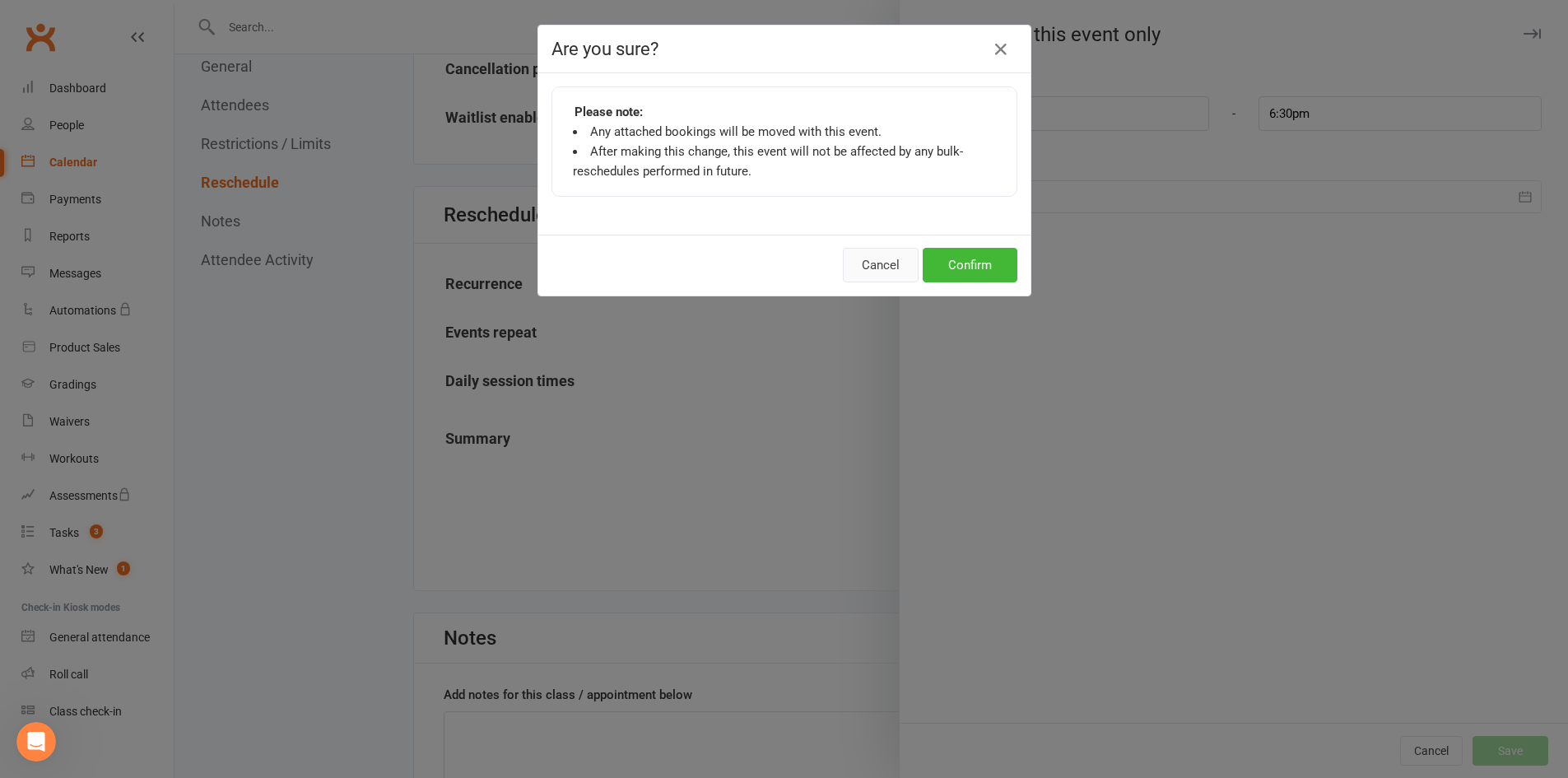
click at [875, 267] on button "Cancel" at bounding box center [880, 264] width 75 height 35
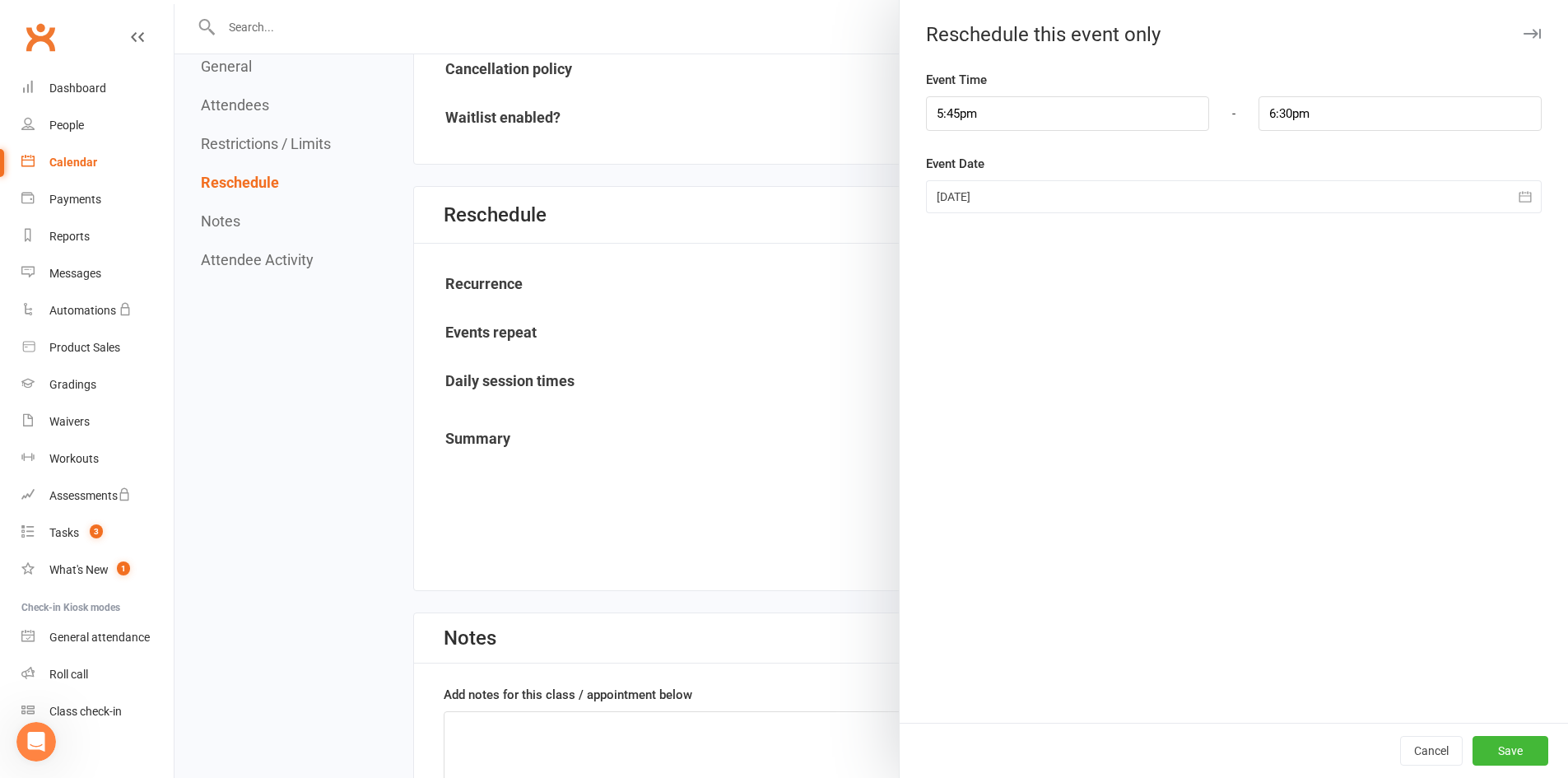
click at [1022, 183] on div at bounding box center [1233, 196] width 616 height 33
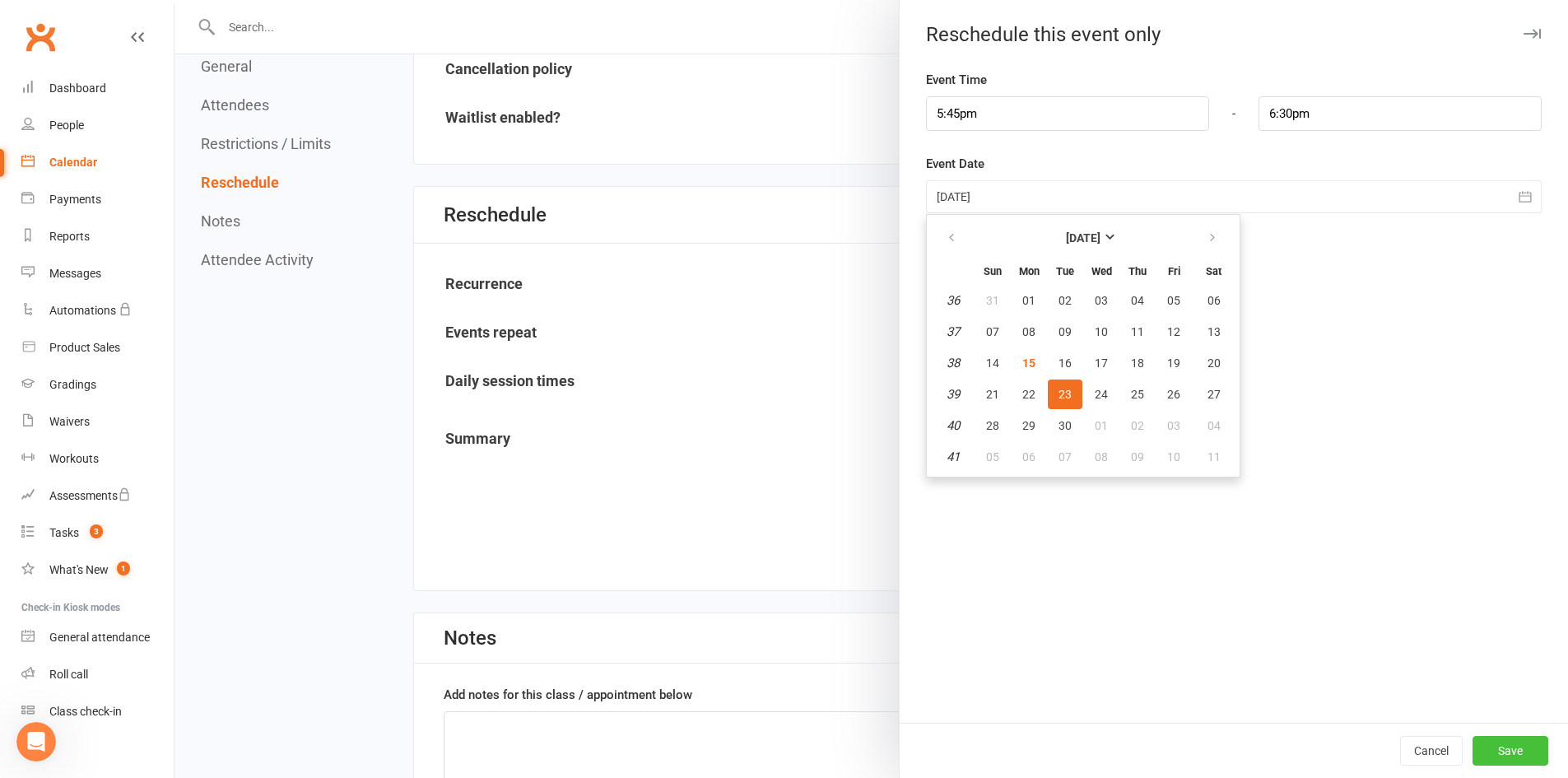
click at [1505, 756] on button "Save" at bounding box center [1510, 750] width 75 height 30
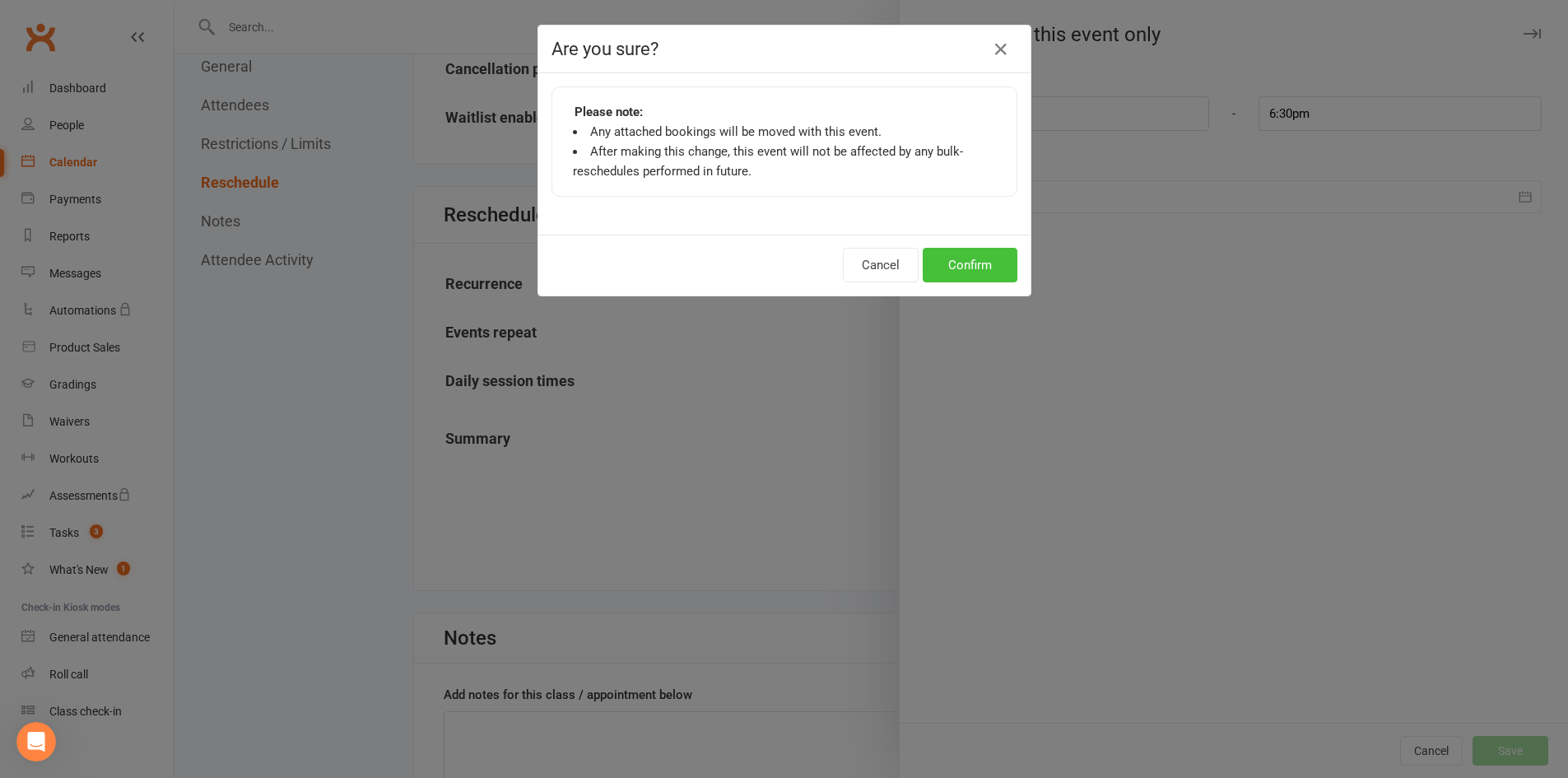
click at [952, 259] on button "Confirm" at bounding box center [970, 264] width 95 height 35
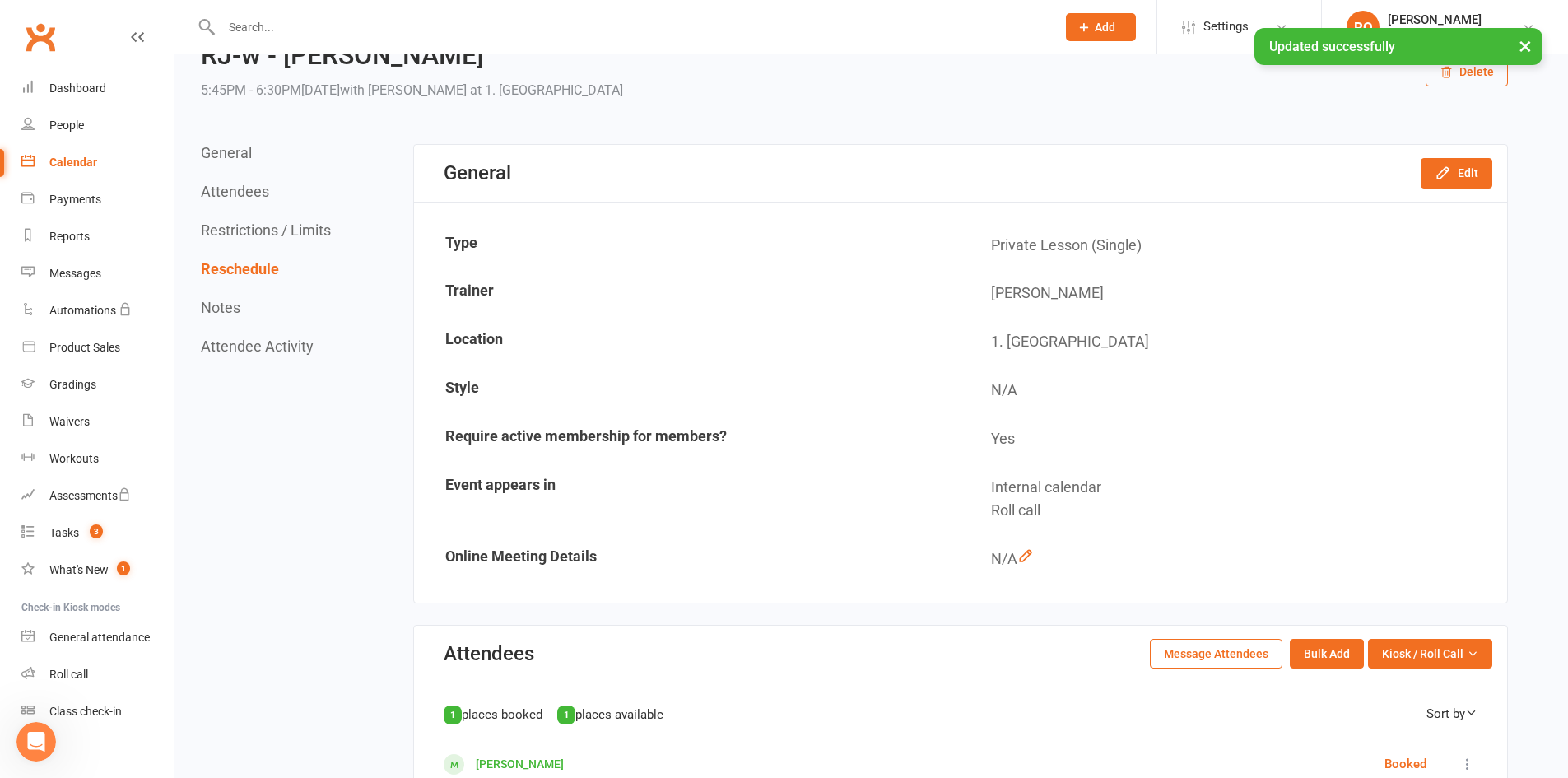
scroll to position [0, 0]
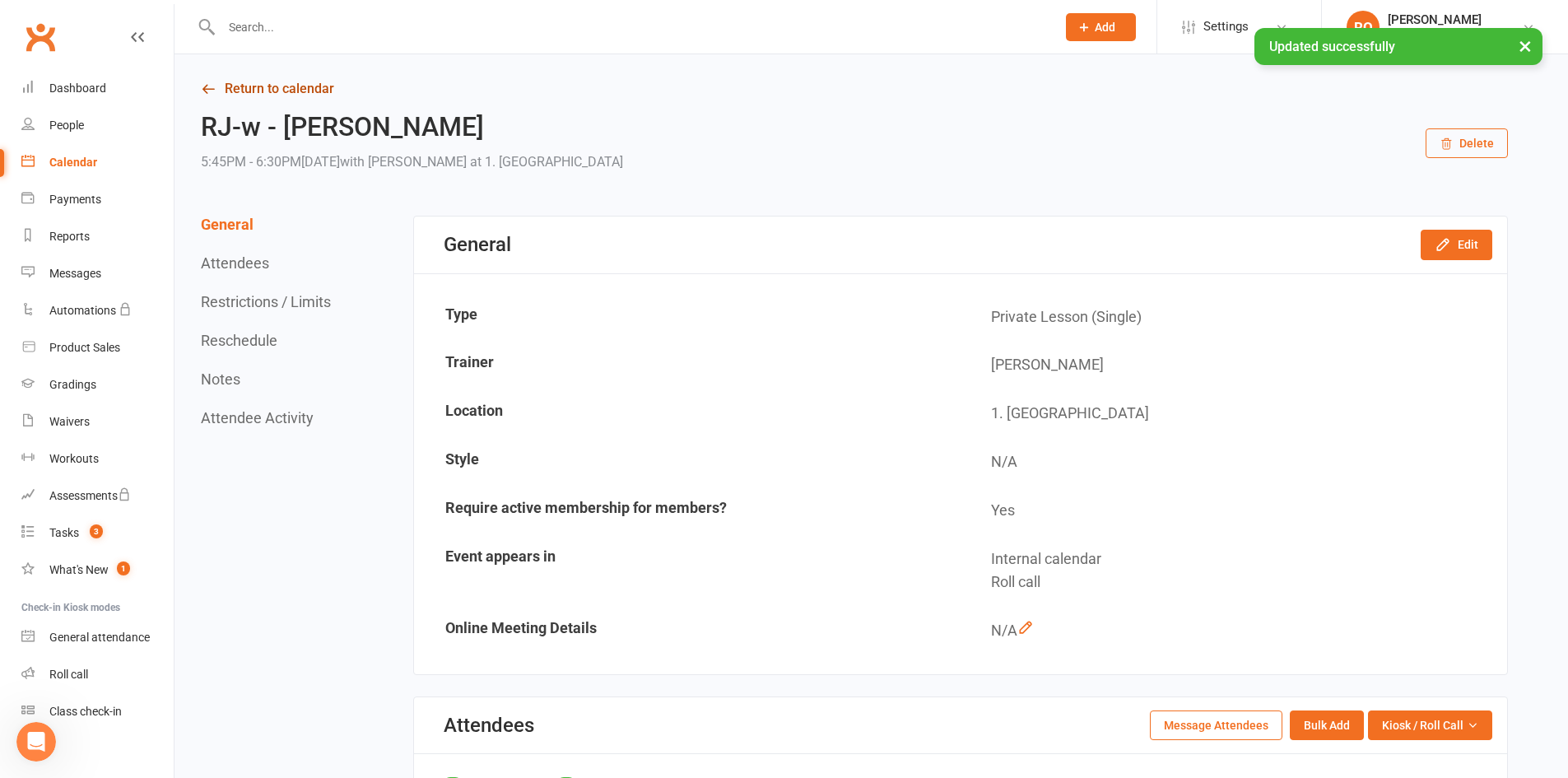
click at [316, 98] on link "Return to calendar" at bounding box center [854, 88] width 1307 height 23
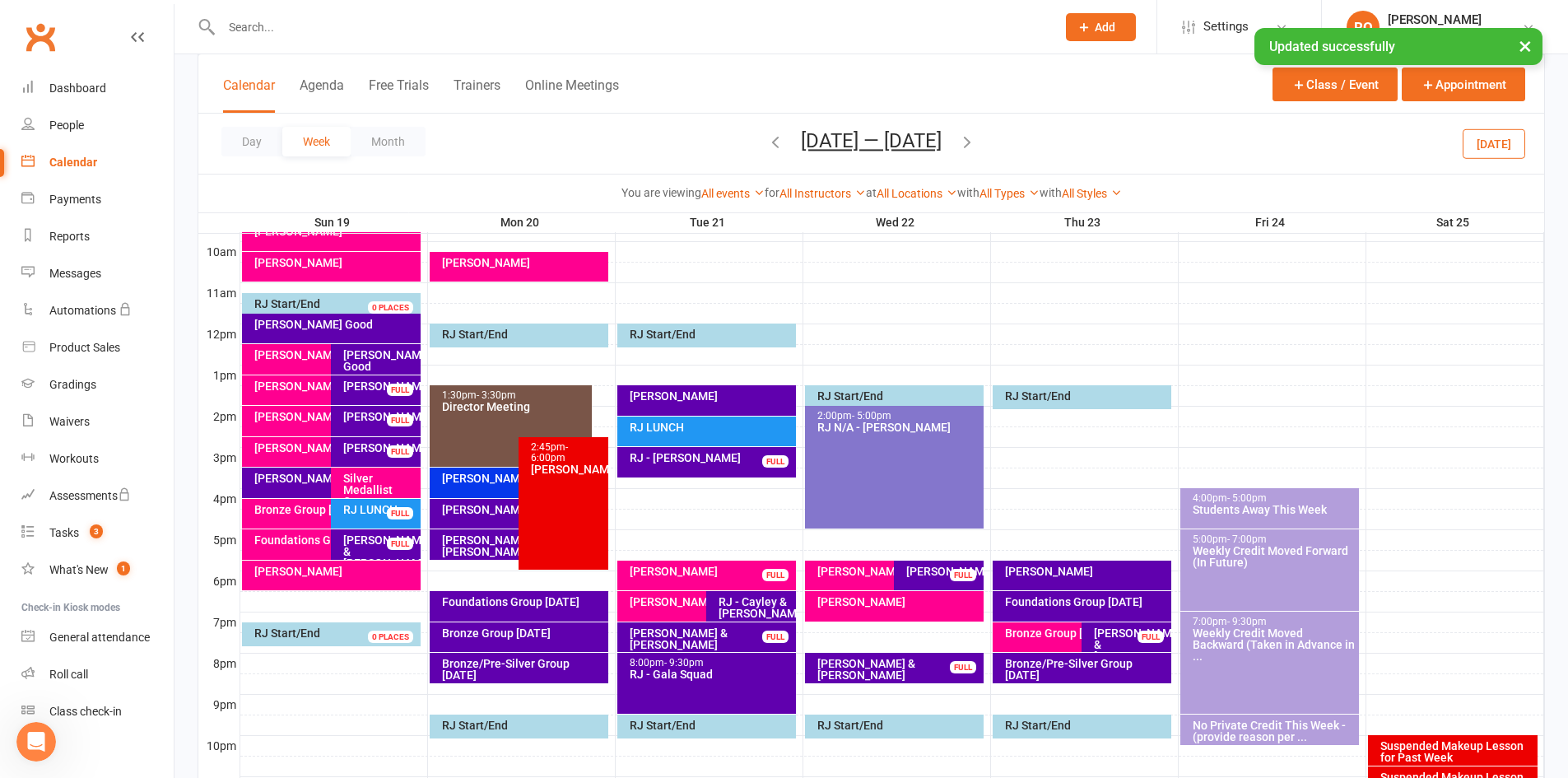
scroll to position [592, 0]
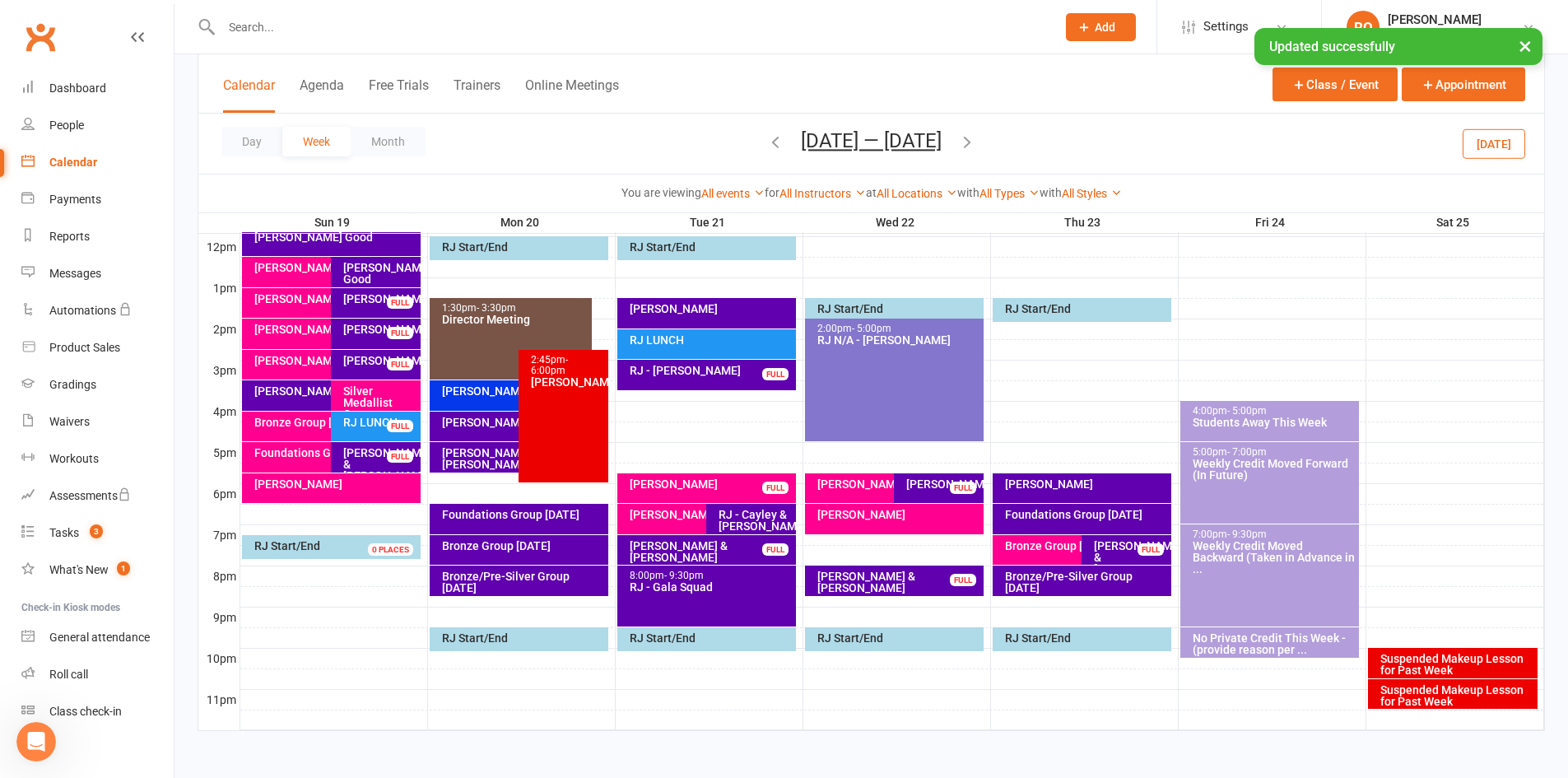
click at [1504, 149] on button "Today" at bounding box center [1493, 144] width 62 height 30
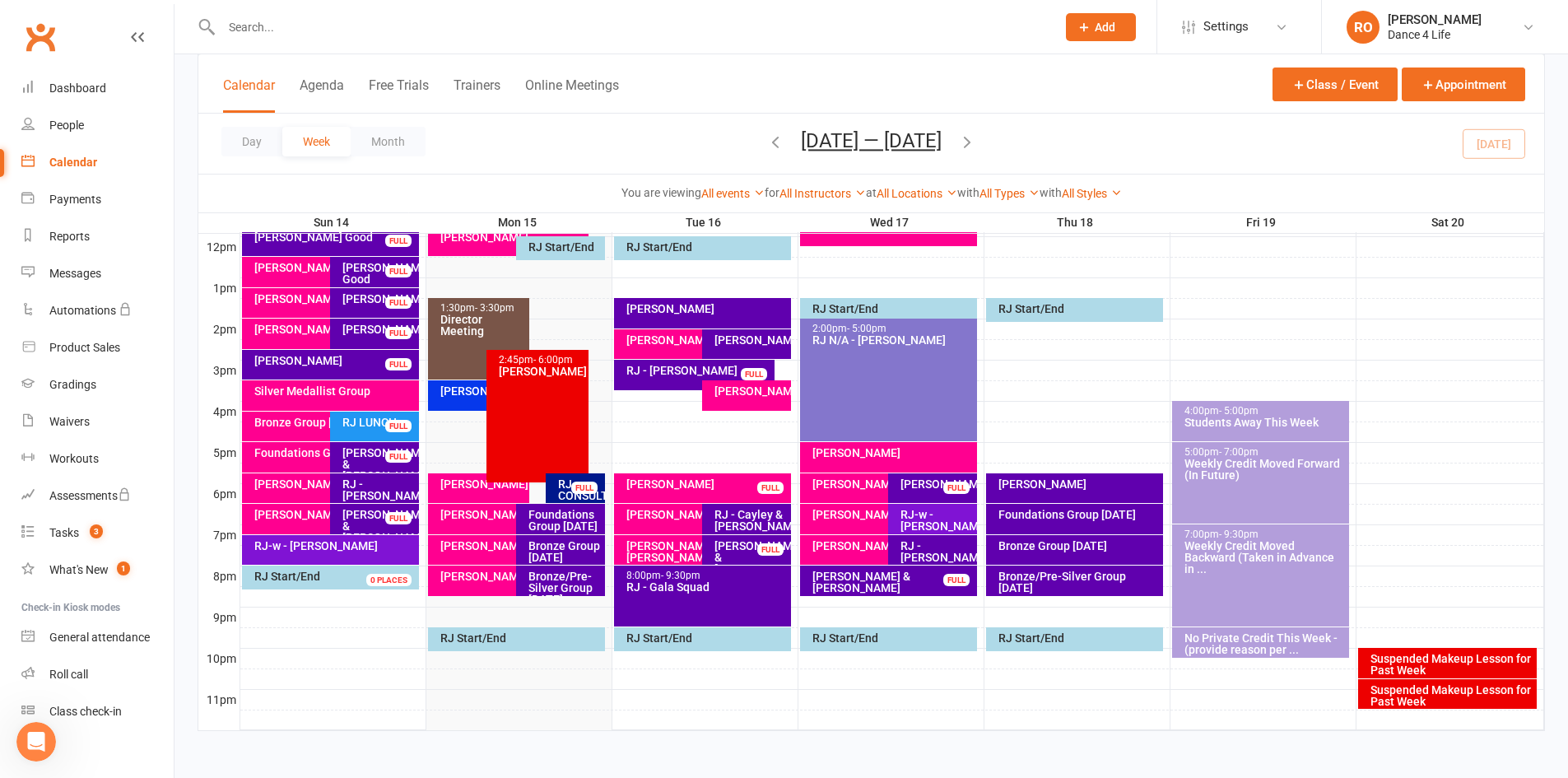
click at [976, 142] on icon "button" at bounding box center [967, 142] width 18 height 18
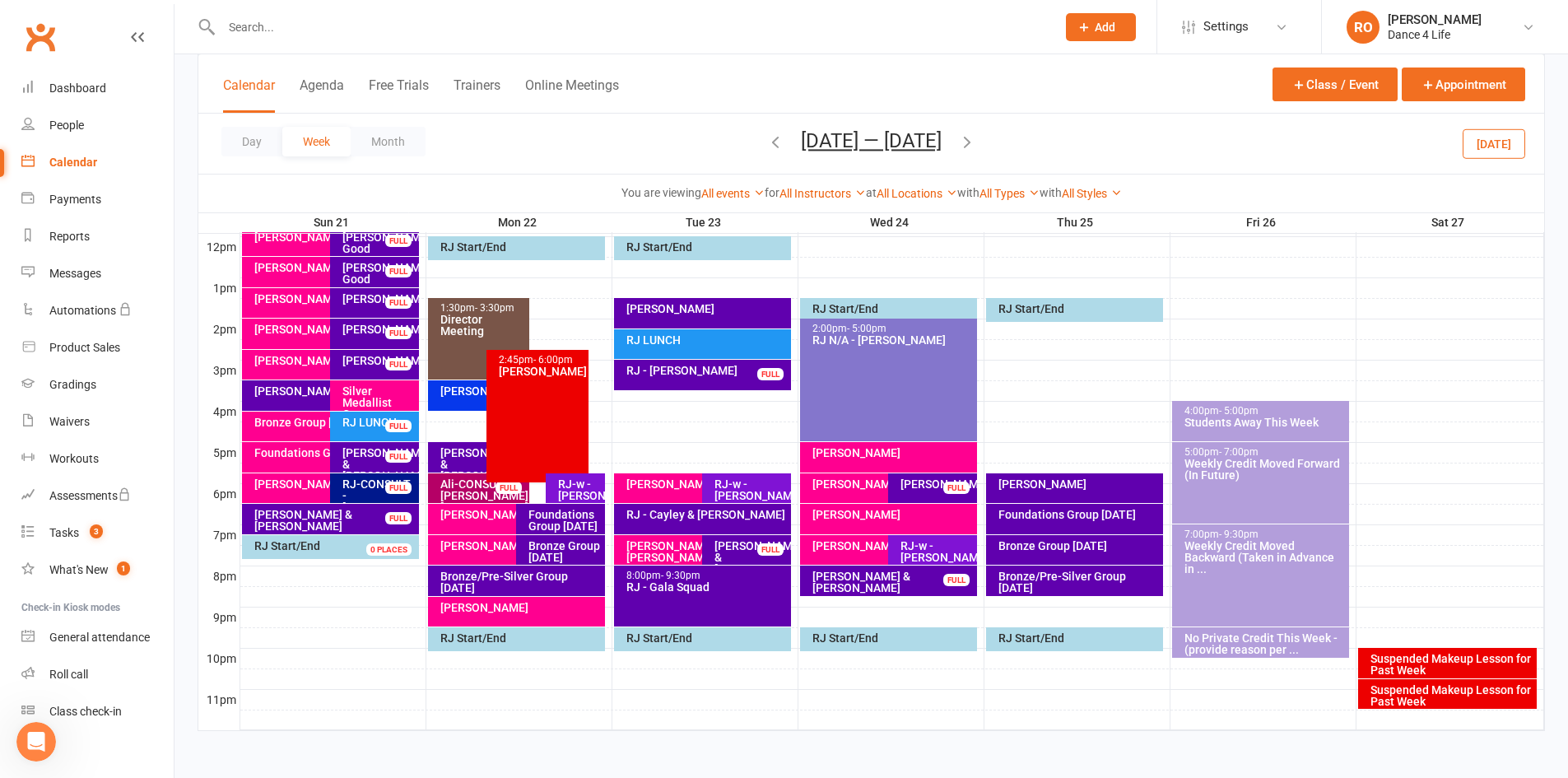
click at [976, 142] on icon "button" at bounding box center [967, 142] width 18 height 18
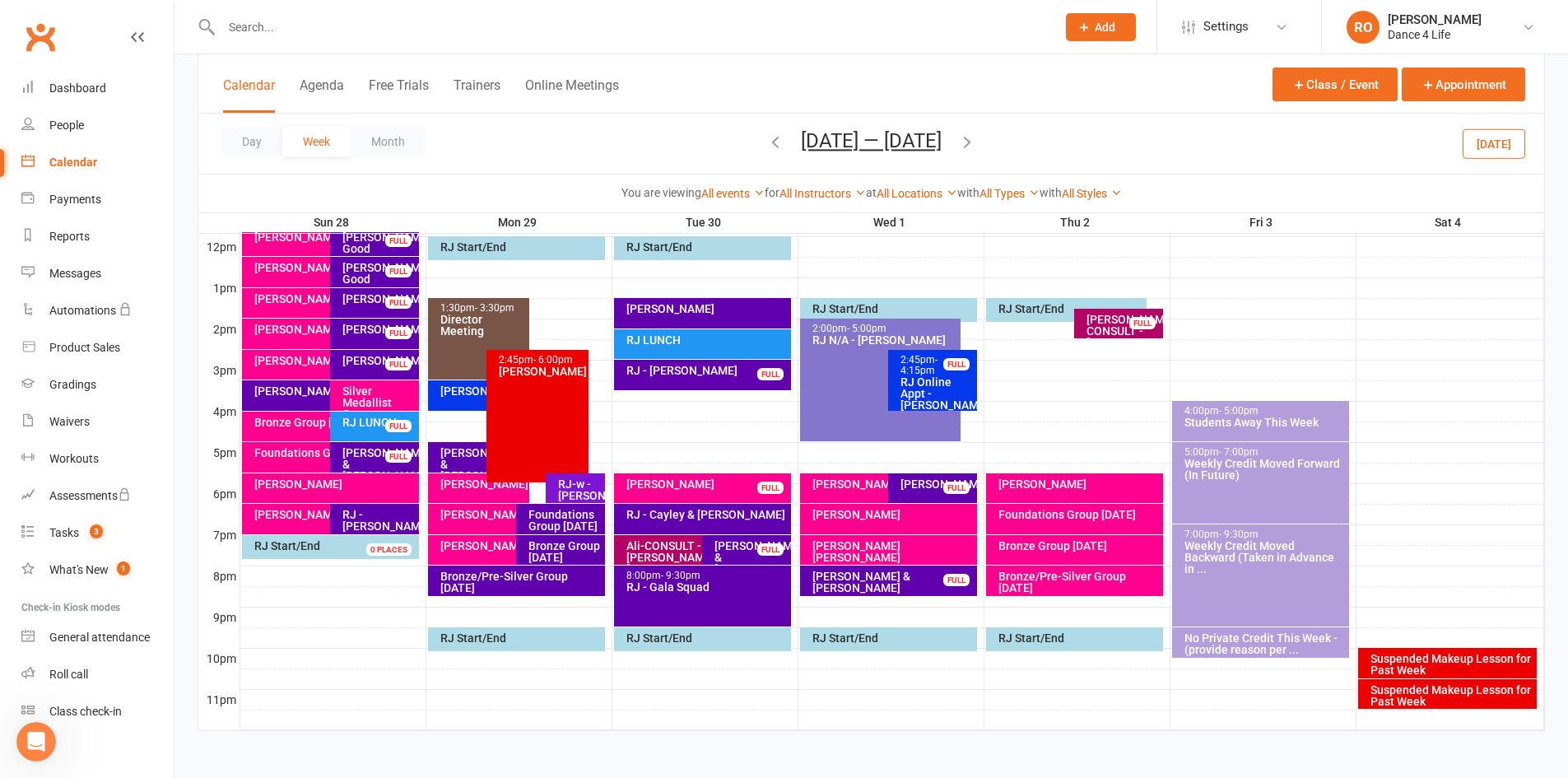
click at [976, 142] on icon "button" at bounding box center [967, 142] width 18 height 18
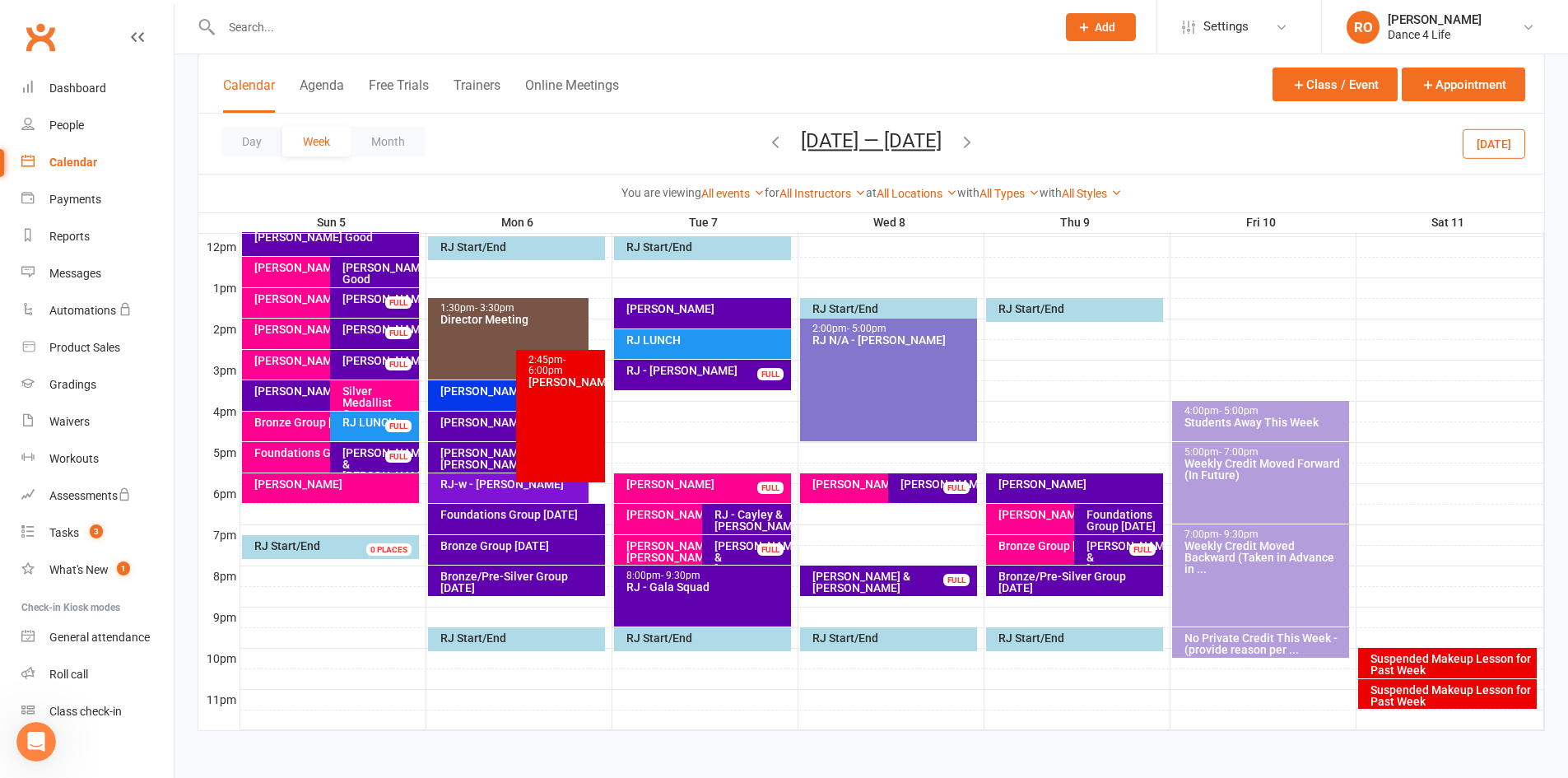
click at [978, 142] on div "Day Week Month Oct 5 — 11 2025 September 2025 Sun Mon Tue Wed Thu Fri Sat 31 01…" at bounding box center [870, 144] width 1345 height 60
click at [973, 142] on icon "button" at bounding box center [967, 142] width 18 height 18
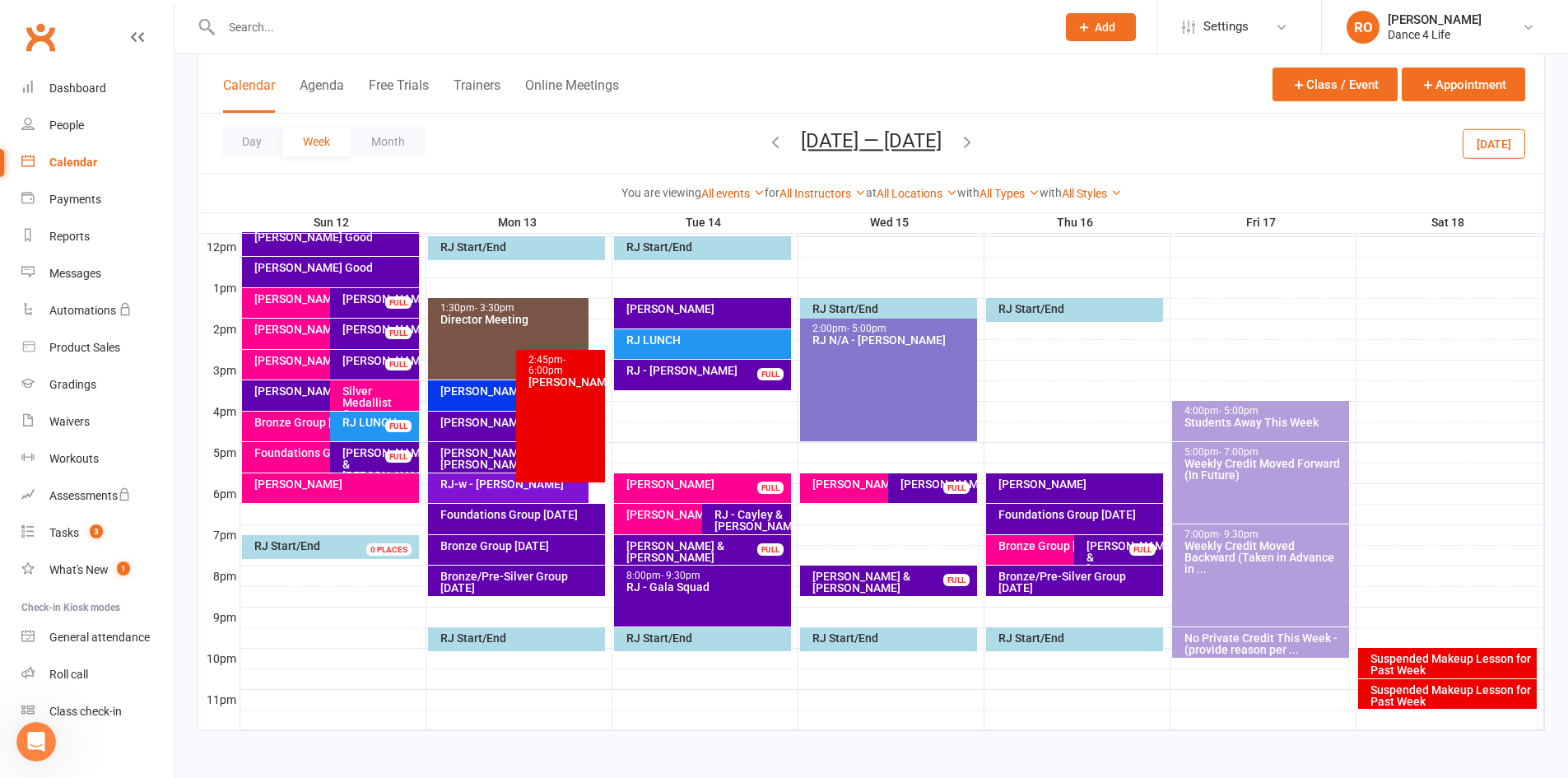
click at [1491, 155] on button "Today" at bounding box center [1493, 144] width 62 height 30
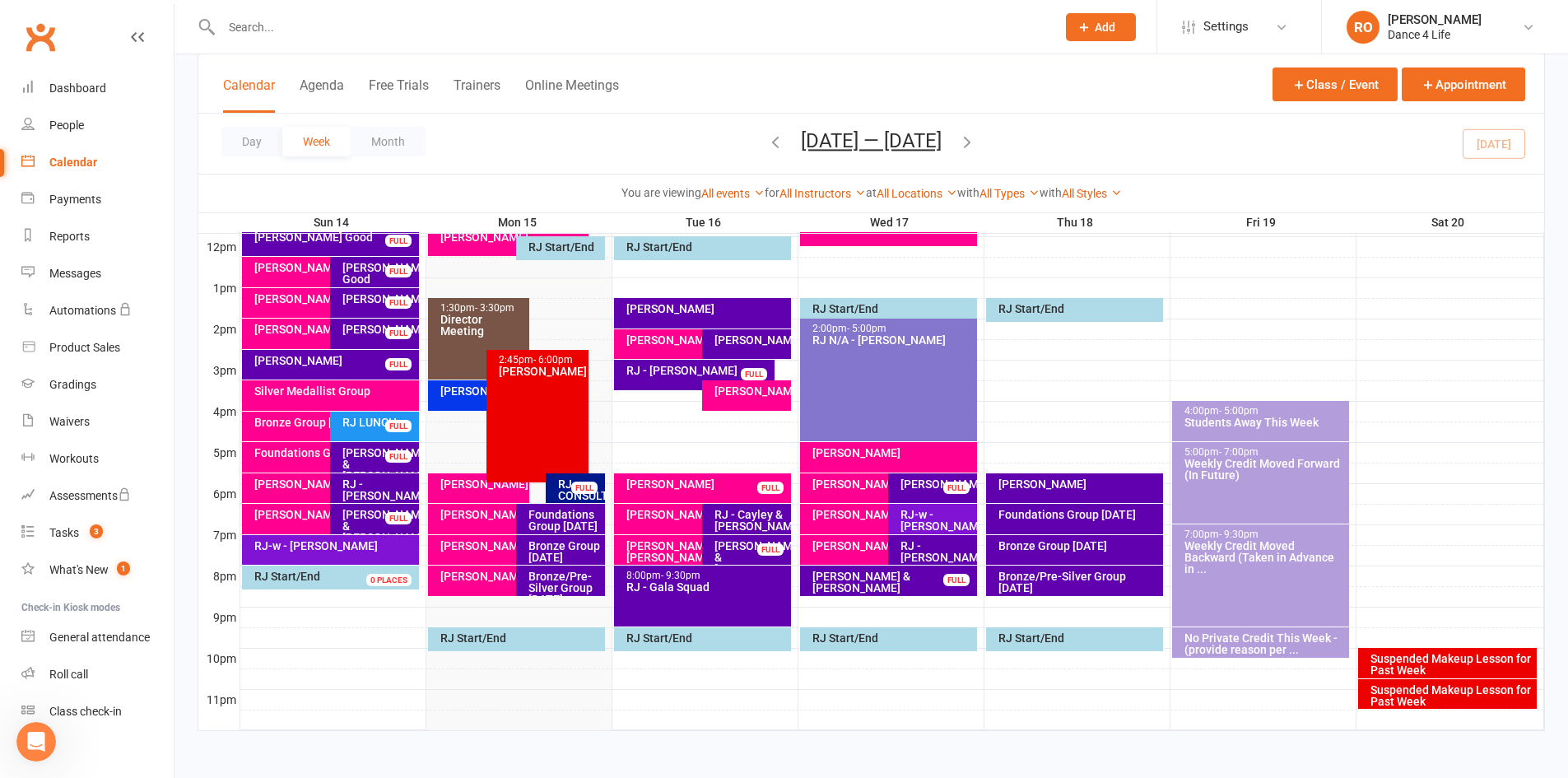
click at [976, 144] on icon "button" at bounding box center [967, 142] width 18 height 18
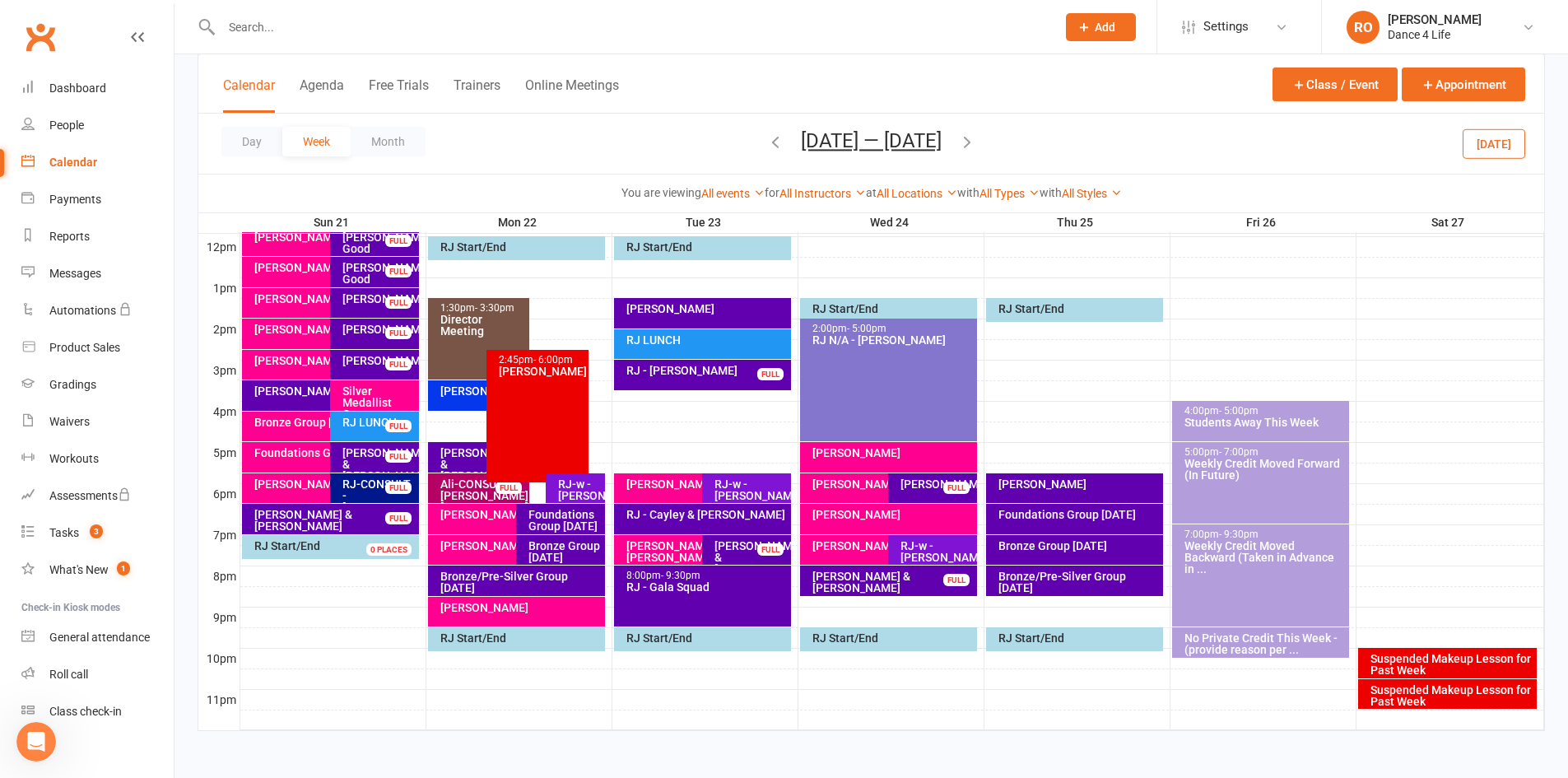
click at [564, 495] on div "RJ-w - [PERSON_NAME]" at bounding box center [579, 489] width 45 height 23
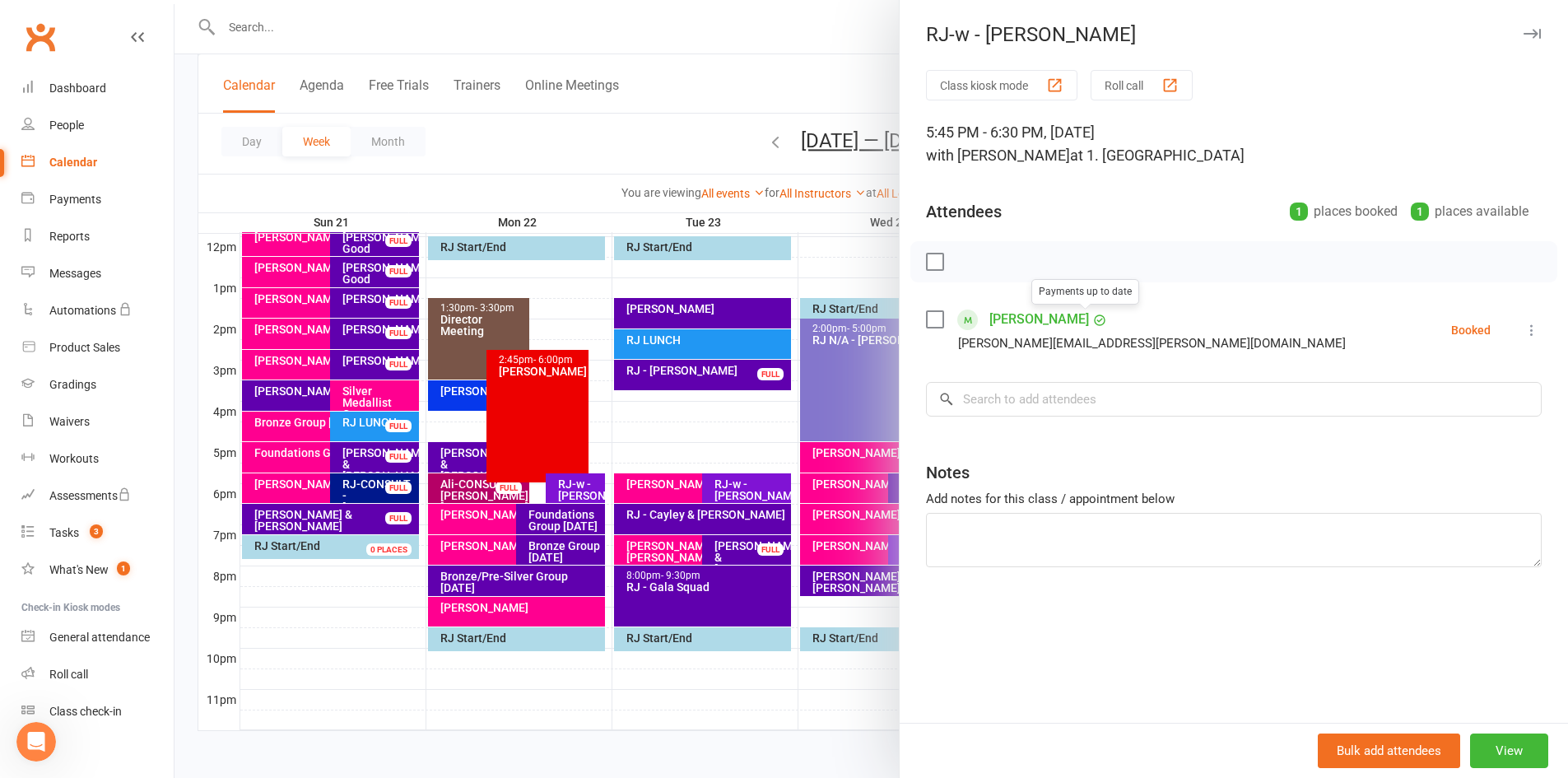
click at [1037, 317] on link "[PERSON_NAME]" at bounding box center [1038, 319] width 100 height 27
click at [772, 90] on div at bounding box center [870, 389] width 1393 height 778
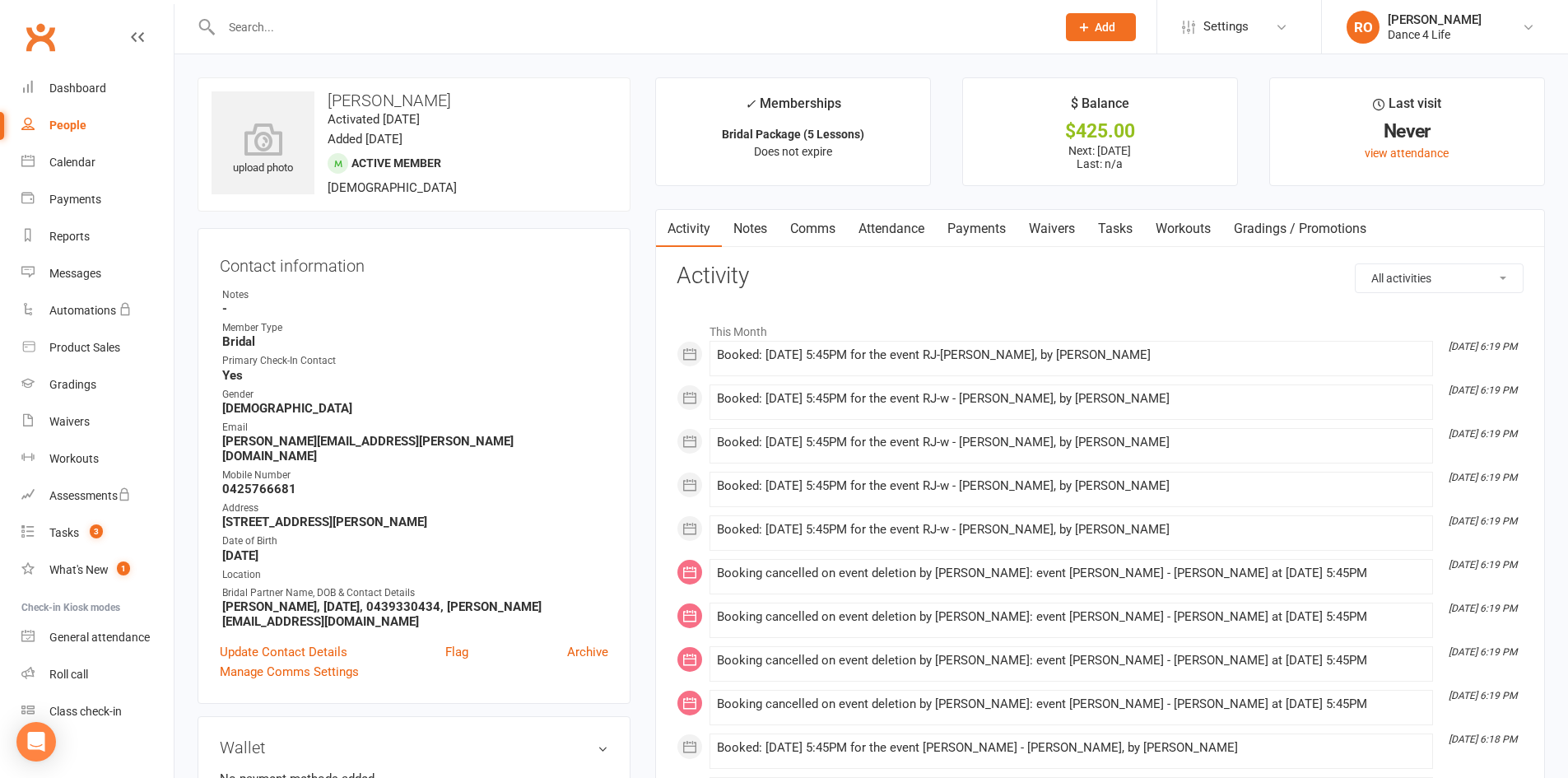
click at [819, 232] on link "Comms" at bounding box center [812, 229] width 68 height 38
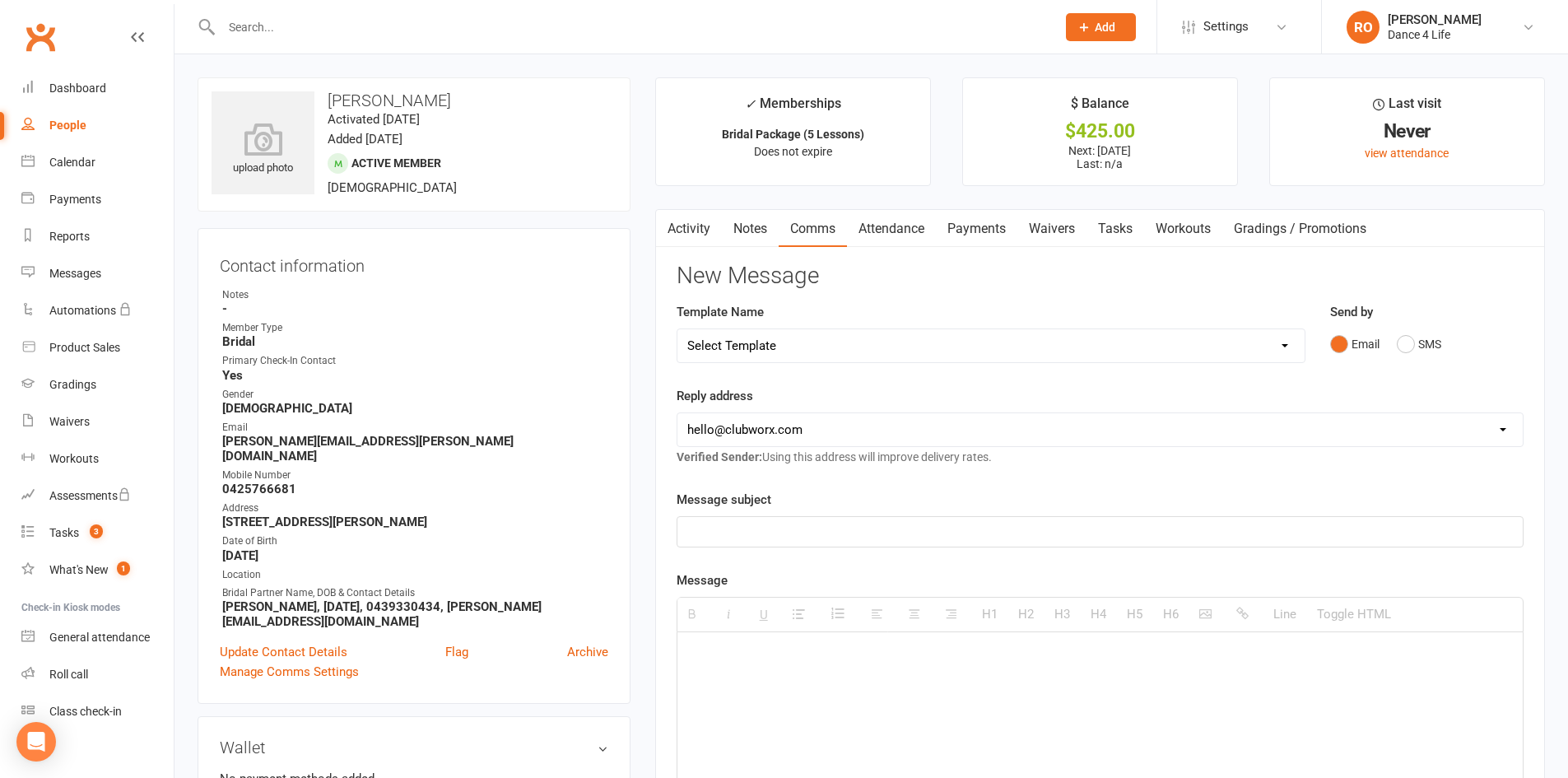
click at [986, 348] on select "Select Template [Email] zOBS - .COVID. Extension of Trial [Email] zOBS - Decisi…" at bounding box center [990, 345] width 627 height 33
select select "35"
click at [677, 330] on select "Select Template [Email] zOBS - .COVID. Extension of Trial [Email] zOBS - Decisi…" at bounding box center [990, 345] width 627 height 33
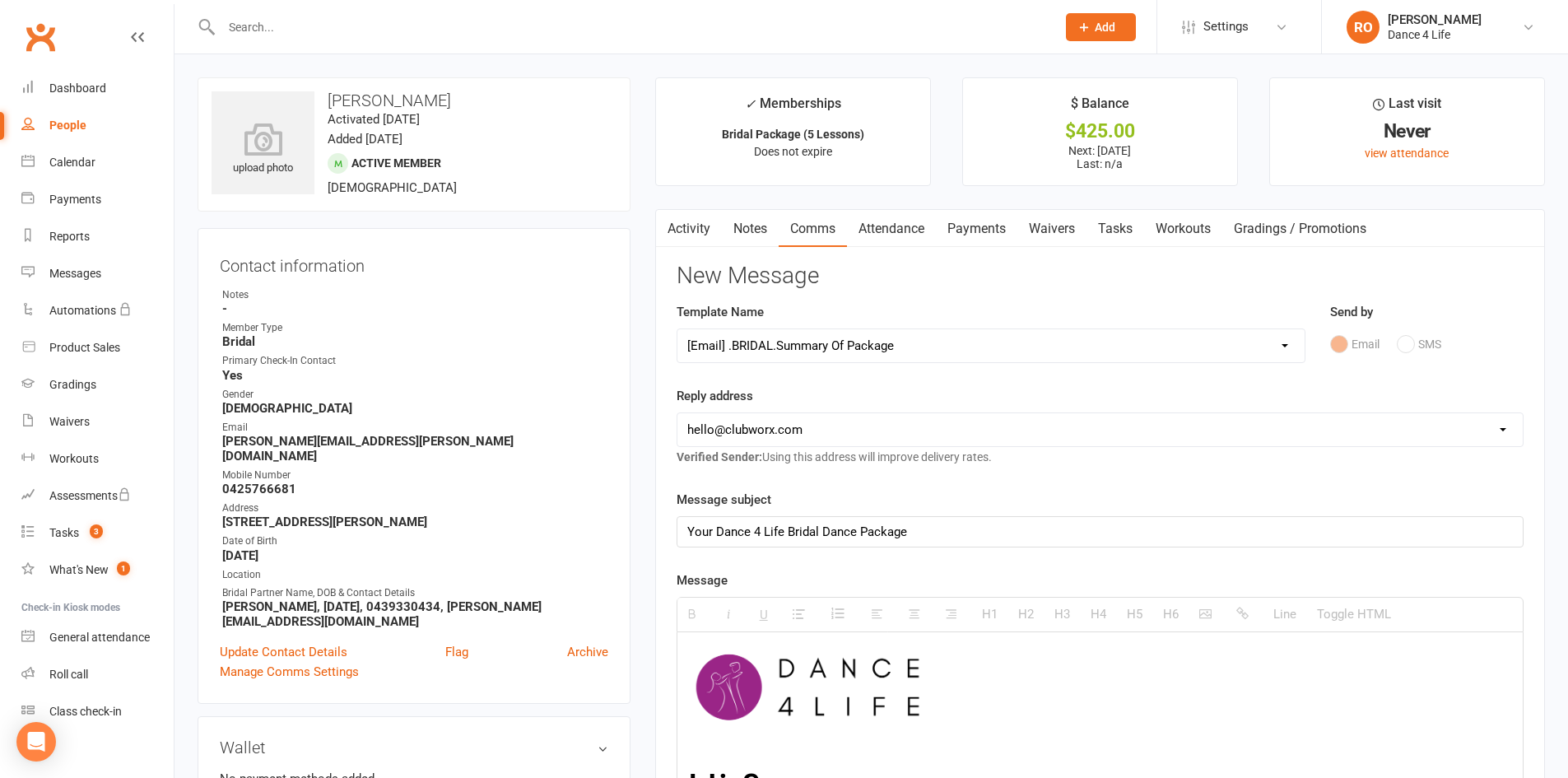
drag, startPoint x: 861, startPoint y: 427, endPoint x: 854, endPoint y: 441, distance: 15.7
click at [861, 427] on select "[EMAIL_ADDRESS][DOMAIN_NAME] [EMAIL_ADDRESS][DOMAIN_NAME] [EMAIL_ADDRESS][DOMAI…" at bounding box center [1100, 429] width 845 height 33
select select "1"
click at [677, 413] on select "[EMAIL_ADDRESS][DOMAIN_NAME] [EMAIL_ADDRESS][DOMAIN_NAME] [EMAIL_ADDRESS][DOMAI…" at bounding box center [1100, 429] width 845 height 33
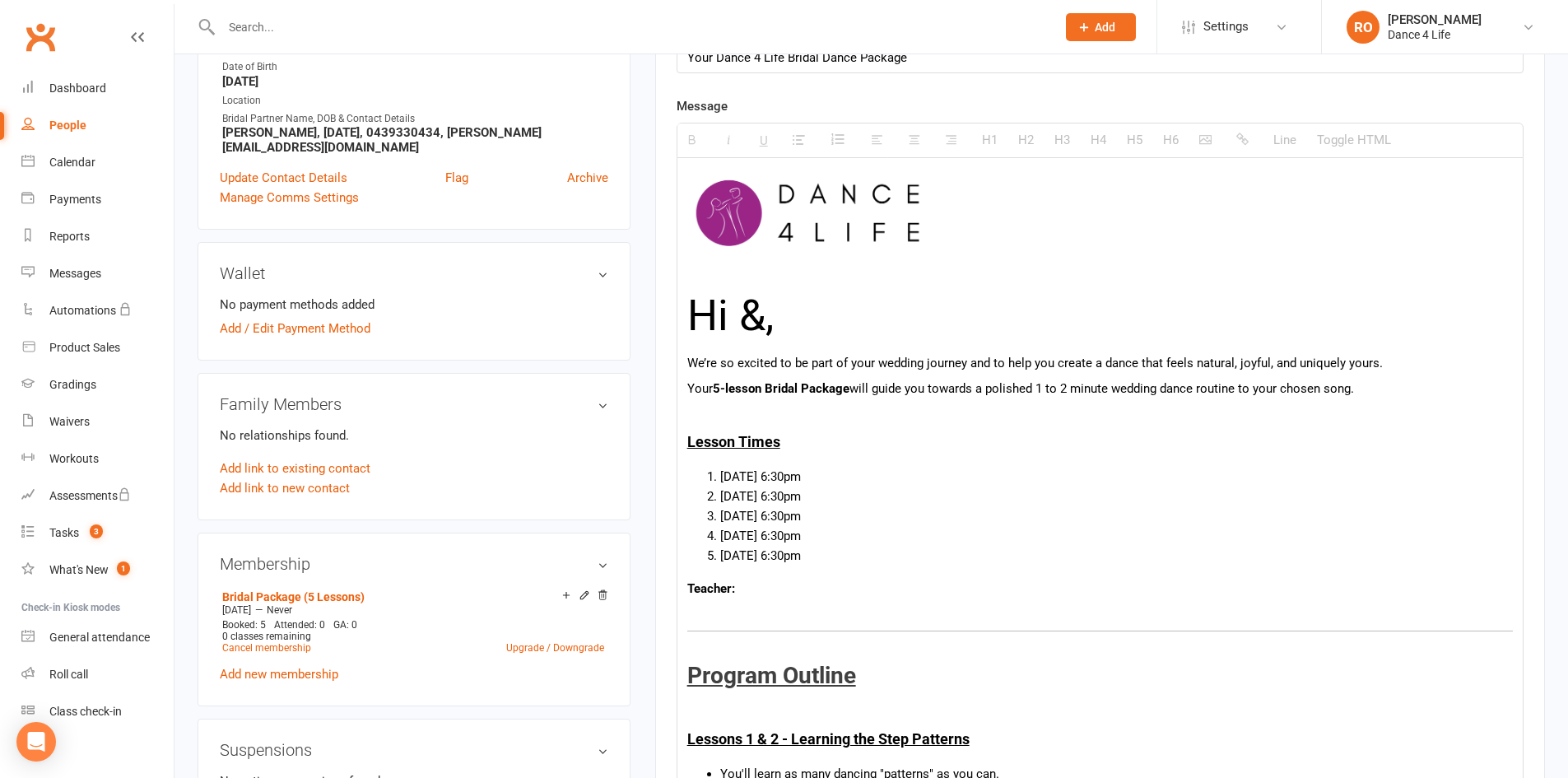
scroll to position [494, 0]
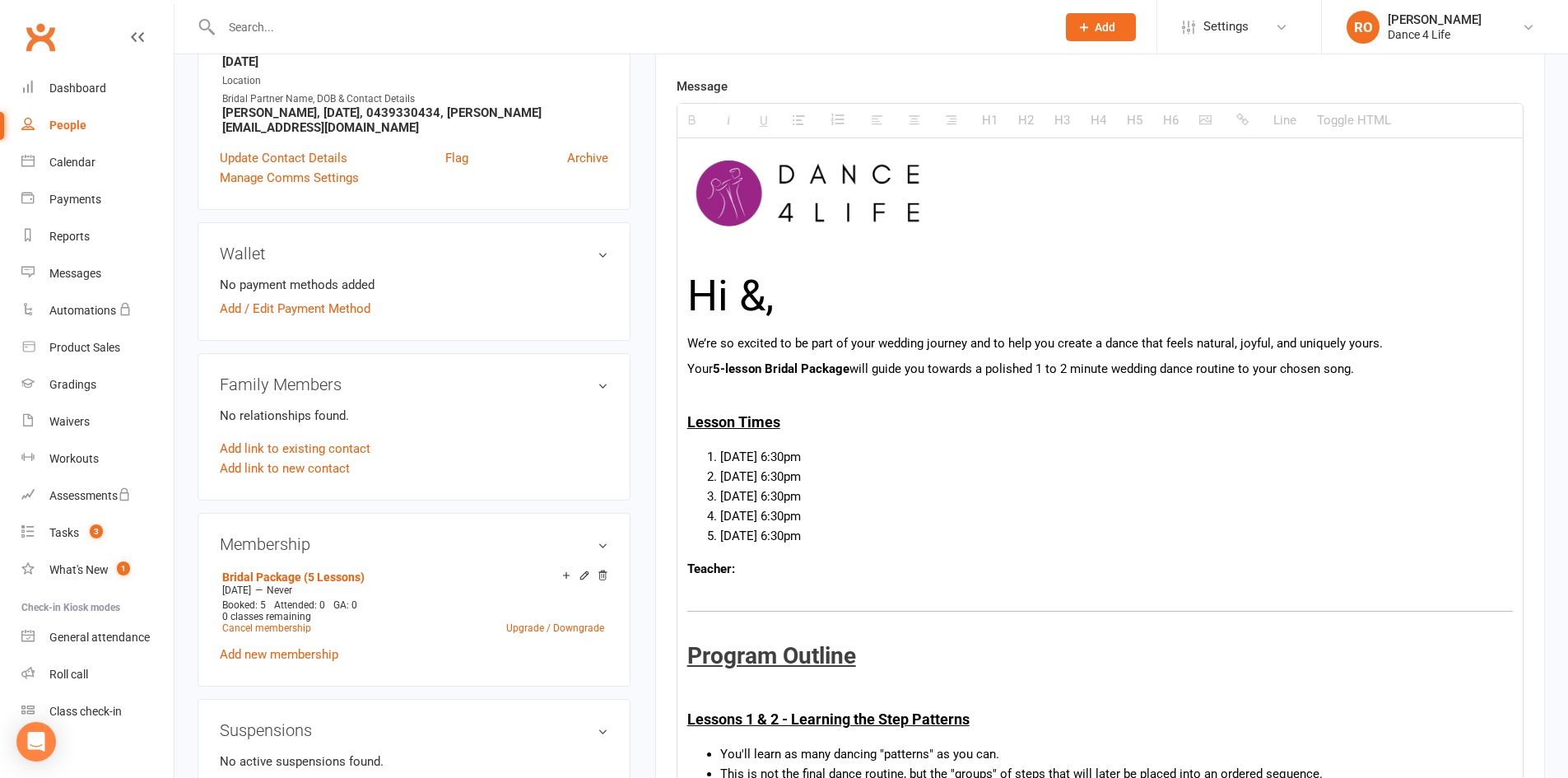
click at [935, 300] on h1 "Hi &," at bounding box center [1100, 295] width 826 height 47
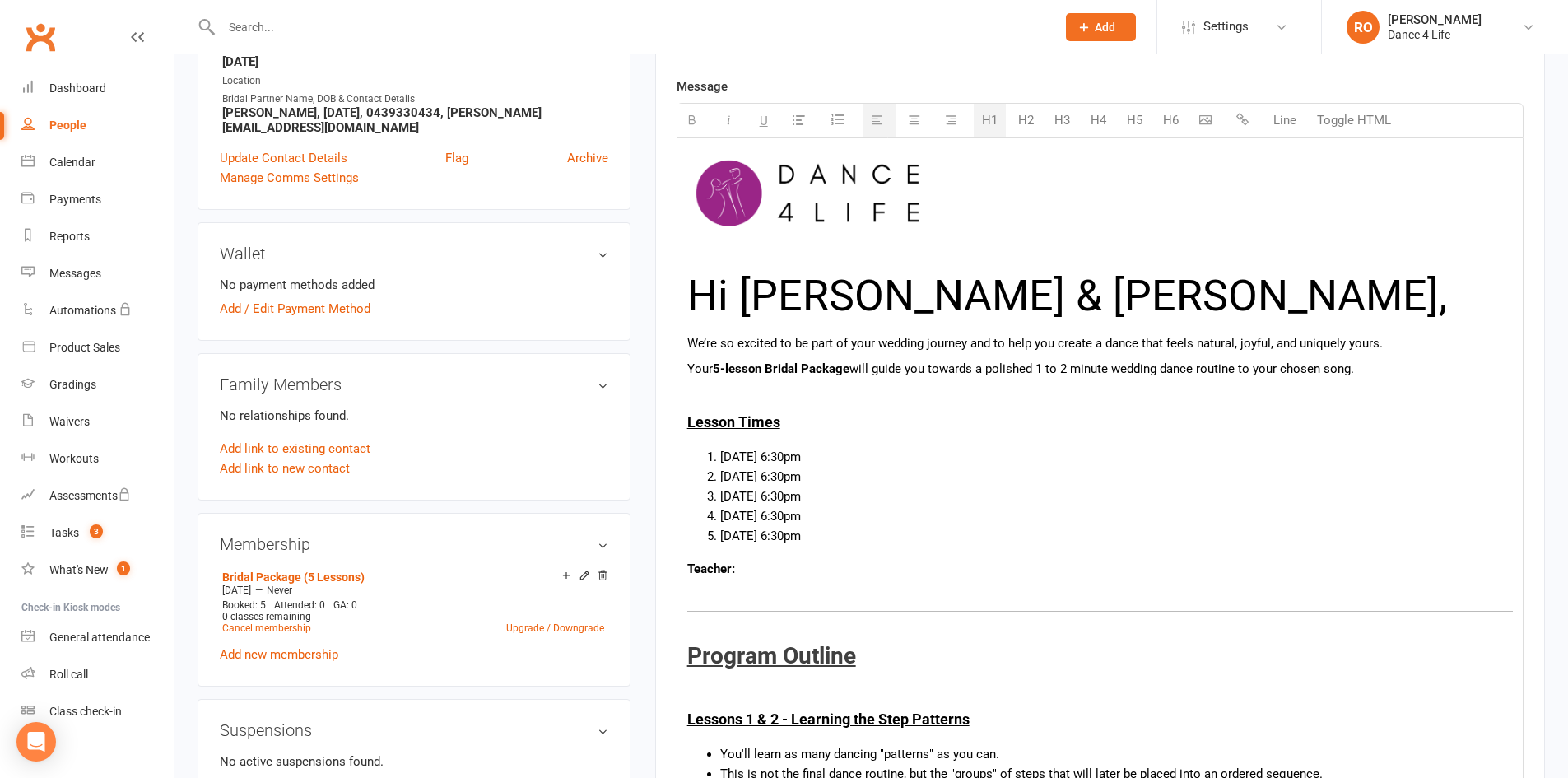
click at [935, 300] on h1 "Hi [PERSON_NAME] & [PERSON_NAME]," at bounding box center [1100, 295] width 826 height 47
click at [739, 464] on li "[DATE] 6:30pm" at bounding box center [1116, 456] width 793 height 20
drag, startPoint x: 761, startPoint y: 462, endPoint x: 771, endPoint y: 461, distance: 10.0
click at [761, 462] on li "[DATE] 6:30pm" at bounding box center [1116, 456] width 793 height 20
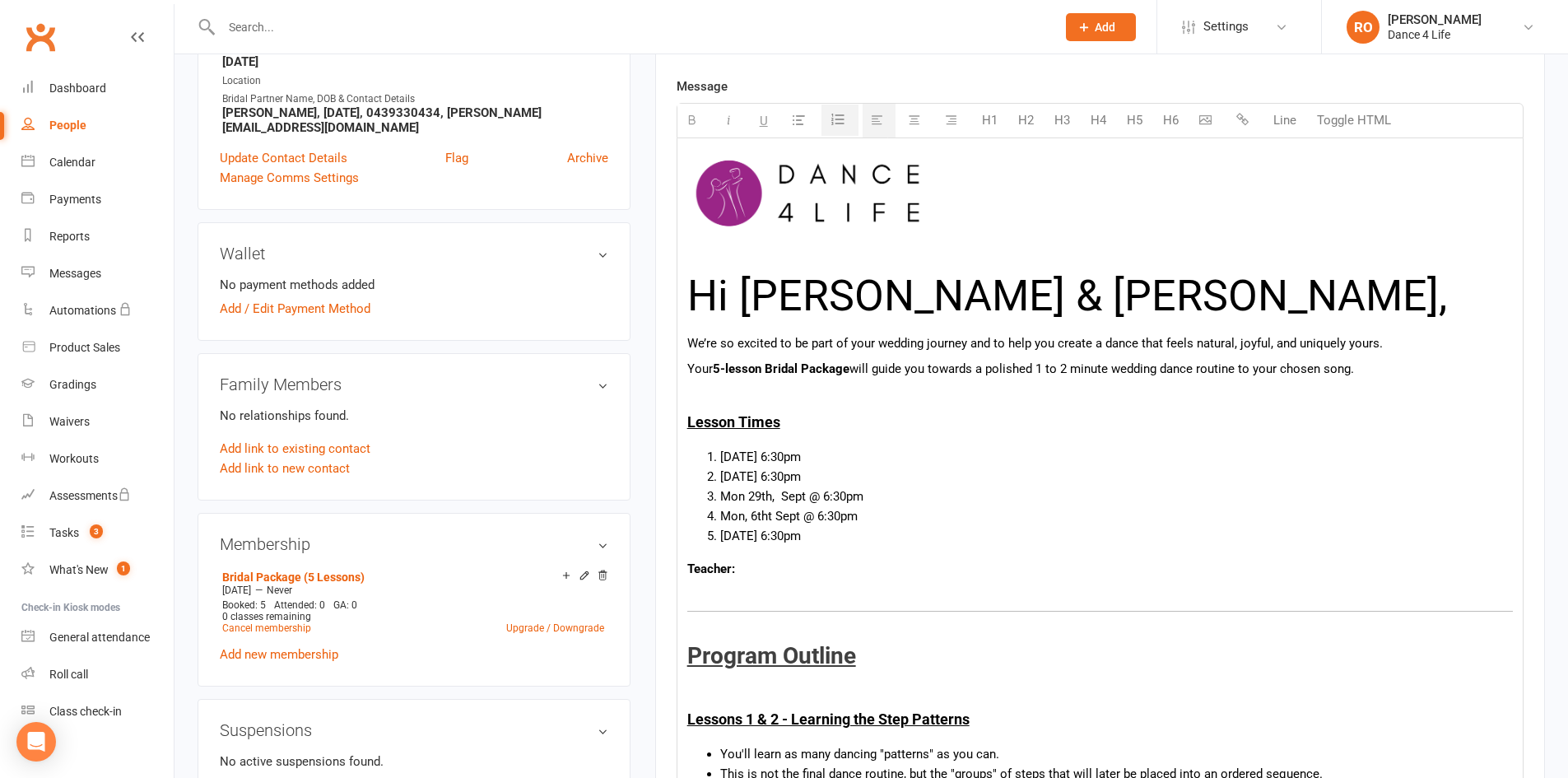
click at [763, 468] on li "Tue, 23rd Sept @ 6:30pm" at bounding box center [1116, 476] width 793 height 20
copy li "5:45pm"
click at [1447, 346] on p "We’re so excited to be part of your wedding journey and to help you create a da…" at bounding box center [1100, 343] width 826 height 20
click at [915, 499] on li "Mon, 29th Sept @ 5:45pm" at bounding box center [1116, 496] width 793 height 20
click at [920, 525] on li "Mon, 6th Oct @ 5:45pm" at bounding box center [1116, 516] width 793 height 20
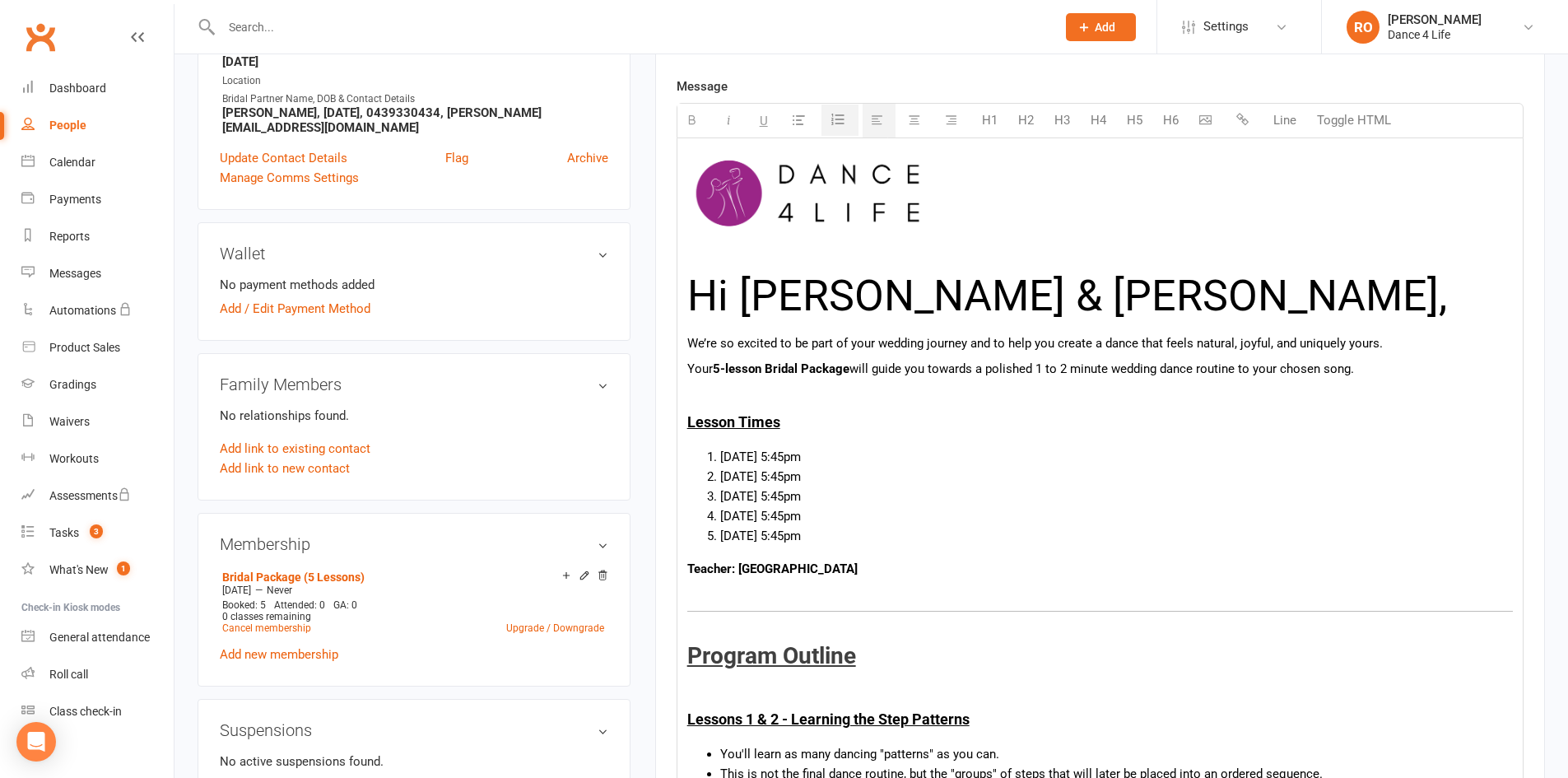
click at [947, 515] on li "Mon, 6th Oct @ 5:45pm" at bounding box center [1116, 516] width 793 height 20
click at [948, 527] on li "Mon, 13th Oct @ 5:45pm" at bounding box center [1116, 535] width 793 height 20
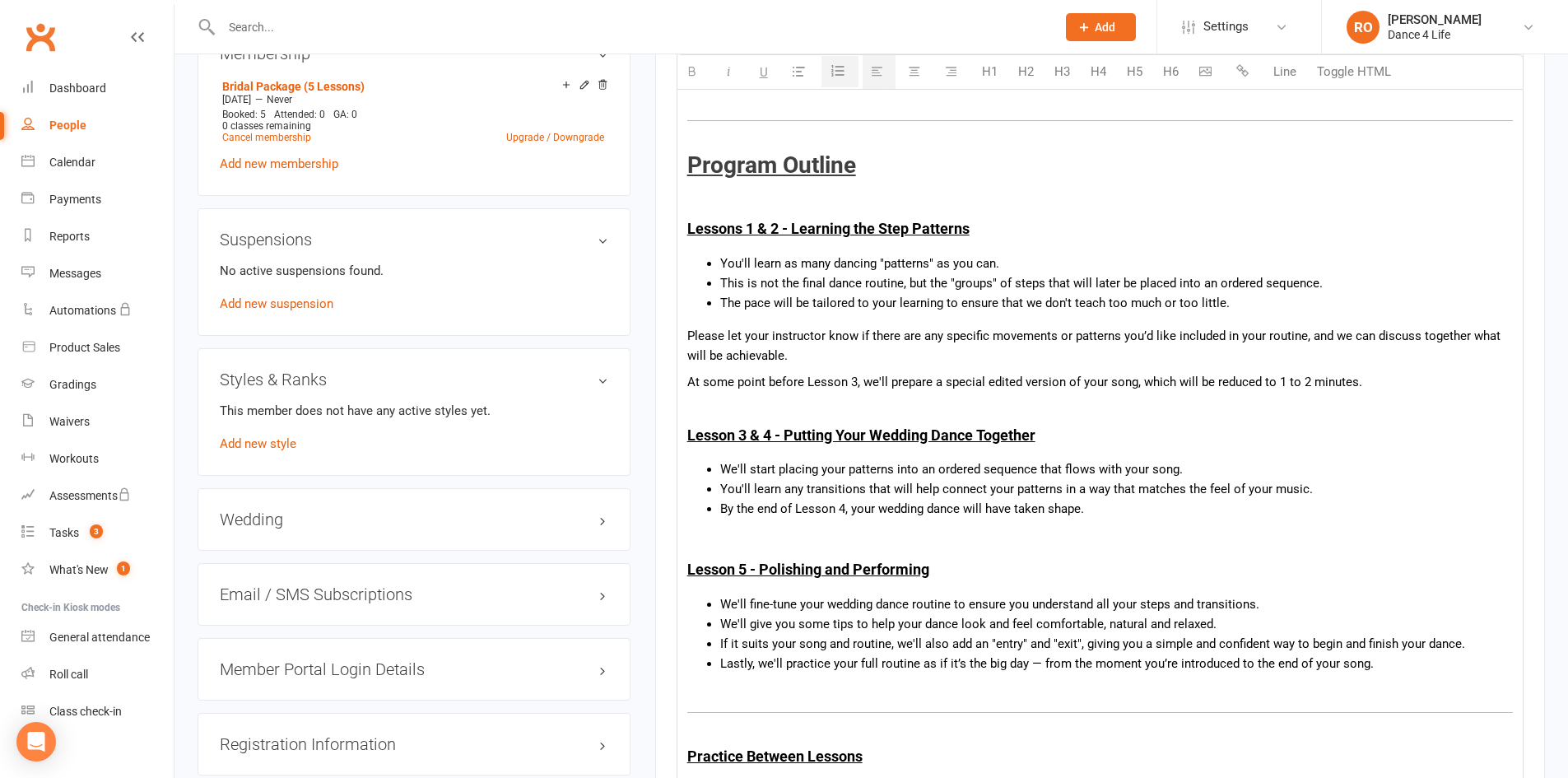
scroll to position [988, 0]
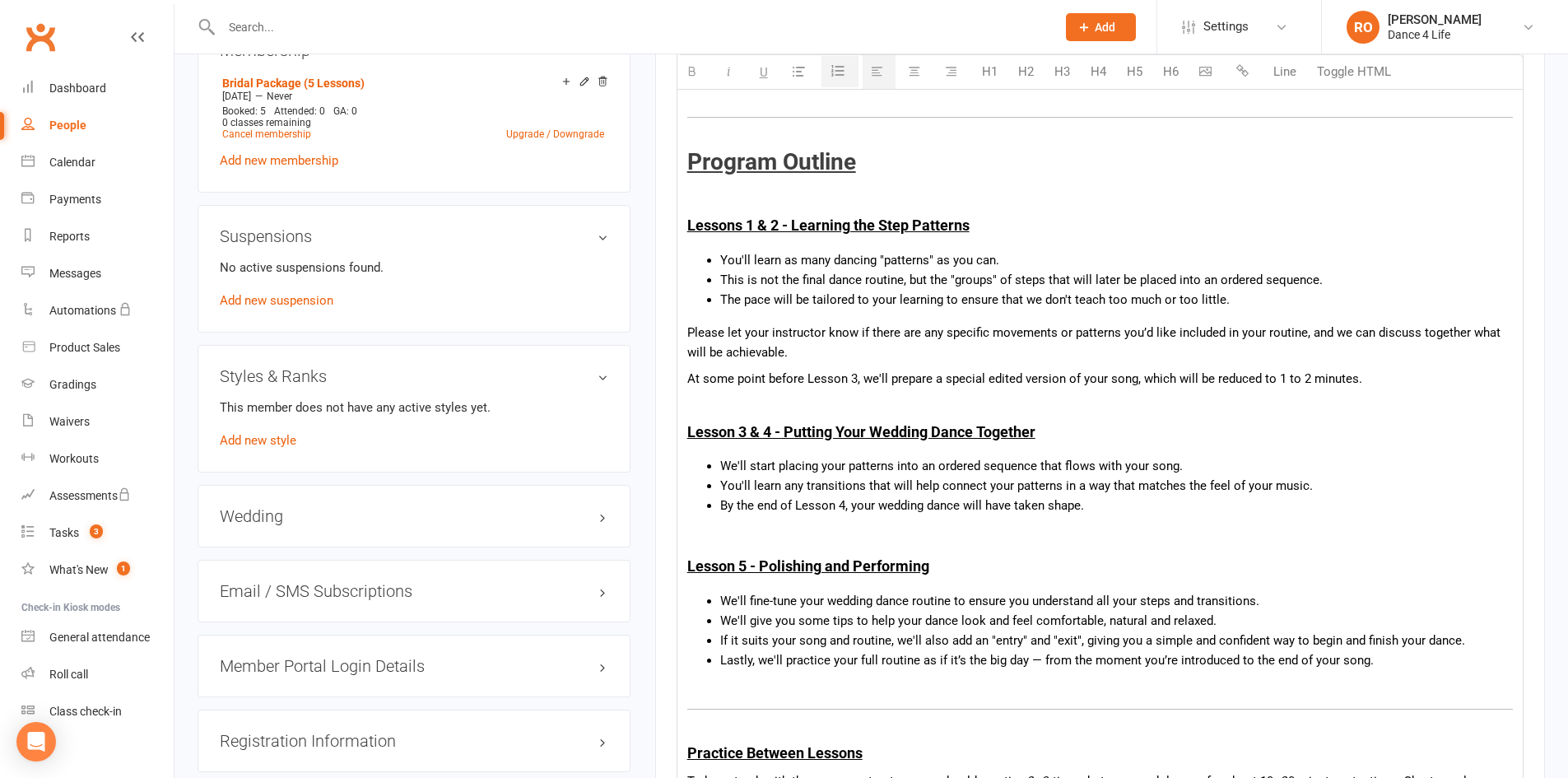
click at [1301, 480] on li "You'll learn any transitions that will help connect your patterns in a way that…" at bounding box center [1116, 485] width 793 height 20
click at [1348, 475] on li "You'll learn any transitions that will help connect your patterns in a way that…" at bounding box center [1116, 485] width 793 height 20
click at [1367, 463] on li "We'll start placing your patterns into an ordered sequence that flows with your…" at bounding box center [1116, 466] width 793 height 20
click at [1382, 492] on li "You'll learn any transitions that will help connect your patterns in a way that…" at bounding box center [1116, 485] width 793 height 20
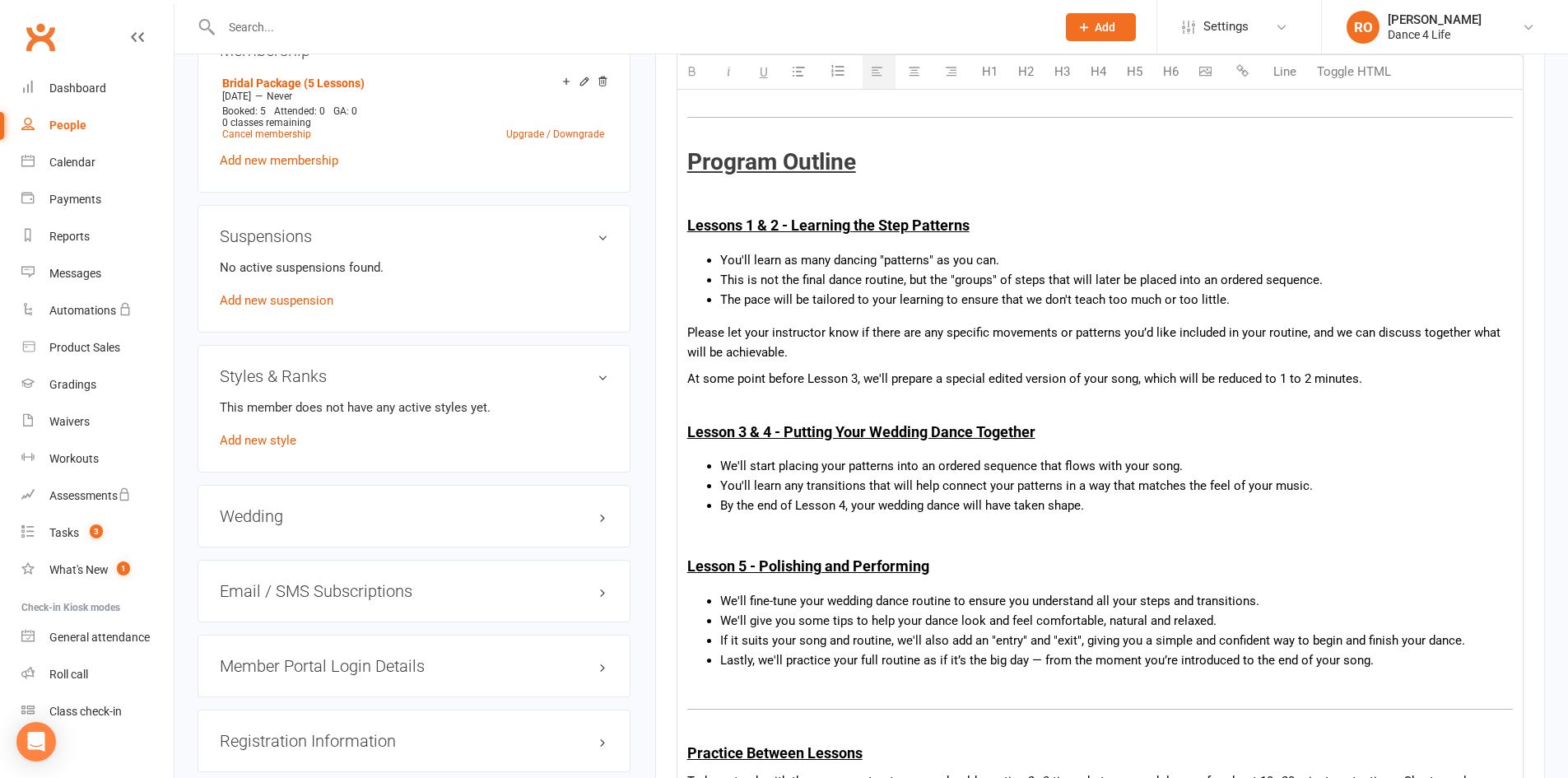
click at [1346, 508] on li "By the end of Lesson 4, your wedding dance will have taken shape." at bounding box center [1116, 505] width 793 height 20
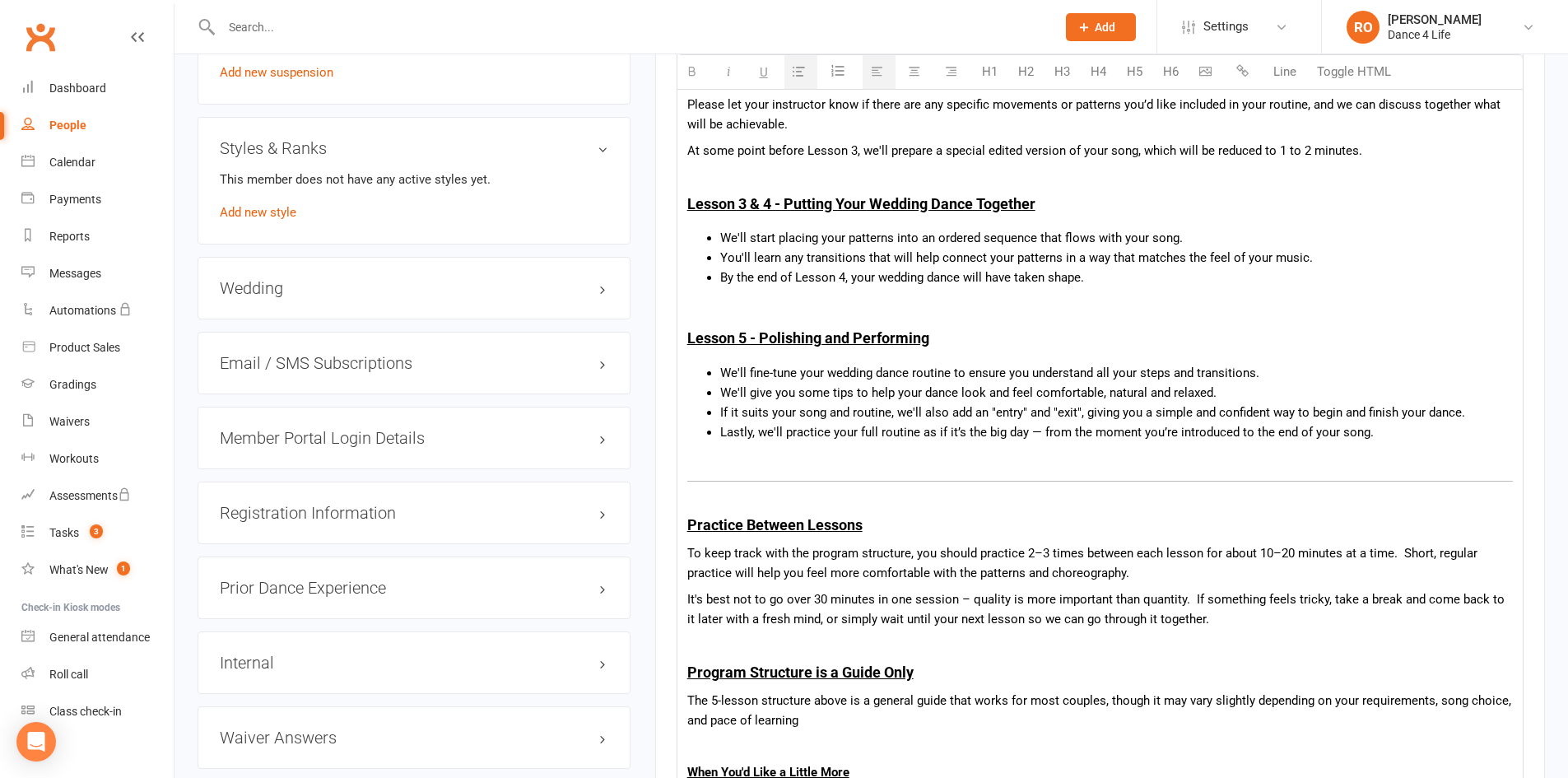
scroll to position [1234, 0]
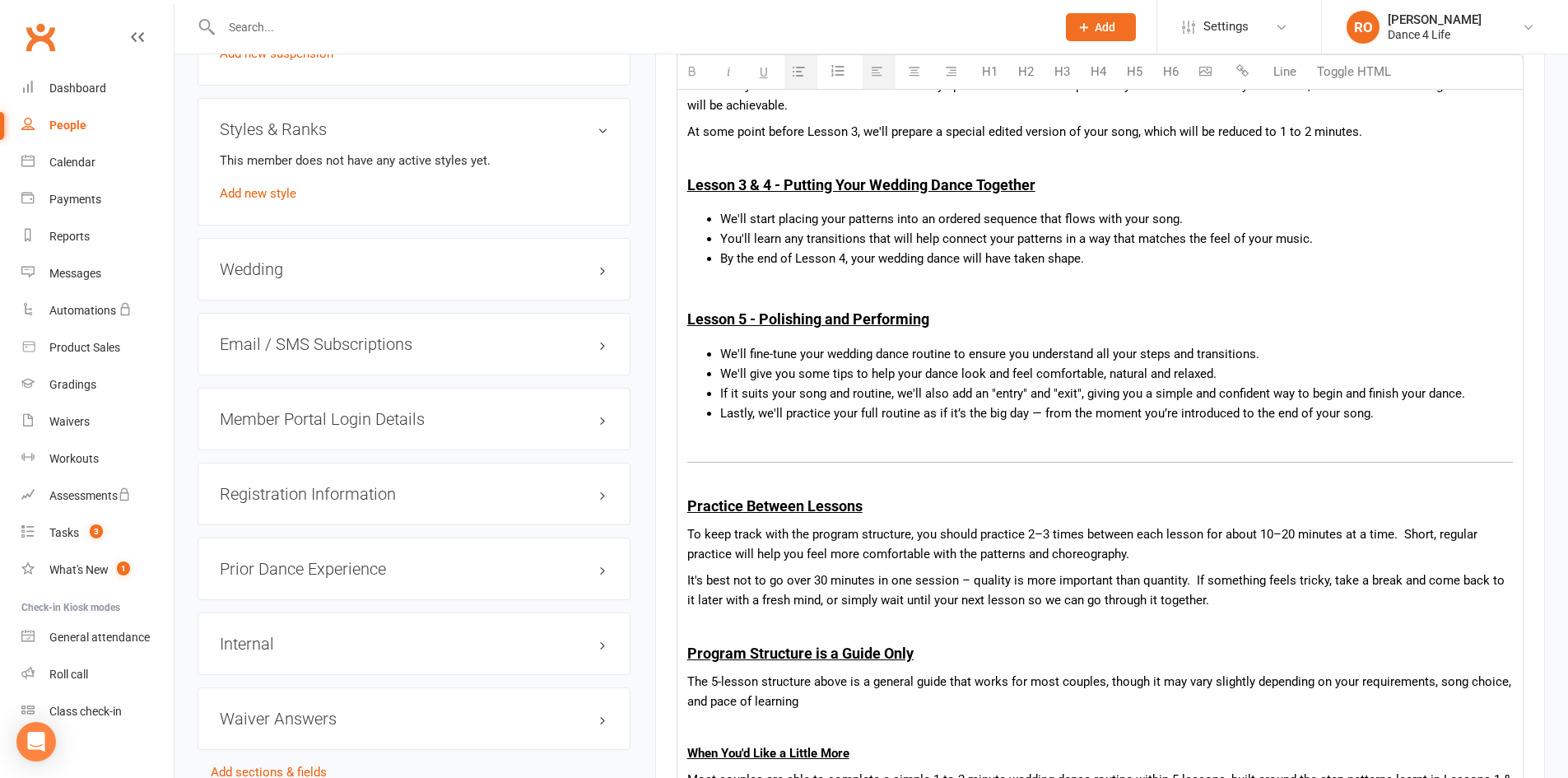
click at [1477, 391] on li "If it suits your song and routine, we'll also add an "entry" and "exit", giving…" at bounding box center [1116, 393] width 793 height 20
click at [1343, 375] on li "We'll give you some tips to help your dance look and feel comfortable, natural …" at bounding box center [1116, 373] width 793 height 20
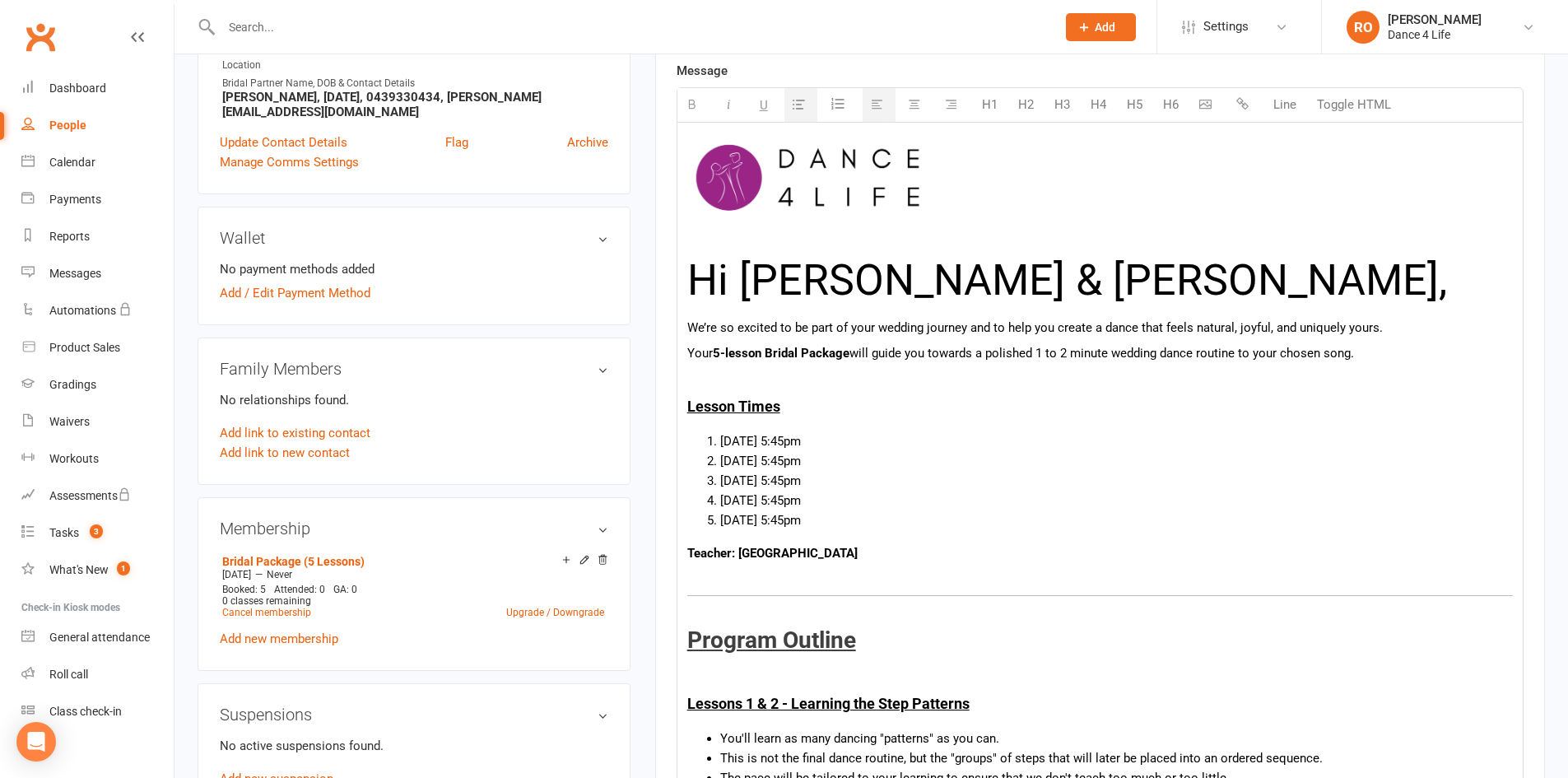
scroll to position [576, 0]
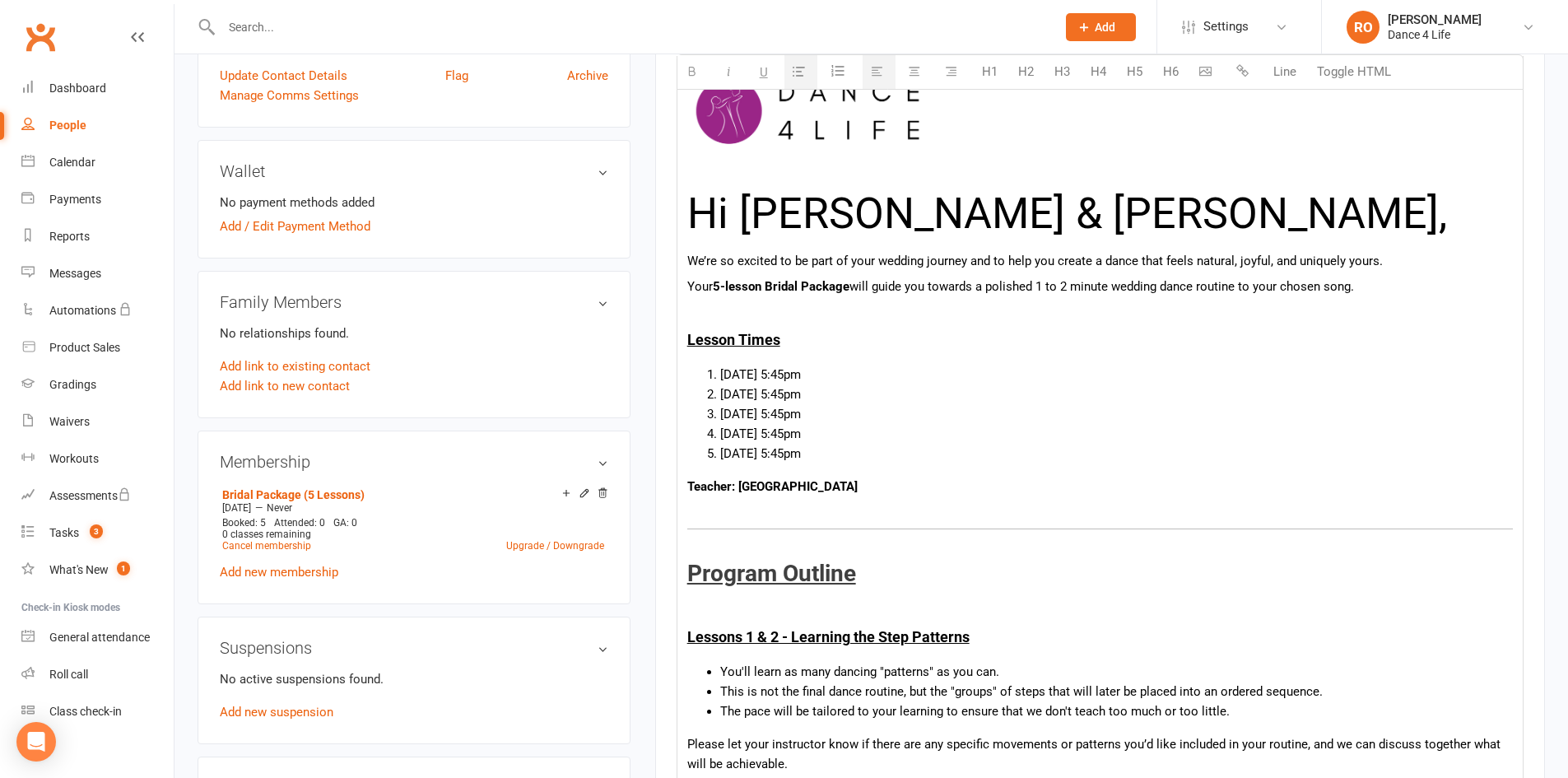
drag, startPoint x: 905, startPoint y: 448, endPoint x: 689, endPoint y: 362, distance: 232.5
copy ol "Mon, 22nd Sept @ 5:45pm Tue, 23rd Sept @ 5:45pm Mon, 29th Sept @ 5:45pm Mon, 6t…"
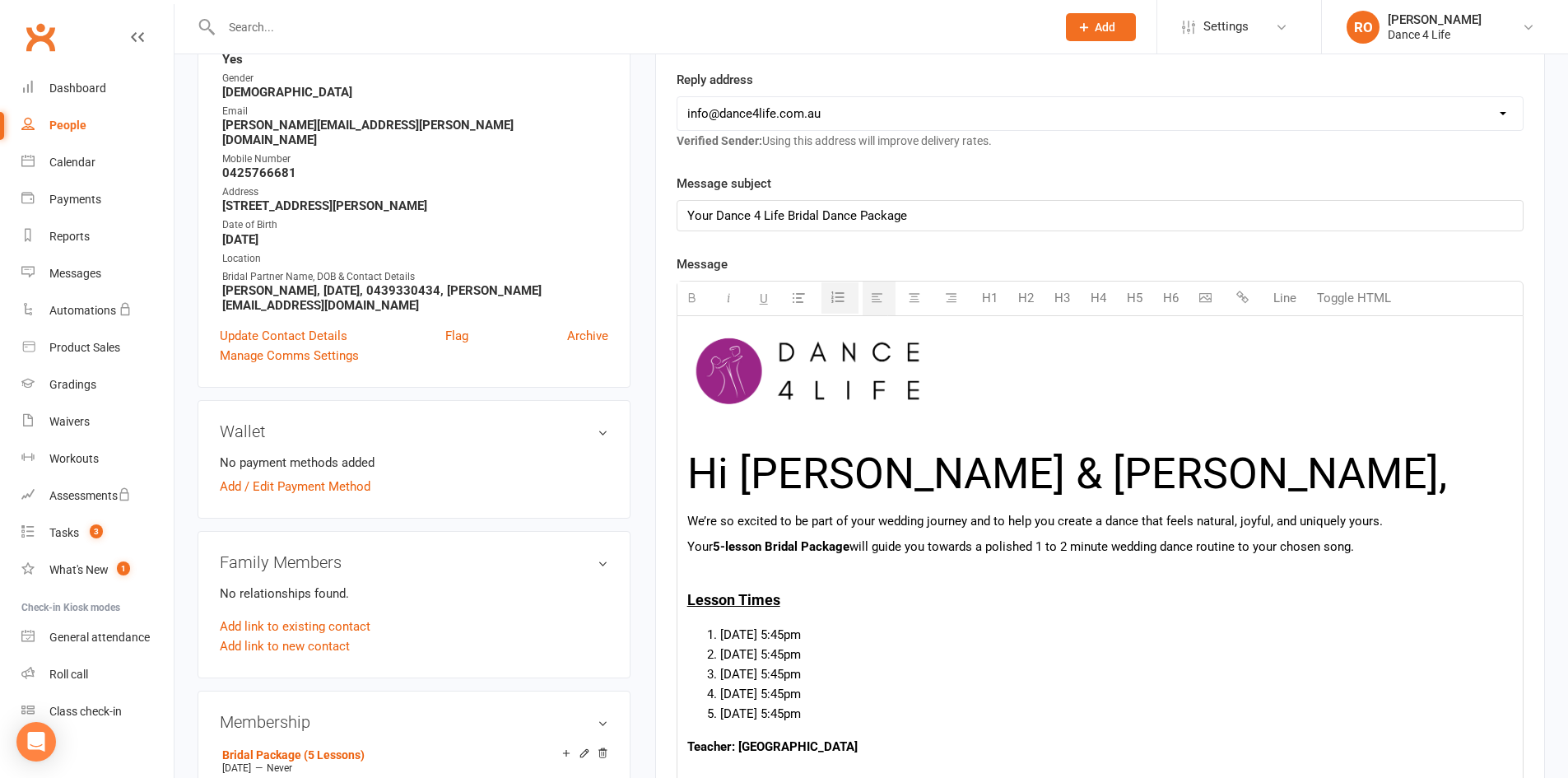
scroll to position [0, 0]
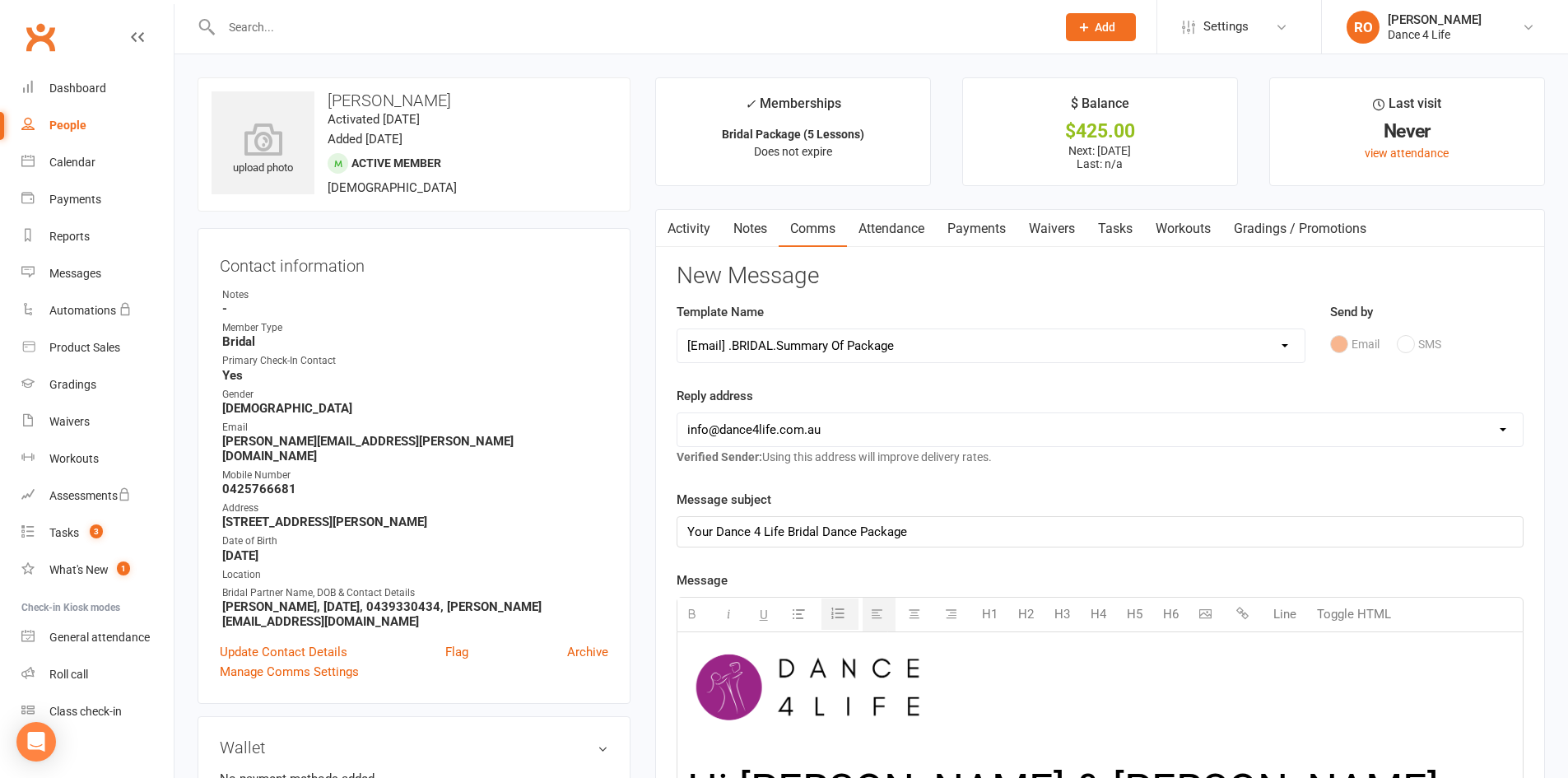
drag, startPoint x: 988, startPoint y: 227, endPoint x: 1118, endPoint y: 270, distance: 136.9
click at [988, 227] on link "Payments" at bounding box center [976, 229] width 81 height 38
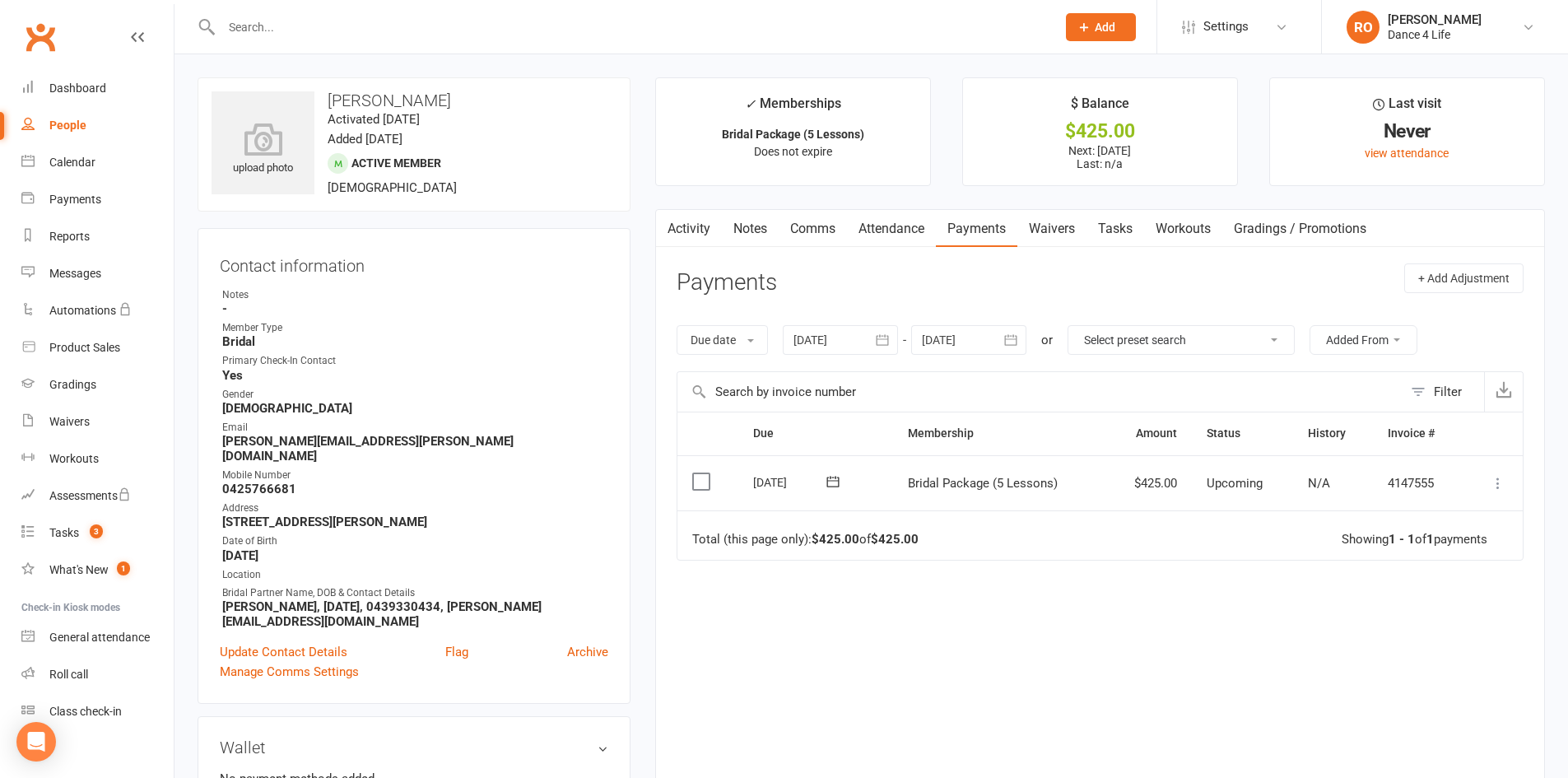
click at [1495, 479] on icon at bounding box center [1498, 483] width 17 height 17
click at [1463, 553] on link "Mark as Paid (POS)" at bounding box center [1424, 547] width 163 height 33
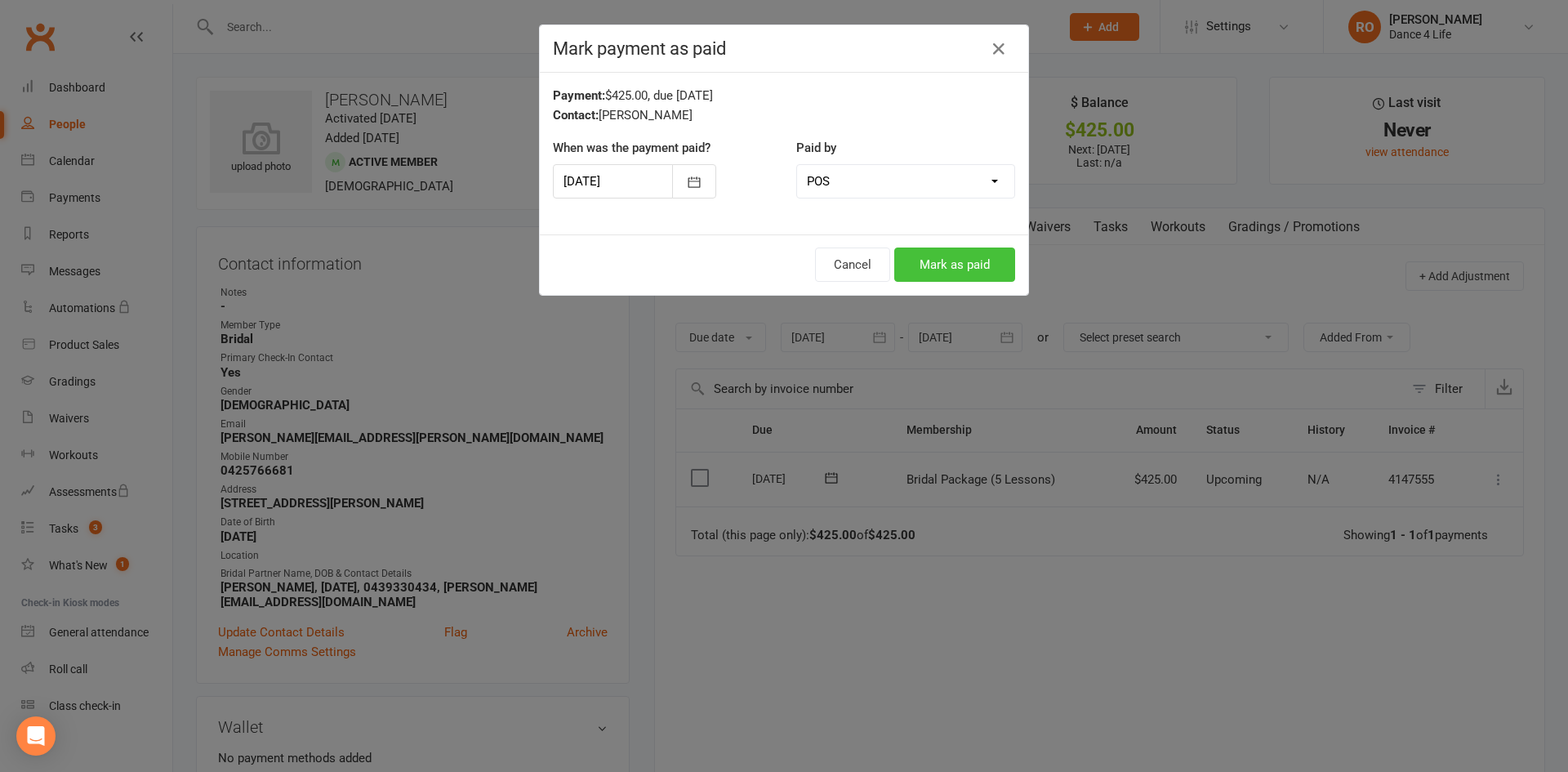
click at [977, 271] on button "Mark as paid" at bounding box center [954, 264] width 121 height 34
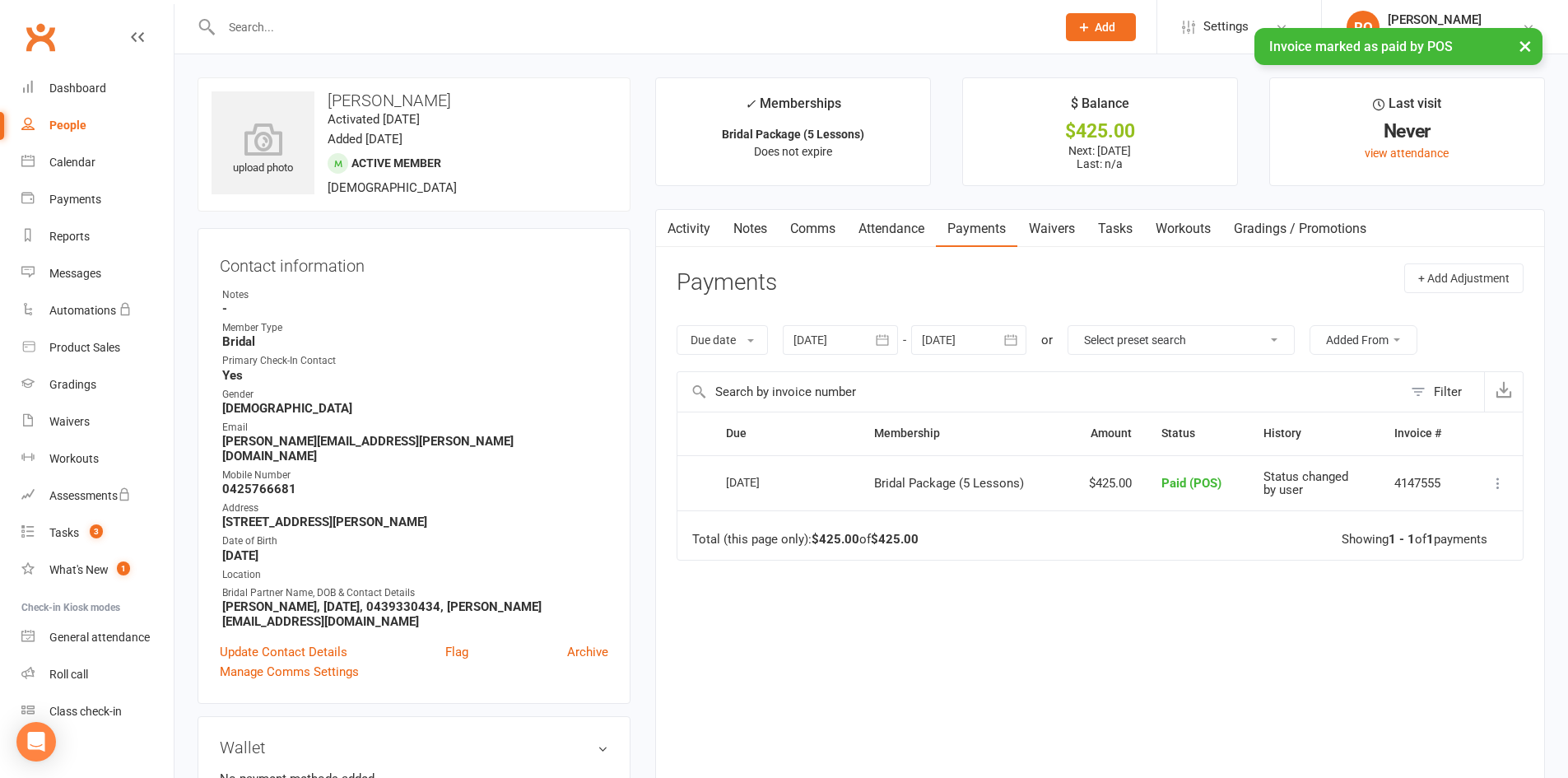
drag, startPoint x: 666, startPoint y: 231, endPoint x: 721, endPoint y: 237, distance: 55.3
click at [666, 231] on icon "button" at bounding box center [666, 225] width 10 height 17
click at [702, 227] on link "Activity" at bounding box center [689, 229] width 66 height 38
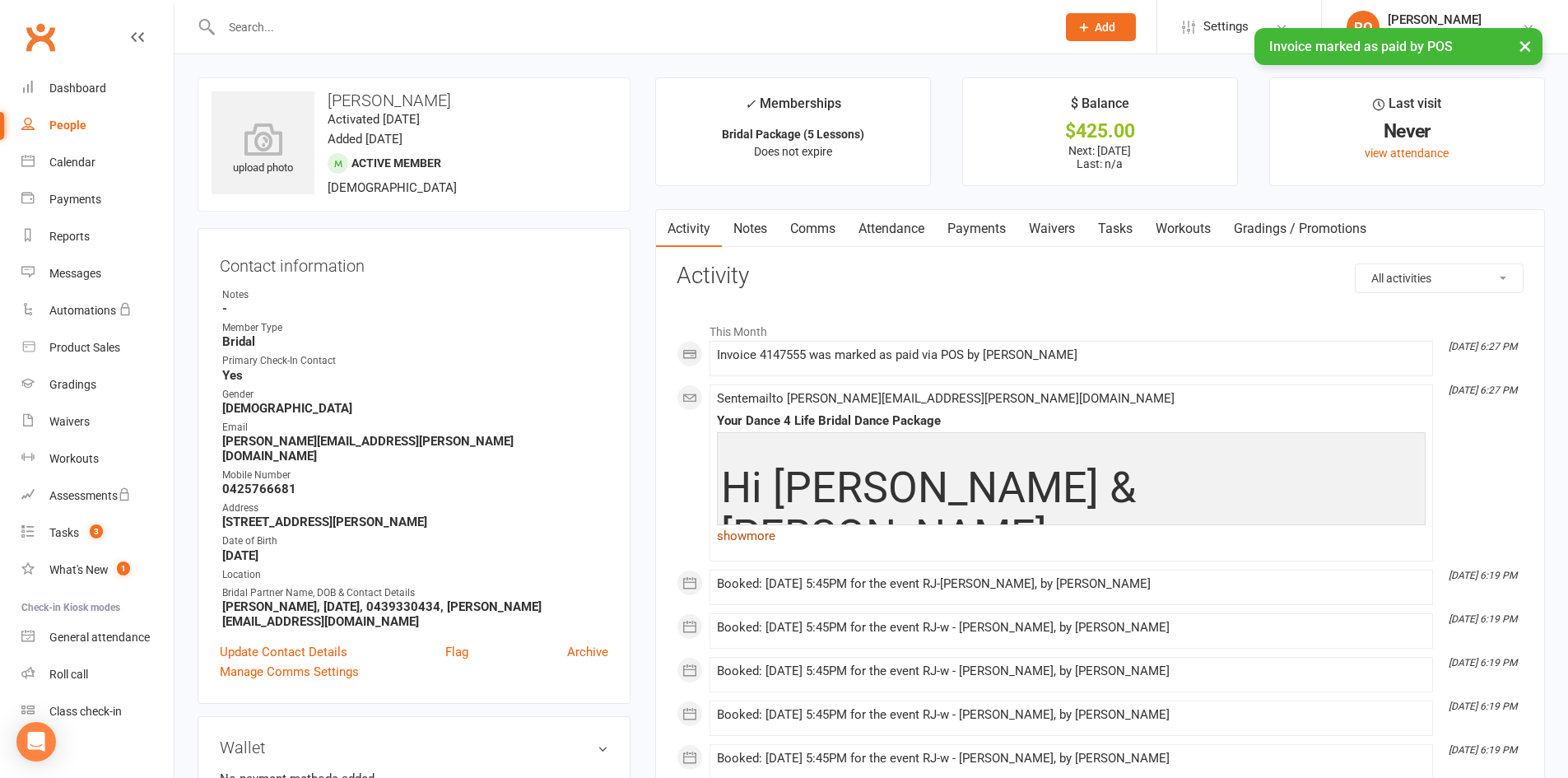
click at [753, 545] on link "show more" at bounding box center [1071, 535] width 709 height 23
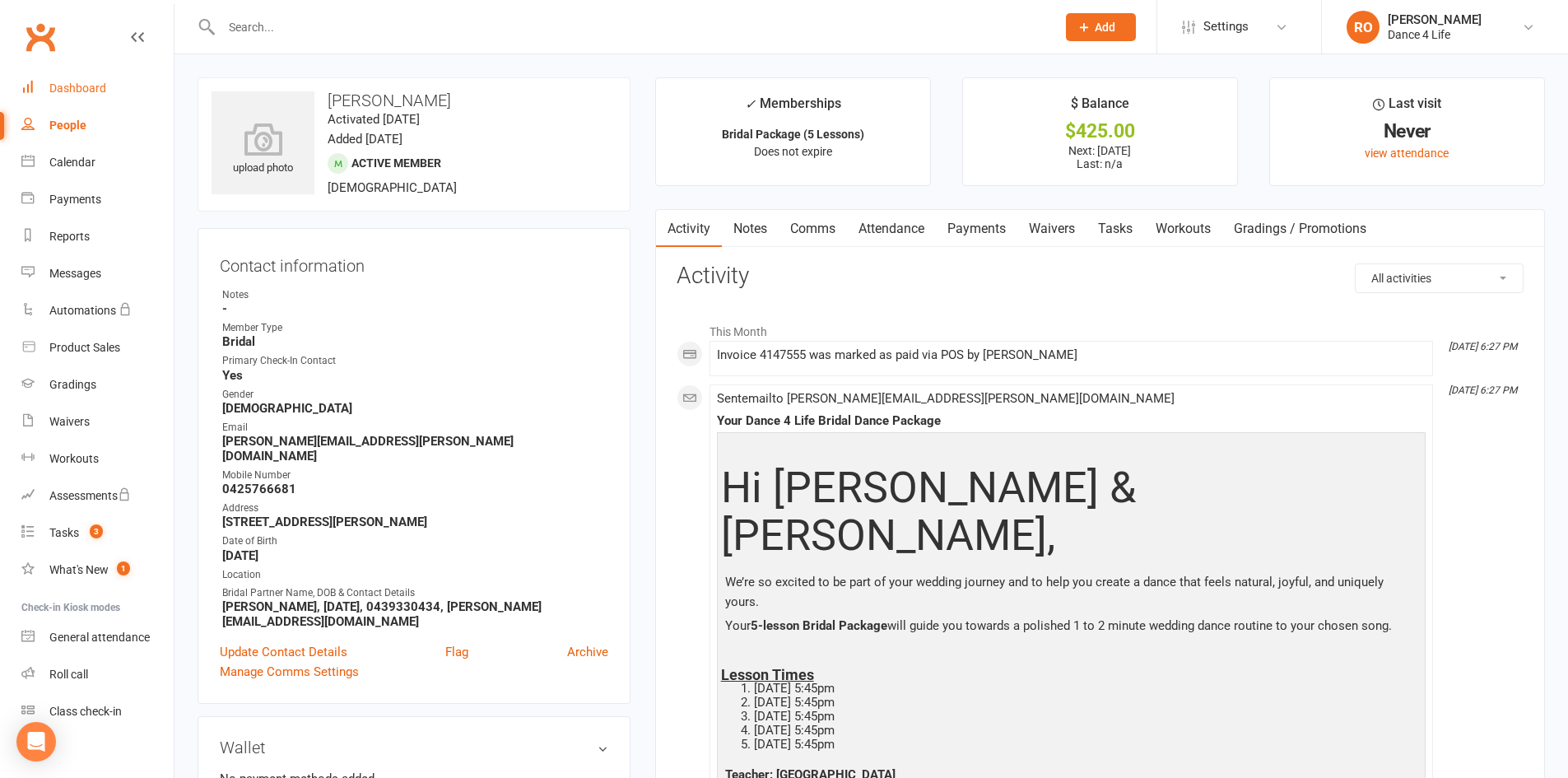
click at [124, 81] on link "Dashboard" at bounding box center [98, 88] width 152 height 37
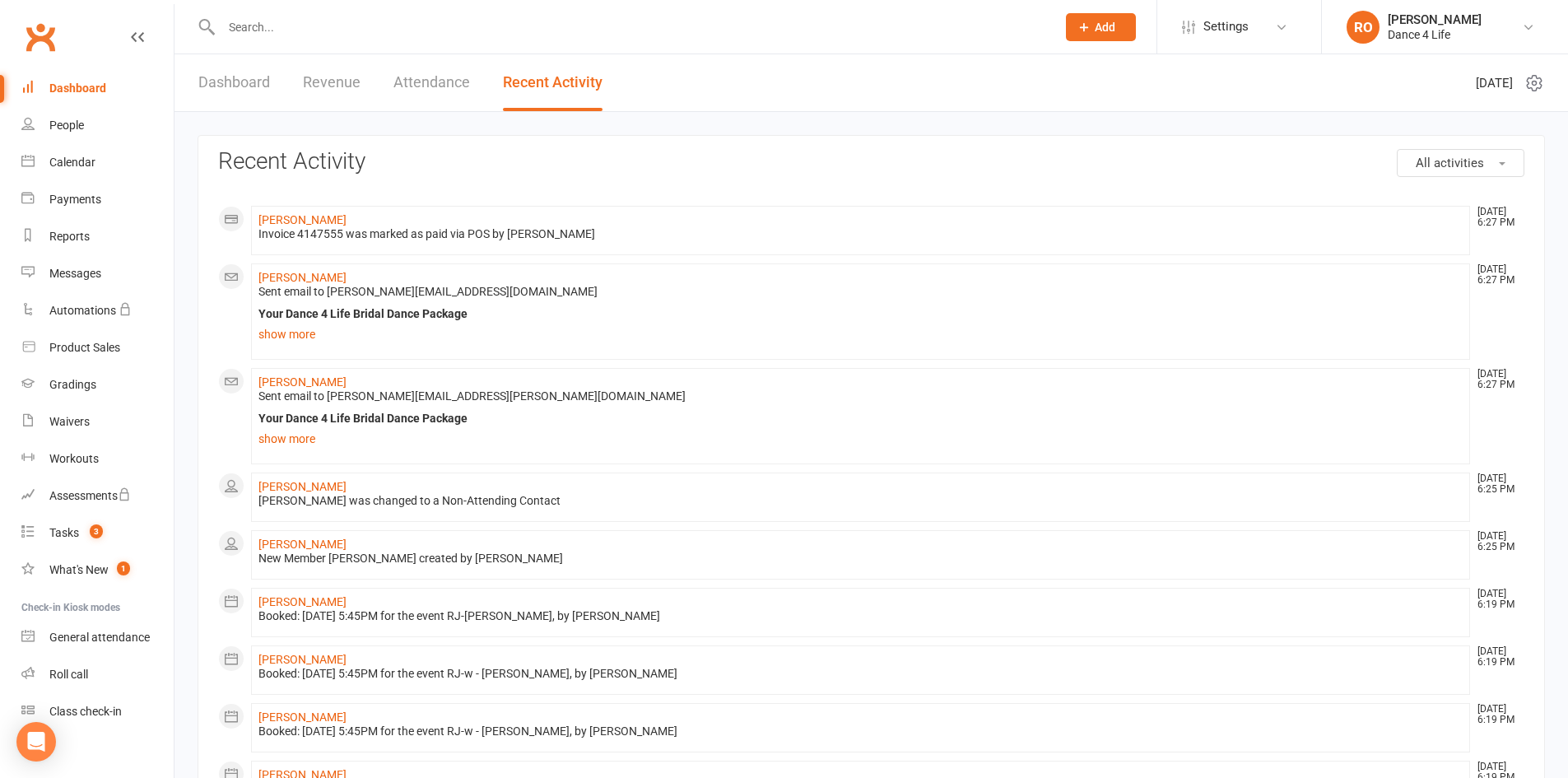
click at [250, 86] on link "Dashboard" at bounding box center [234, 82] width 71 height 56
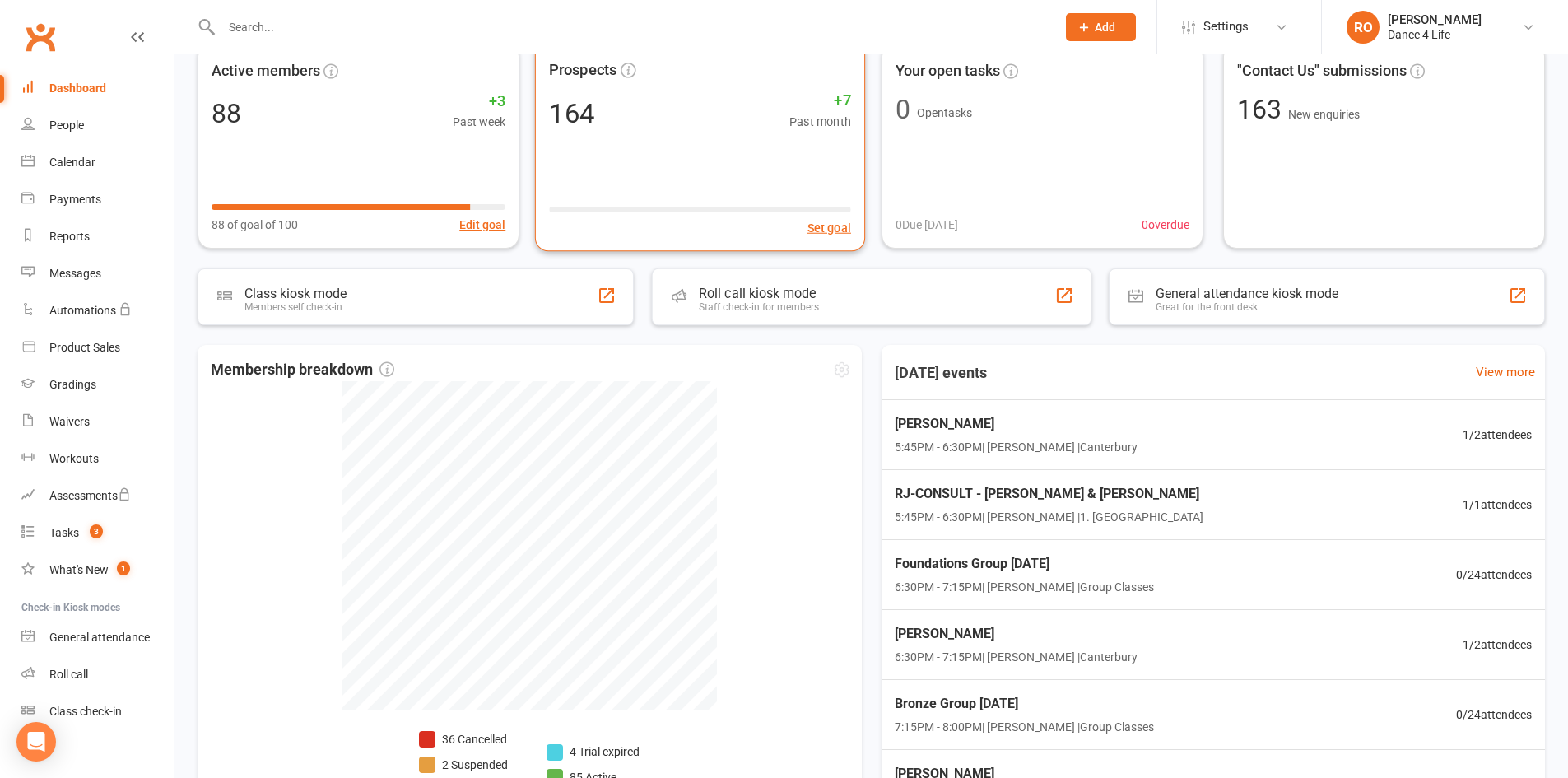
scroll to position [246, 0]
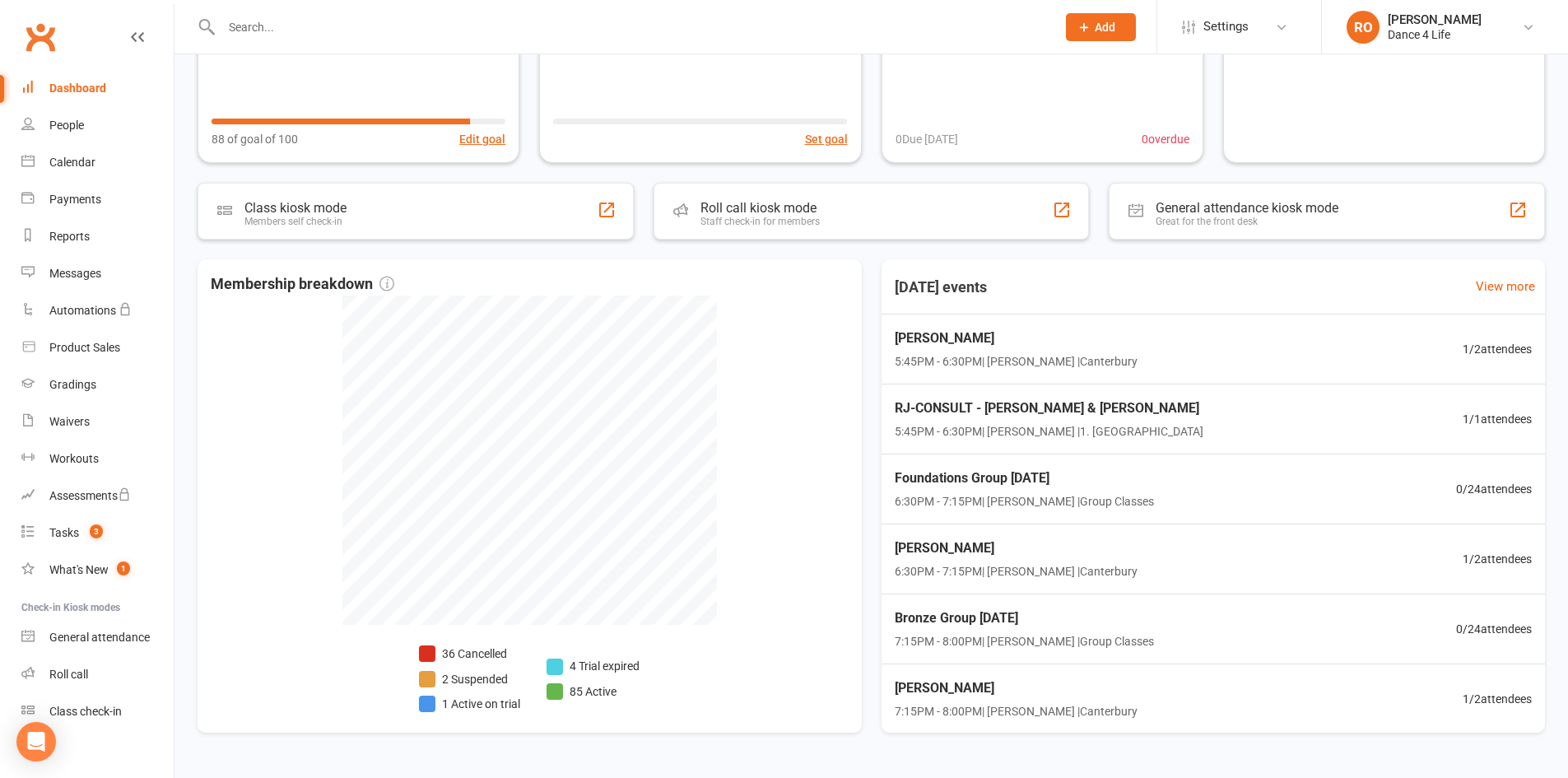
click at [109, 78] on link "Dashboard" at bounding box center [98, 88] width 152 height 37
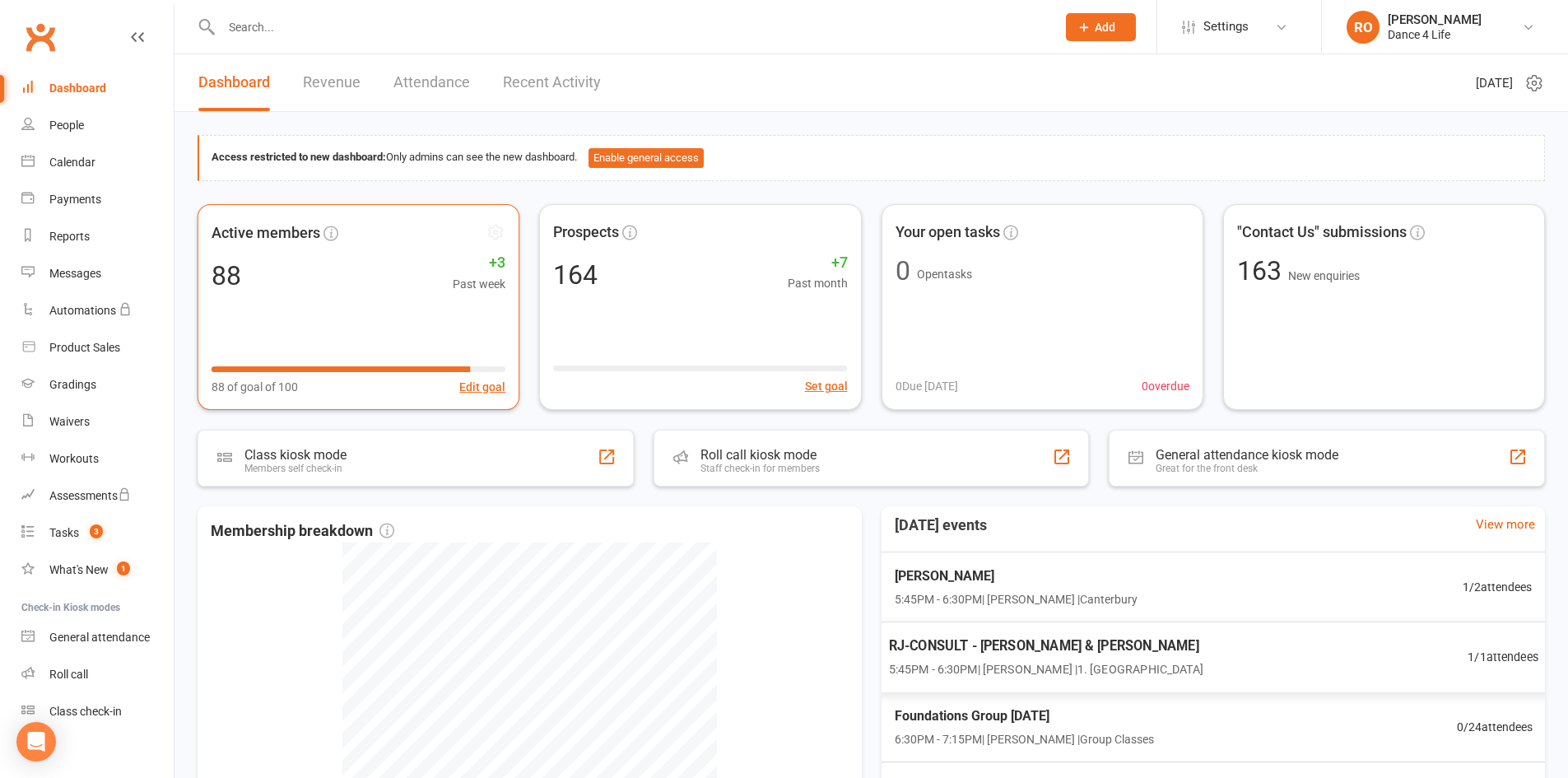
scroll to position [0, 0]
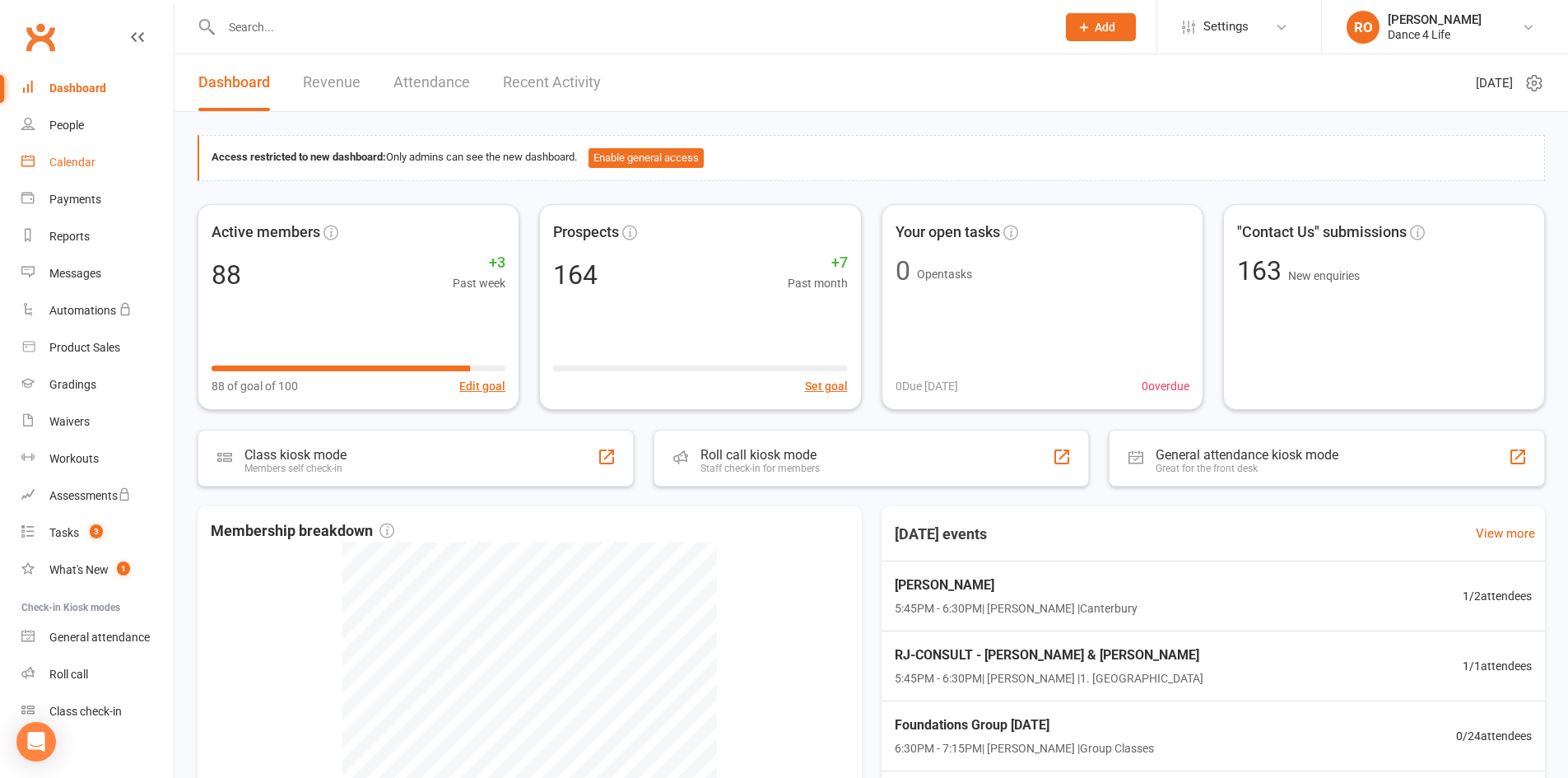
click at [90, 168] on div "Calendar" at bounding box center [72, 161] width 47 height 13
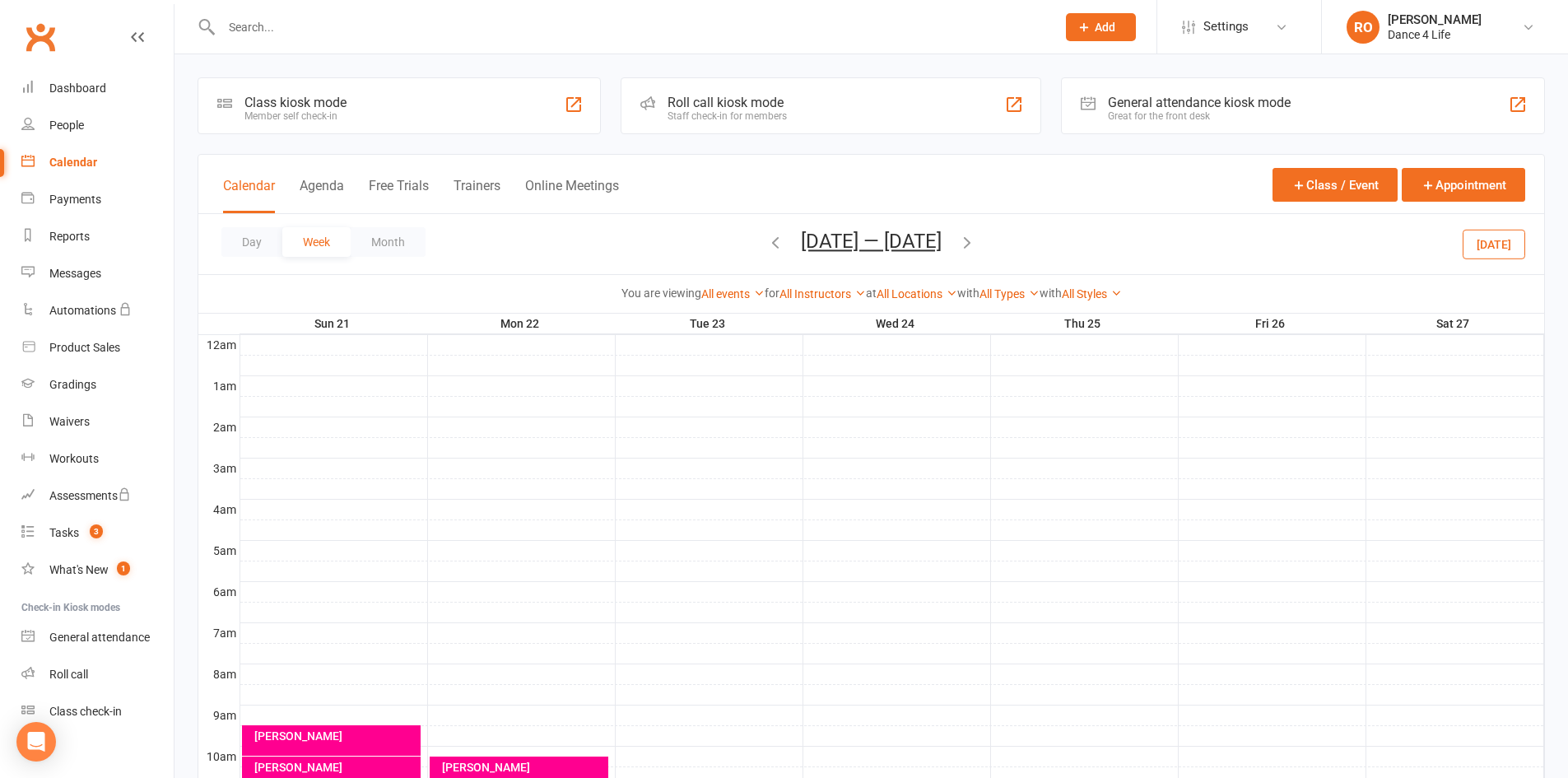
click at [1505, 227] on div "Day Week Month Sep 21 — 27 2025 September 2025 Sun Mon Tue Wed Thu Fri Sat 31 0…" at bounding box center [870, 243] width 1345 height 60
click at [1463, 247] on div "Day Week Month Sep 21 — 27 2025 September 2025 Sun Mon Tue Wed Thu Fri Sat 31 0…" at bounding box center [870, 243] width 1345 height 60
click at [968, 245] on icon "button" at bounding box center [967, 242] width 18 height 18
click at [1519, 249] on button "Today" at bounding box center [1493, 243] width 62 height 30
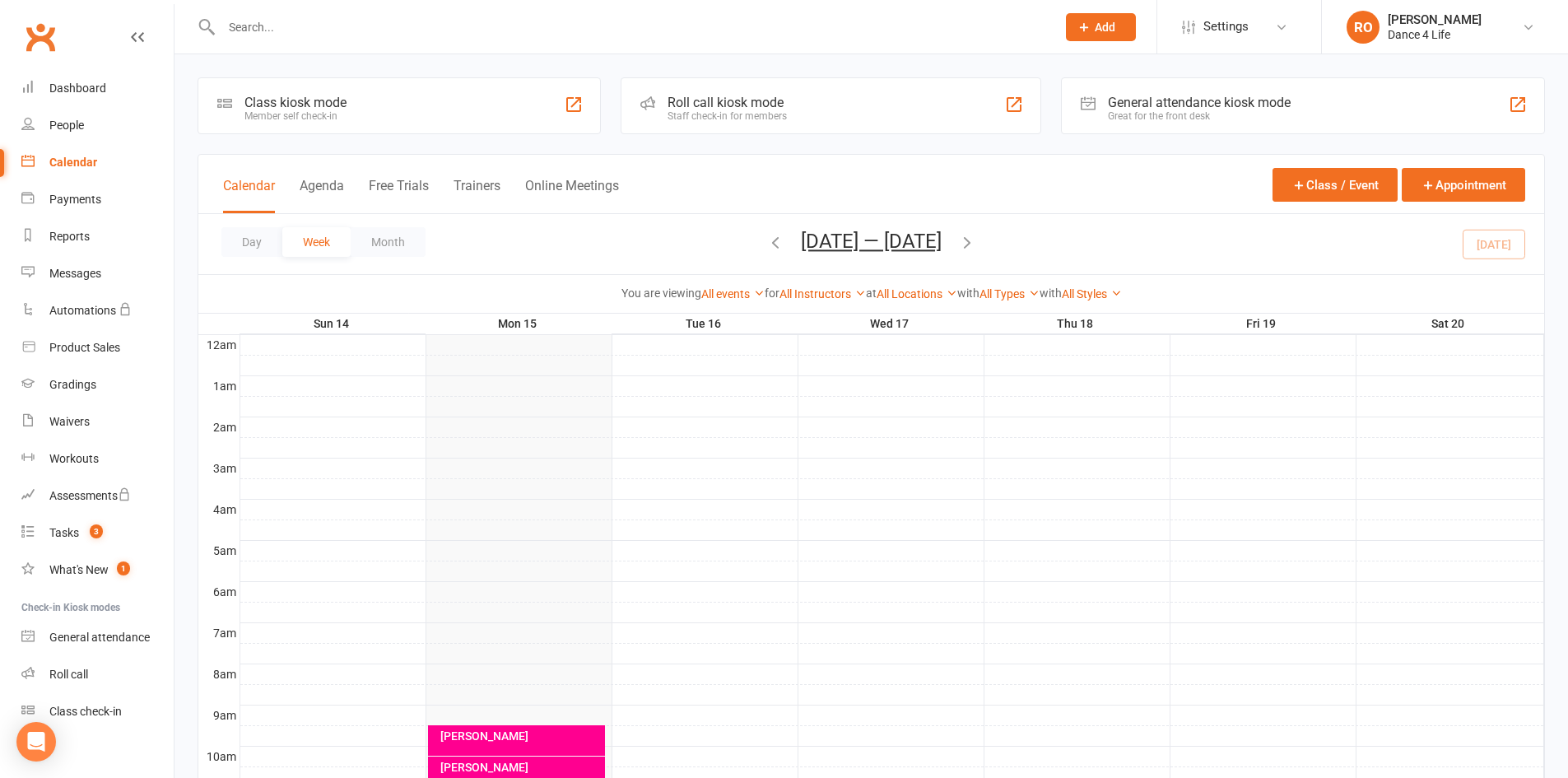
click at [976, 246] on icon "button" at bounding box center [967, 242] width 18 height 18
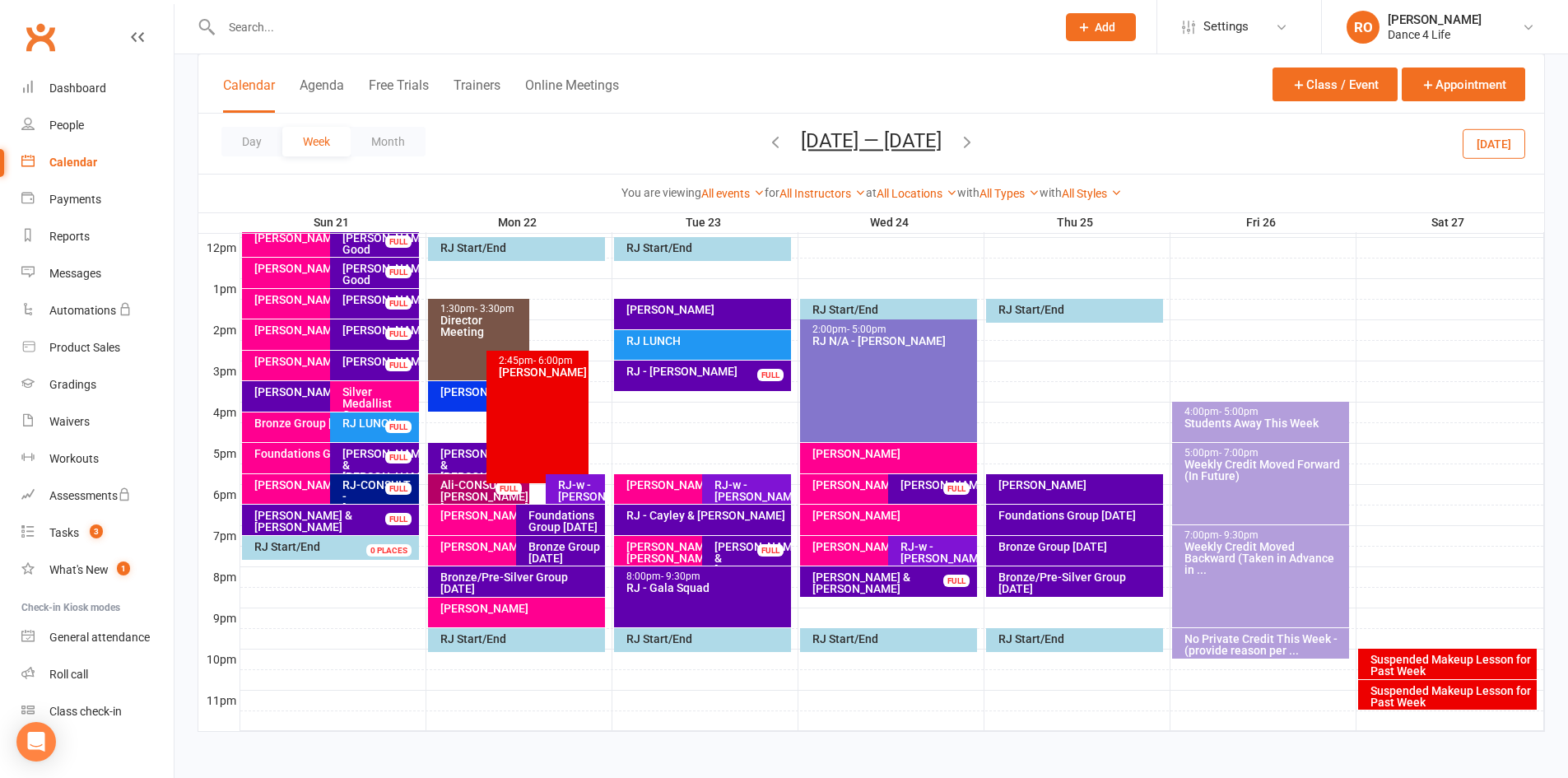
scroll to position [592, 0]
click at [593, 485] on div "RJ-w - [PERSON_NAME]" at bounding box center [579, 489] width 45 height 23
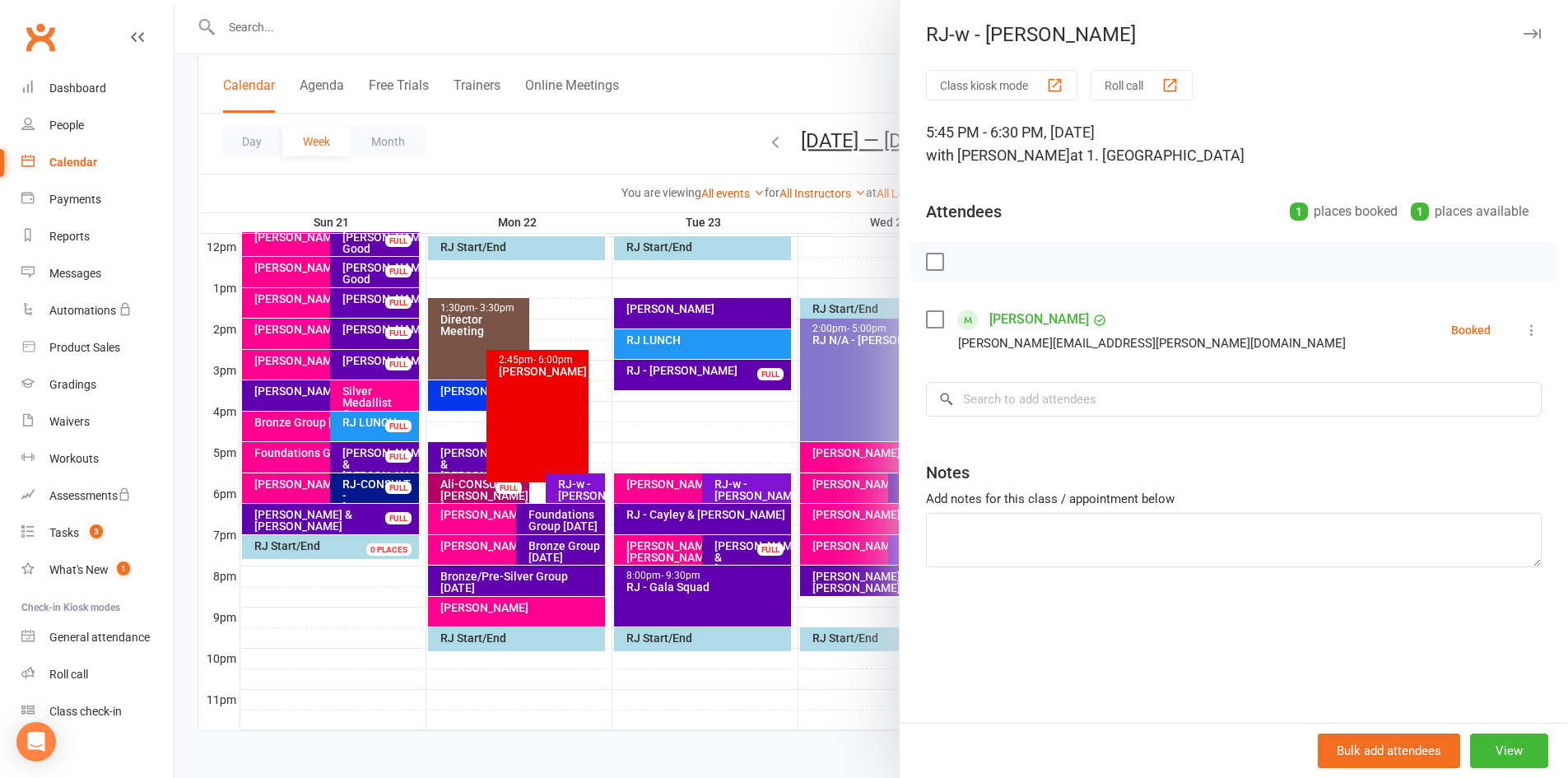
click at [1050, 324] on link "[PERSON_NAME]" at bounding box center [1038, 319] width 100 height 27
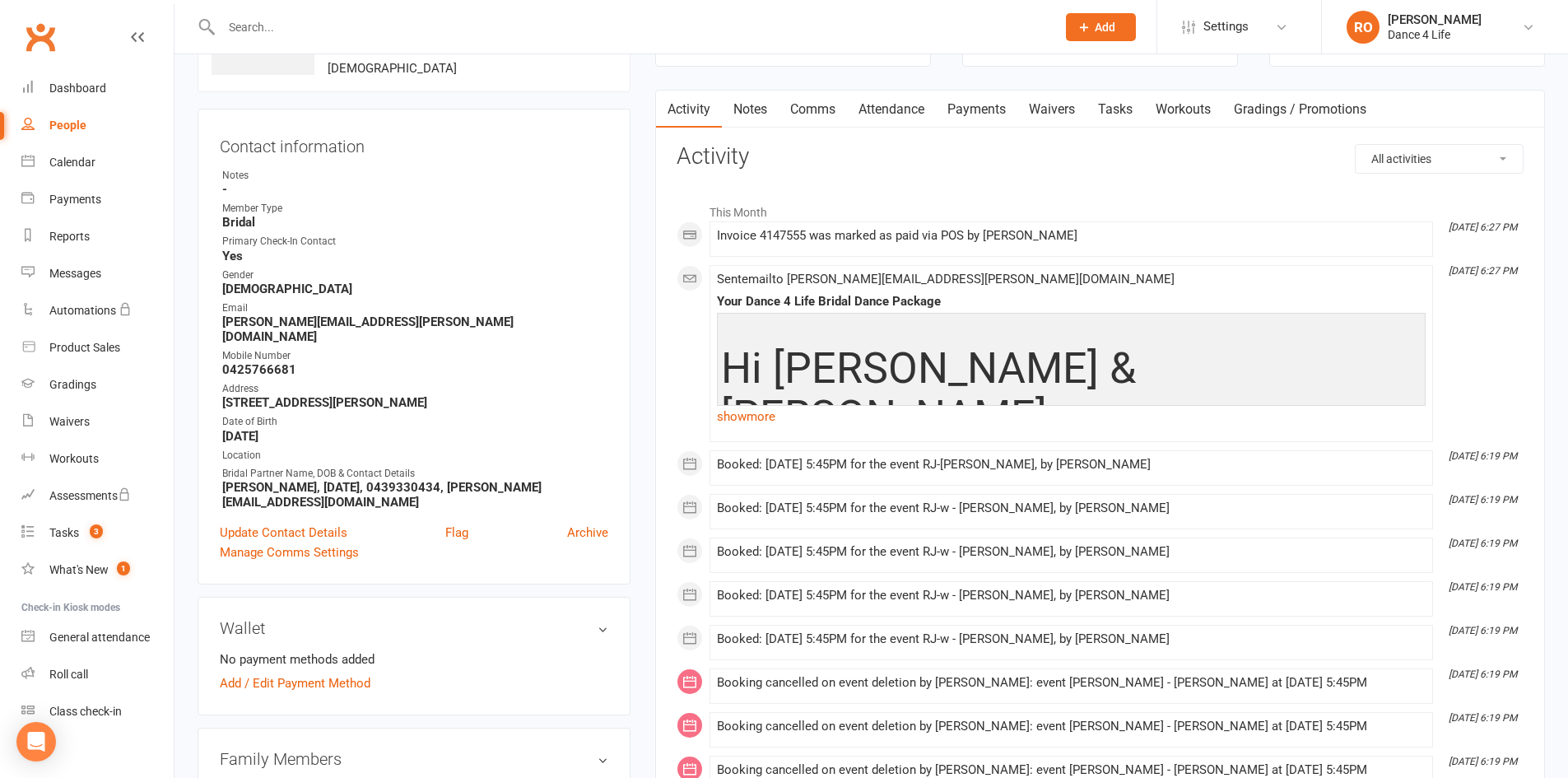
scroll to position [164, 0]
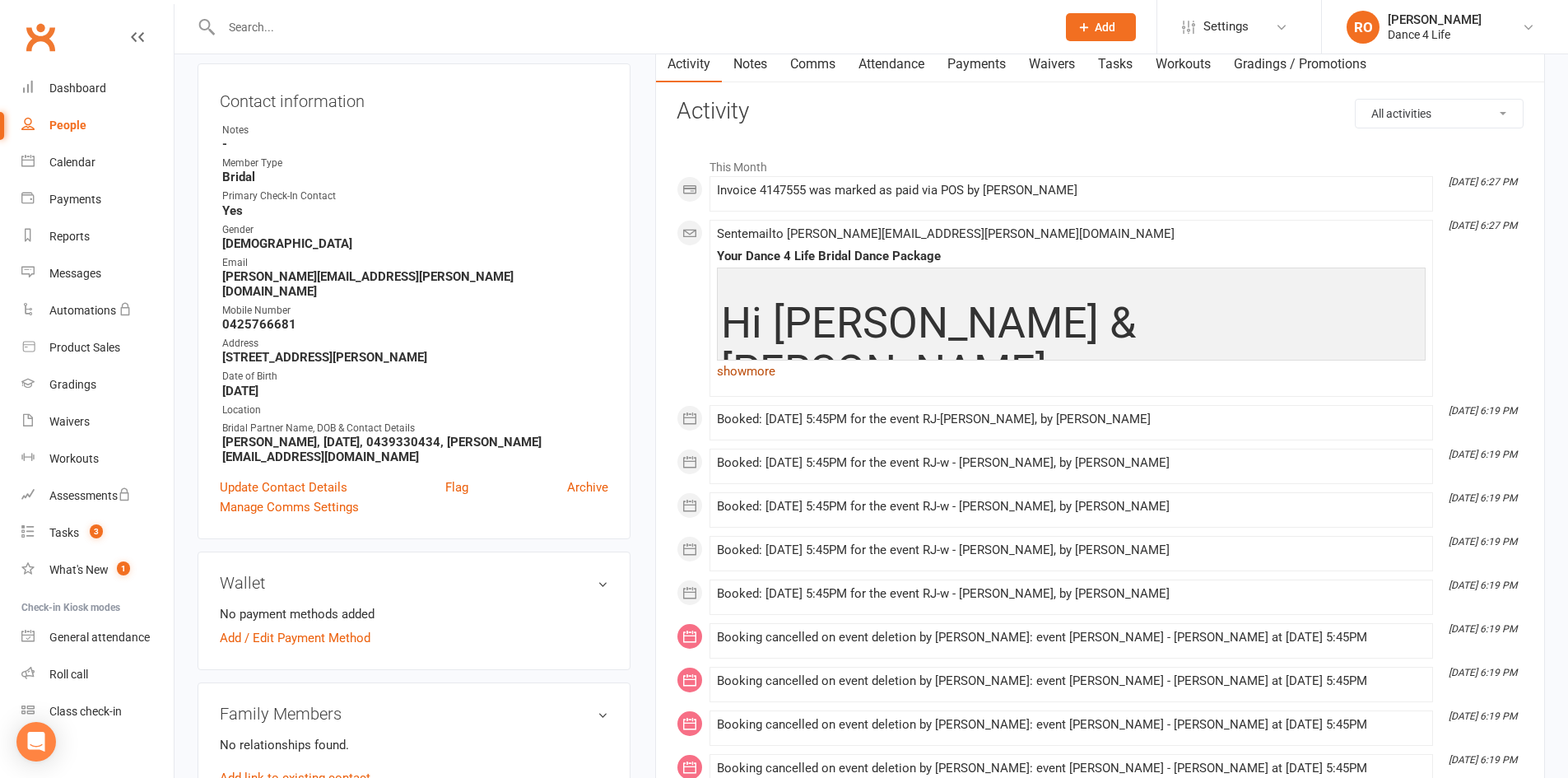
click at [735, 368] on link "show more" at bounding box center [1071, 370] width 709 height 23
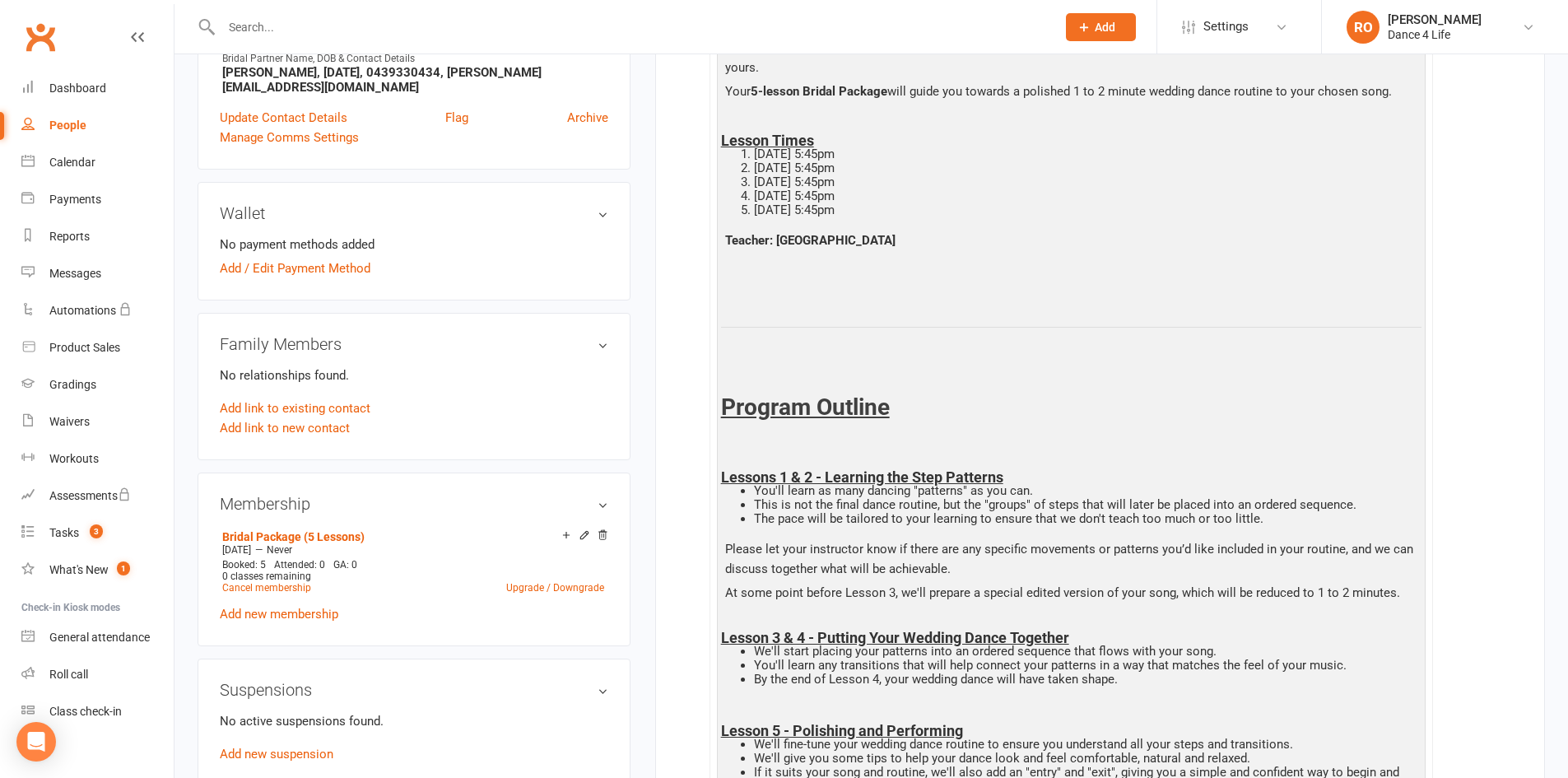
scroll to position [494, 0]
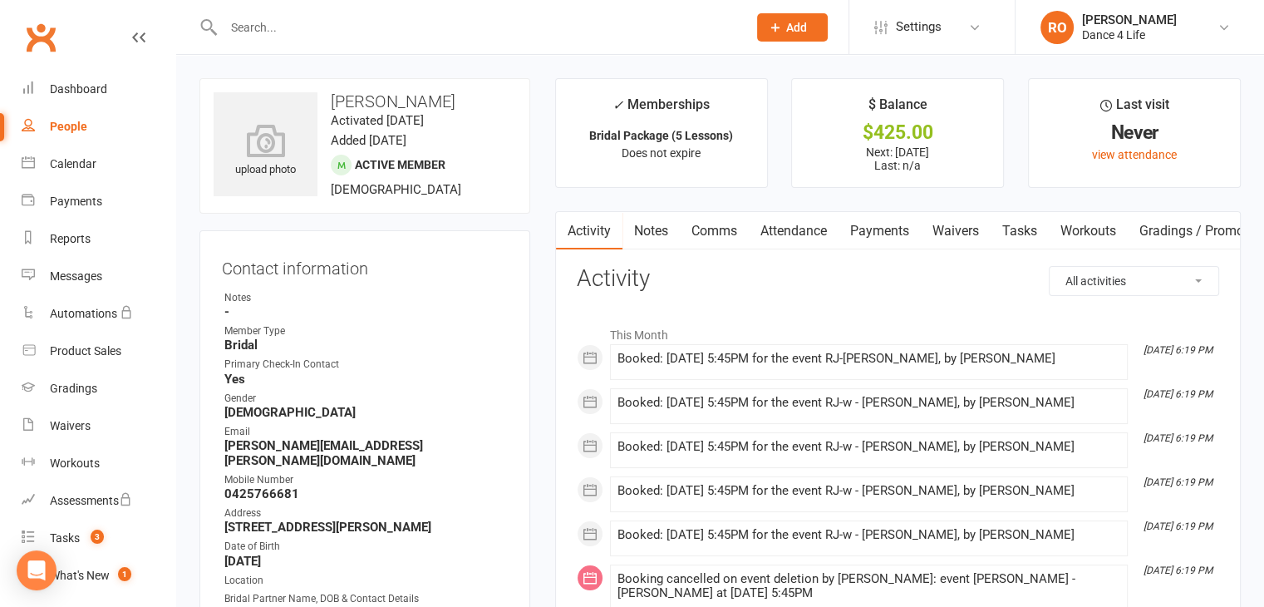
click at [712, 240] on link "Comms" at bounding box center [714, 231] width 69 height 38
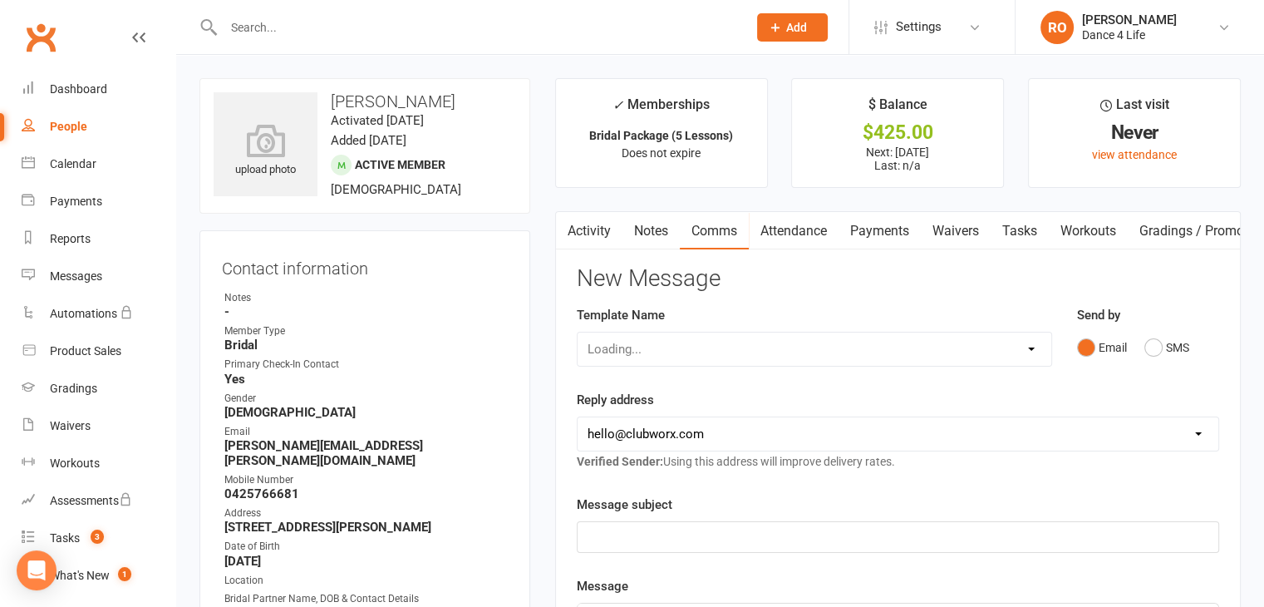
click at [778, 237] on link "Attendance" at bounding box center [794, 231] width 90 height 38
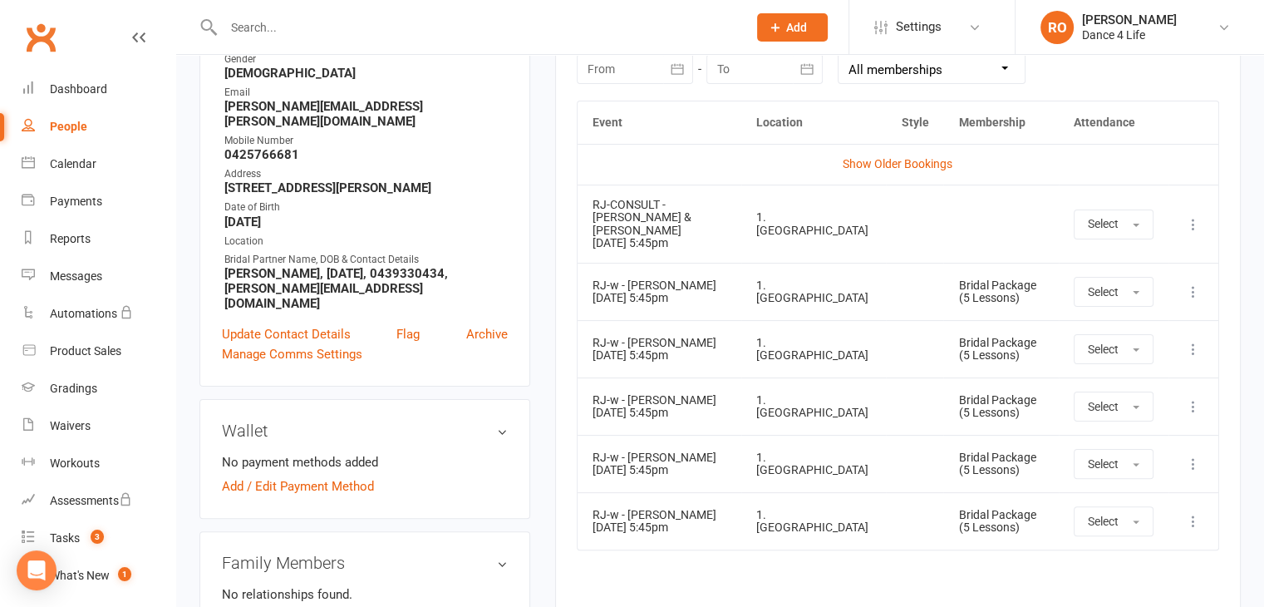
scroll to position [333, 0]
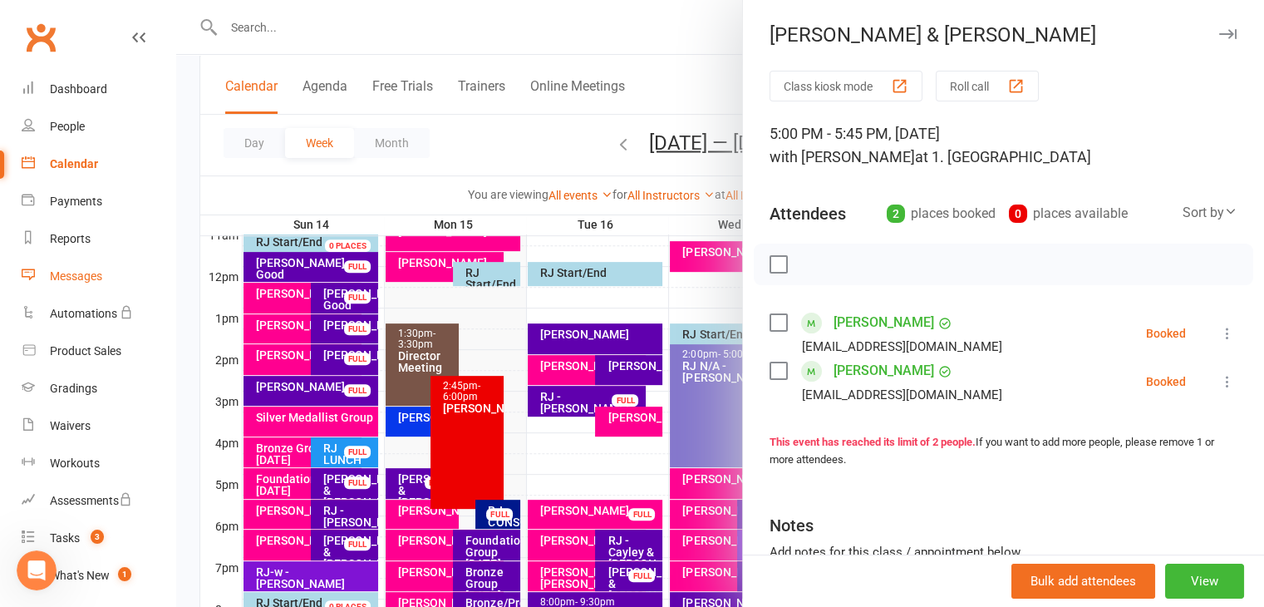
click at [106, 283] on link "Messages" at bounding box center [99, 276] width 154 height 37
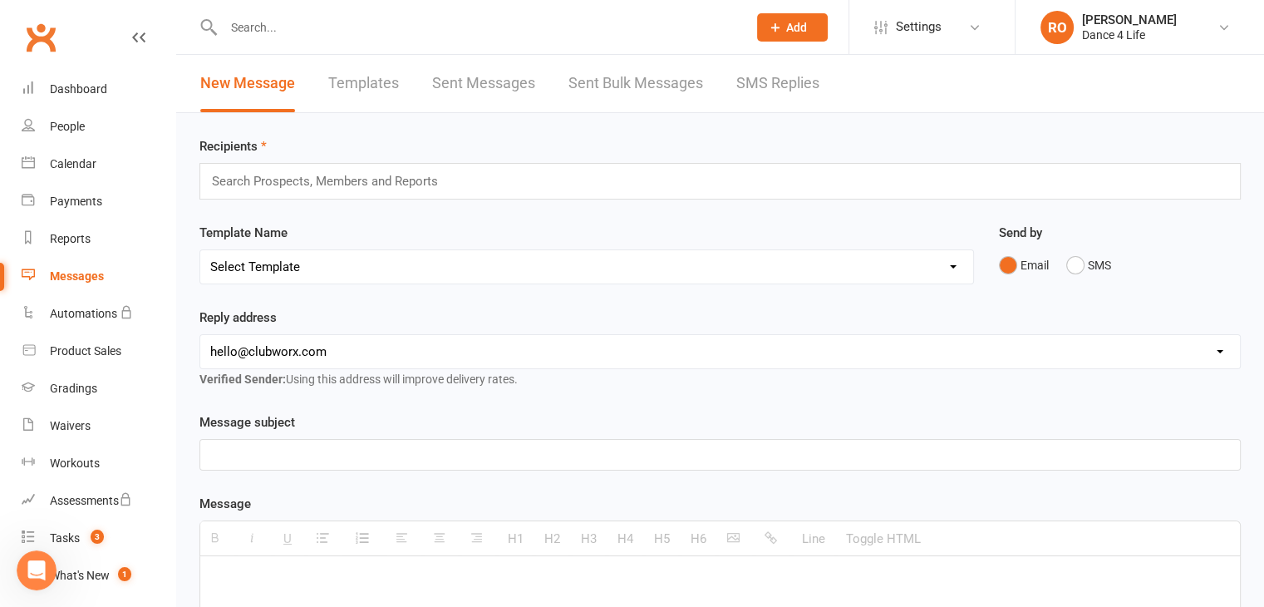
click at [372, 273] on select "Select Template [Email] zOBS - .COVID. Extension of Trial [Email] zOBS - Decisi…" at bounding box center [586, 266] width 773 height 33
click at [396, 140] on div "Recipients Search Prospects, Members and Reports" at bounding box center [721, 167] width 1042 height 63
click at [631, 22] on span "Add" at bounding box center [796, 27] width 21 height 13
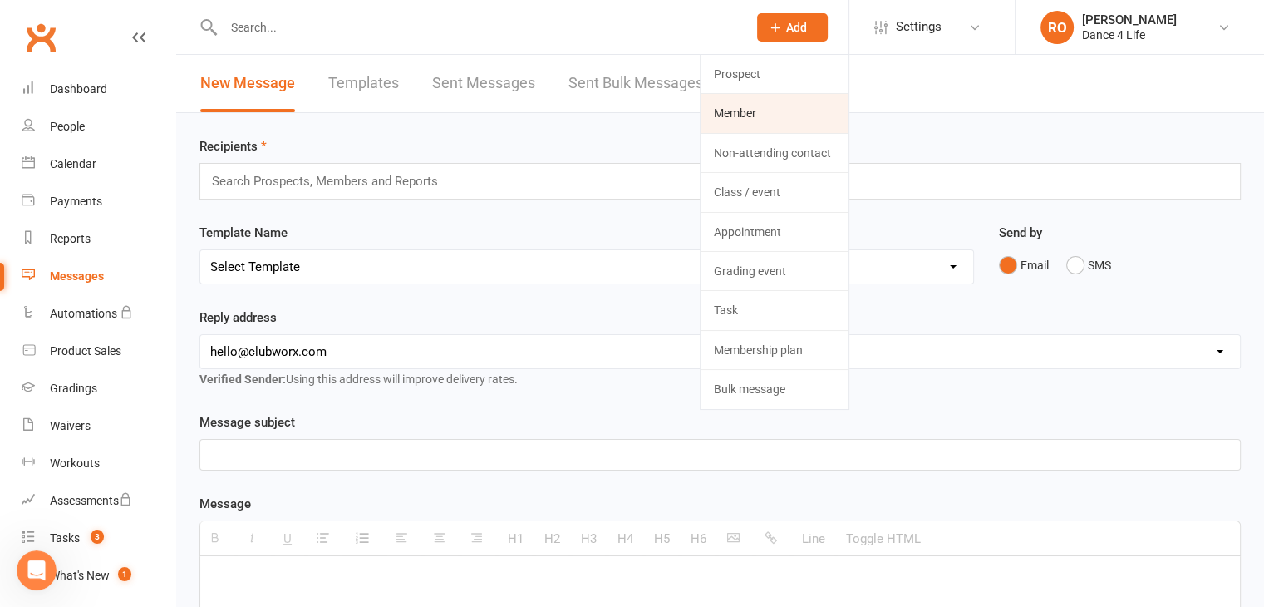
click at [631, 108] on link "Member" at bounding box center [775, 113] width 148 height 38
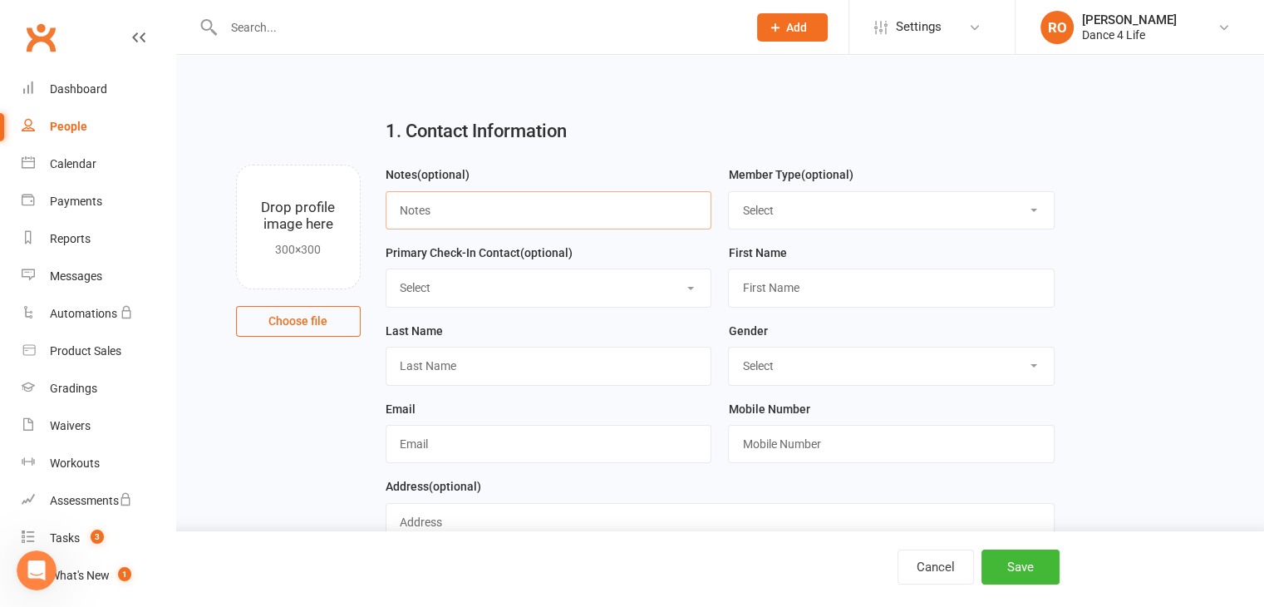
click at [569, 208] on input "text" at bounding box center [549, 210] width 327 height 38
click at [631, 214] on select "Select Bridal Intro/Trial Direct Debit (Recurring) Member Casual Staff Private …" at bounding box center [891, 210] width 325 height 37
select select "Bridal"
click at [631, 192] on select "Select Bridal Intro/Trial Direct Debit (Recurring) Member Casual Staff Private …" at bounding box center [891, 210] width 325 height 37
click at [617, 283] on select "Select Yes No Other" at bounding box center [549, 287] width 325 height 37
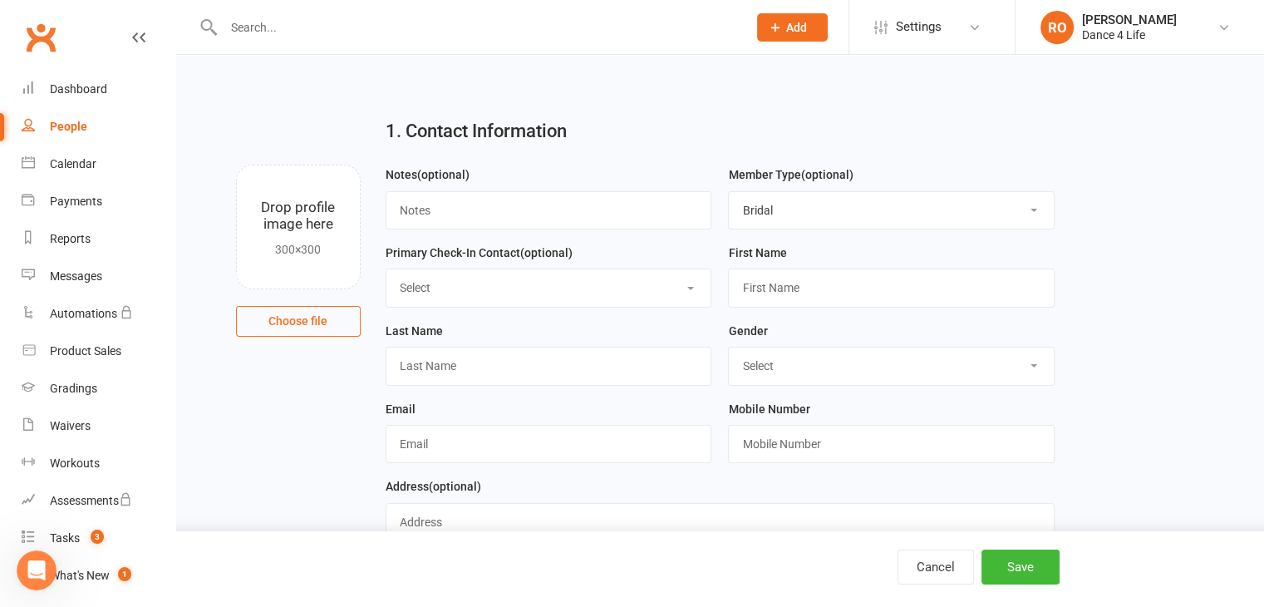
select select "No"
click at [387, 269] on select "Select Yes No Other" at bounding box center [549, 287] width 325 height 37
click at [631, 283] on input "text" at bounding box center [891, 288] width 327 height 38
type input "Miriam"
type input "Kael"
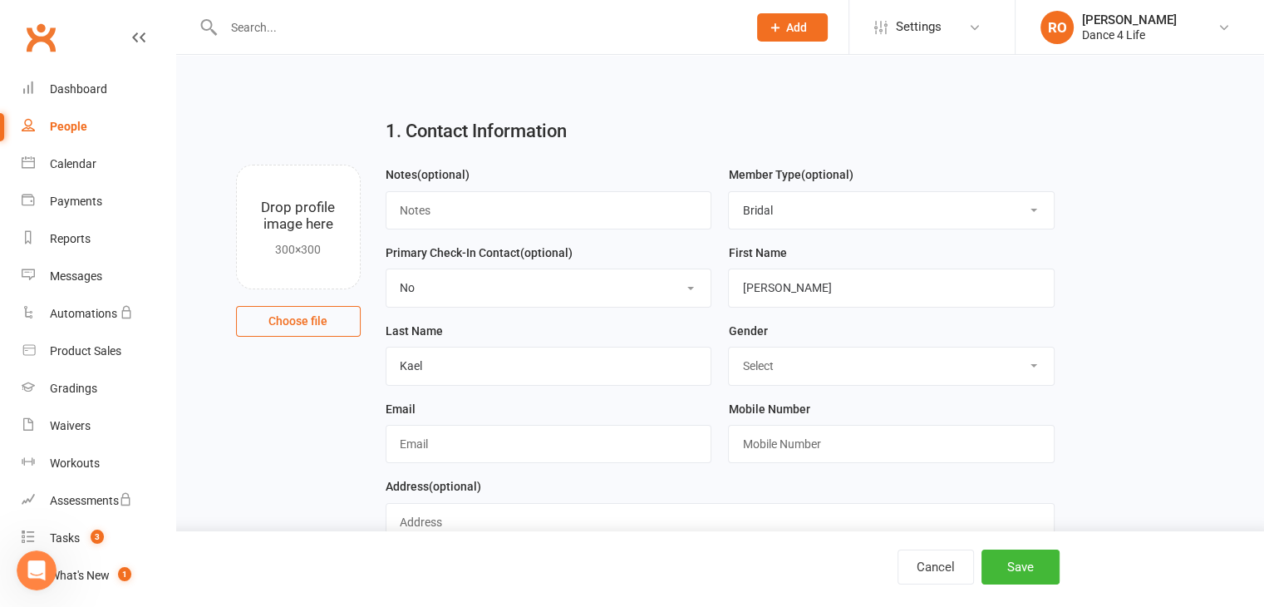
select select "Female"
click at [601, 283] on input "text" at bounding box center [549, 444] width 327 height 38
type input "miriamkael@gmail.com"
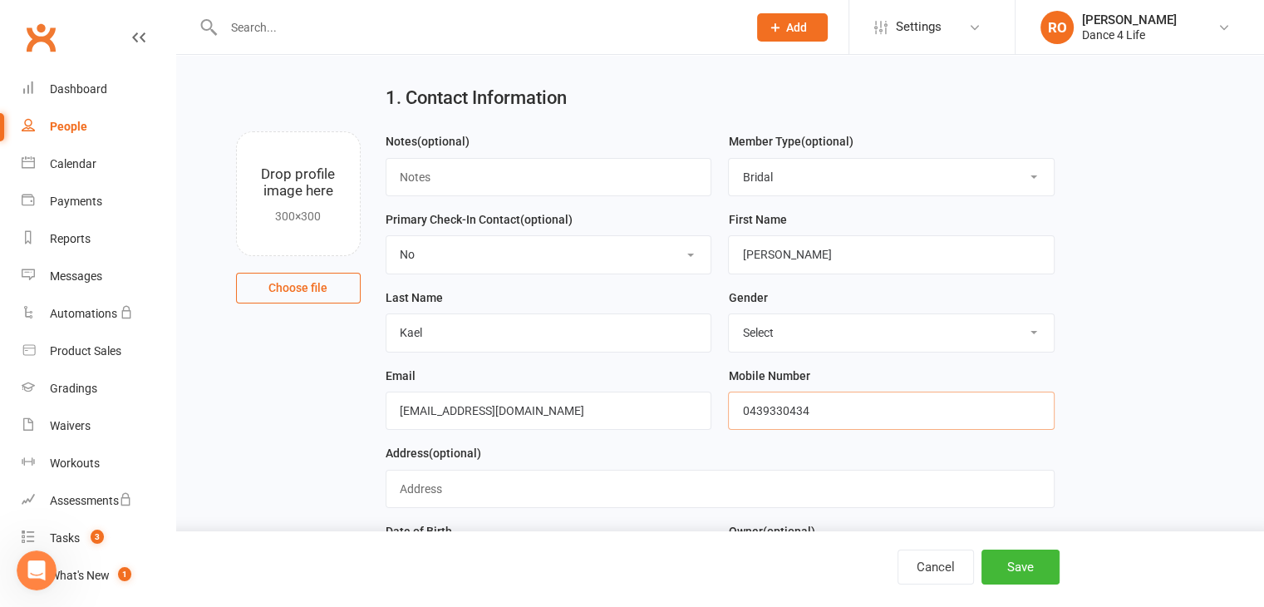
scroll to position [166, 0]
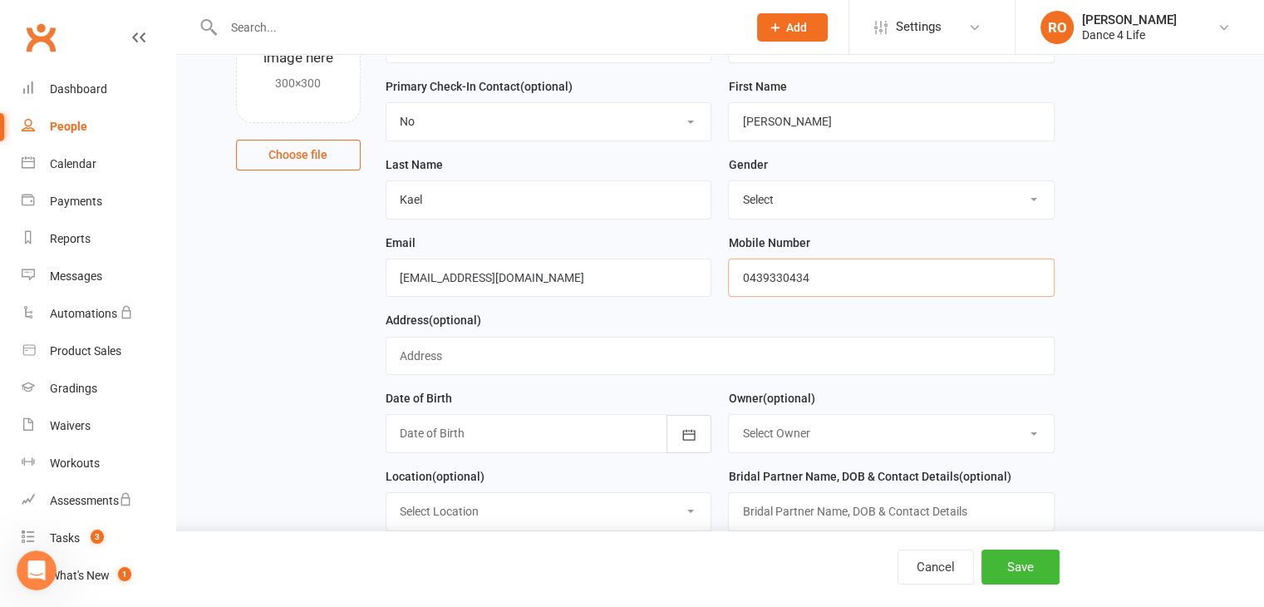
type input "0439330434"
click at [584, 283] on input "text" at bounding box center [720, 356] width 669 height 38
type input "116 Chambers Rd Altona North 3025"
click at [590, 283] on div at bounding box center [549, 433] width 327 height 38
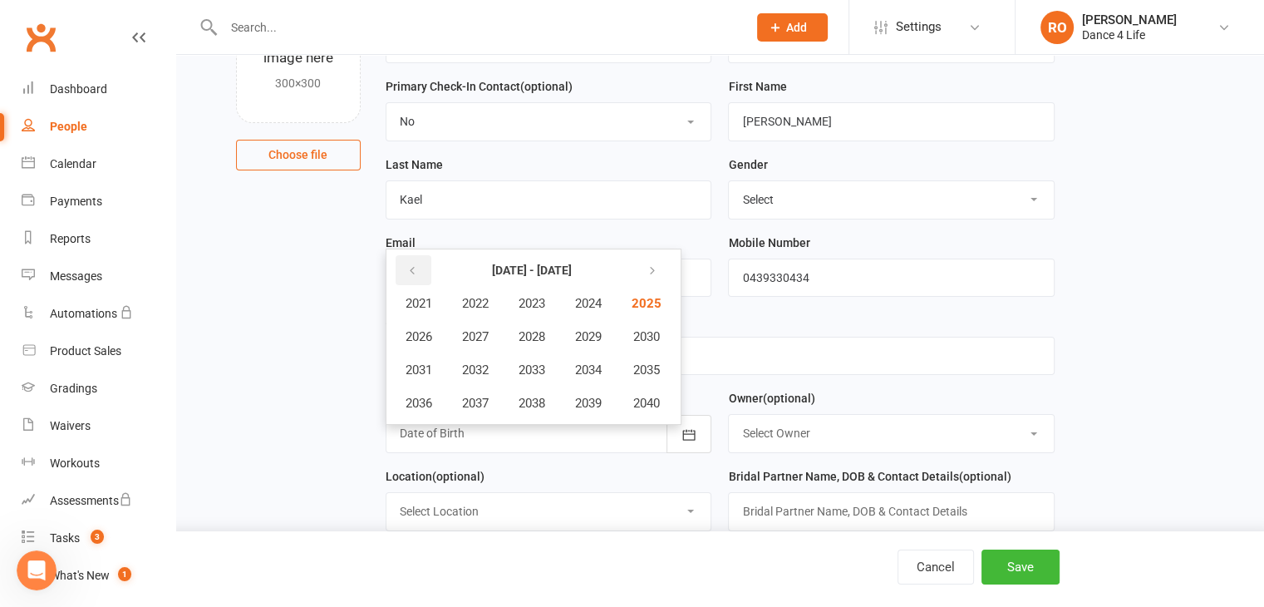
click at [416, 270] on icon "button" at bounding box center [412, 270] width 12 height 13
click at [493, 283] on button "1992" at bounding box center [475, 370] width 55 height 32
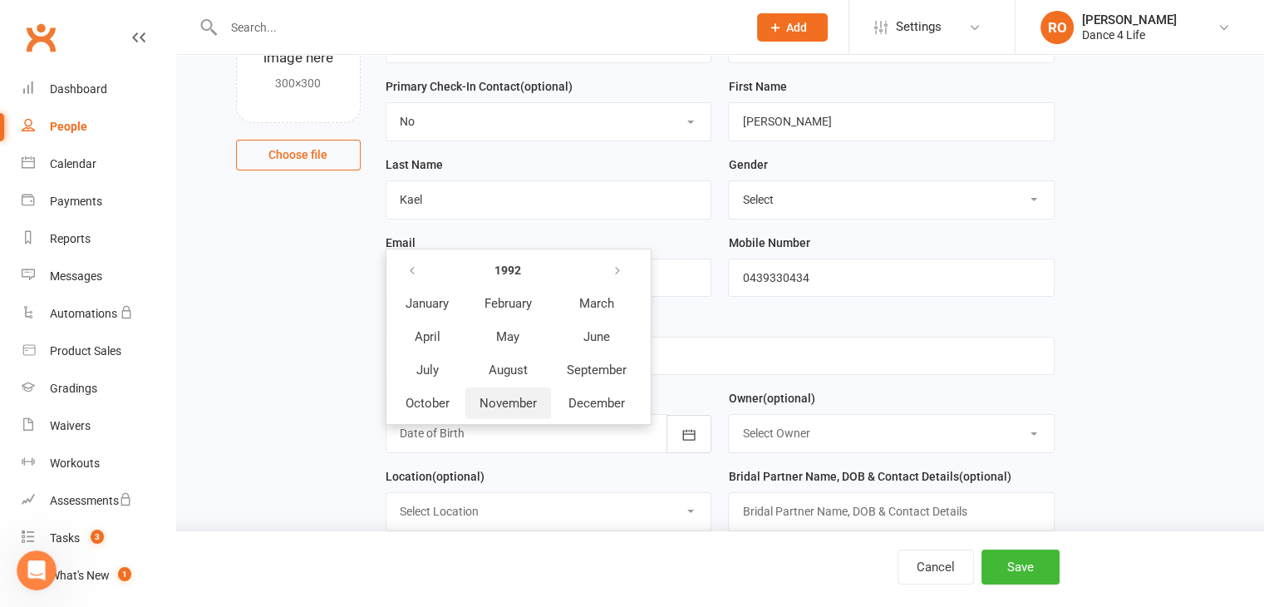
click at [496, 283] on span "November" at bounding box center [508, 403] width 57 height 15
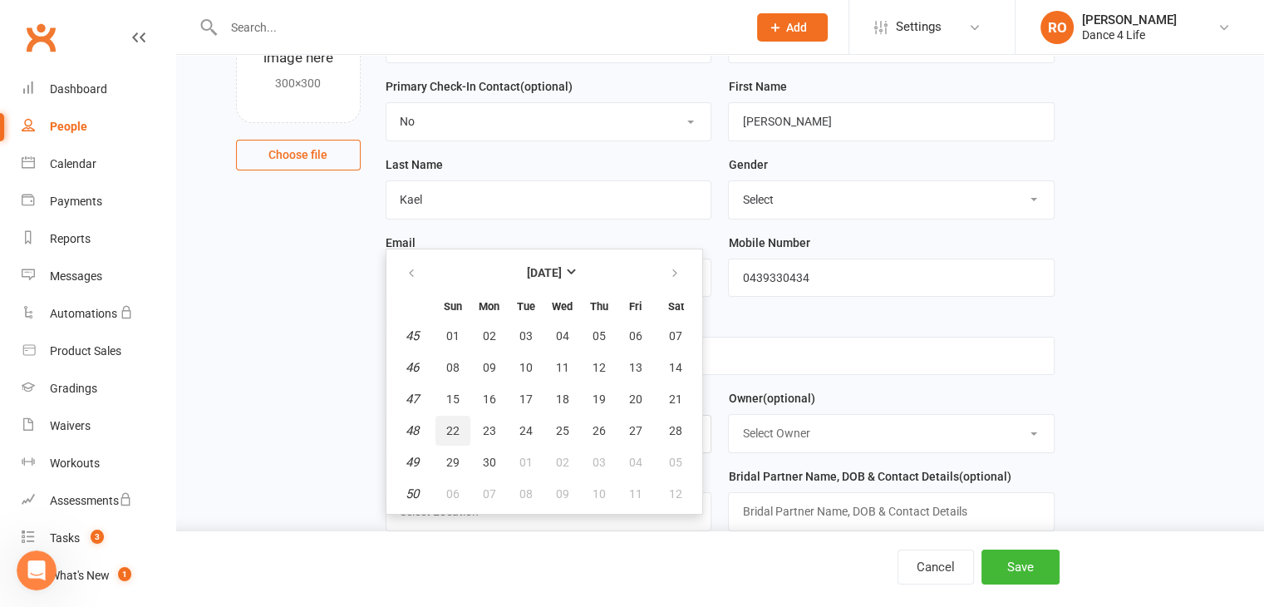
click at [452, 283] on span "22" at bounding box center [452, 430] width 13 height 13
type input "22 Nov 1992"
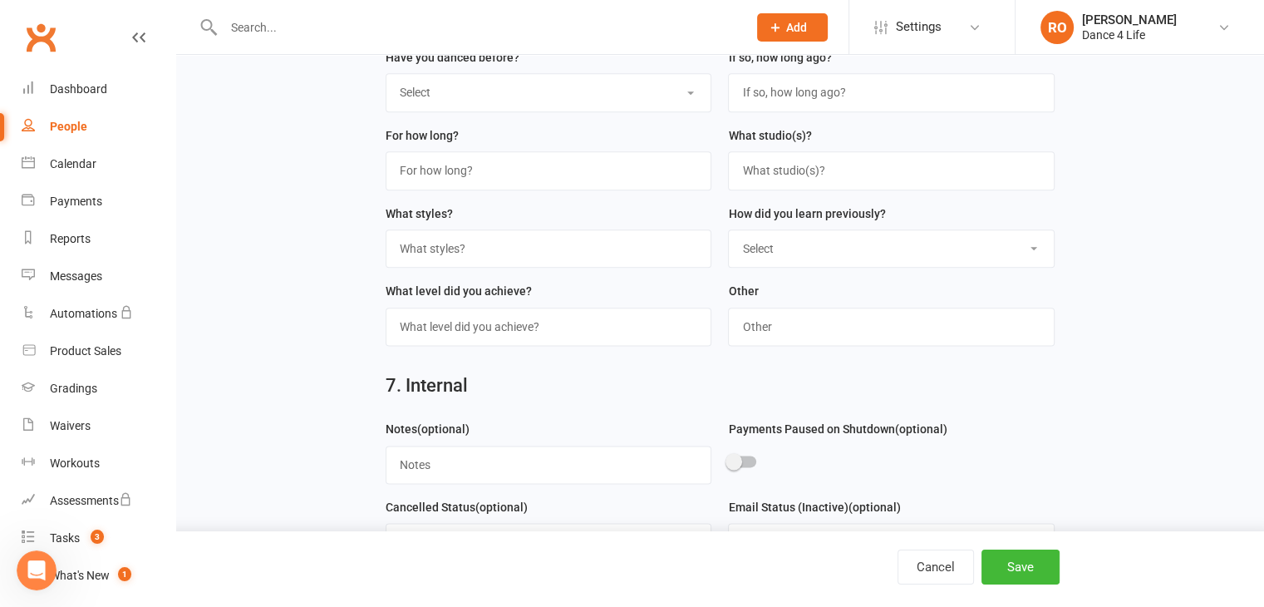
scroll to position [2185, 0]
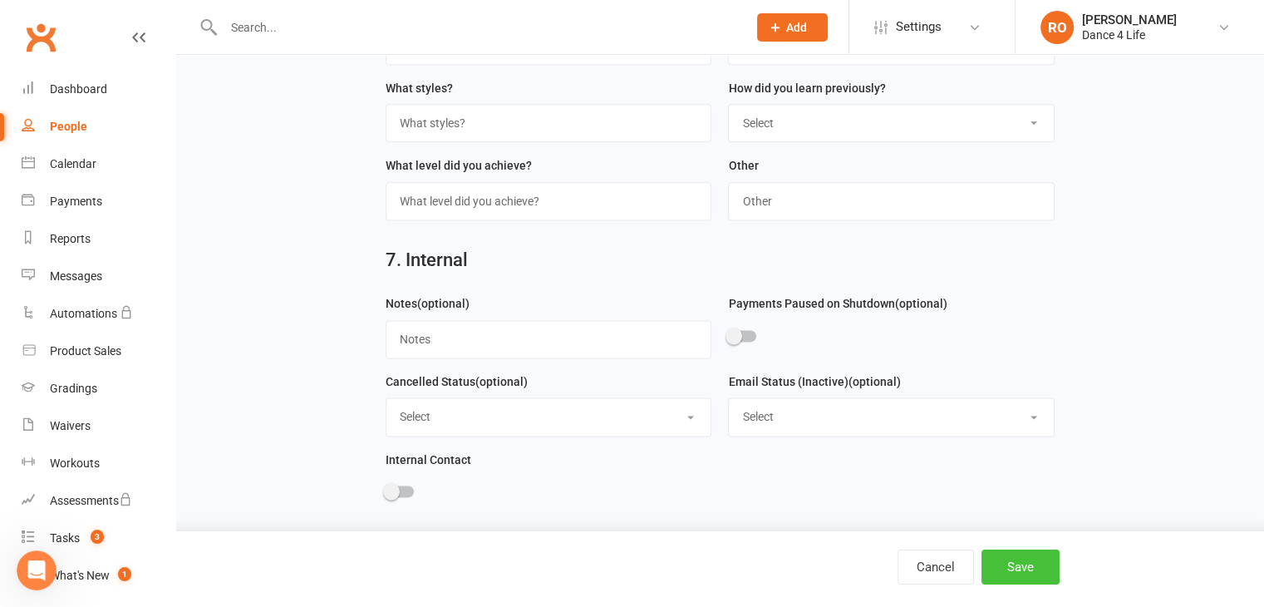
click at [631, 283] on button "Save" at bounding box center [1021, 566] width 78 height 35
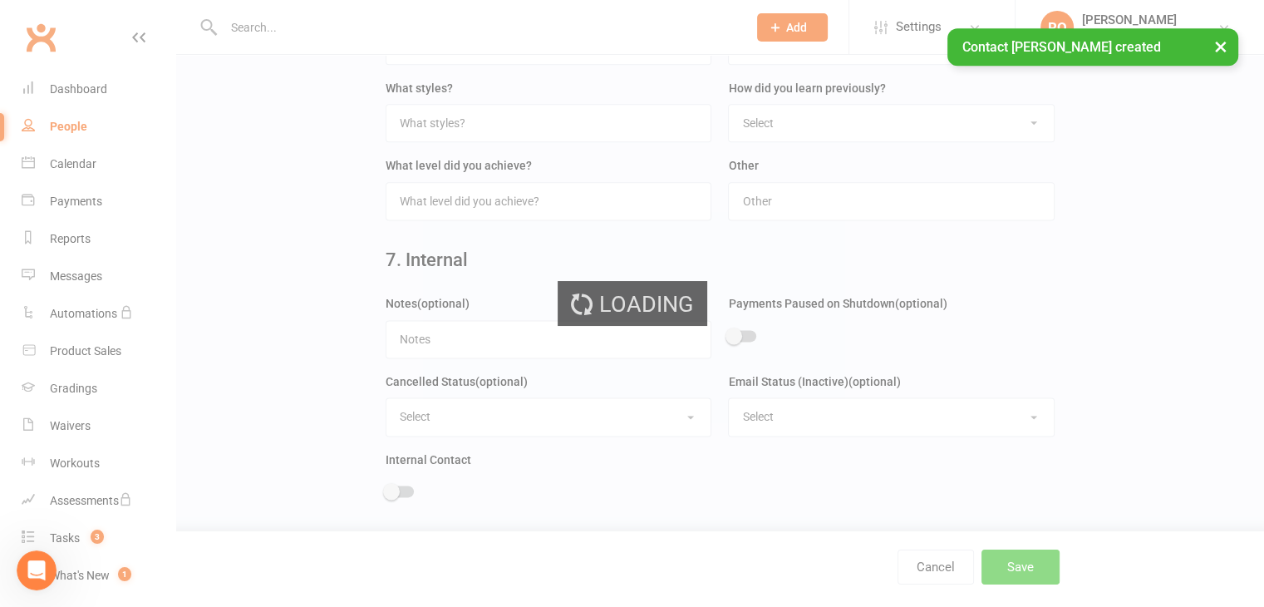
scroll to position [0, 0]
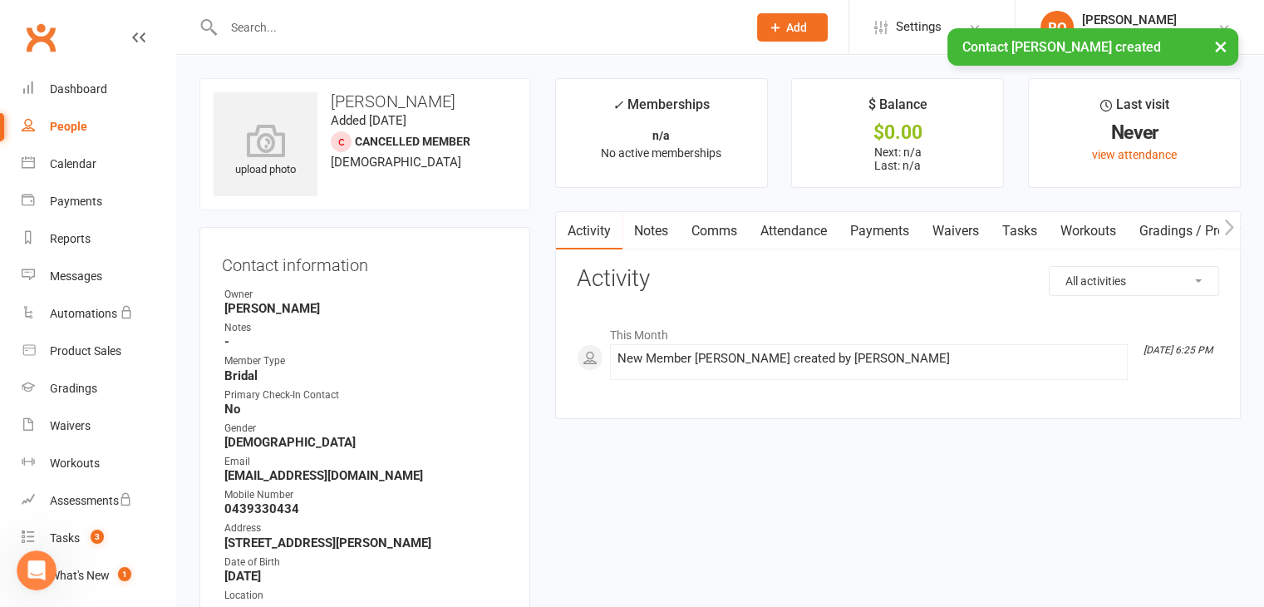
scroll to position [1468, 0]
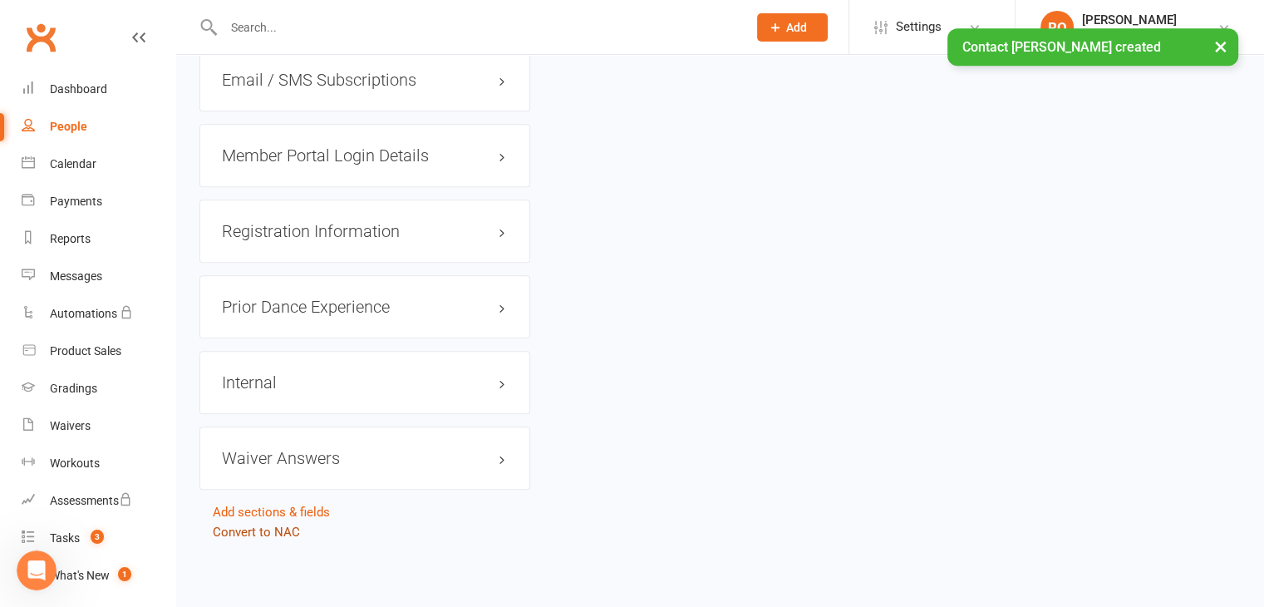
click at [293, 283] on link "Convert to NAC" at bounding box center [256, 532] width 87 height 15
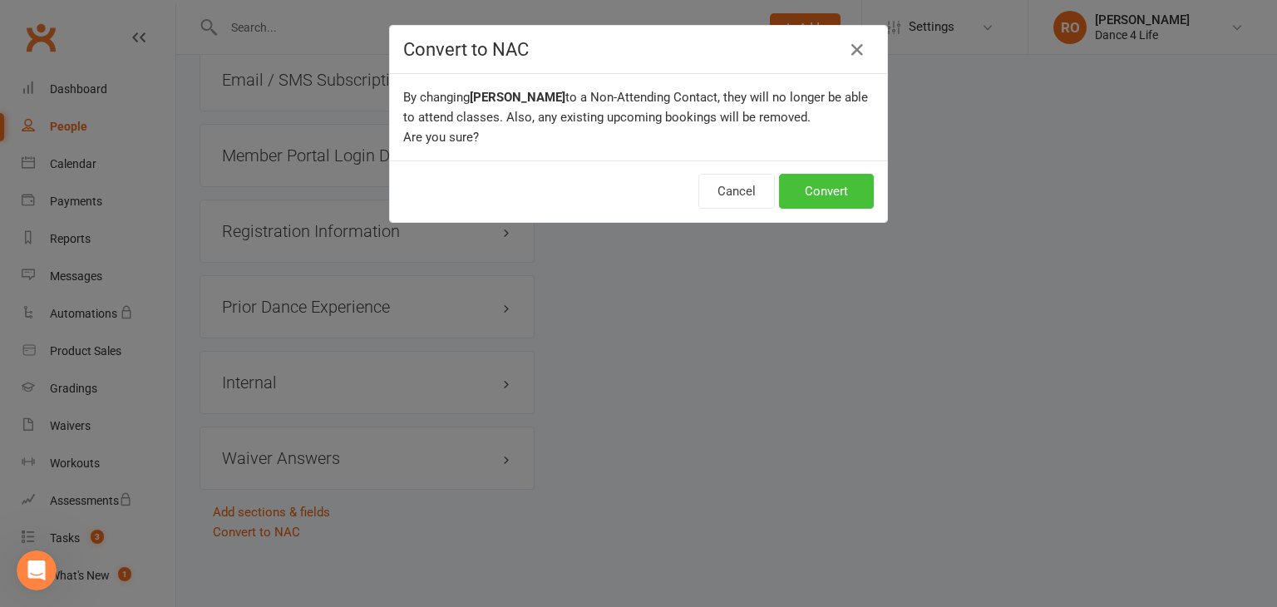
click at [631, 178] on button "Convert" at bounding box center [826, 191] width 95 height 35
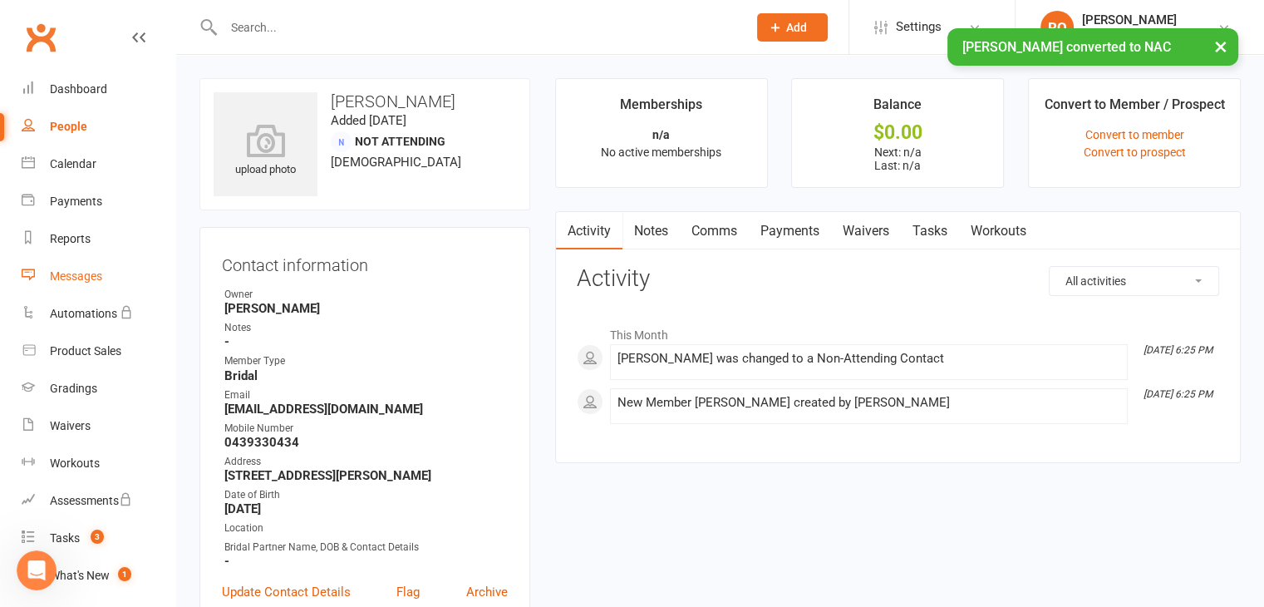
click at [111, 283] on link "Messages" at bounding box center [99, 276] width 154 height 37
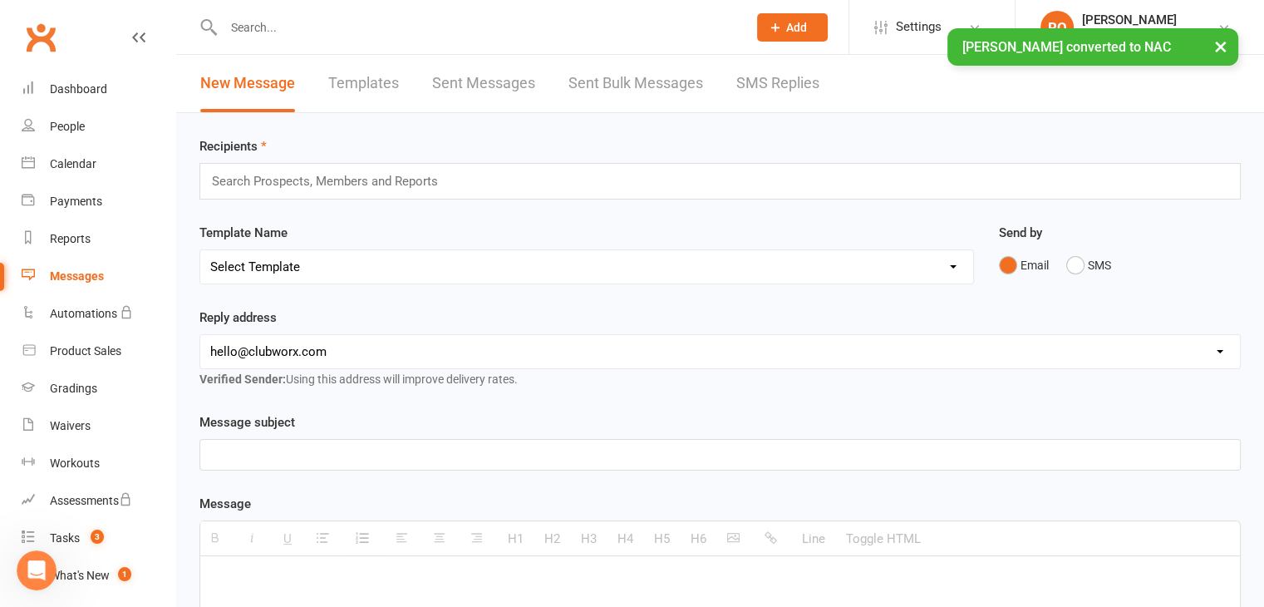
click at [462, 269] on select "Select Template [Email] zOBS - .COVID. Extension of Trial [Email] zOBS - Decisi…" at bounding box center [586, 266] width 773 height 33
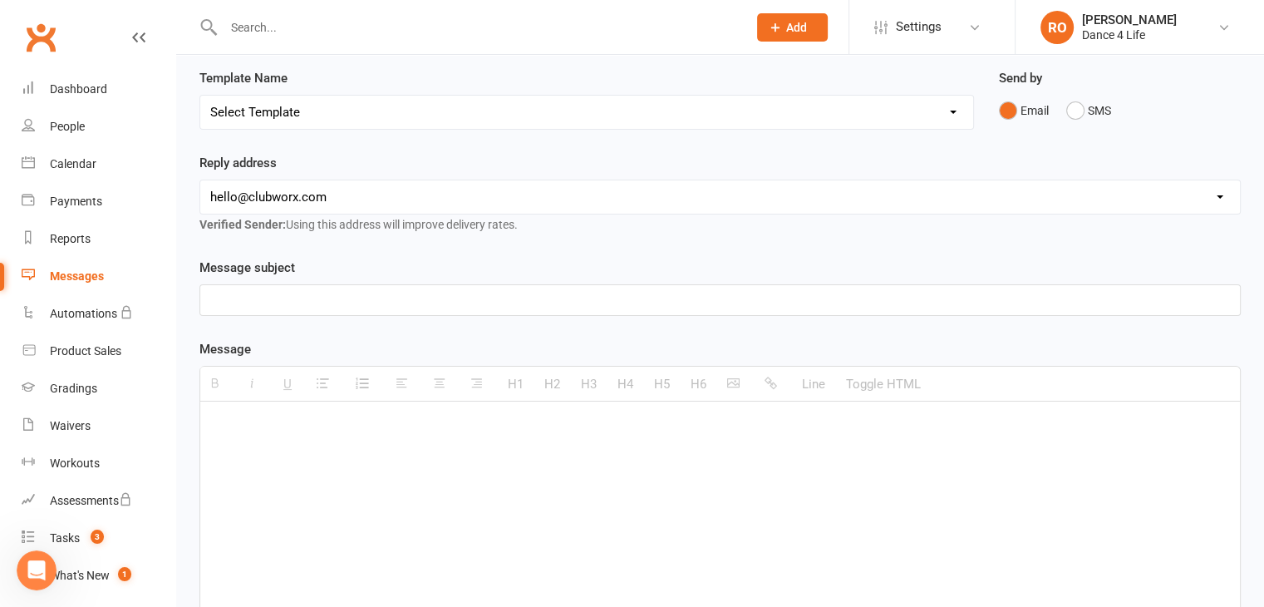
scroll to position [166, 0]
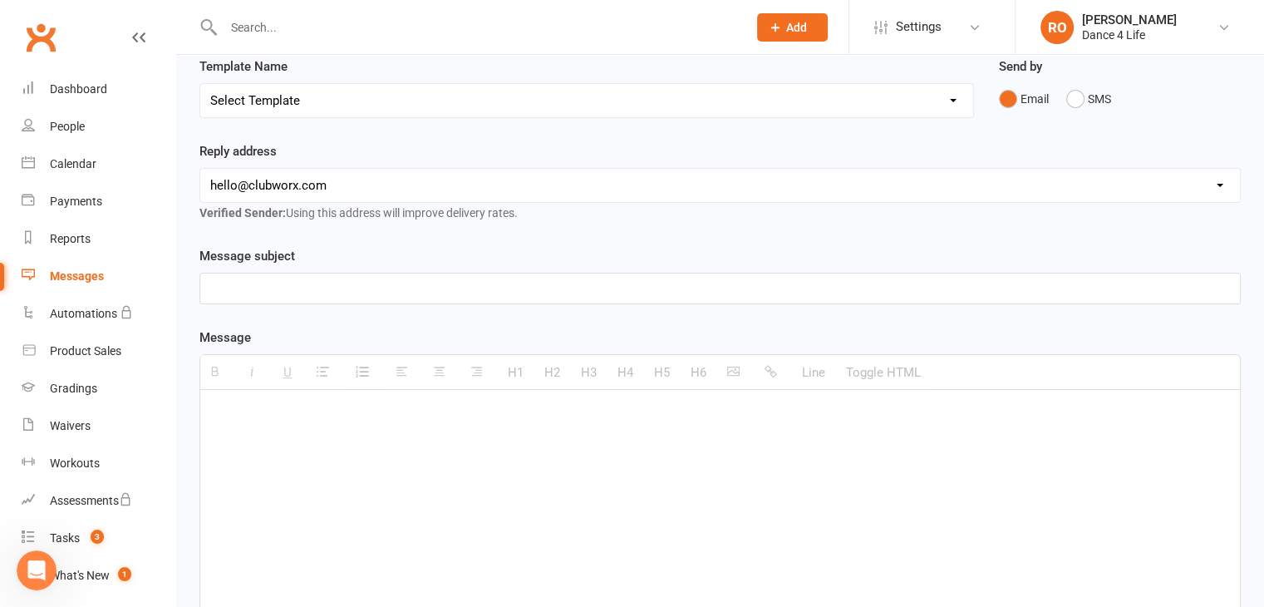
click at [504, 98] on select "Select Template [Email] zOBS - .COVID. Extension of Trial [Email] zOBS - Decisi…" at bounding box center [586, 100] width 773 height 33
select select "35"
click at [200, 84] on select "Select Template [Email] zOBS - .COVID. Extension of Trial [Email] zOBS - Decisi…" at bounding box center [586, 100] width 773 height 33
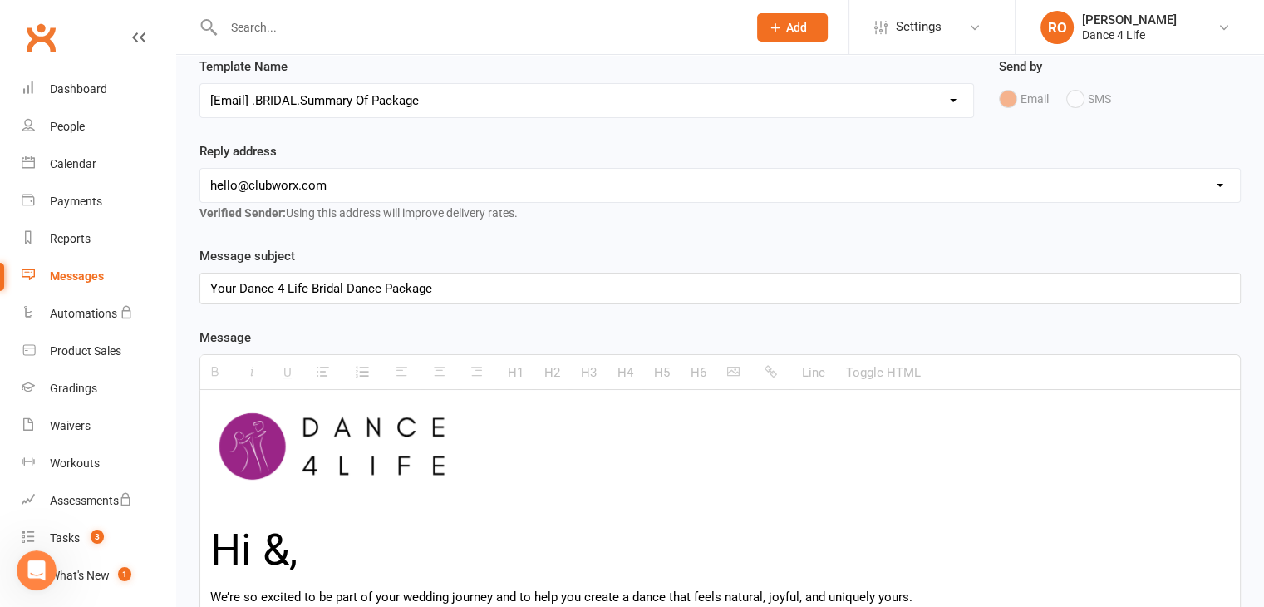
click at [412, 190] on select "hello@clubworx.com info@dance4life.com.au rj@dance4lifestudios.com.au rj+admin@…" at bounding box center [720, 185] width 1040 height 33
select select "1"
click at [200, 169] on select "hello@clubworx.com info@dance4life.com.au rj@dance4lifestudios.com.au rj+admin@…" at bounding box center [720, 185] width 1040 height 33
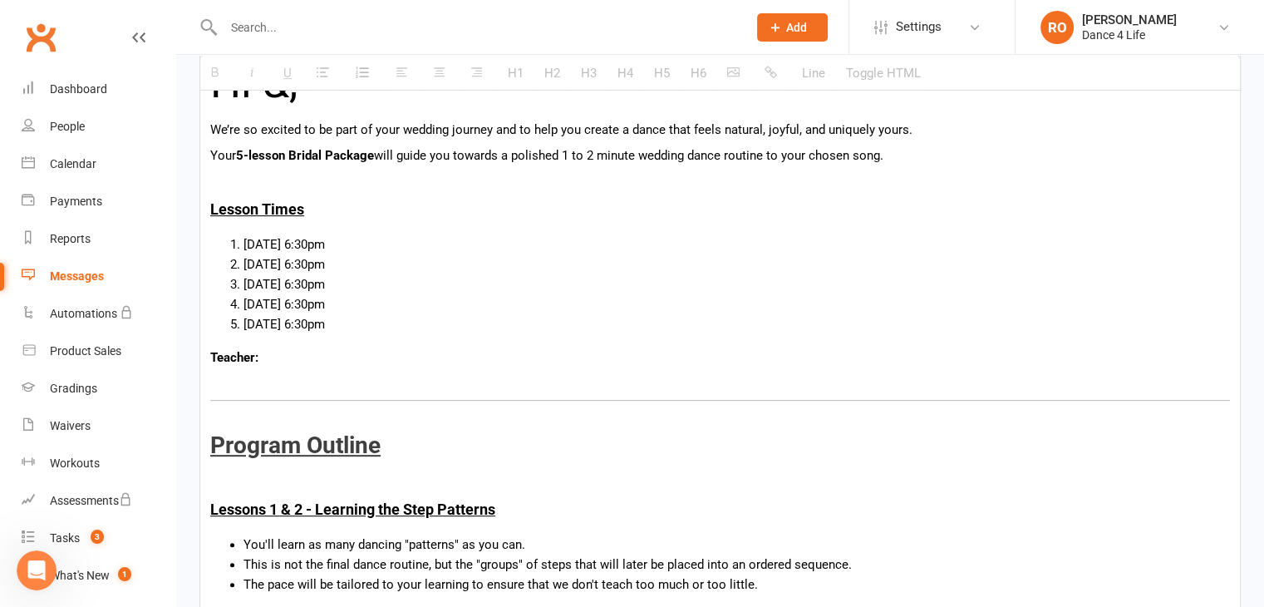
scroll to position [748, 0]
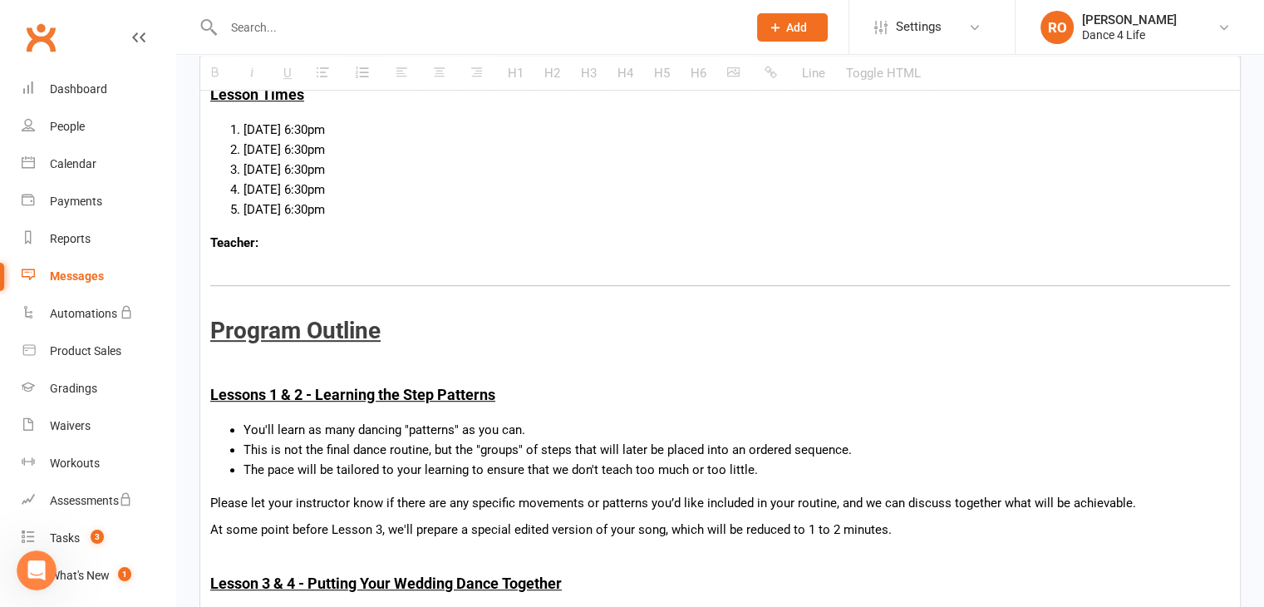
drag, startPoint x: 482, startPoint y: 210, endPoint x: 219, endPoint y: 135, distance: 274.2
click at [219, 135] on ol "Mon, 1st Sept @ 6:30pm Mon, 1st Sept @ 6:30pm Mon, 1st Sept @ 6:30pm Mon, 1st S…" at bounding box center [720, 170] width 1020 height 100
paste div
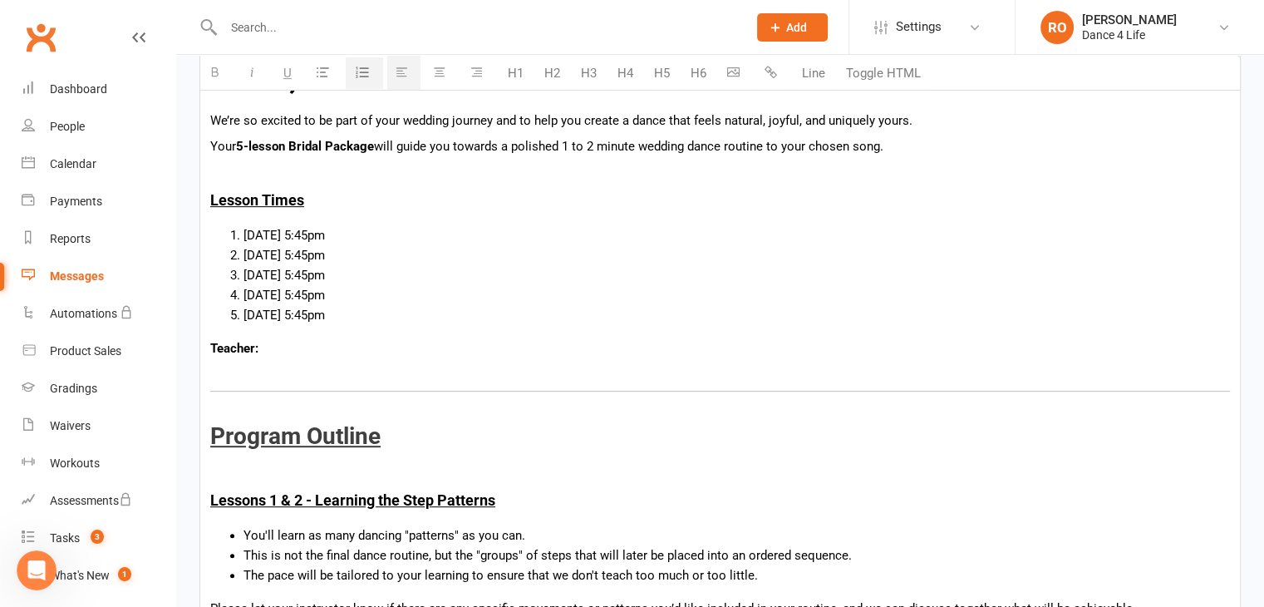
scroll to position [582, 0]
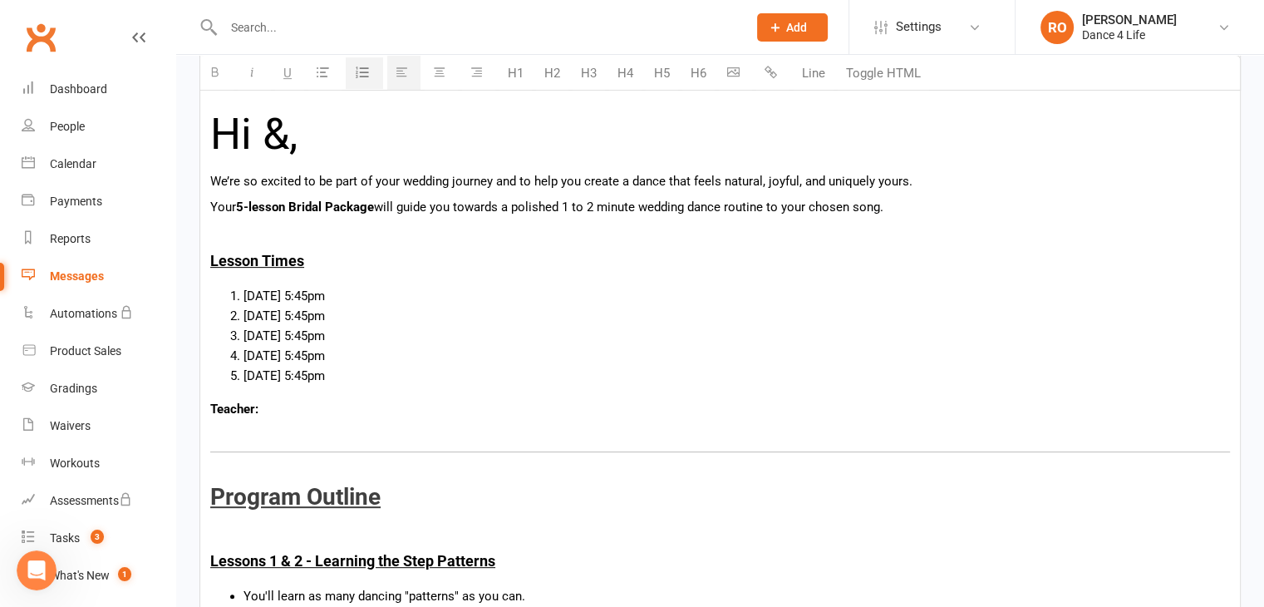
click at [385, 171] on p "We’re so excited to be part of your wedding journey and to help you create a da…" at bounding box center [720, 181] width 1020 height 20
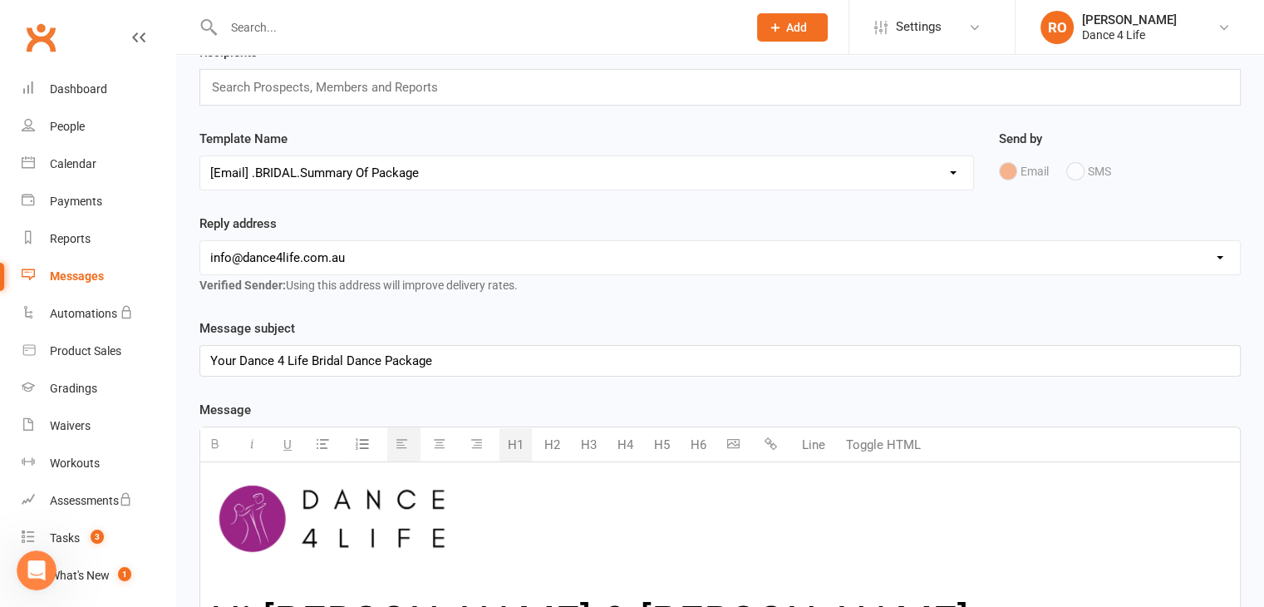
scroll to position [61, 0]
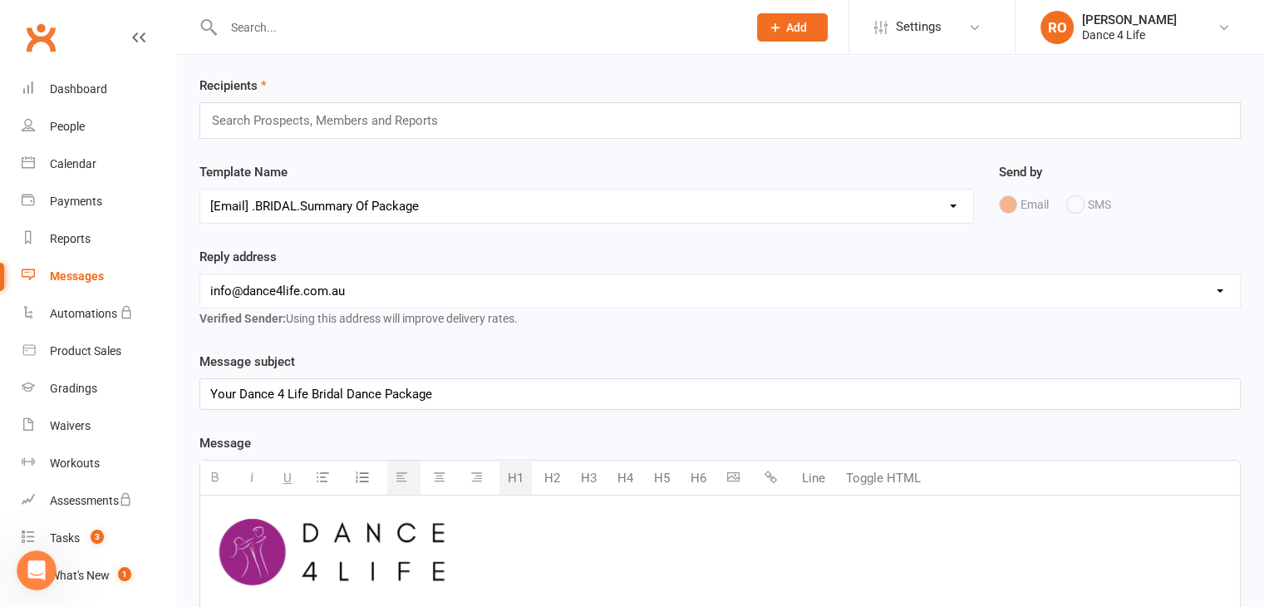
click at [369, 132] on div "Search Prospects, Members and Reports" at bounding box center [721, 120] width 1042 height 37
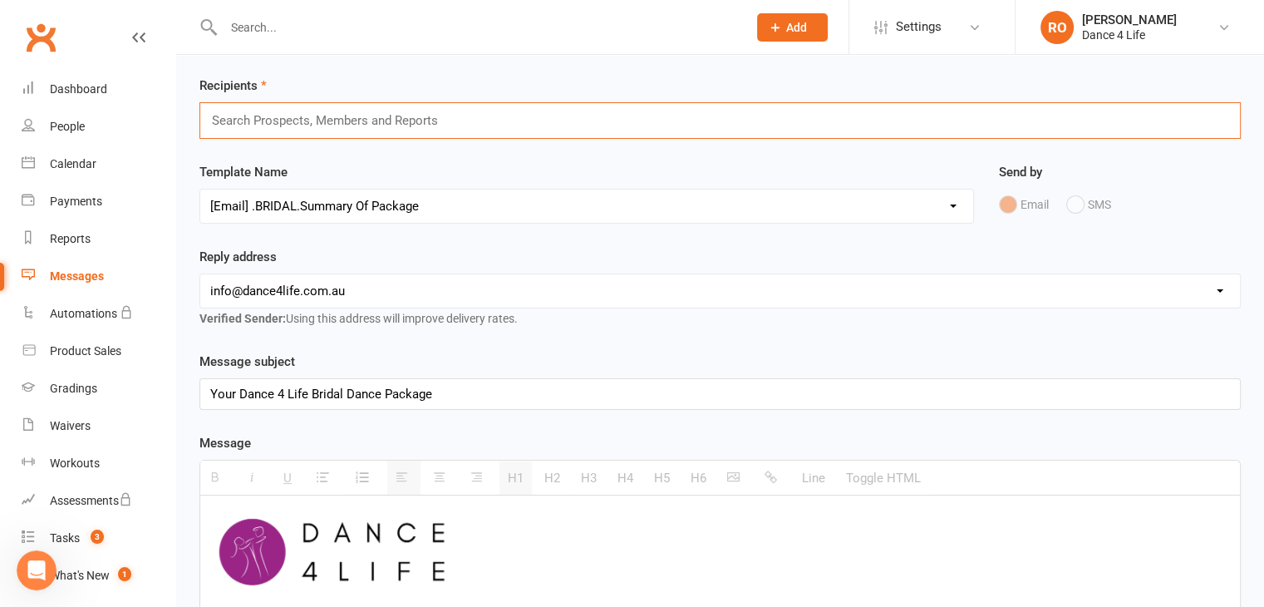
click at [372, 126] on input "text" at bounding box center [332, 121] width 244 height 22
type input "gregory"
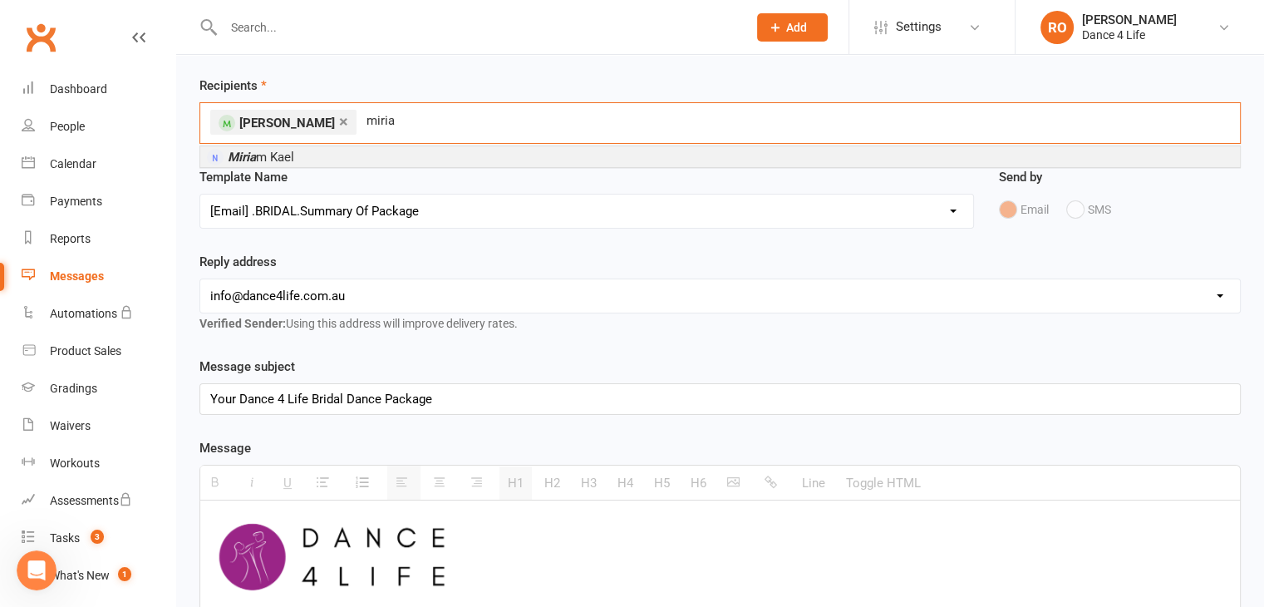
type input "miria"
click at [404, 155] on li "Miria m Kael" at bounding box center [720, 156] width 1040 height 21
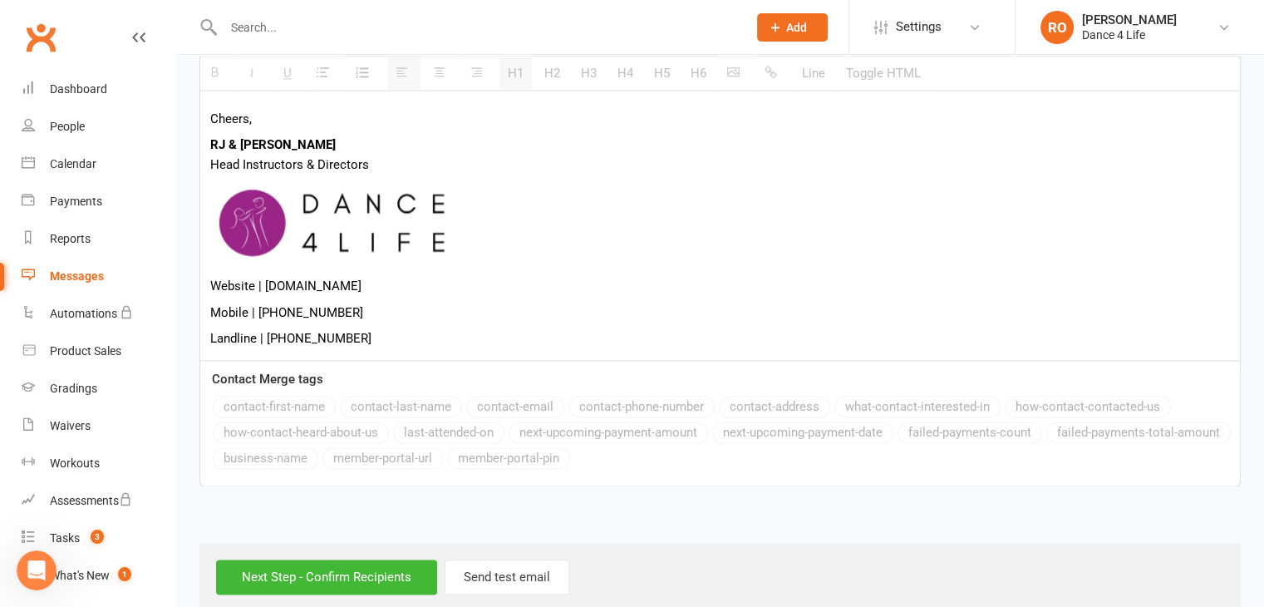
scroll to position [2476, 0]
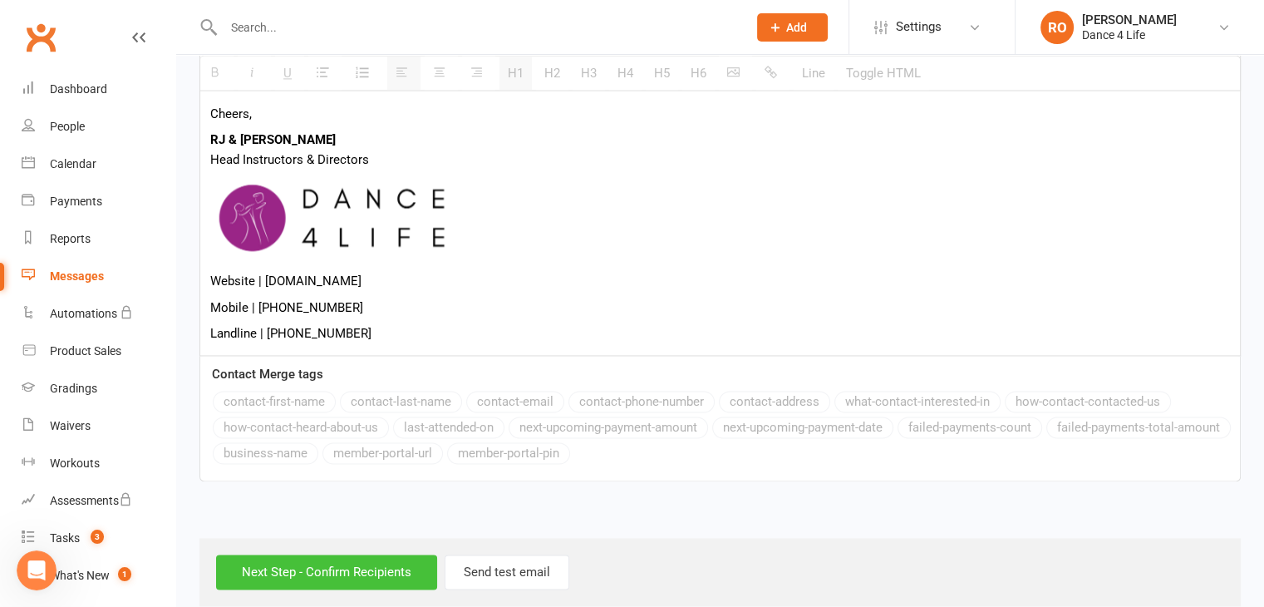
click at [355, 283] on input "Next Step - Confirm Recipients" at bounding box center [326, 571] width 221 height 35
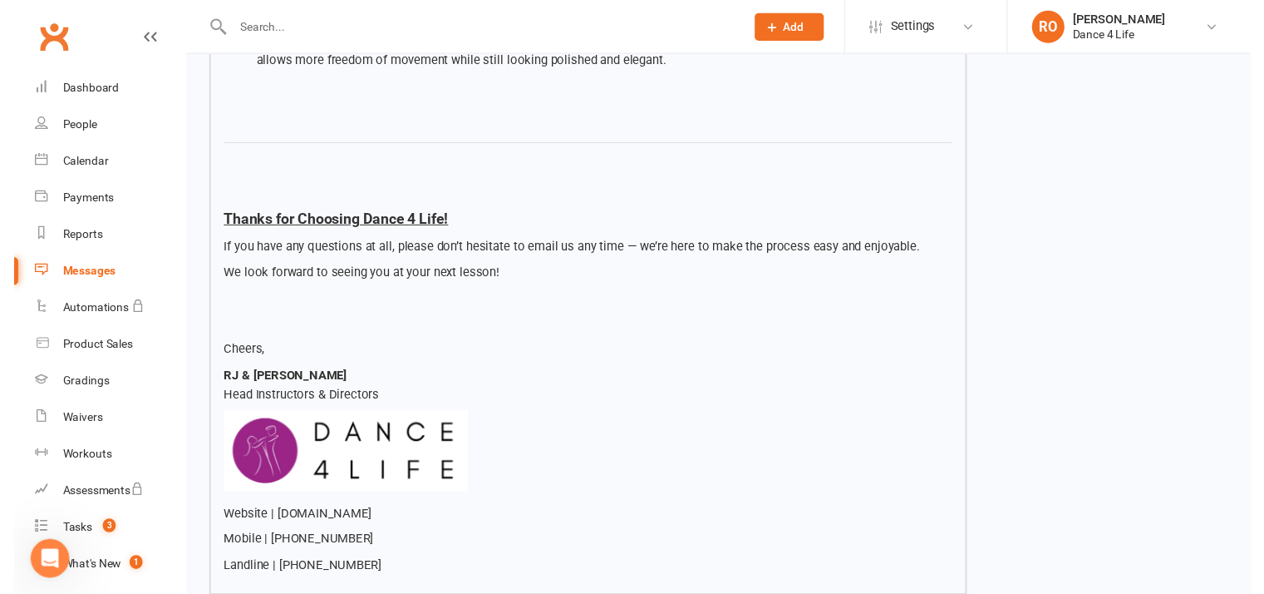
scroll to position [2645, 0]
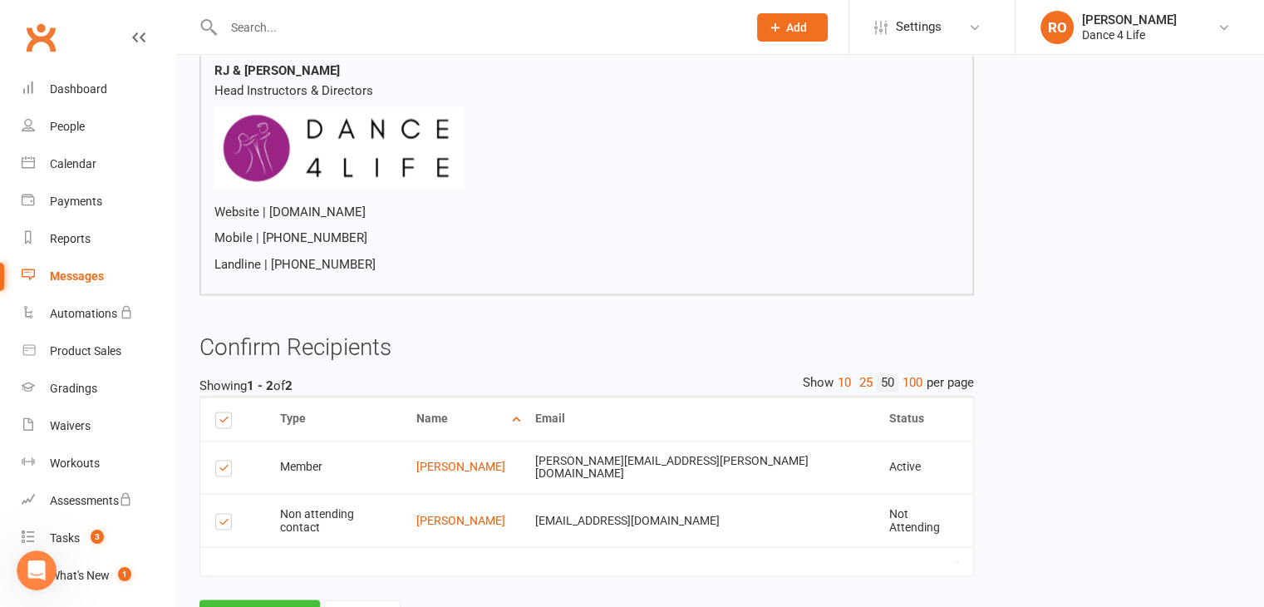
click at [293, 283] on button "Send Emails" at bounding box center [260, 616] width 121 height 35
